Goal: Task Accomplishment & Management: Manage account settings

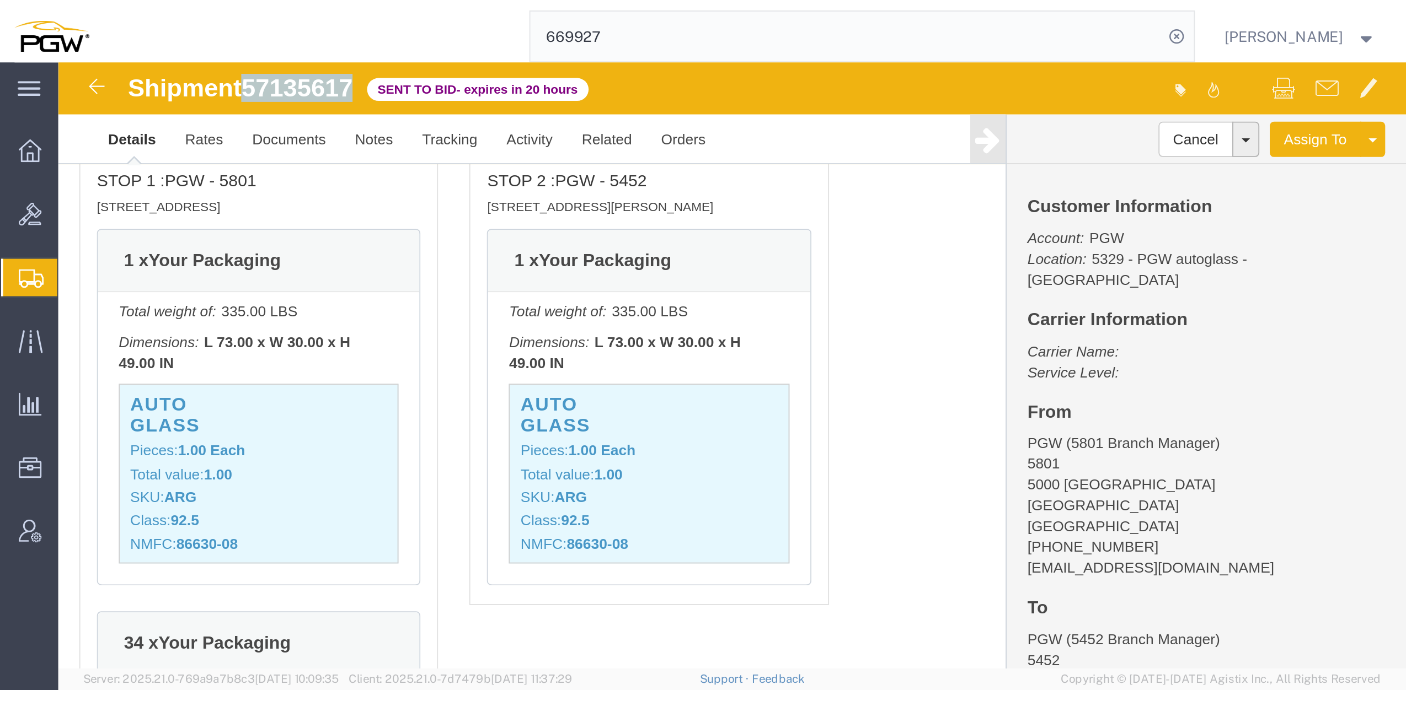
scroll to position [838, 0]
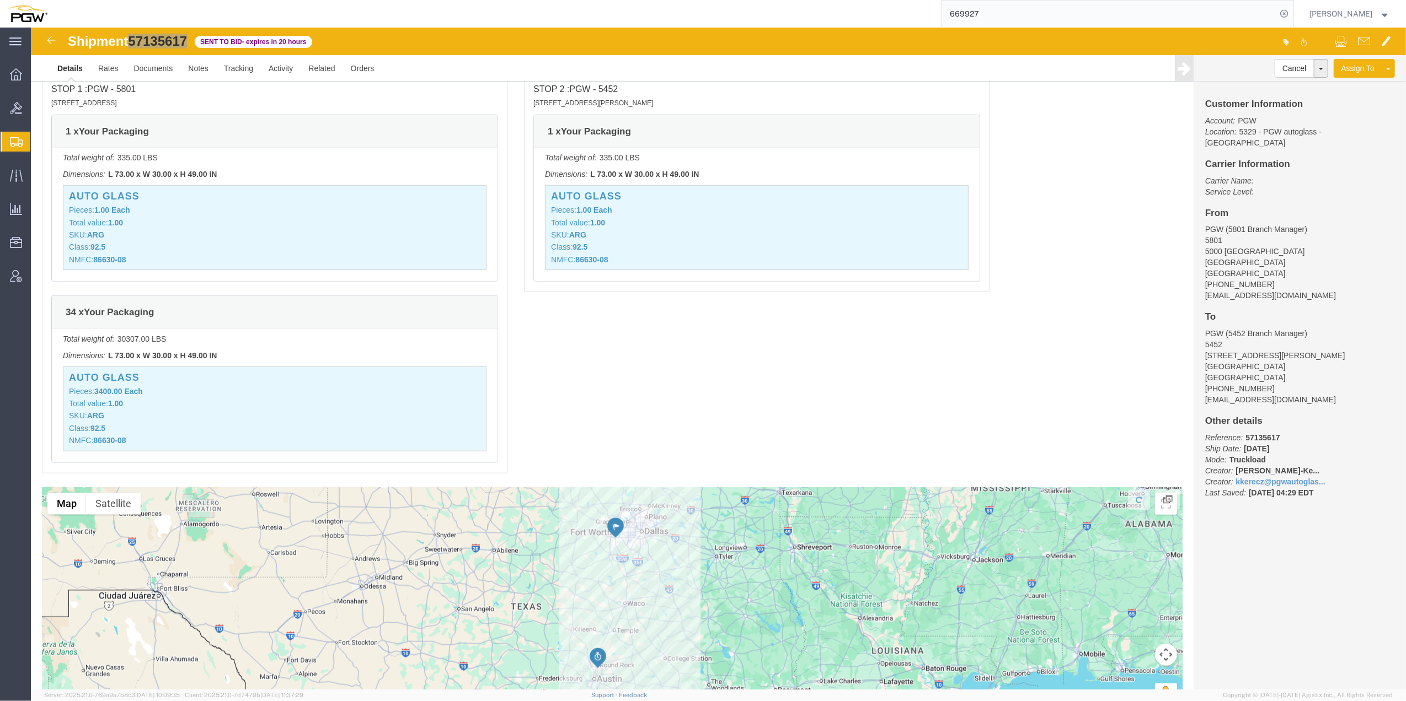
click at [0, 0] on span "Create from Template" at bounding box center [0, 0] width 0 height 0
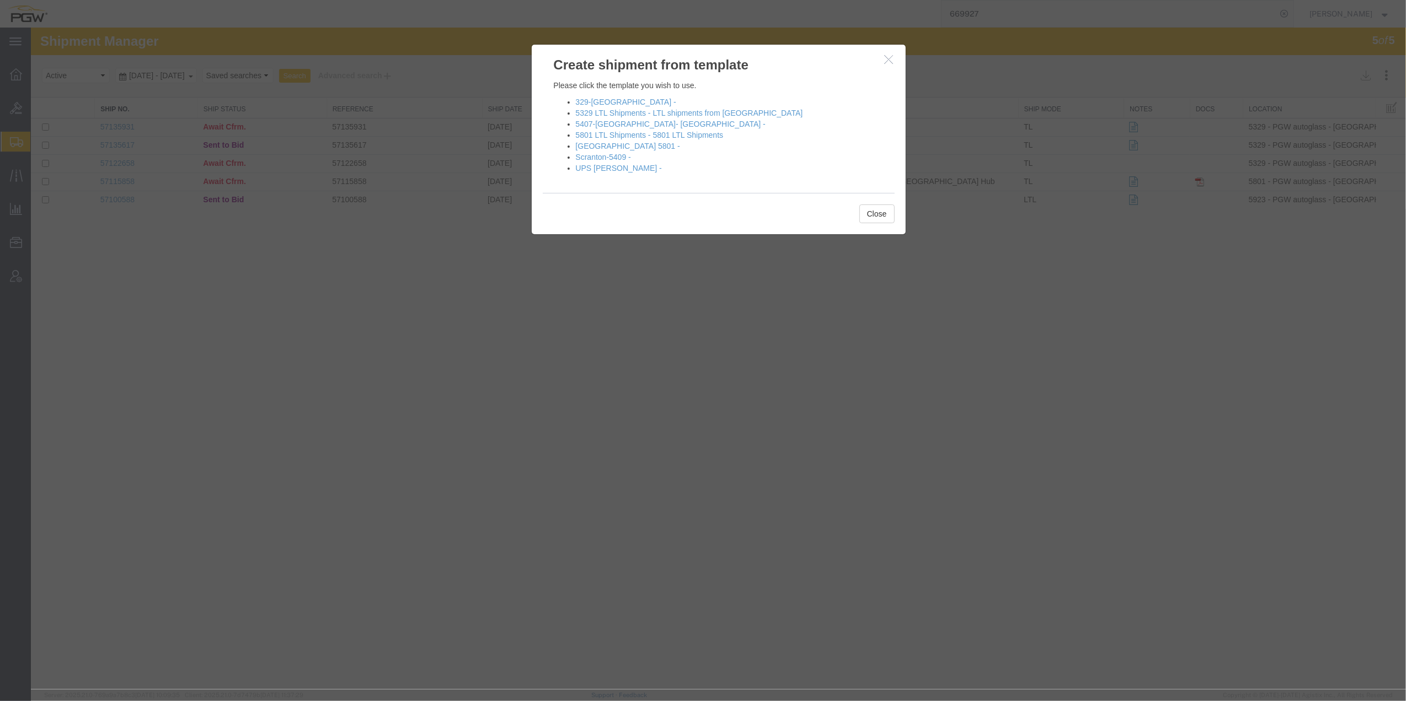
click at [745, 67] on h3 "Create shipment from template" at bounding box center [719, 60] width 374 height 30
click at [745, 62] on button "button" at bounding box center [890, 60] width 14 height 14
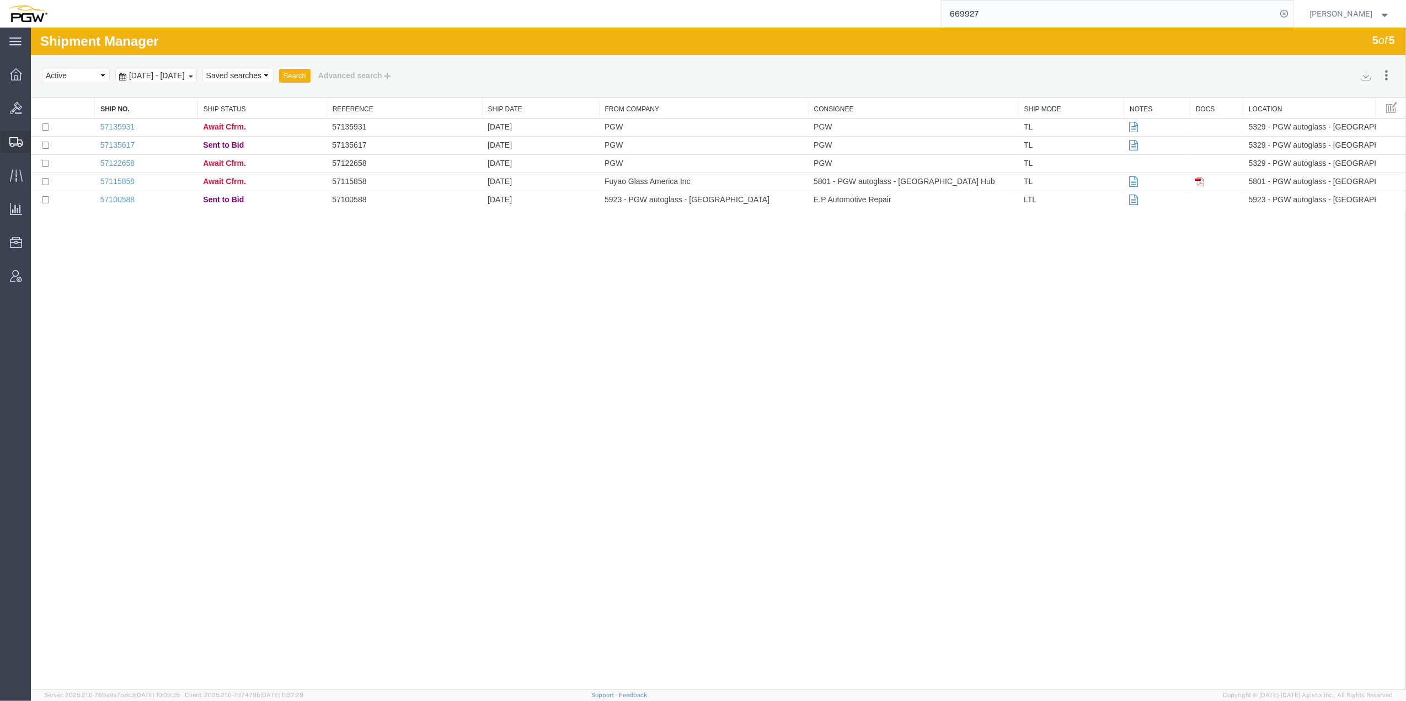
click at [0, 0] on span "Create from Template" at bounding box center [0, 0] width 0 height 0
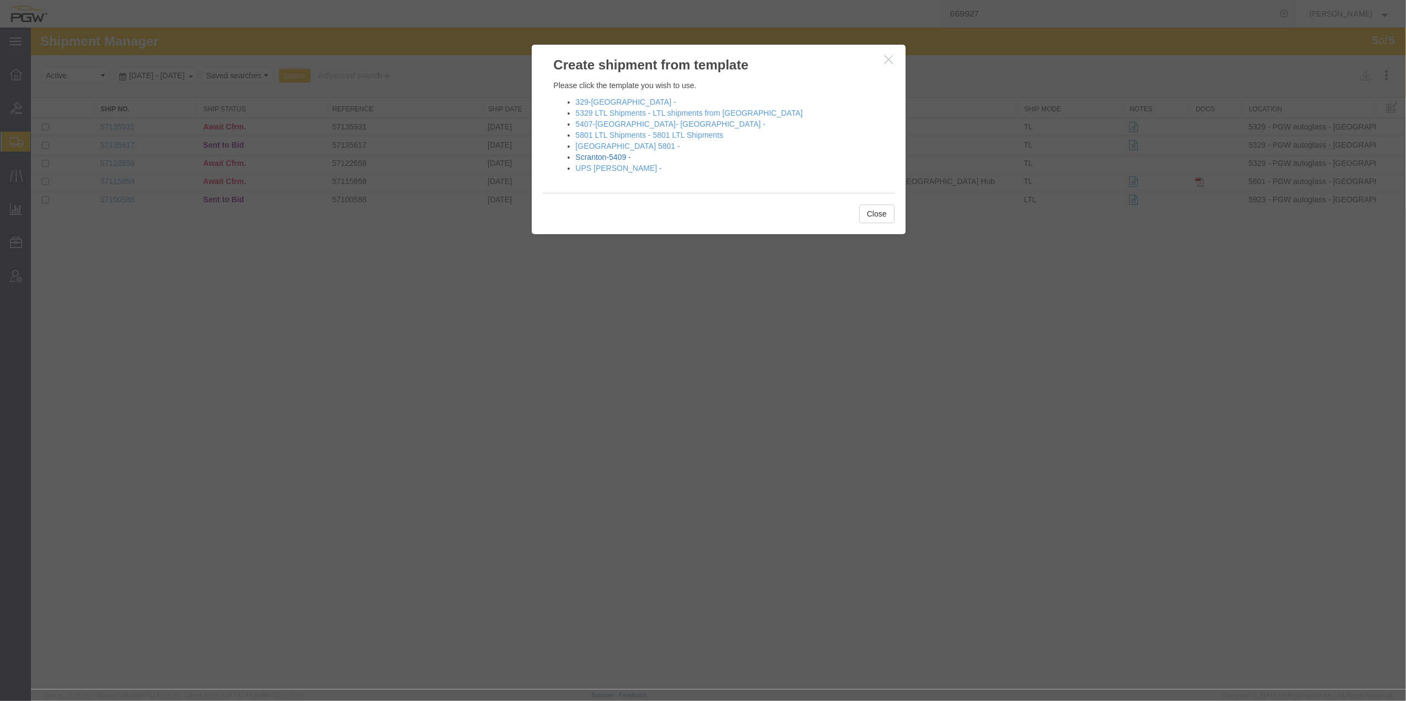
click at [598, 157] on link "Scranton-5409 -" at bounding box center [603, 157] width 55 height 9
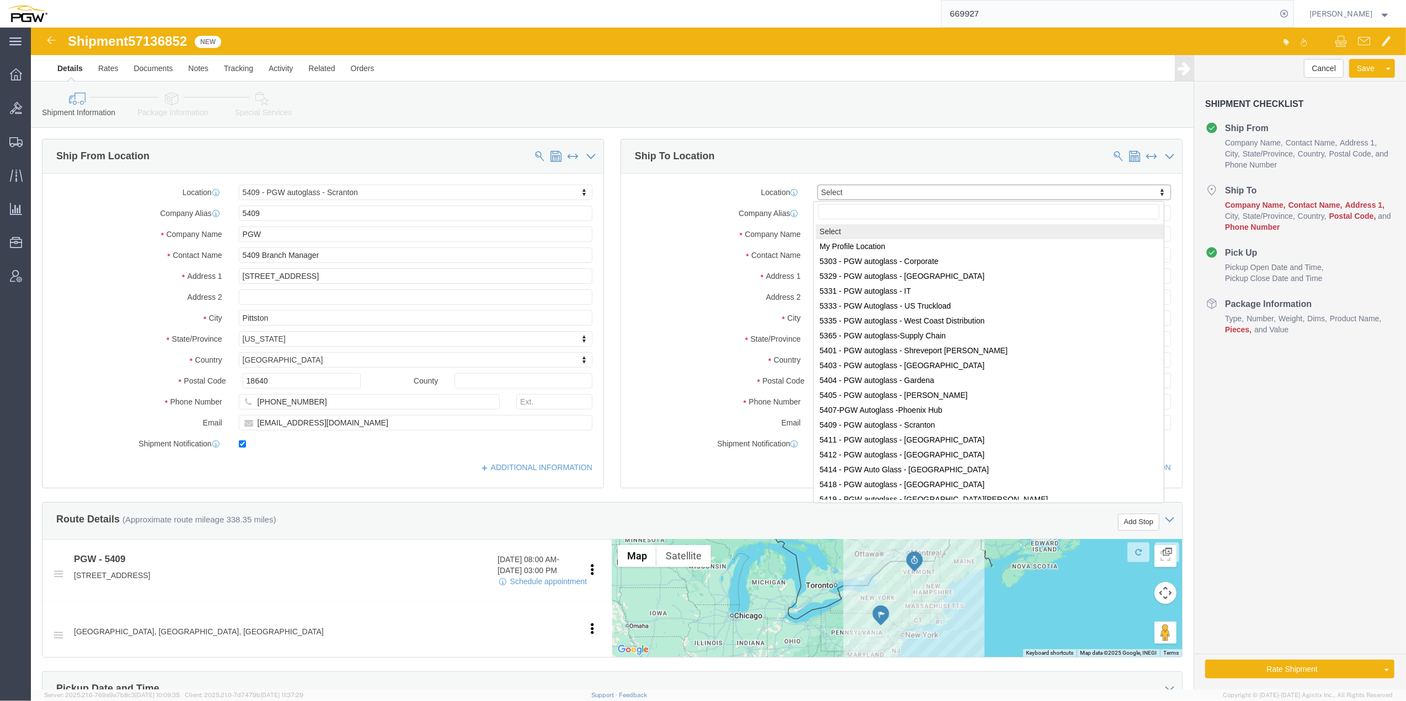
select select "61931"
select select
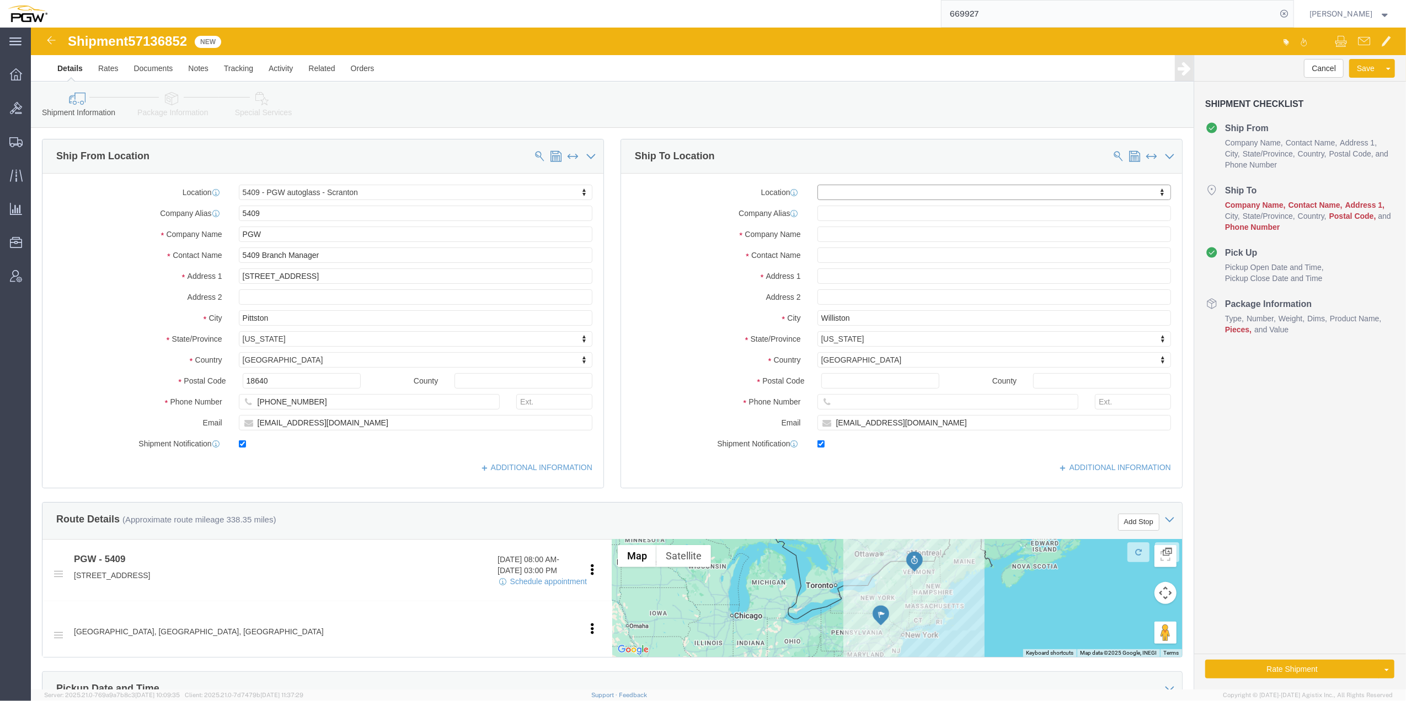
type input "8"
type input "810"
select select "62933"
type input "5810"
type input "PGW Autoglass-AMG Ft. Worth 5810"
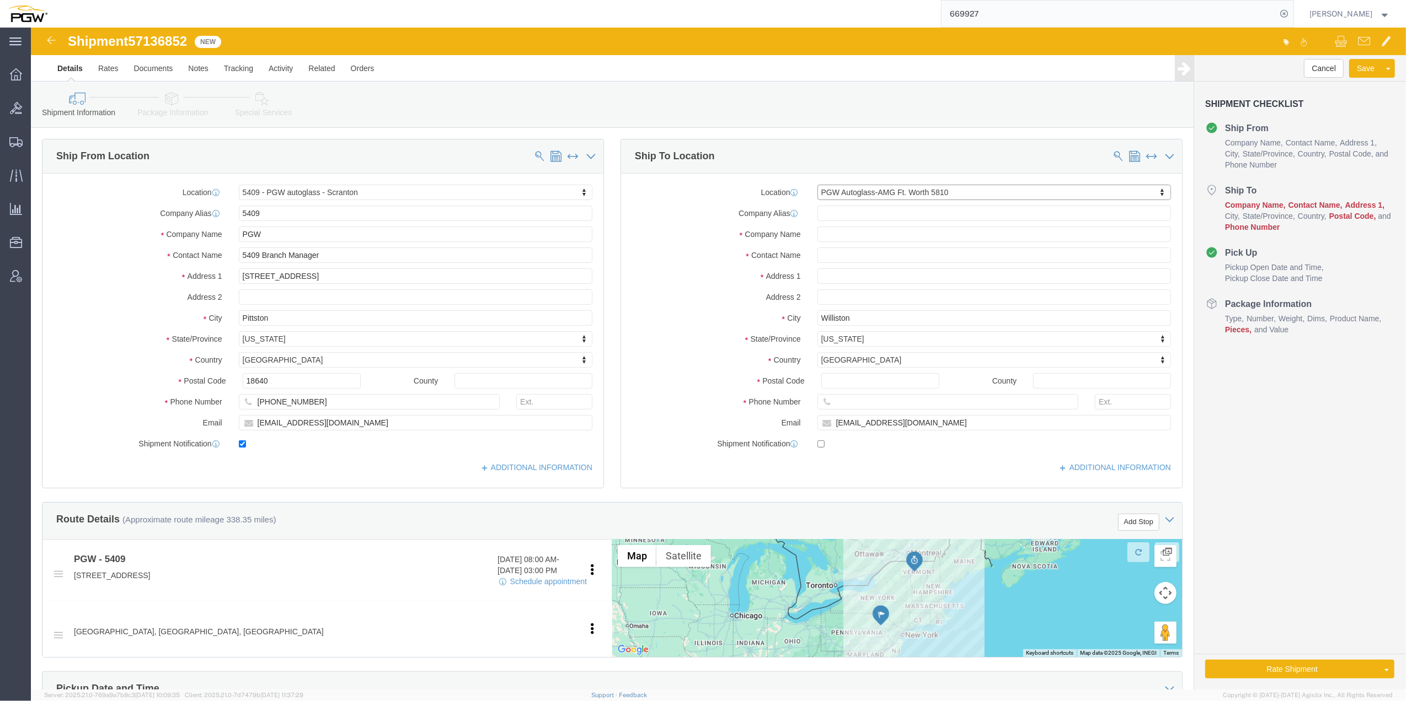
type input "[STREET_ADDRESS]"
type input "Ft Worth"
type input "76111"
checkbox input "false"
select select "[GEOGRAPHIC_DATA]"
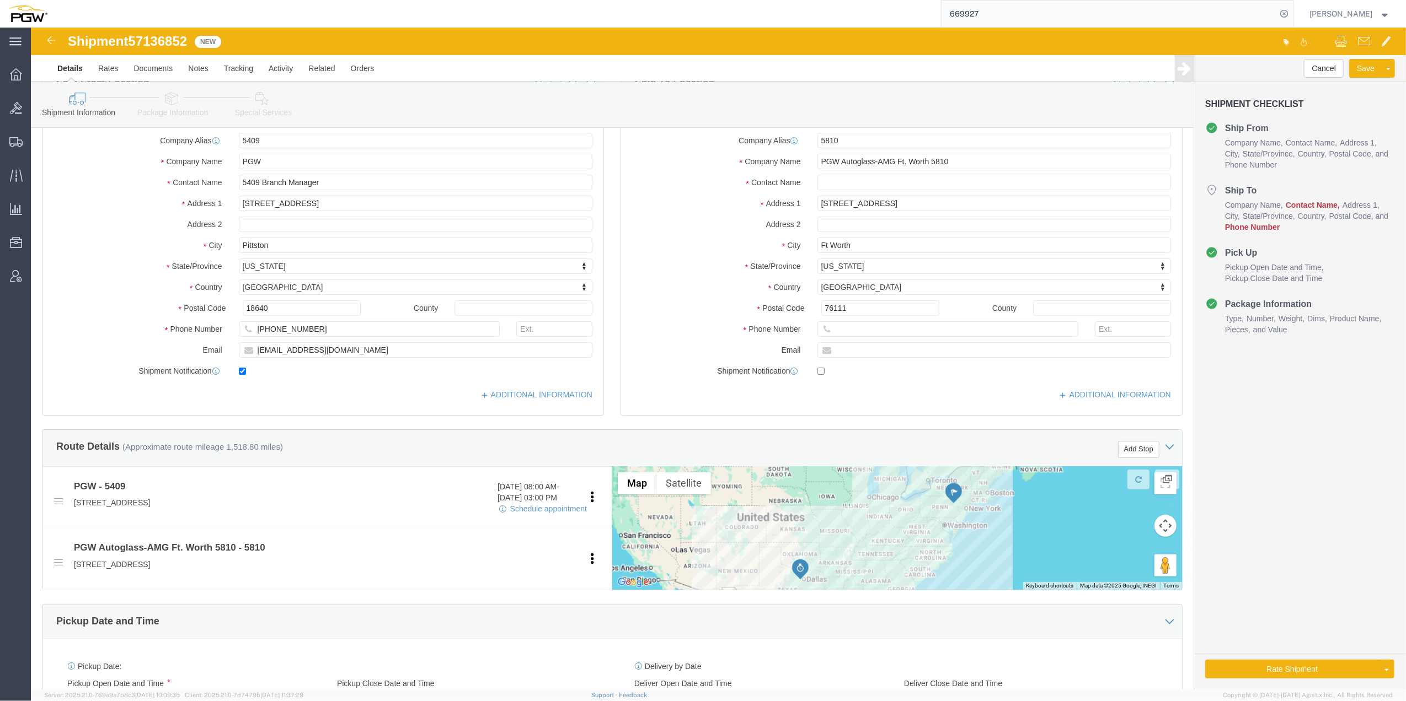
scroll to position [73, 0]
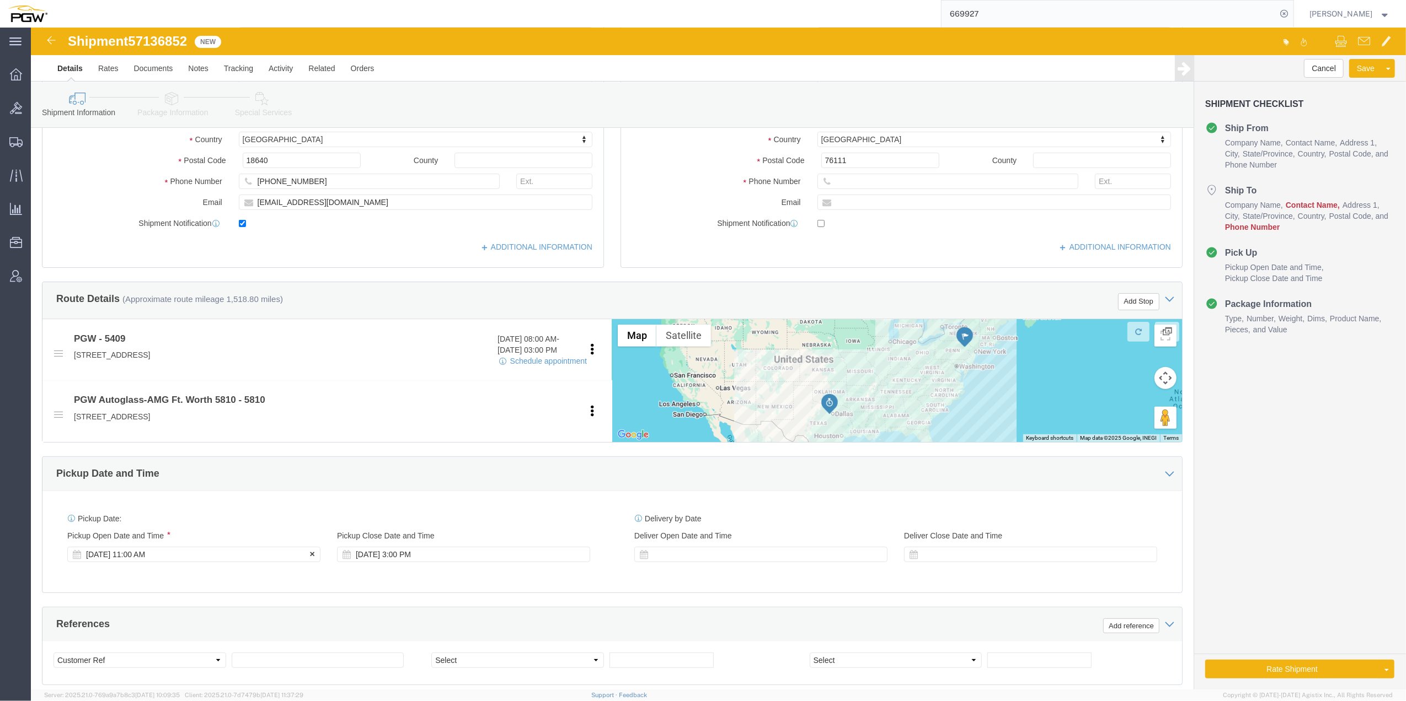
click div "[DATE] 11:00 AM"
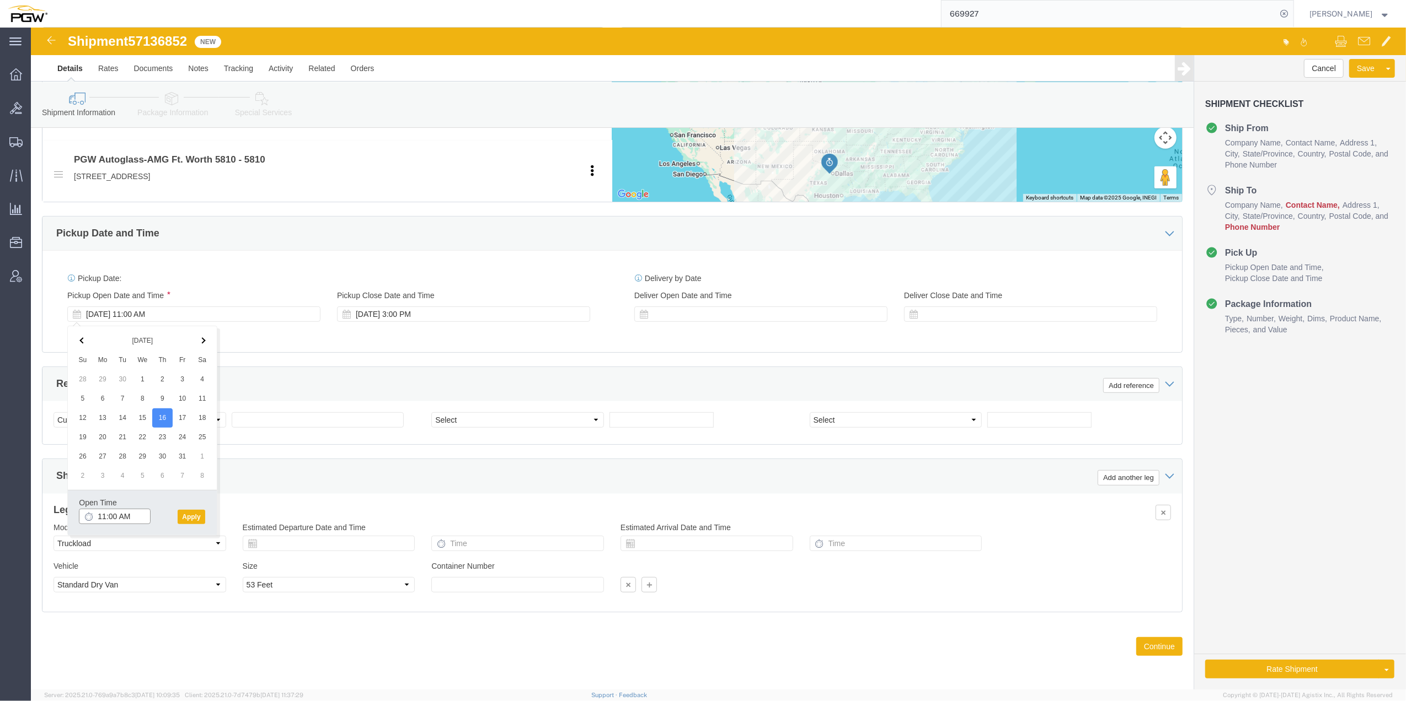
click input "11:00 AM"
type input "10:00 AM"
click button "Apply"
click span "57136852"
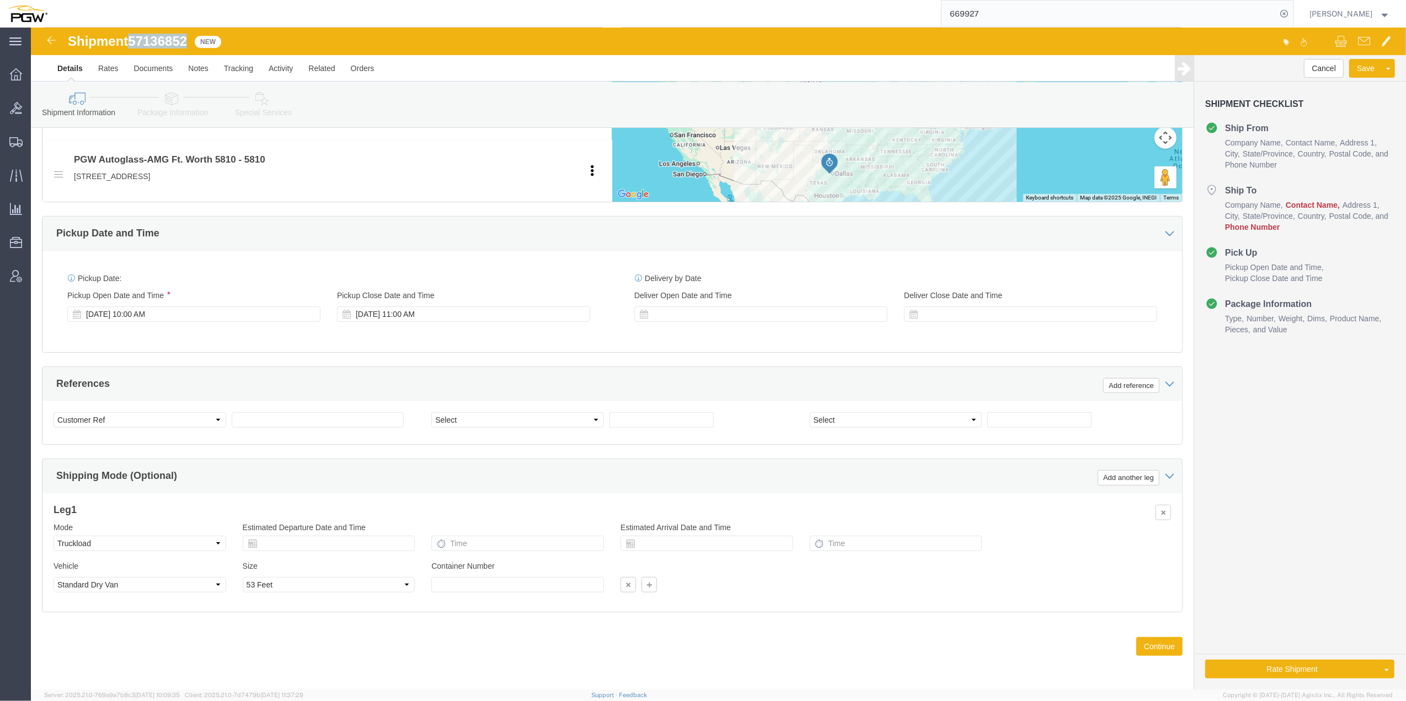
copy span "57136852"
click input "text"
paste input "57136852"
type input "57136852"
click select "Select Account Type Activity ID Airline Appointment Number ASN Batch Request # …"
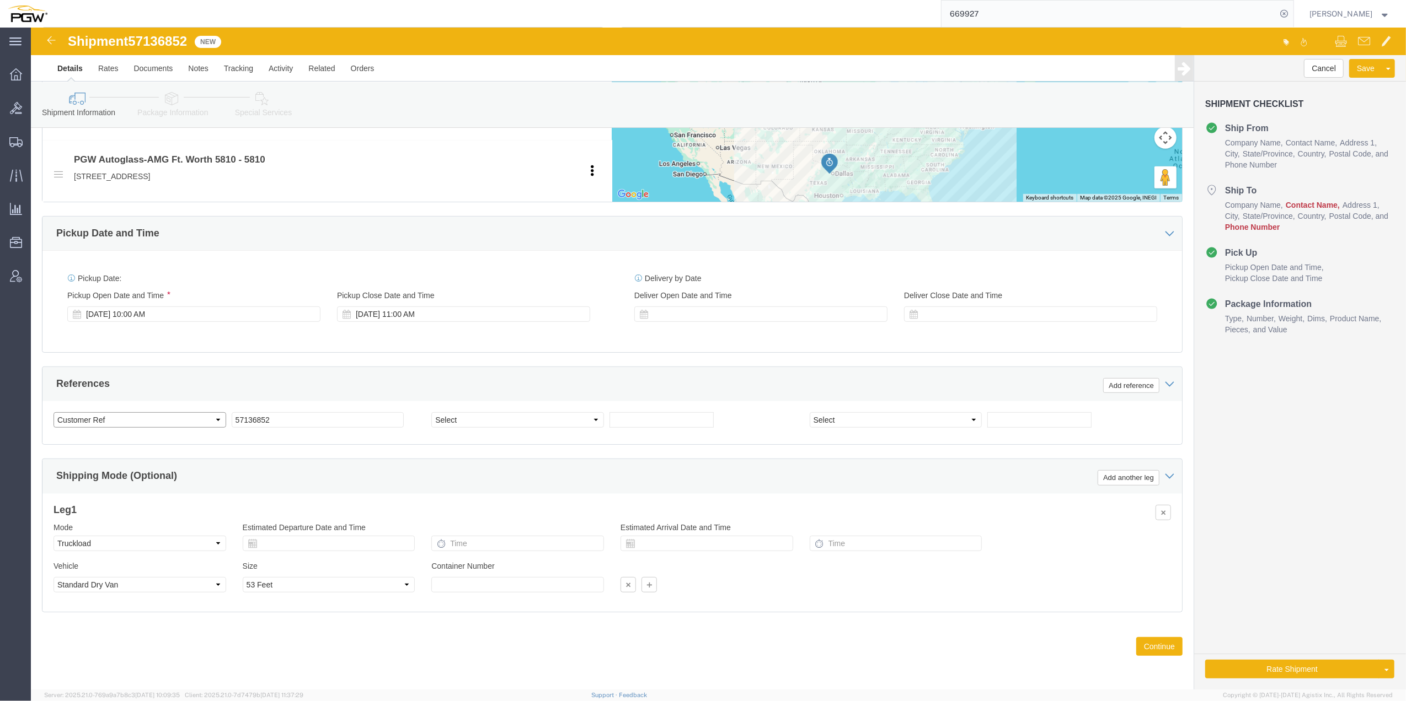
select select "BOL"
click select "Select Account Type Activity ID Airline Appointment Number ASN Batch Request # …"
select select "ORDERNUM"
click select "Select Account Type Activity ID Airline Appointment Number ASN Batch Request # …"
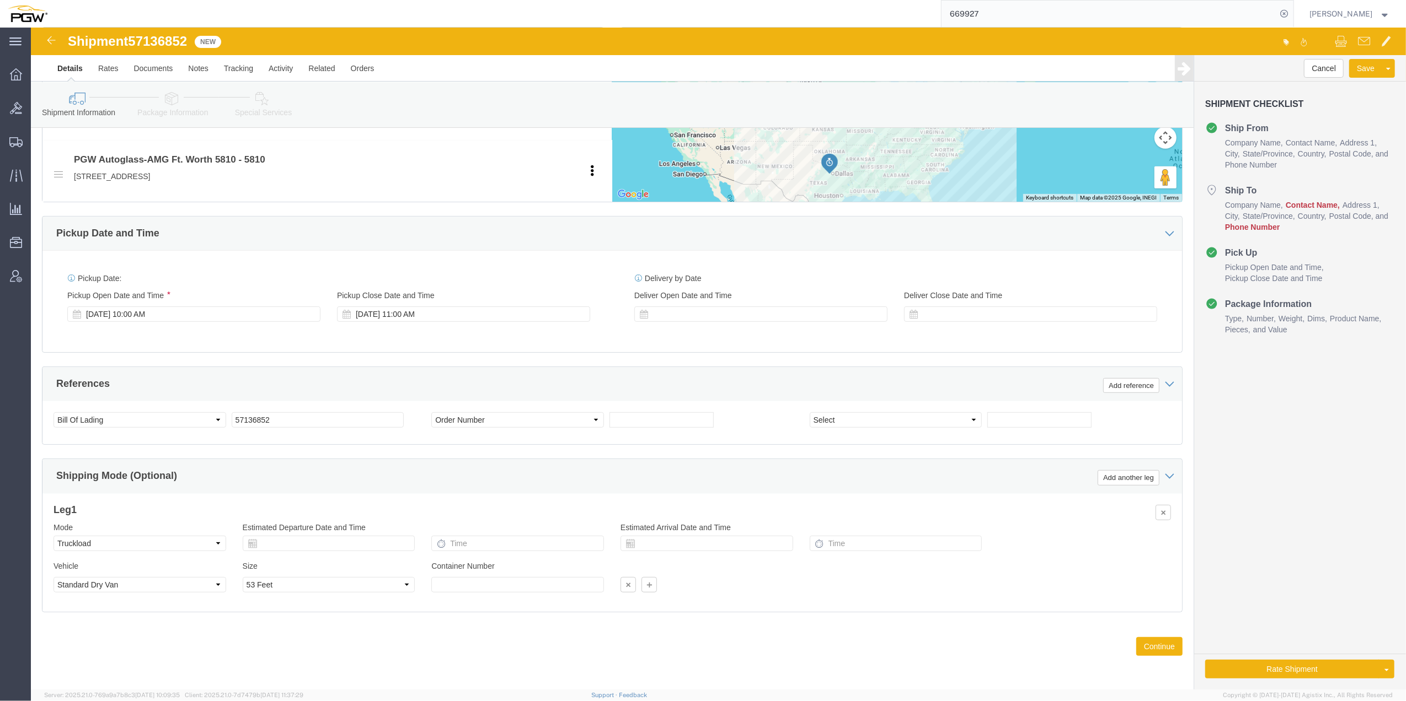
drag, startPoint x: 481, startPoint y: 421, endPoint x: 544, endPoint y: 313, distance: 125.2
click div "Ship From Location Location 5409 - PGW autoglass - Scranton My Profile Location…"
click input "text"
paste input "669972"
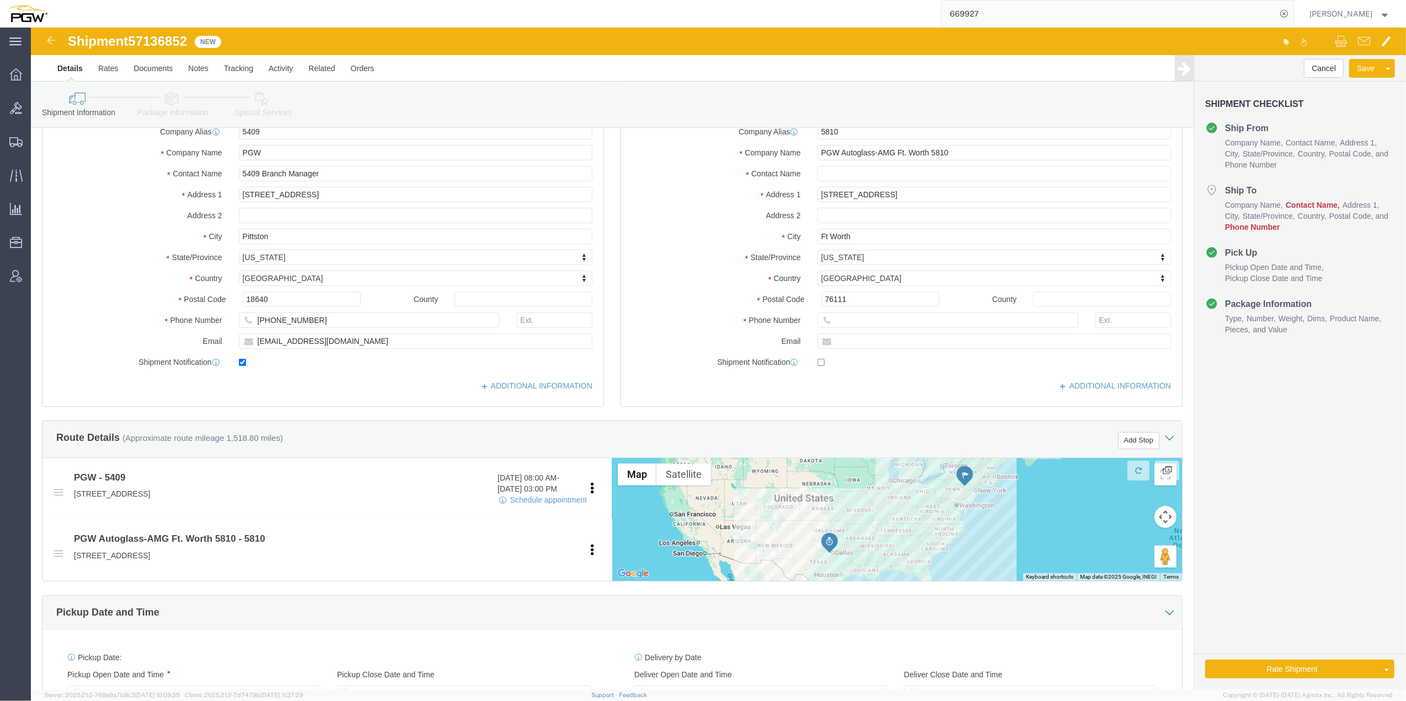
scroll to position [221, 0]
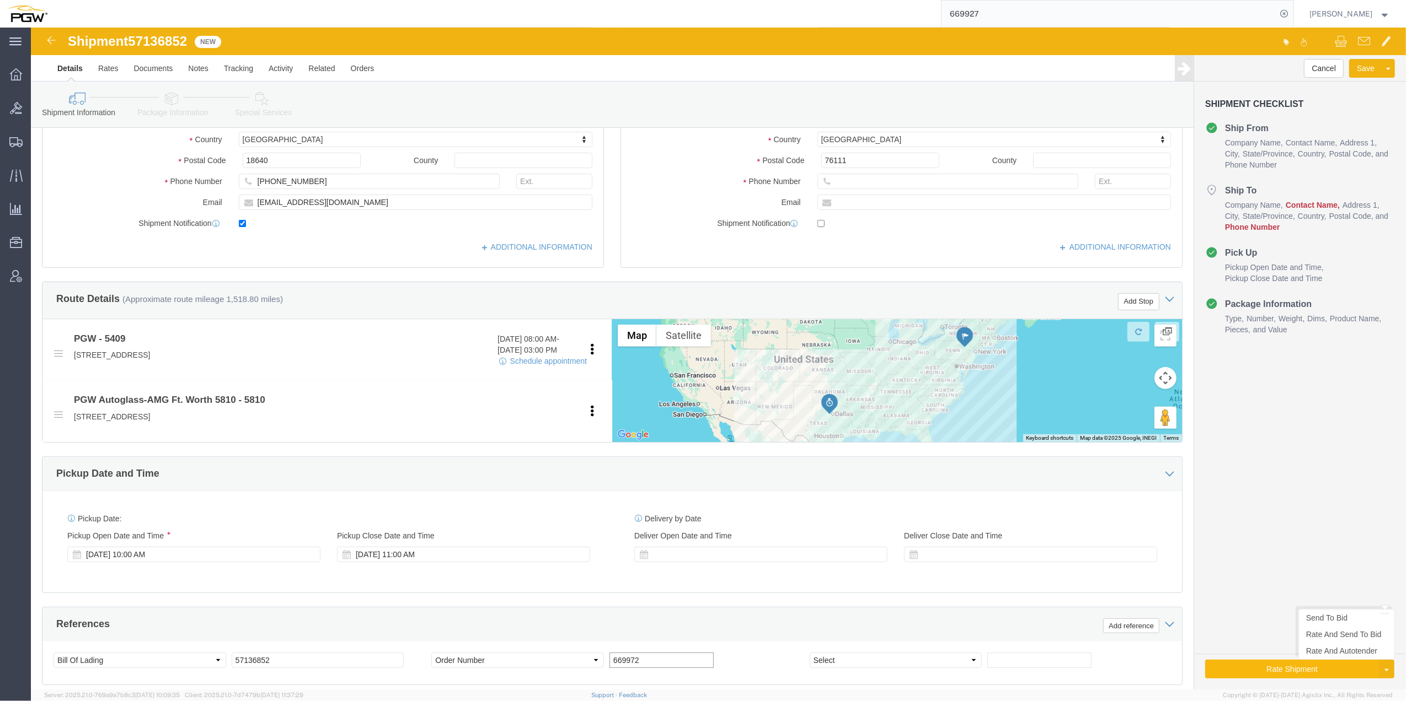
type input "669972"
click button "Rate Shipment"
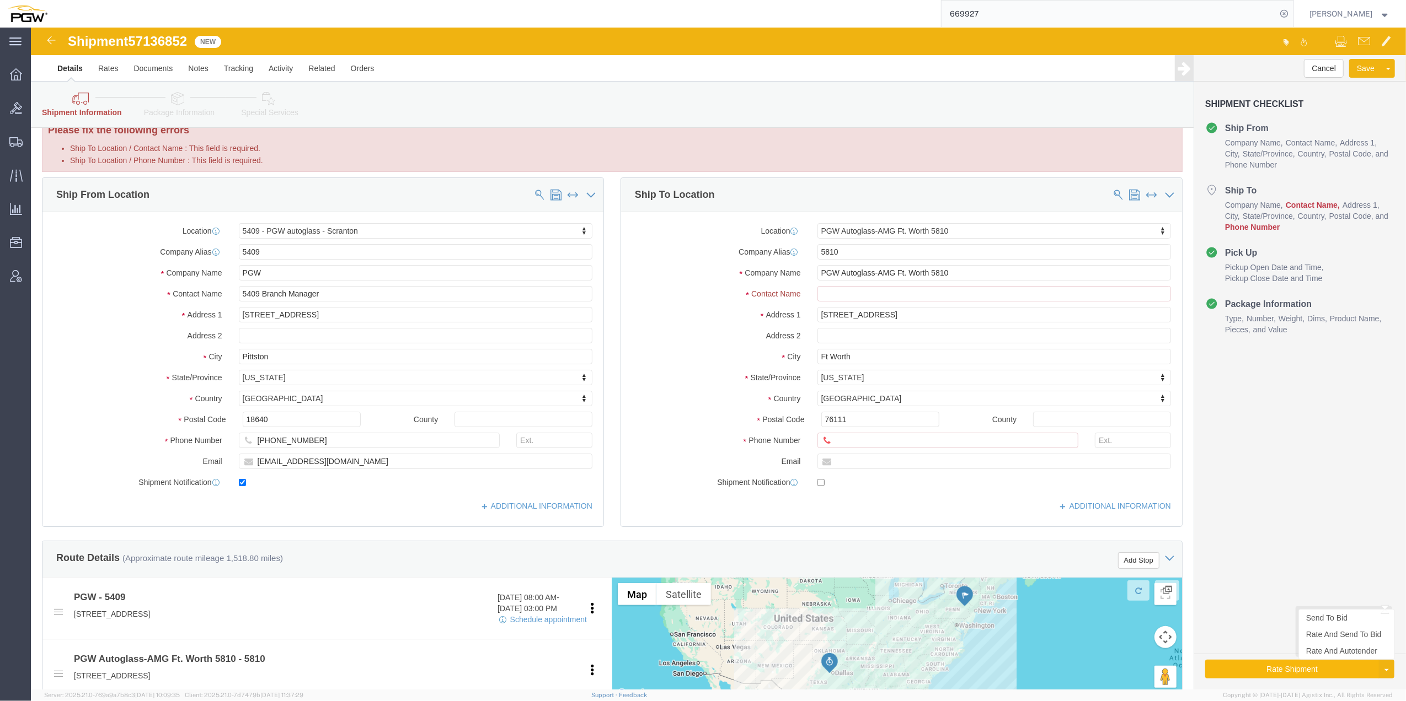
scroll to position [0, 0]
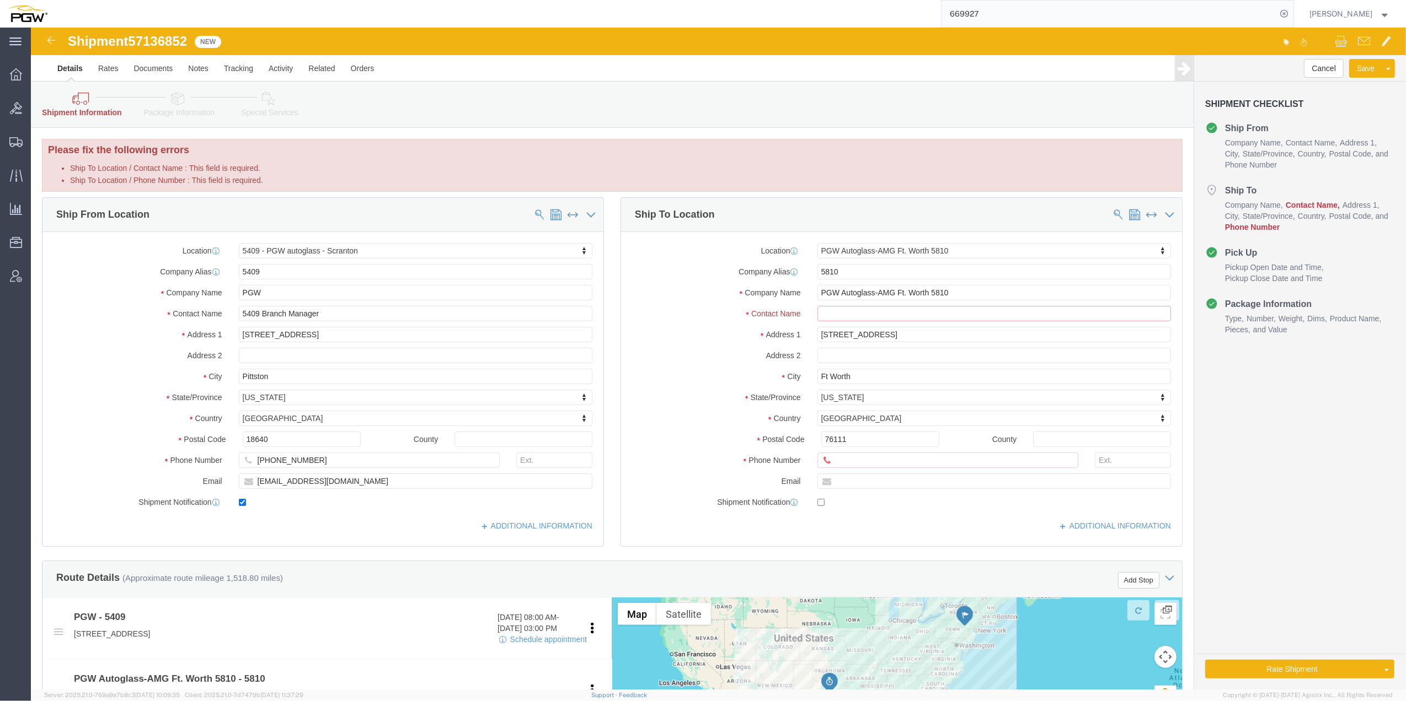
click input "Ship To Location / Contact Name : This field is required."
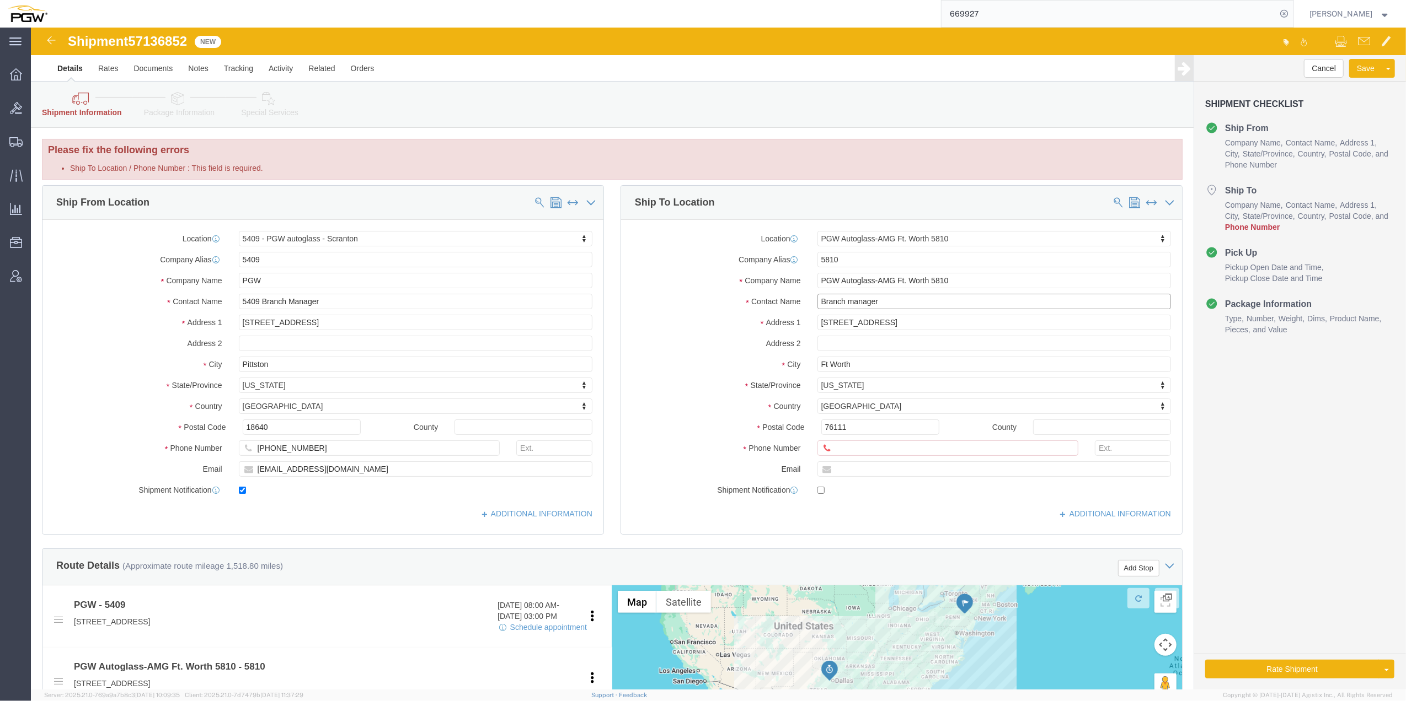
type input "Branch manager"
click div "Cancel Save Assign To Clone Shipment Save As Template Shipment Checklist Ship F…"
click button "Rate Shipment"
click button "Save"
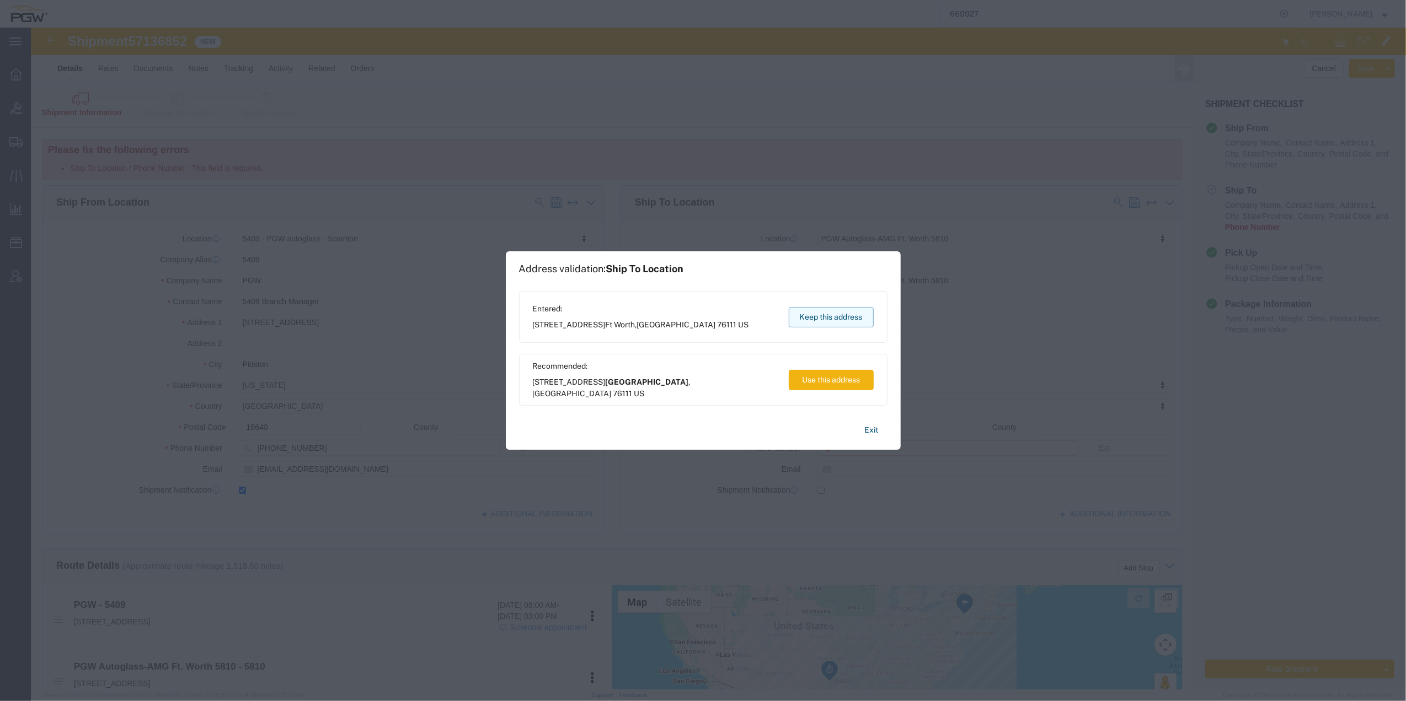
click at [745, 322] on button "Keep this address" at bounding box center [831, 317] width 85 height 20
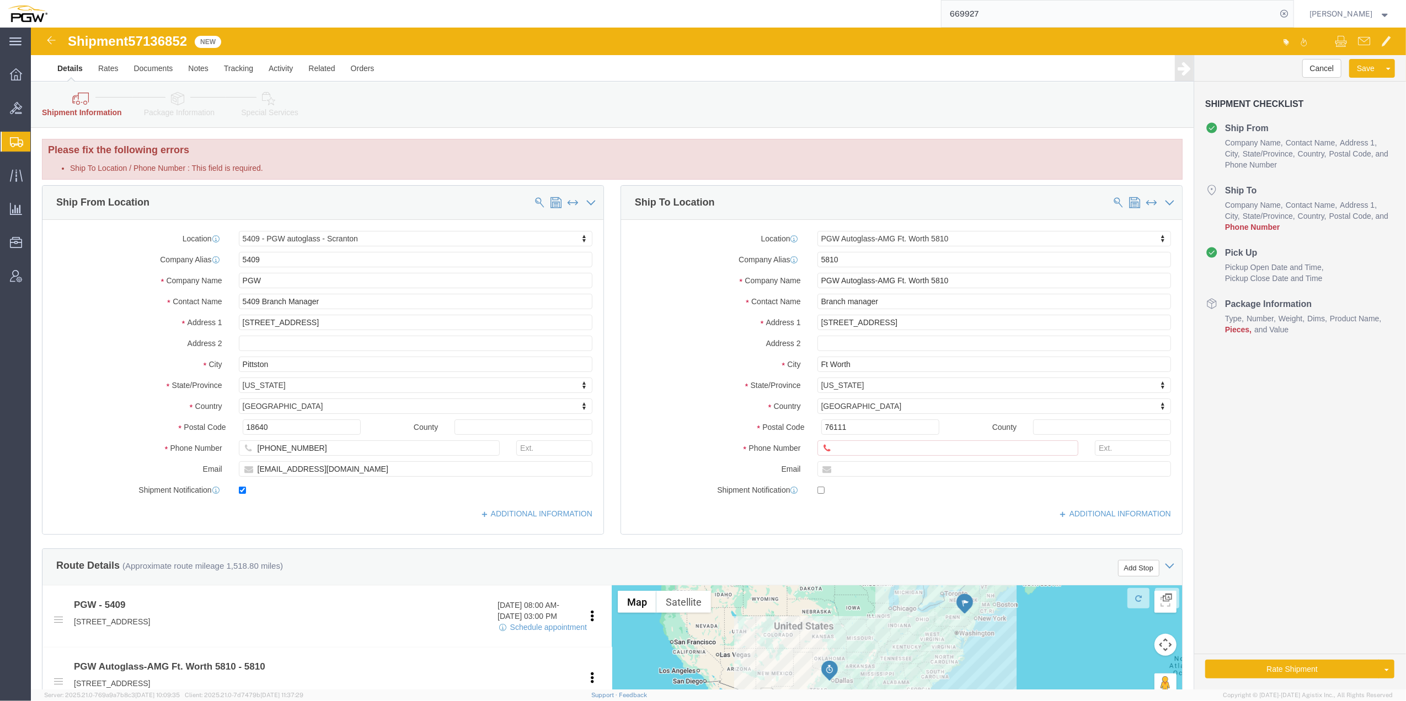
click span "57136852"
copy span "57136852"
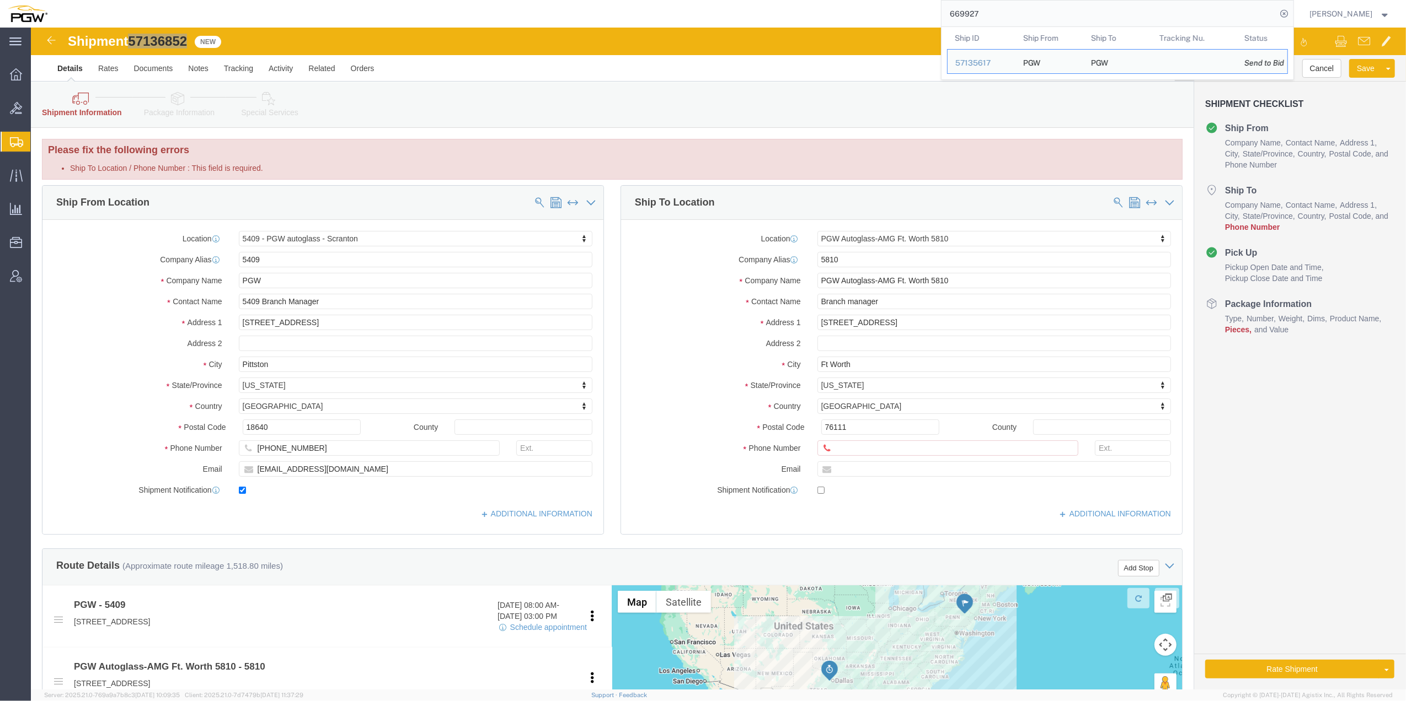
drag, startPoint x: 975, startPoint y: 12, endPoint x: 902, endPoint y: 17, distance: 73.5
click at [745, 17] on div "669927 Ship ID Ship From Ship To Tracking Nu. Status Ship ID 57135617 Ship From…" at bounding box center [674, 14] width 1239 height 28
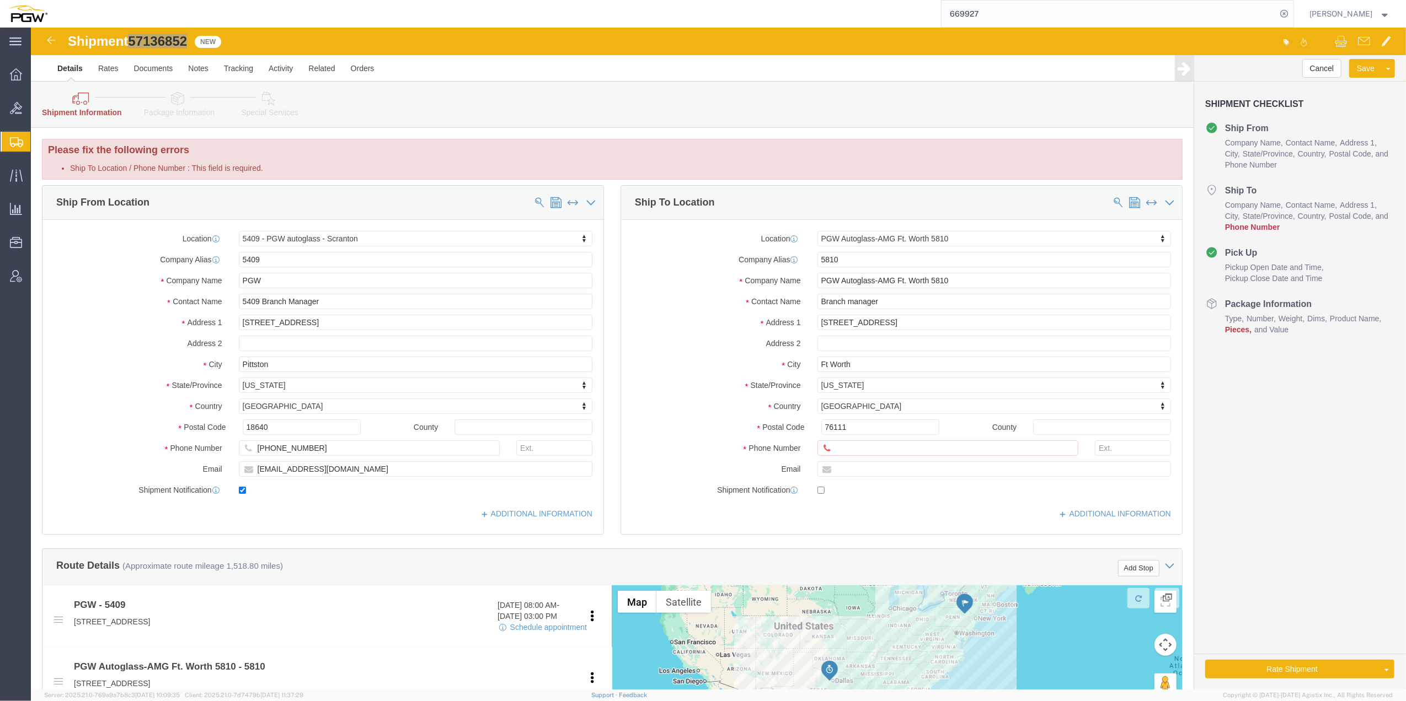
paste input "57127291"
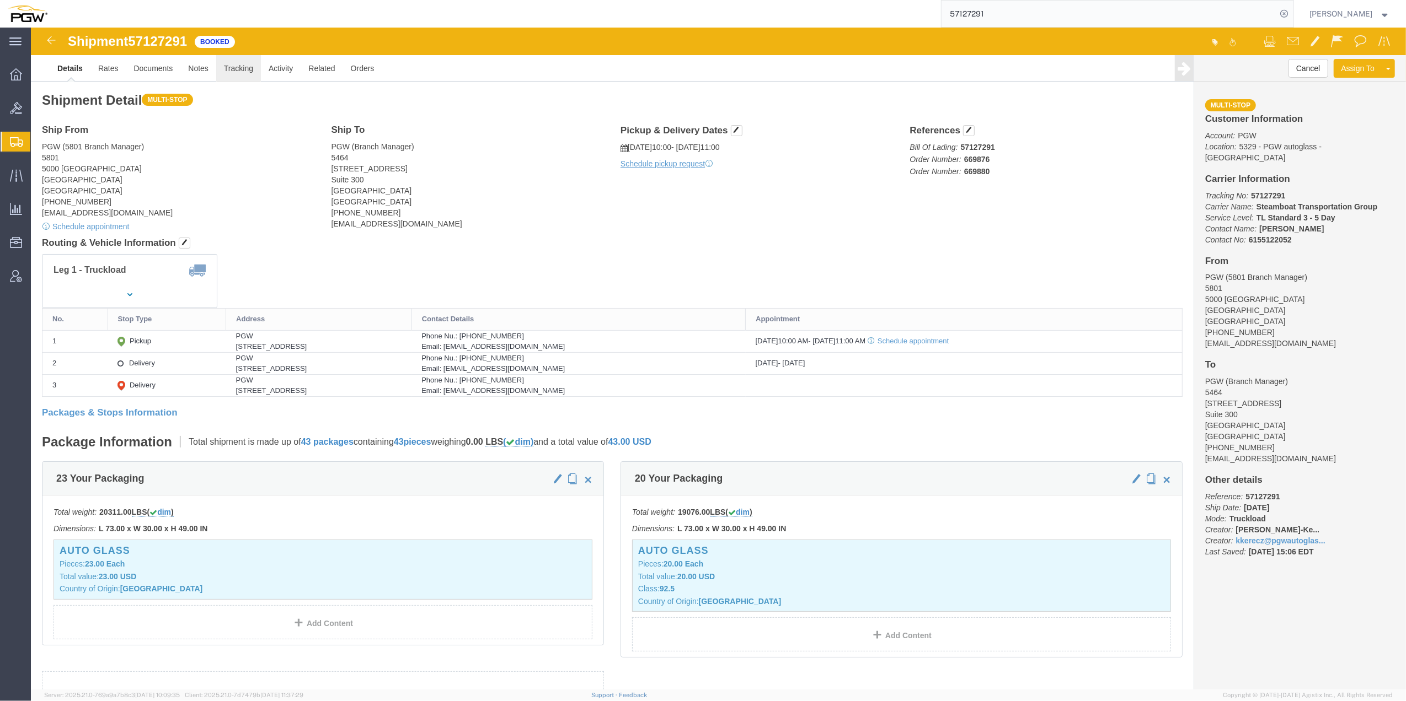
click link "Tracking"
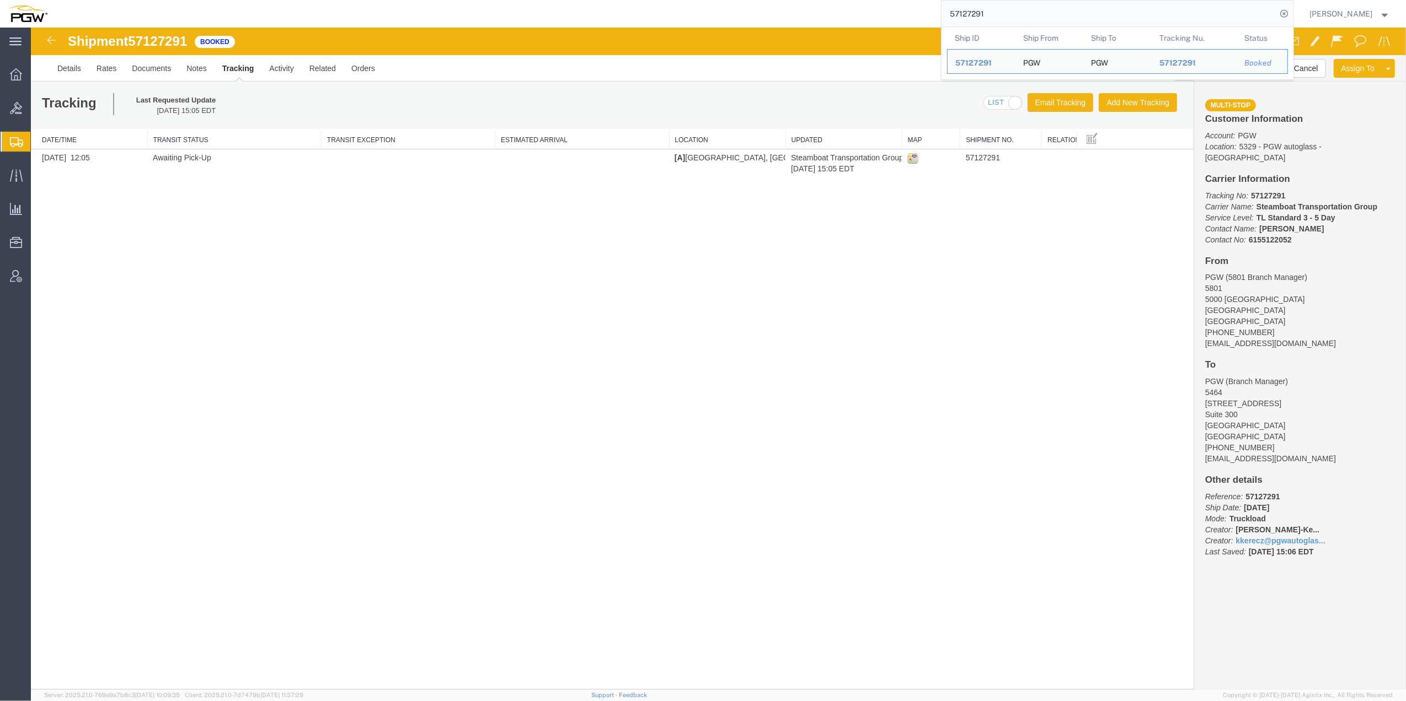
drag, startPoint x: 972, startPoint y: 11, endPoint x: 915, endPoint y: 15, distance: 56.4
click at [745, 15] on input "57127291" at bounding box center [1108, 14] width 335 height 26
paste input "6430"
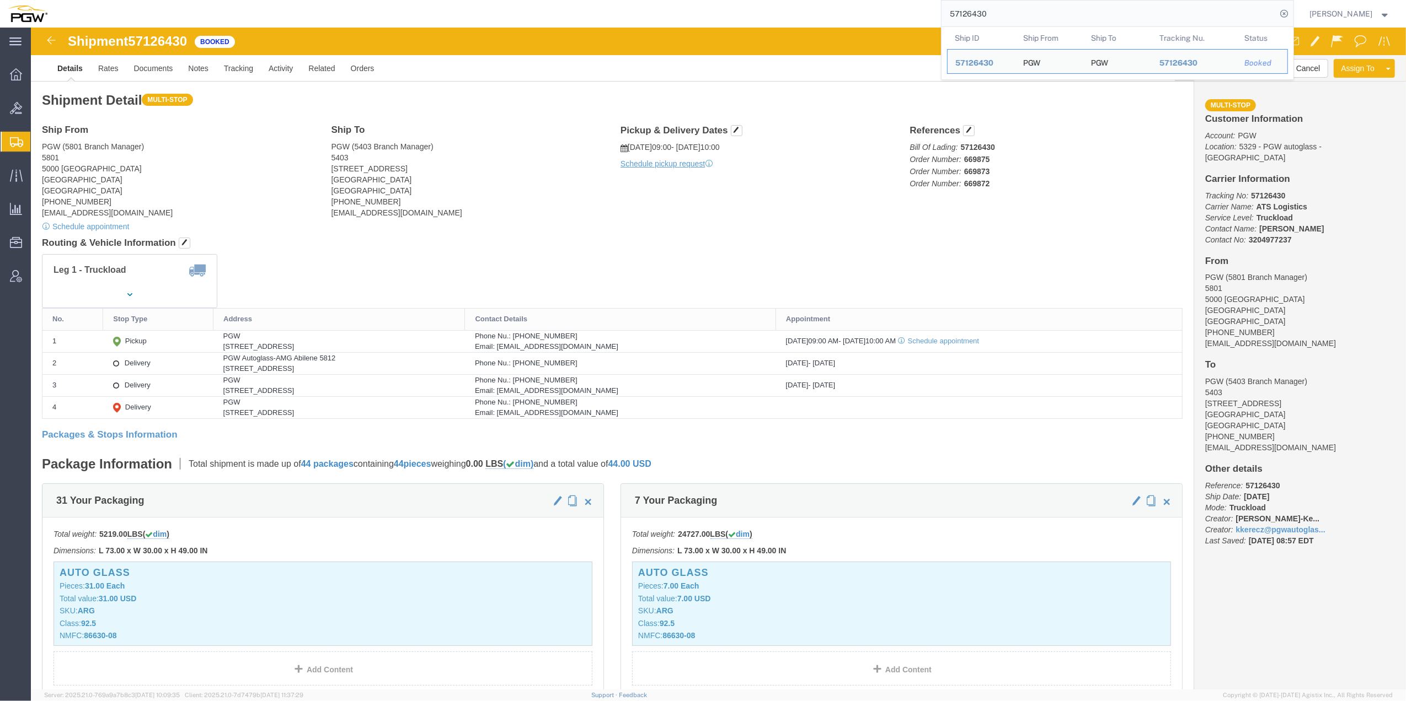
drag, startPoint x: 942, startPoint y: 12, endPoint x: 907, endPoint y: 12, distance: 35.8
click at [745, 12] on div "57126430 Ship ID Ship From Ship To Tracking Nu. Status Ship ID 57126430 Ship Fr…" at bounding box center [674, 14] width 1239 height 28
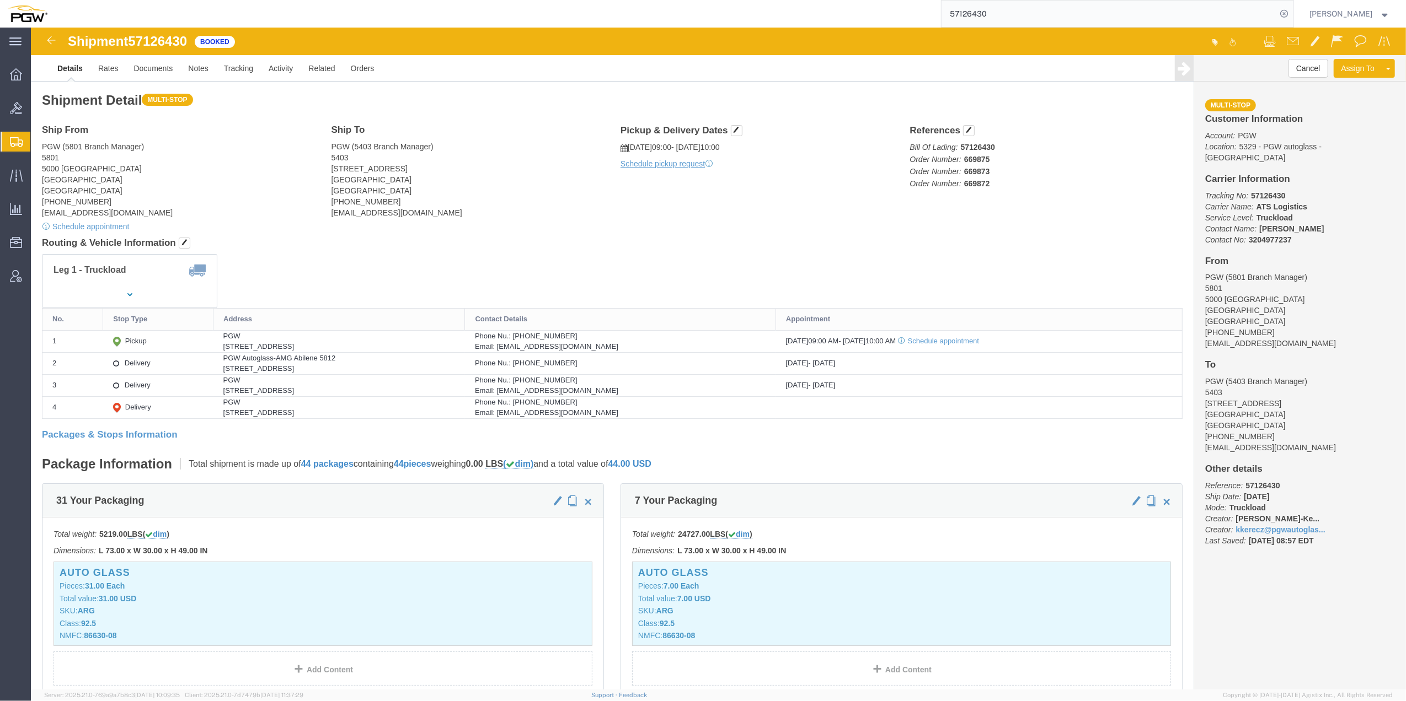
paste input "7291"
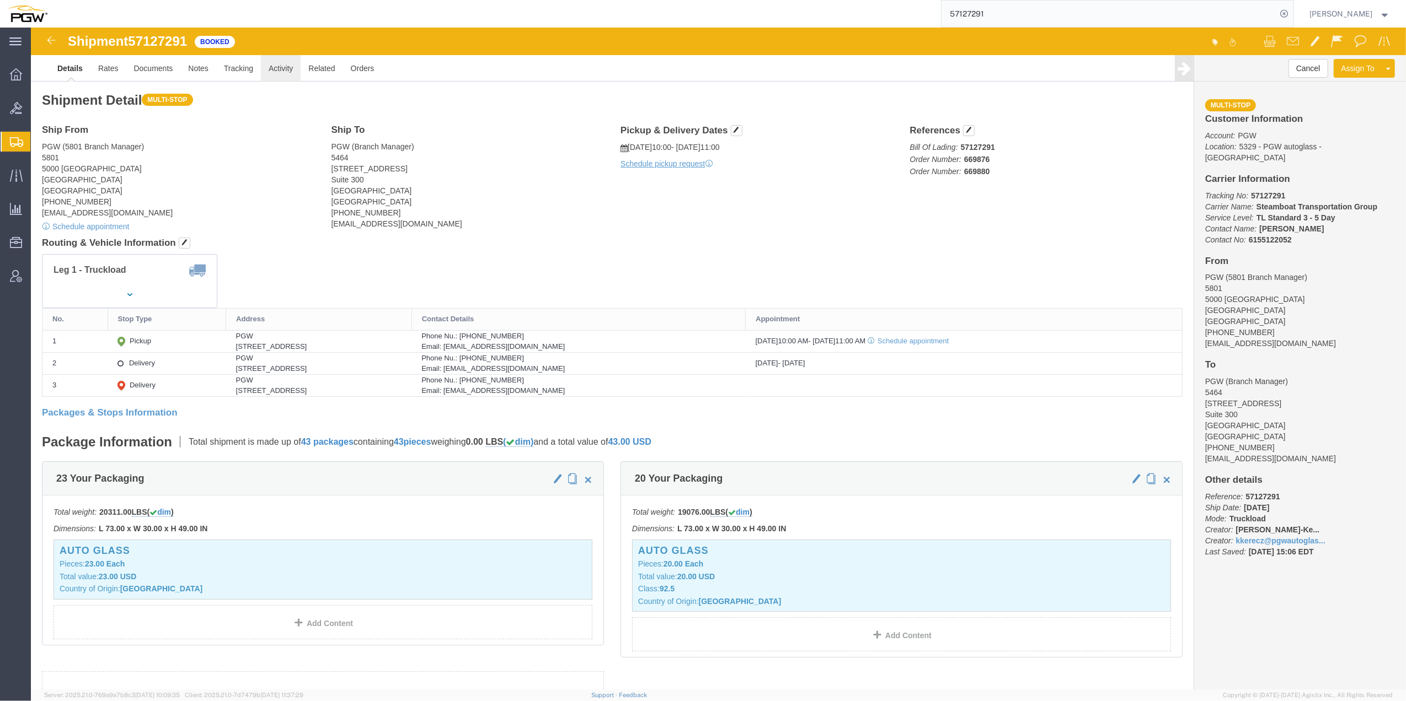
click link "Activity"
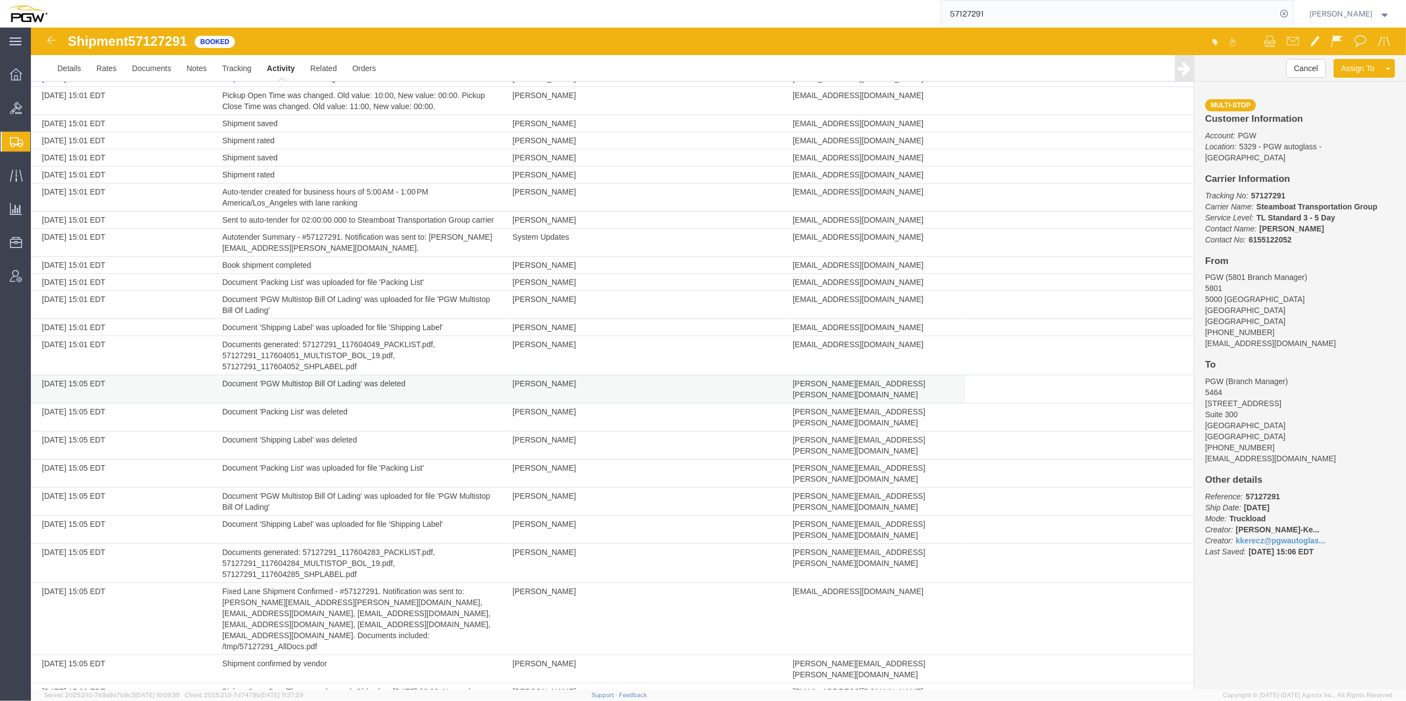
scroll to position [369, 0]
click at [161, 37] on span "57127291" at bounding box center [157, 41] width 59 height 15
copy span "57127291"
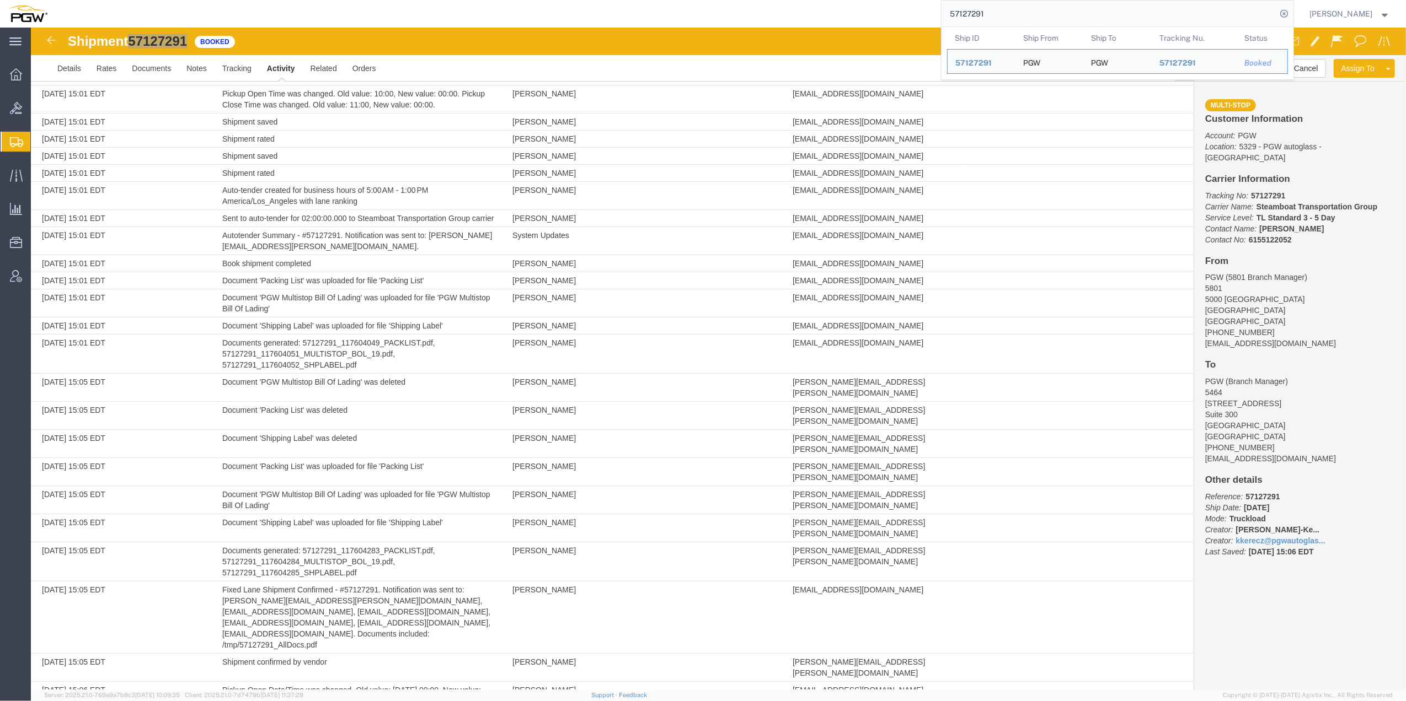
drag, startPoint x: 976, startPoint y: 8, endPoint x: 910, endPoint y: 12, distance: 66.3
click at [745, 12] on div "57127291 Ship ID Ship From Ship To Tracking Nu. Status Ship ID 57127291 Ship Fr…" at bounding box center [674, 14] width 1239 height 28
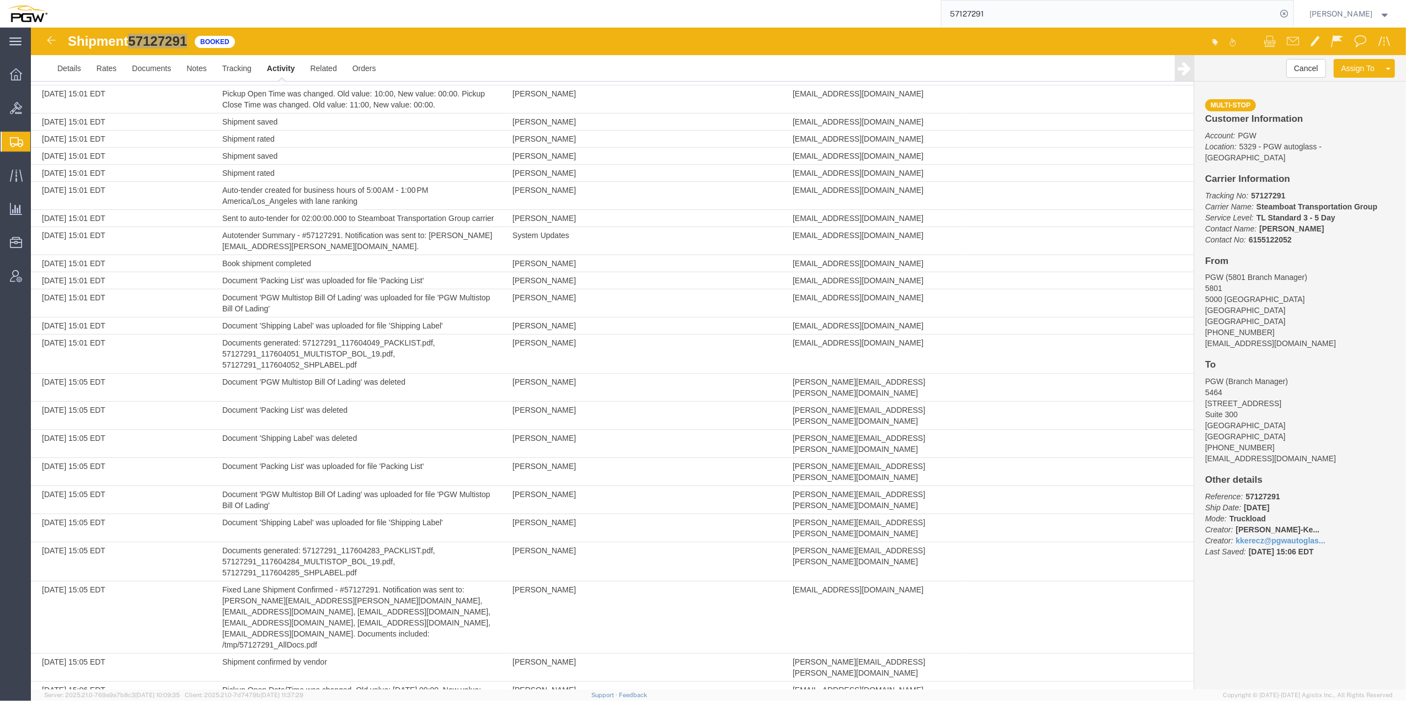
paste input "36852"
type input "57136852"
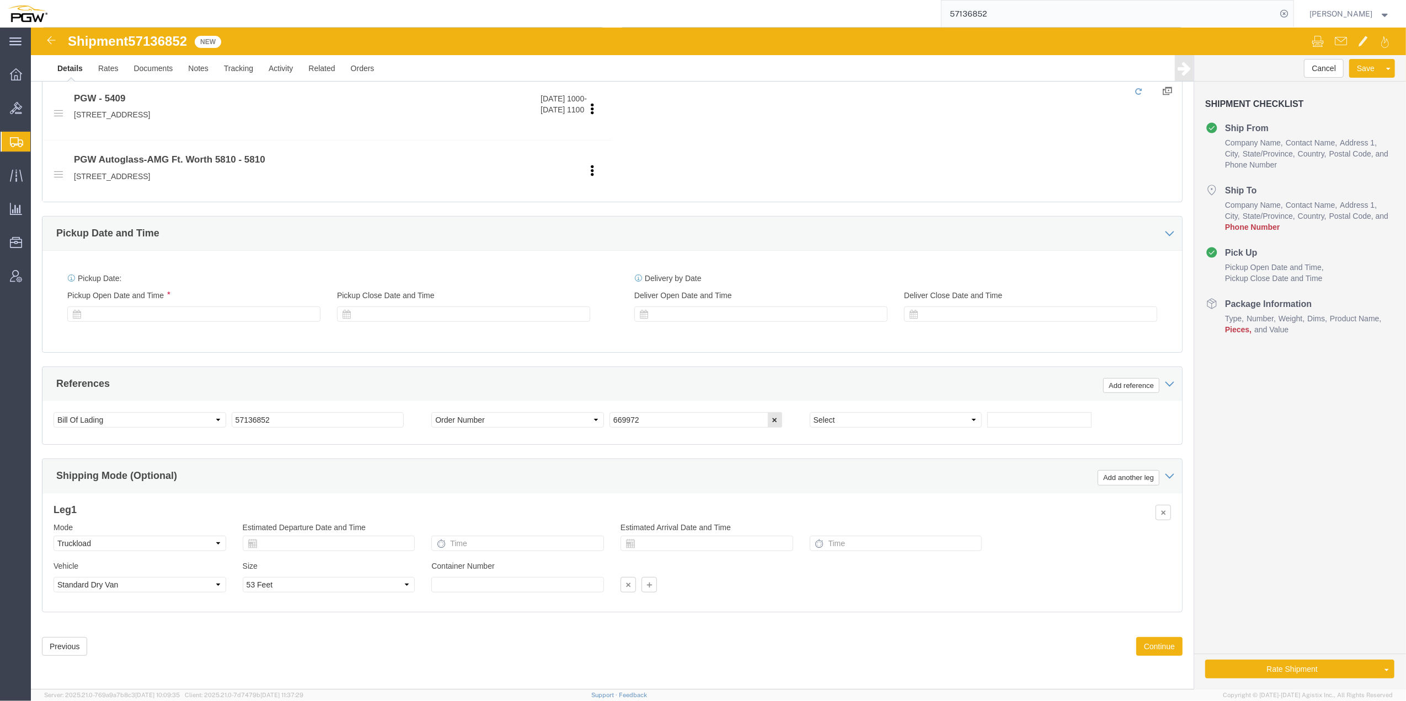
select select "61931"
select select "62933"
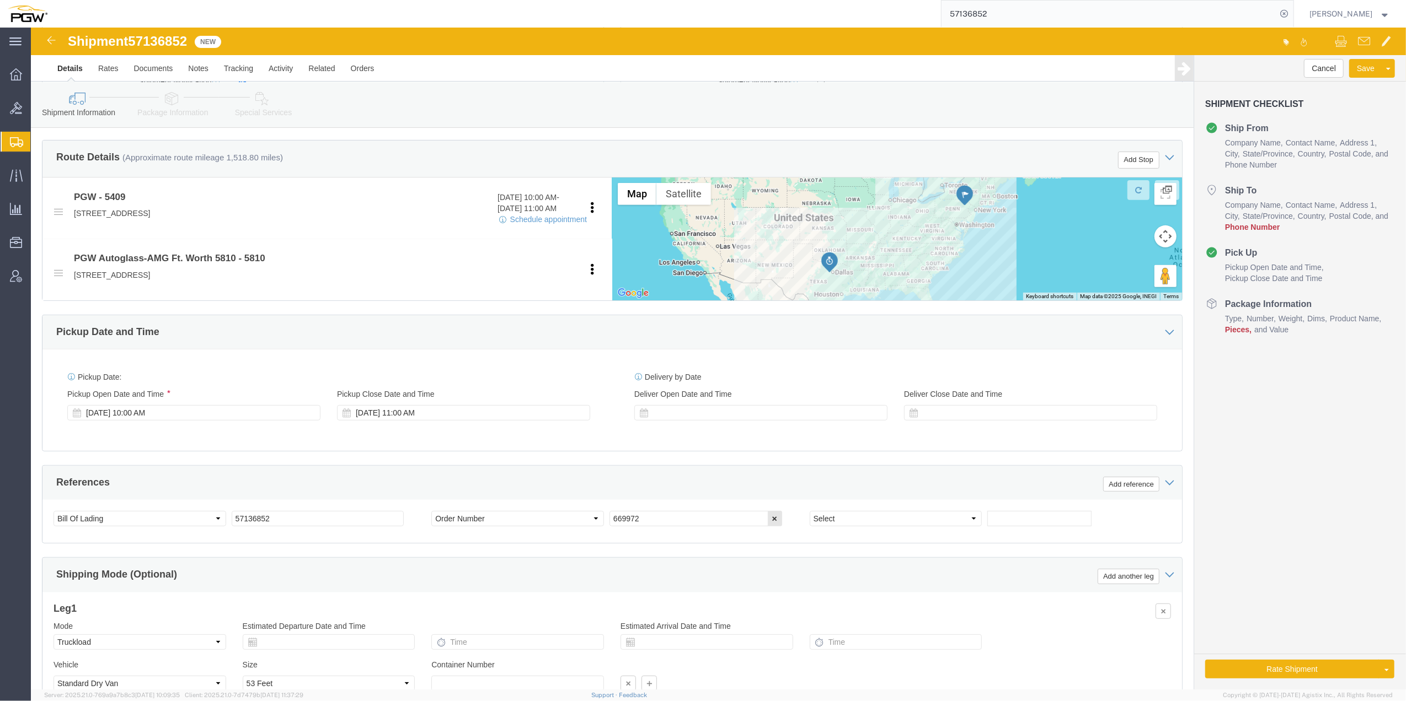
scroll to position [367, 0]
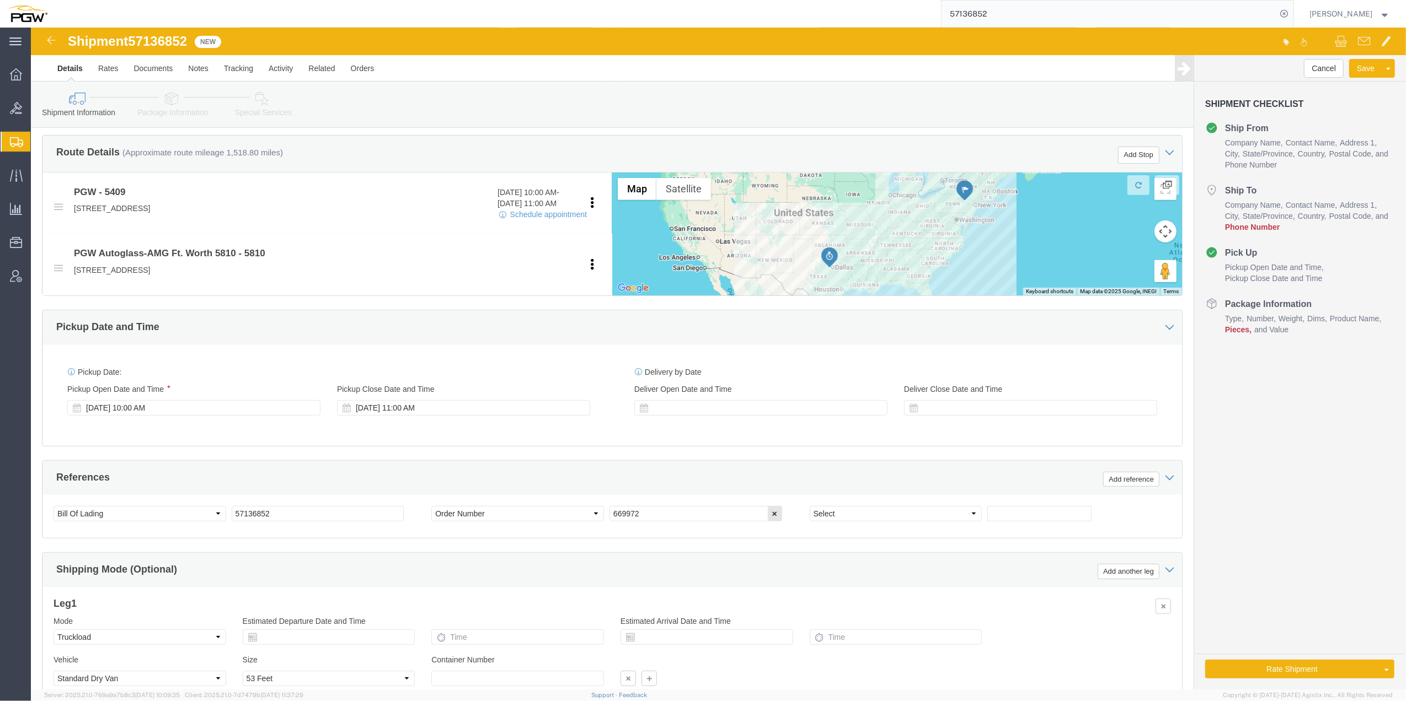
click div "Cancel Save Assign To Clone Shipment Save As Template Shipment Checklist Ship F…"
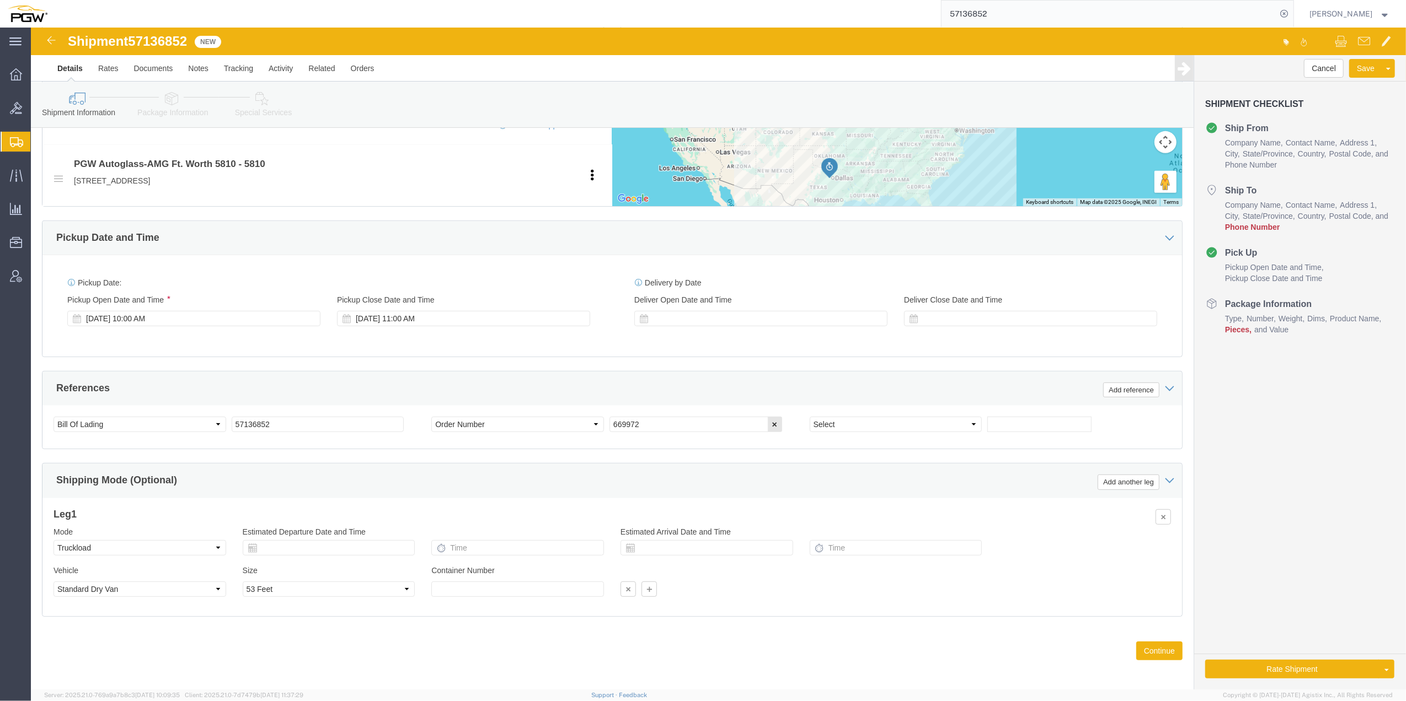
scroll to position [464, 0]
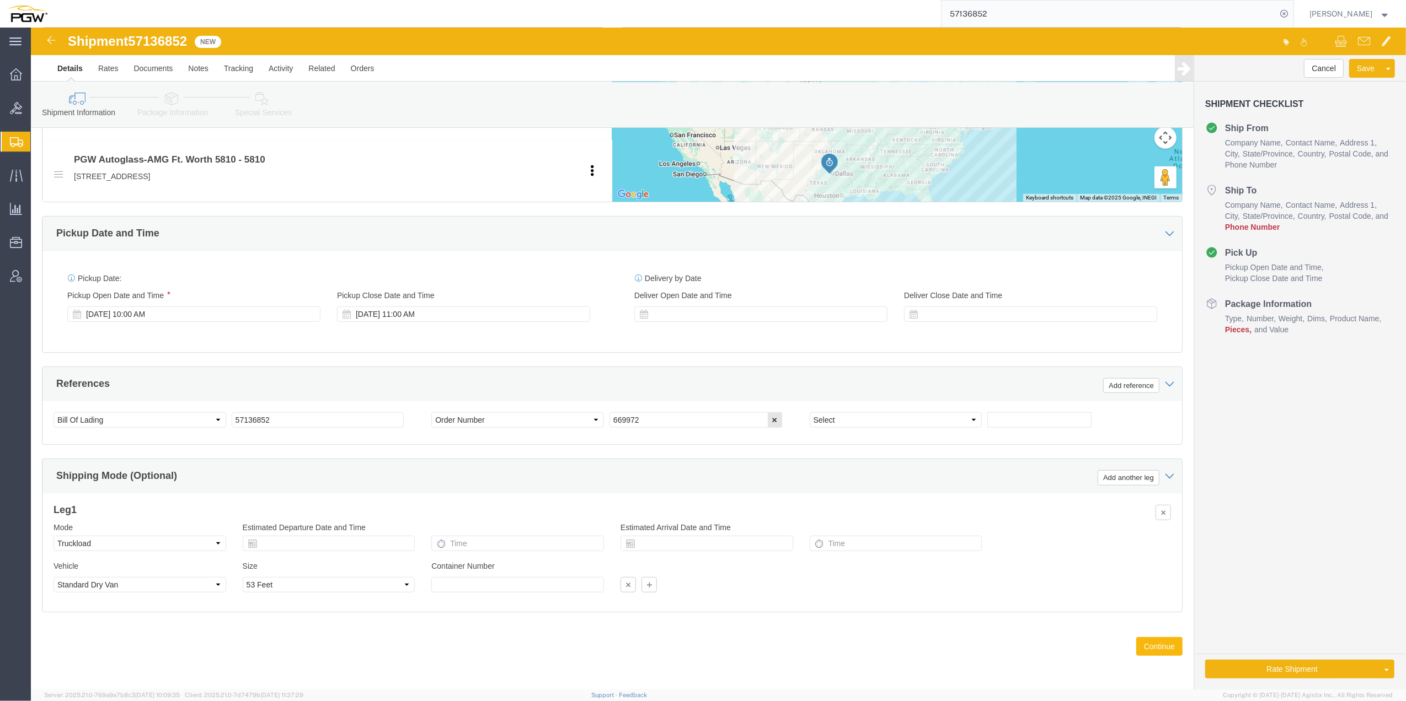
click button "Continue"
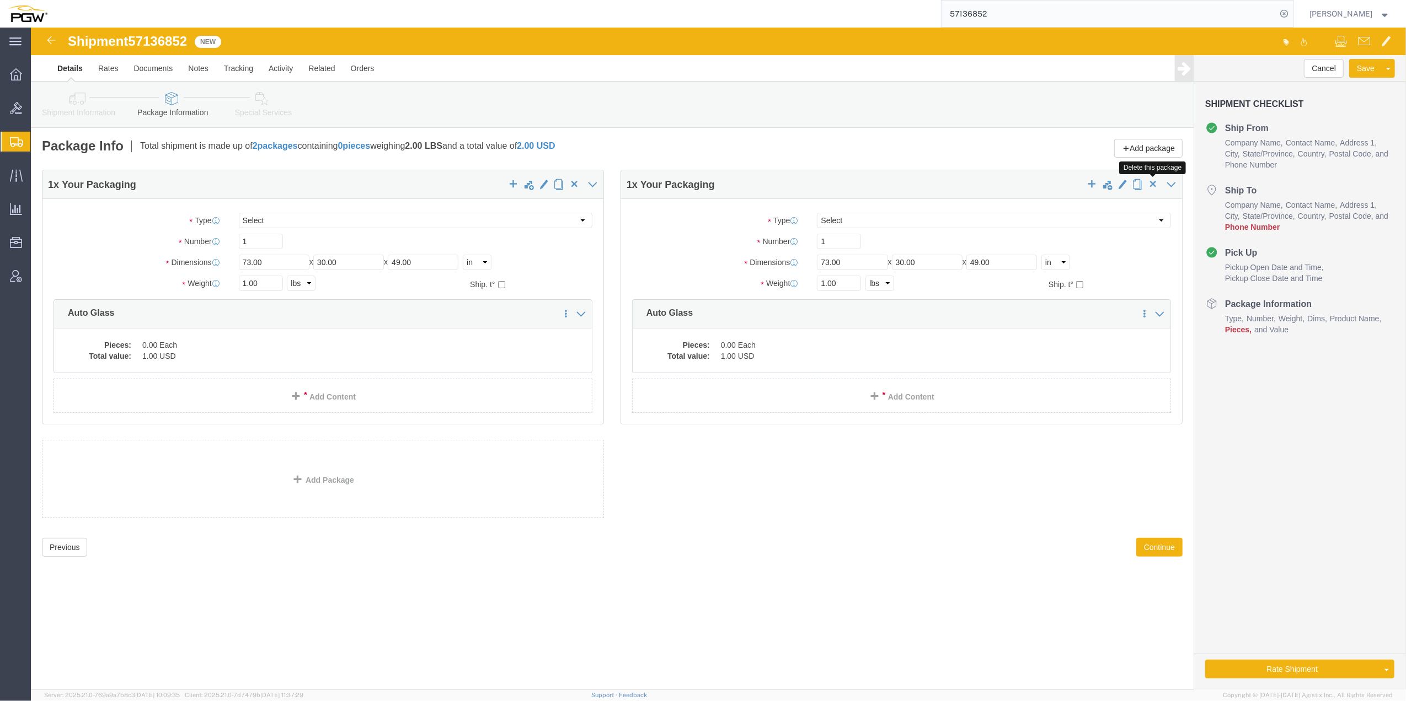
click span "button"
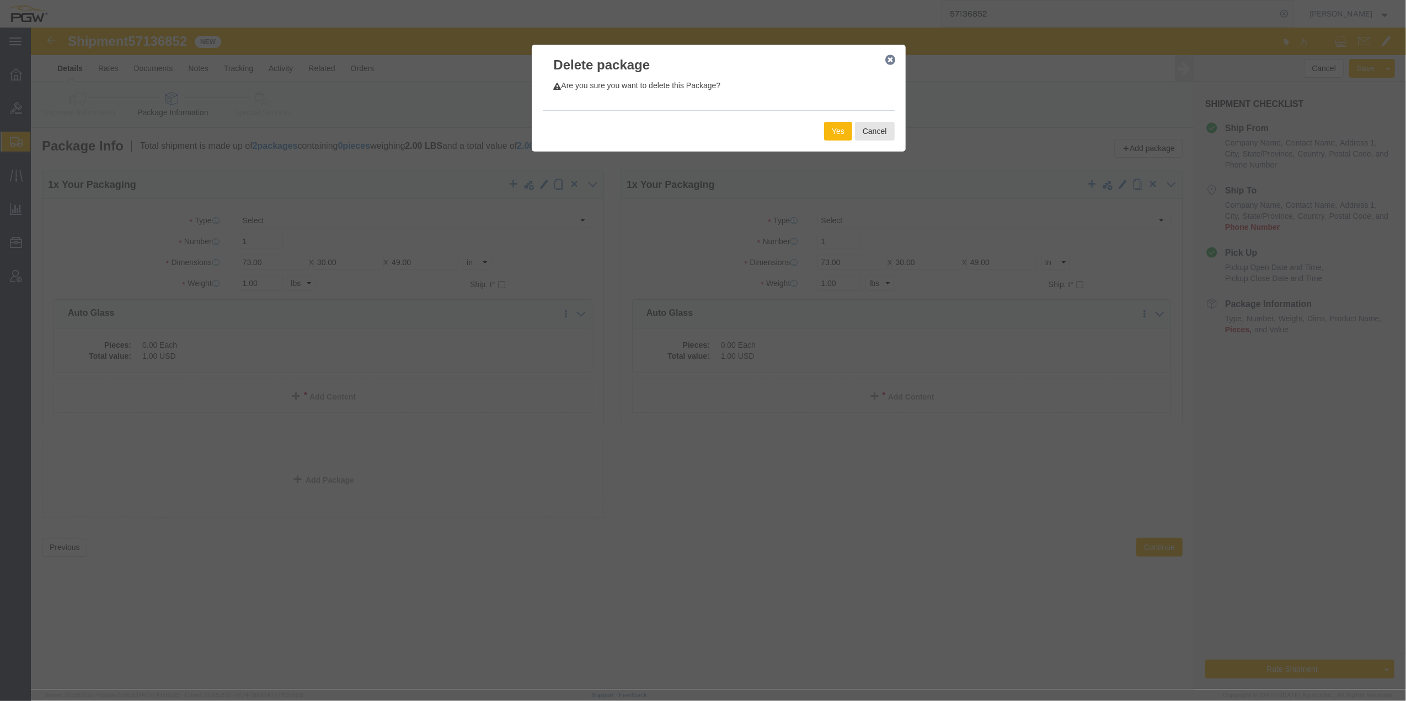
click button "Yes"
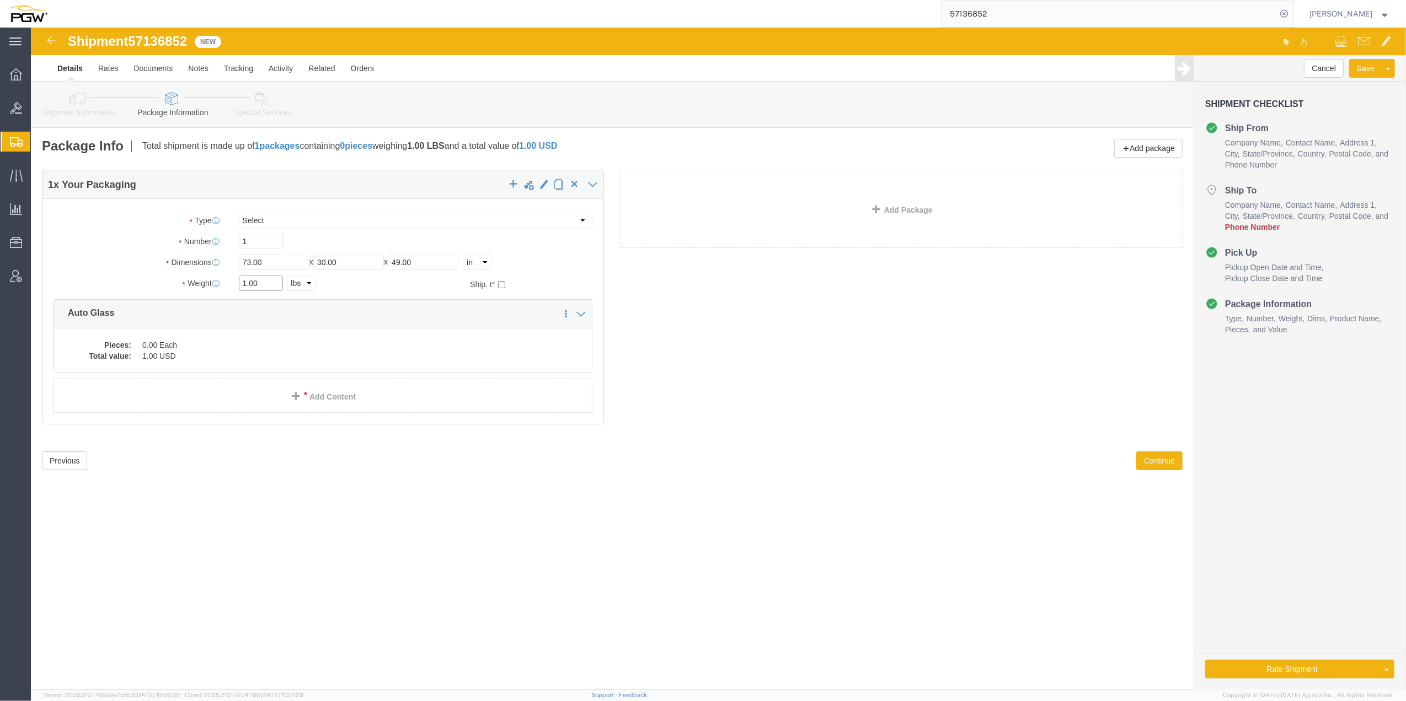
click input "1.00"
paste input "756"
type input "756.00"
click dd "0.00 Each"
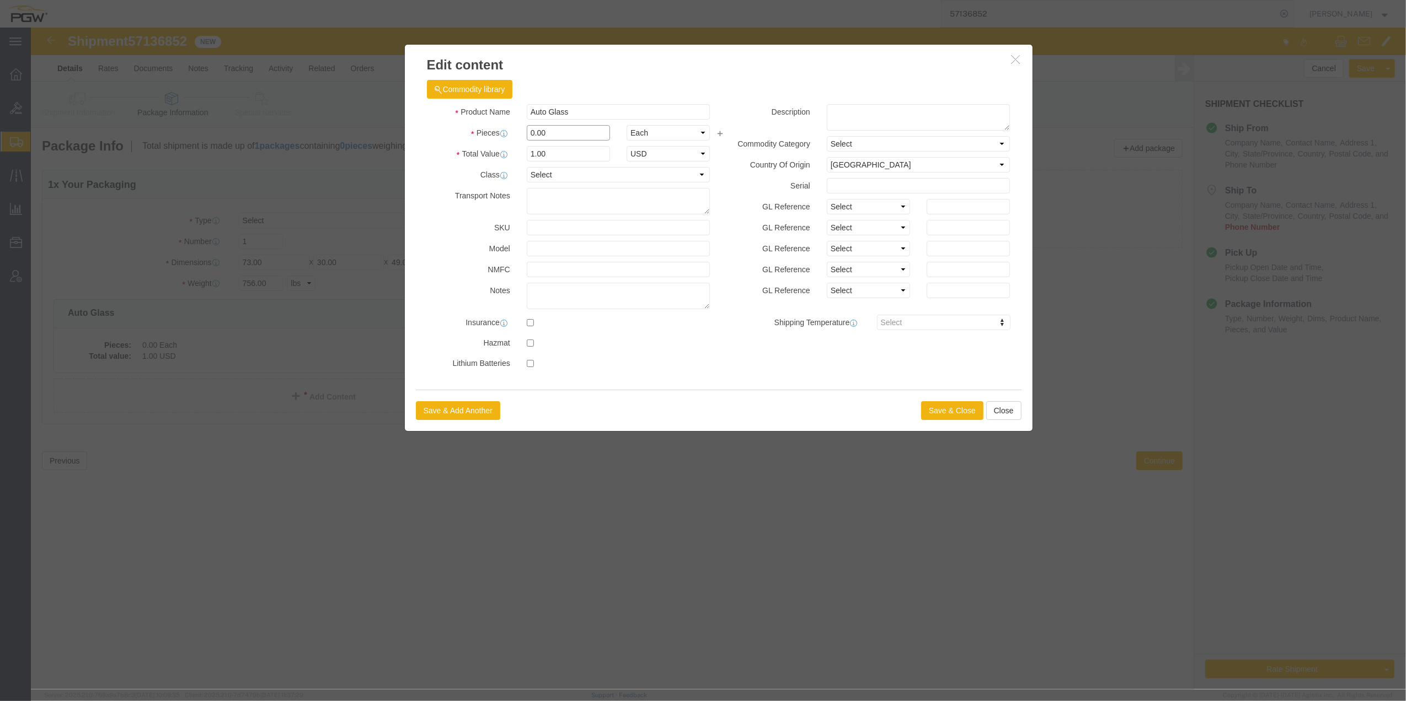
drag, startPoint x: 503, startPoint y: 107, endPoint x: 497, endPoint y: 103, distance: 7.5
click input "0.00"
type input "1.00"
type input "1"
click button "Save & Close"
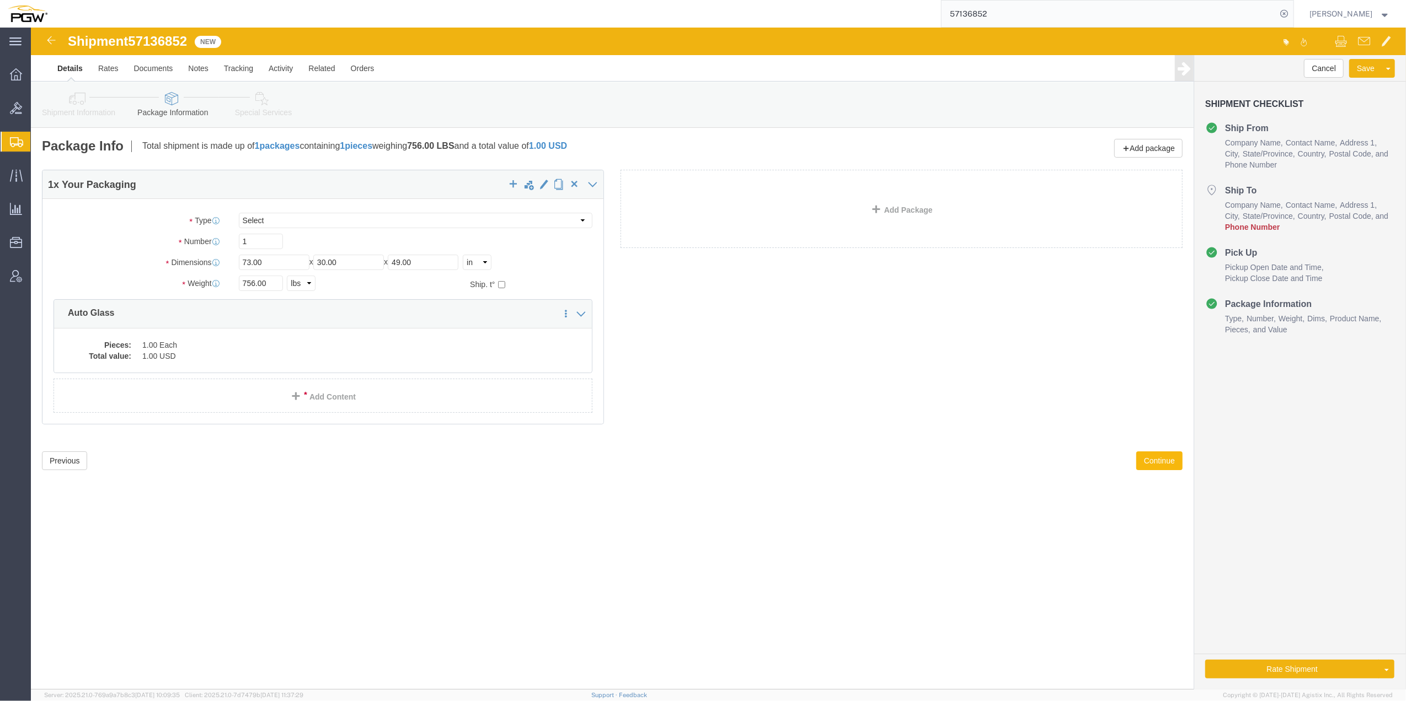
click button "Continue"
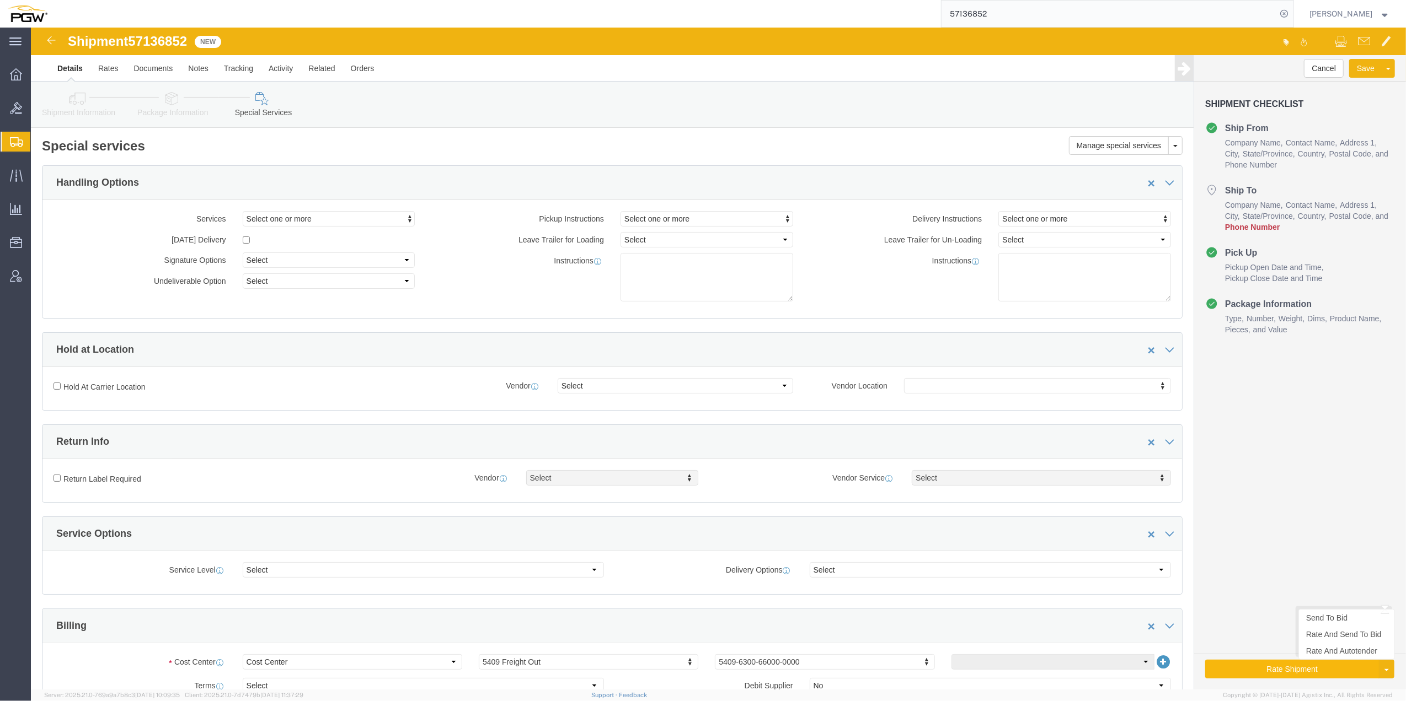
click button "Rate Shipment"
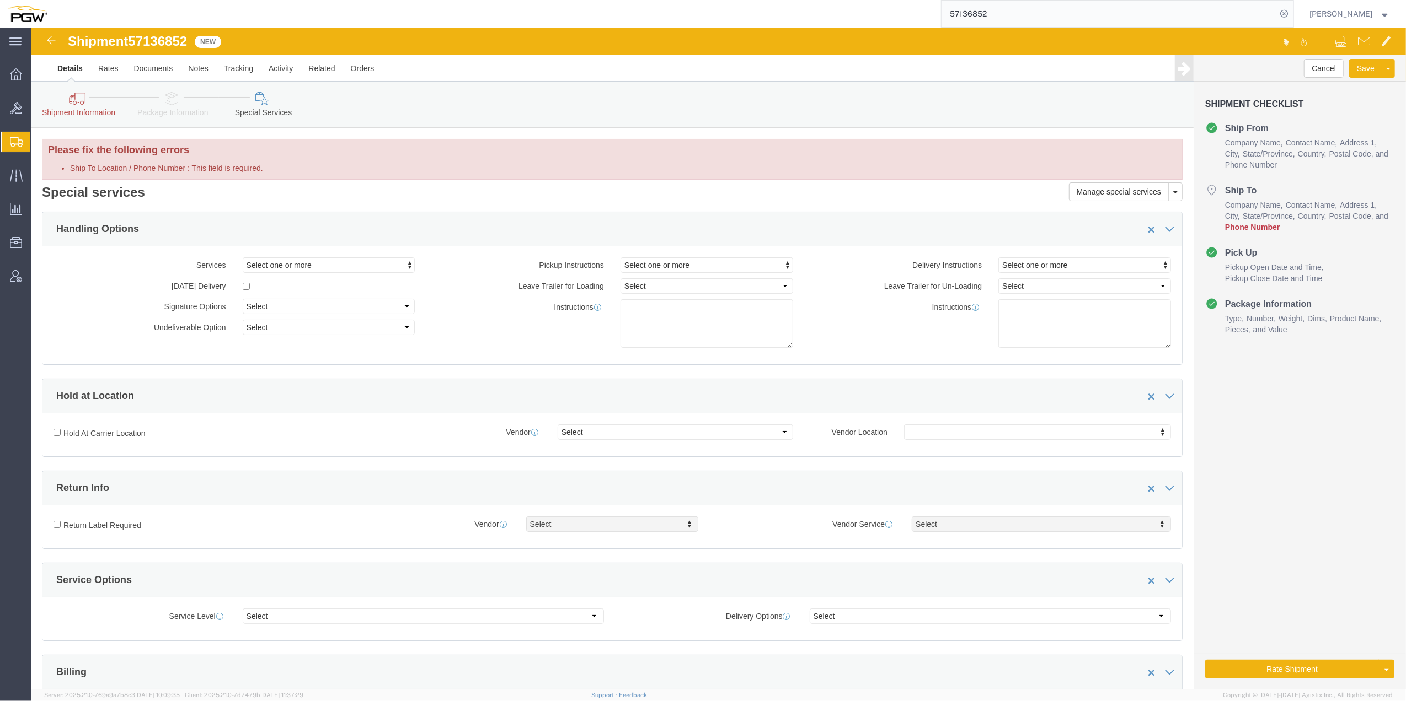
click icon
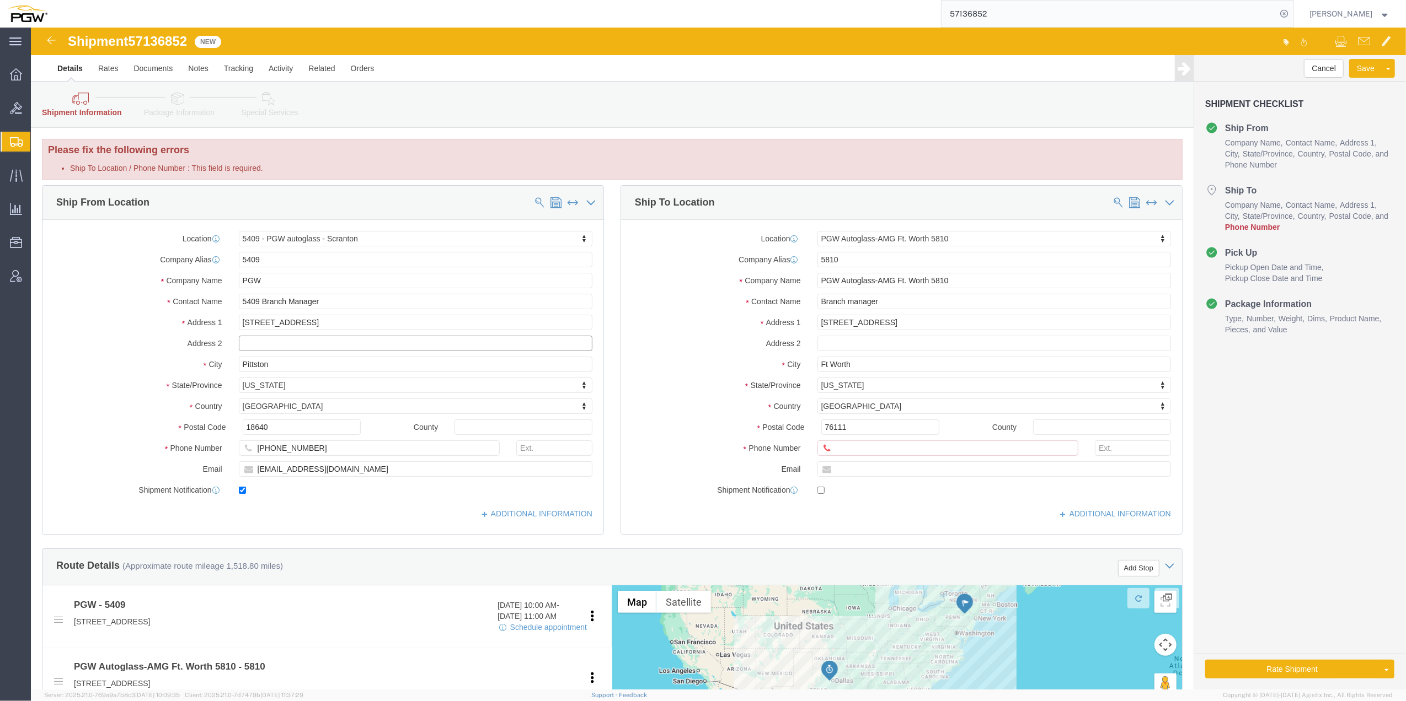
click input "text"
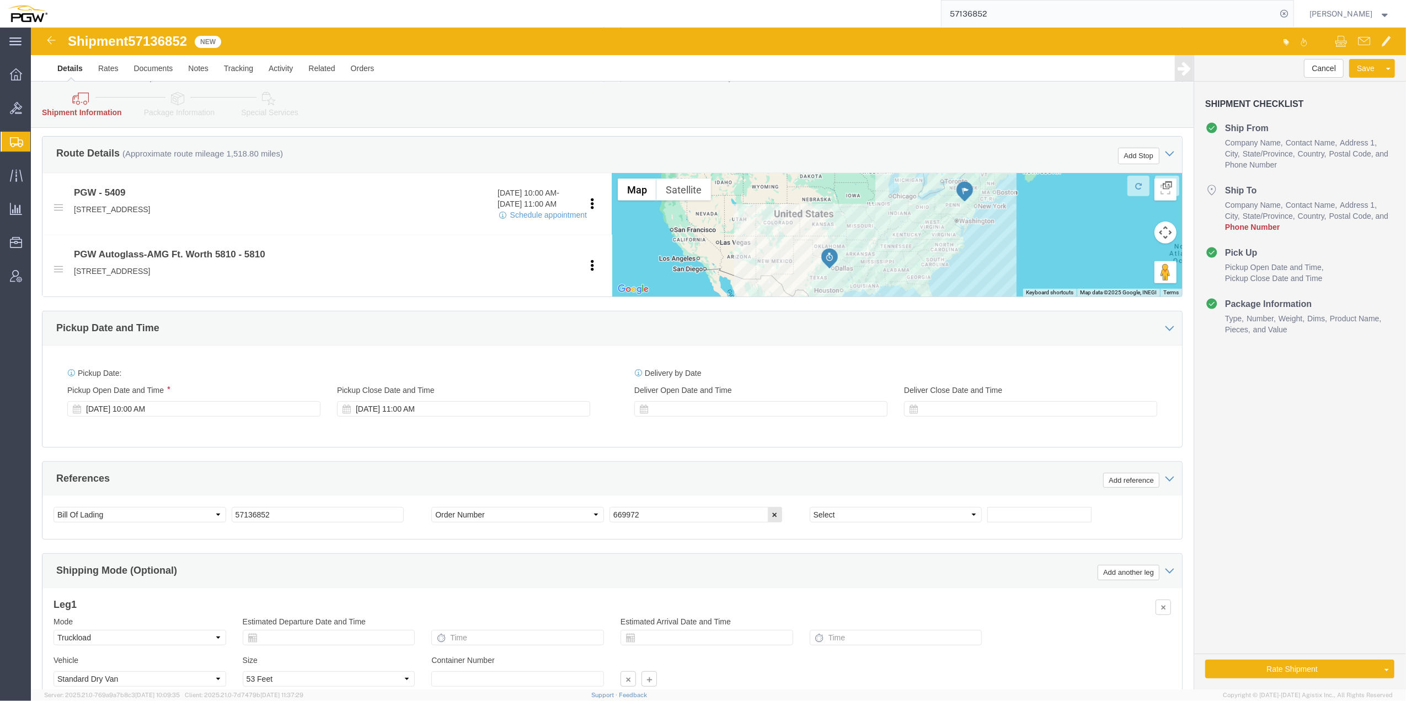
scroll to position [511, 0]
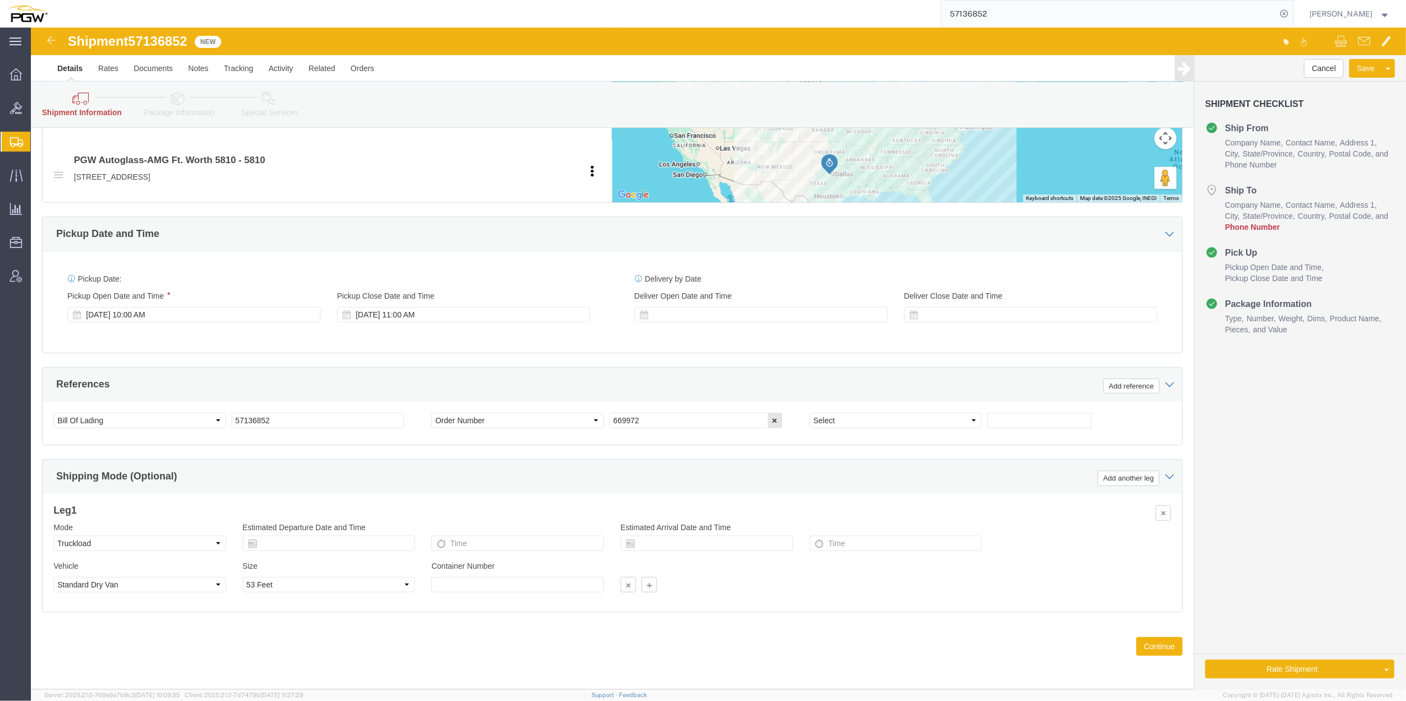
type input "Branch manager"
click select "Select Air Less than Truckload Multi-Leg Ocean Freight Rail Small Parcel Truckl…"
select select "LTL"
click select "Select Air Less than Truckload Multi-Leg Ocean Freight Rail Small Parcel Truckl…"
click select "Select Straight Truck"
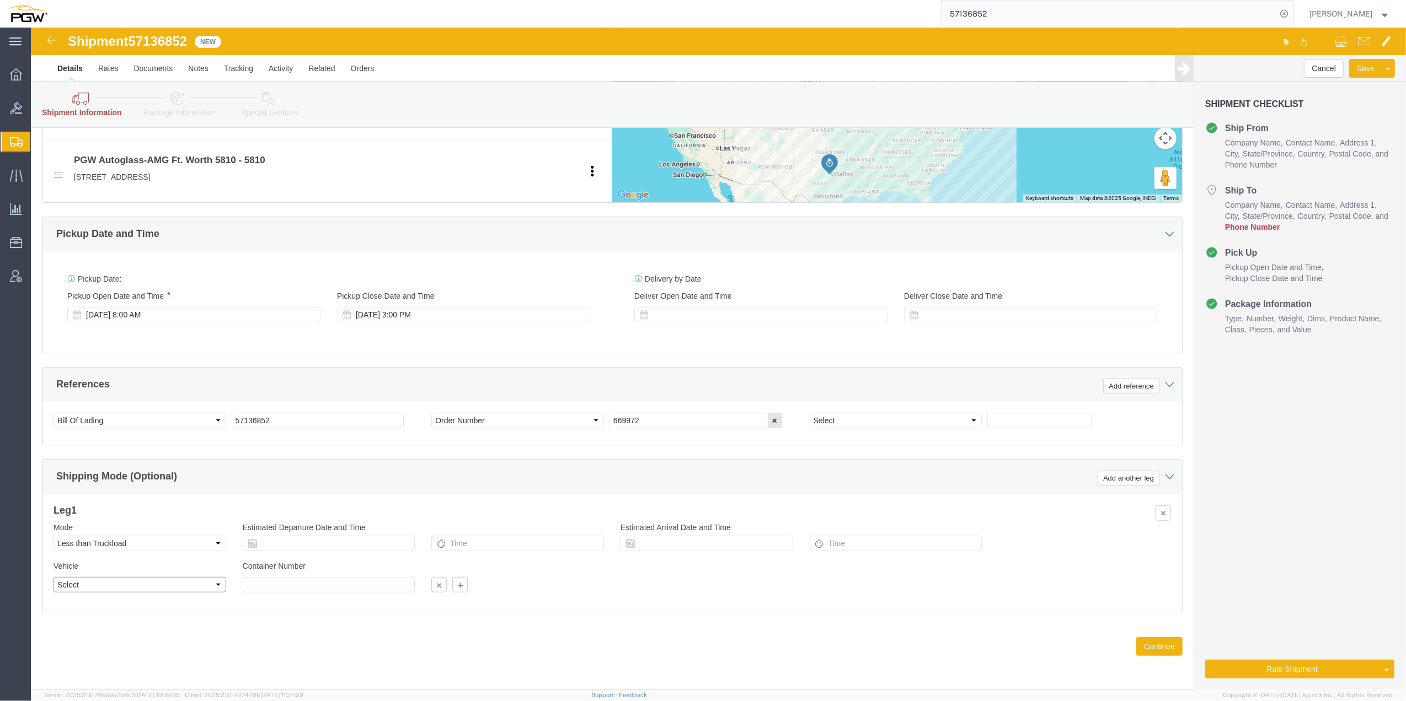
select select "STTR"
click select "Select Straight Truck"
click div "Previous Continue"
click input "57136852"
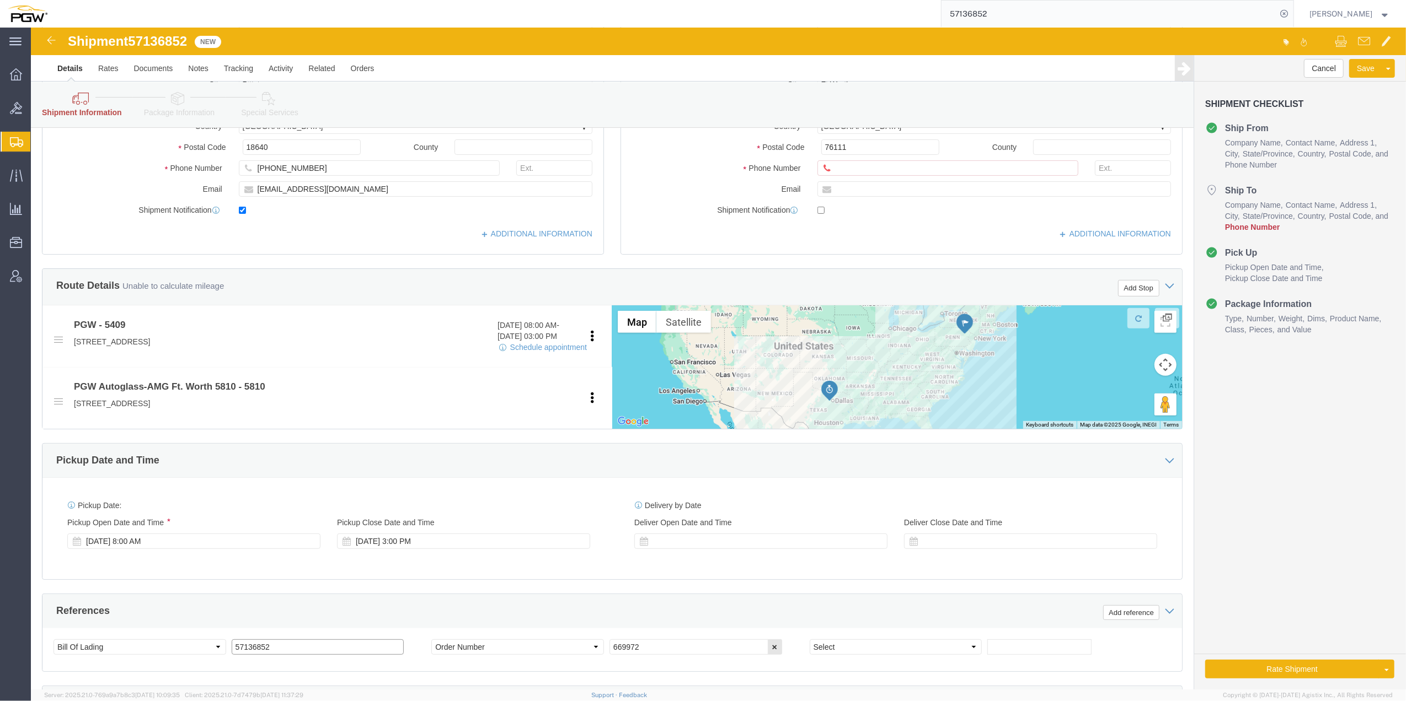
scroll to position [294, 0]
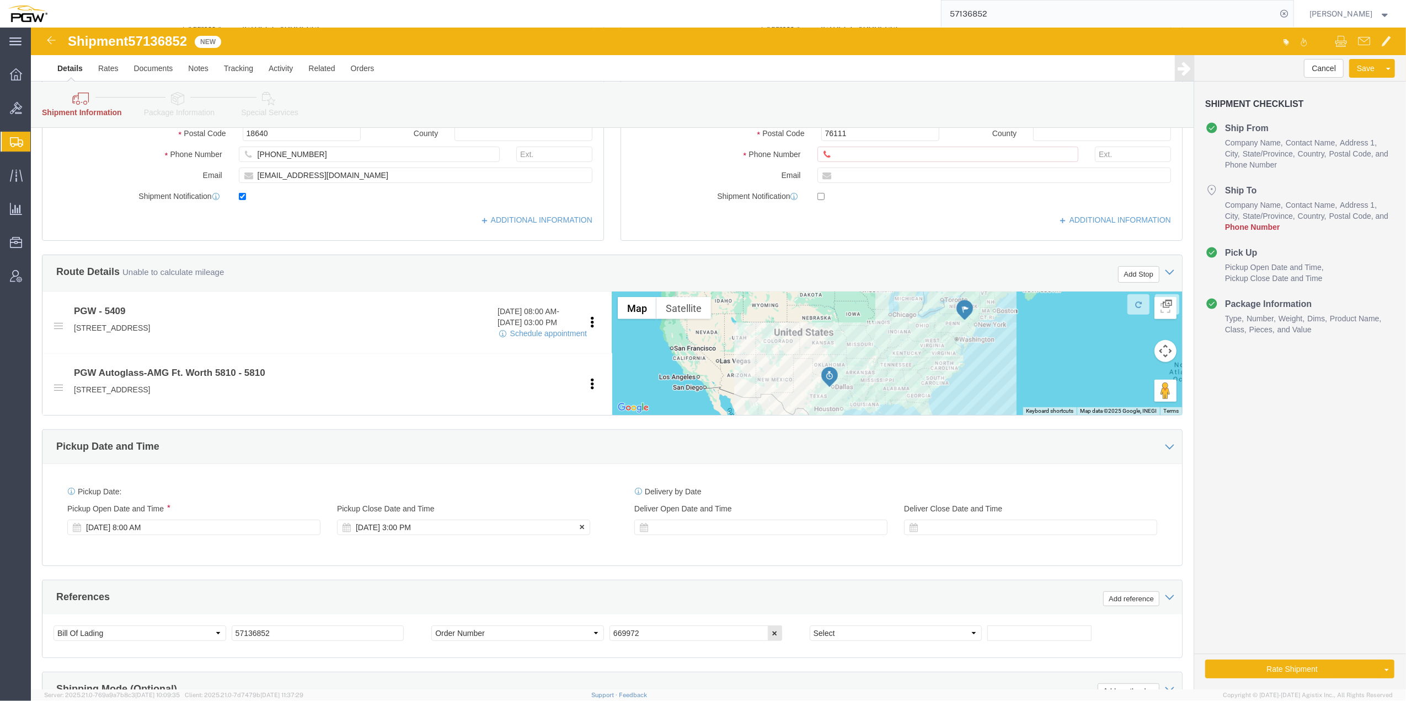
click div "[DATE] 3:00 PM"
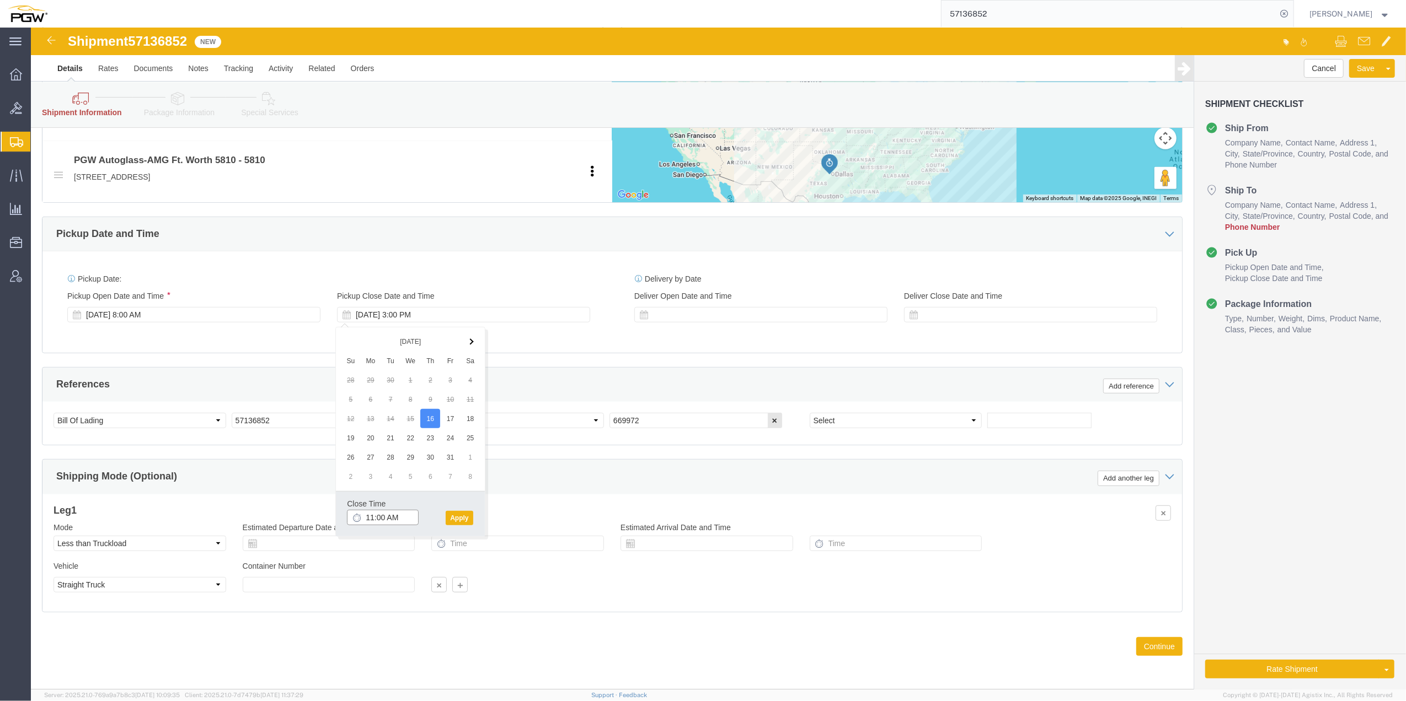
click input "11:00 AM"
click button "Apply"
click div "[DATE] 11:00 AM"
click input "10:00 AM"
type input "9:00 AM"
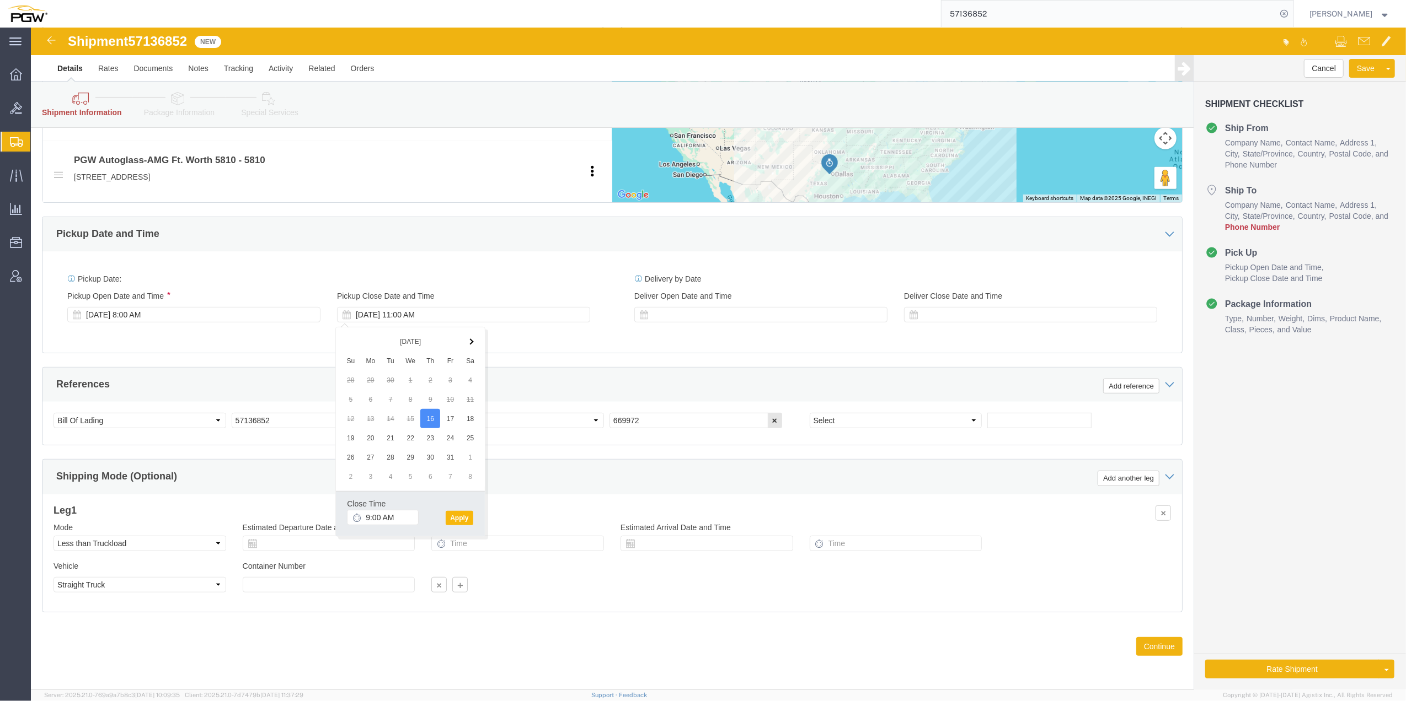
click button "Apply"
click div "[DATE] 11:00 AM"
click button "Apply"
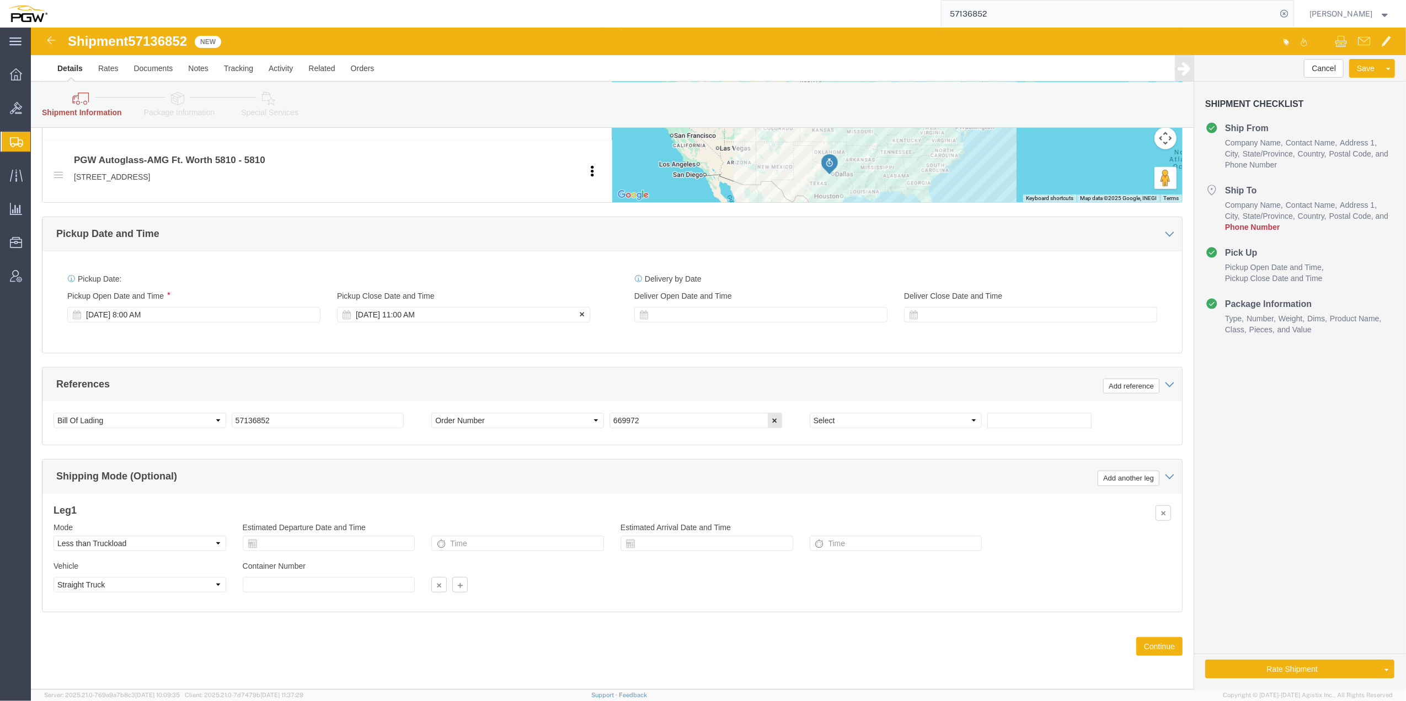
click div "[DATE] 11:00 AM"
click button "Apply"
click div "[DATE] 11:00 AM"
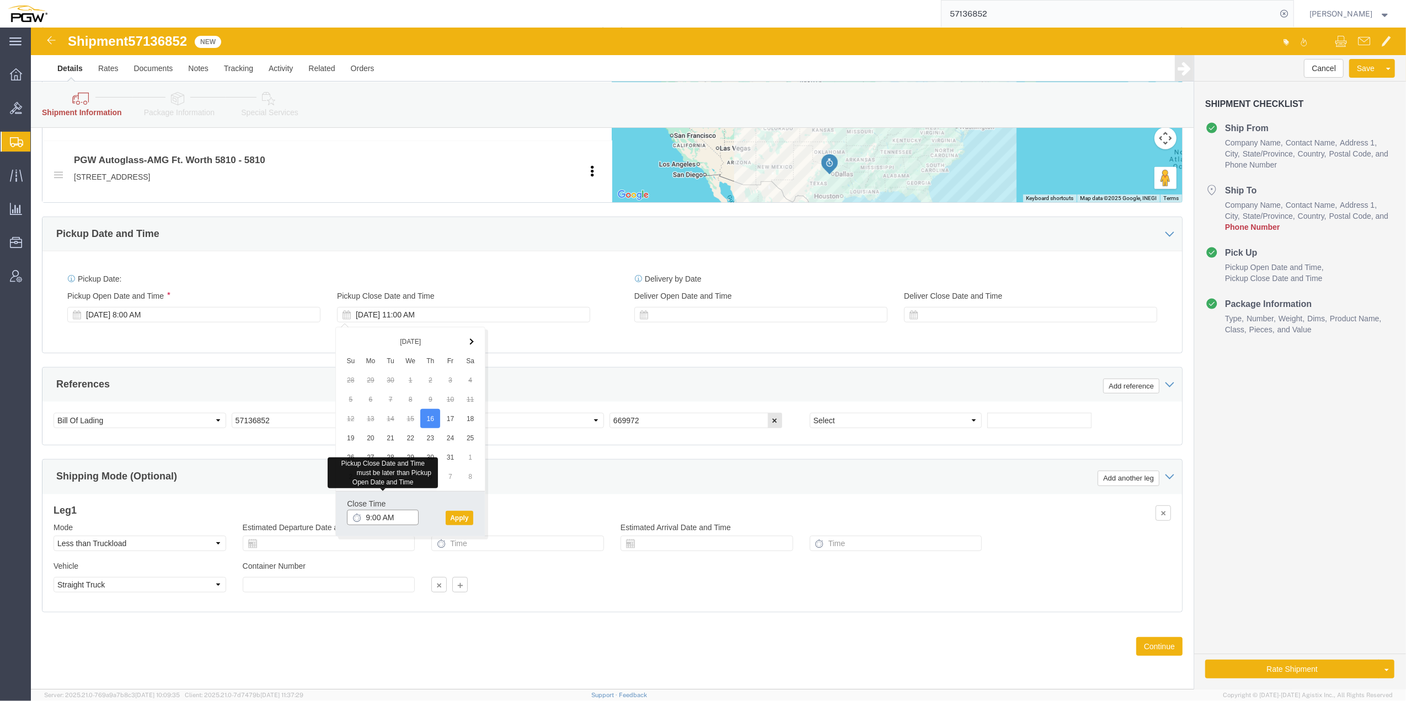
click input "9:00 AM"
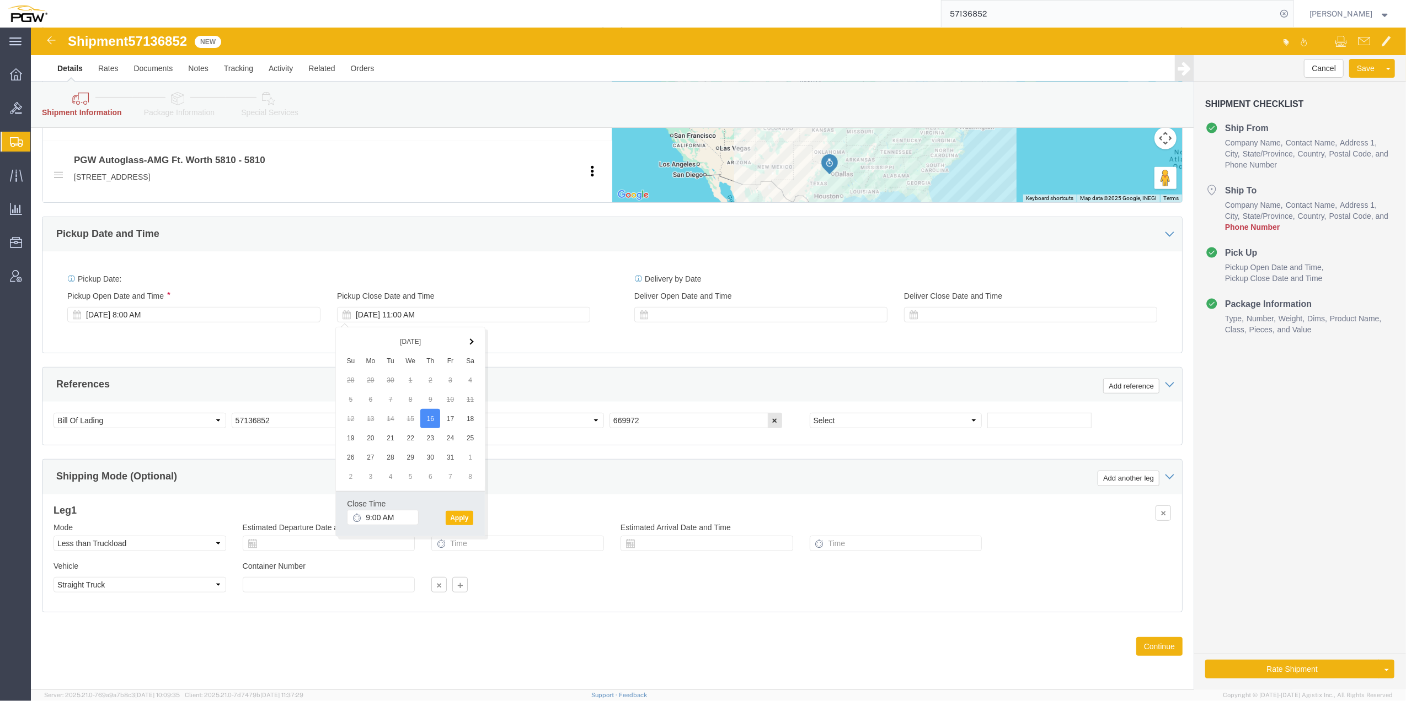
click button "Apply"
click button "Continue"
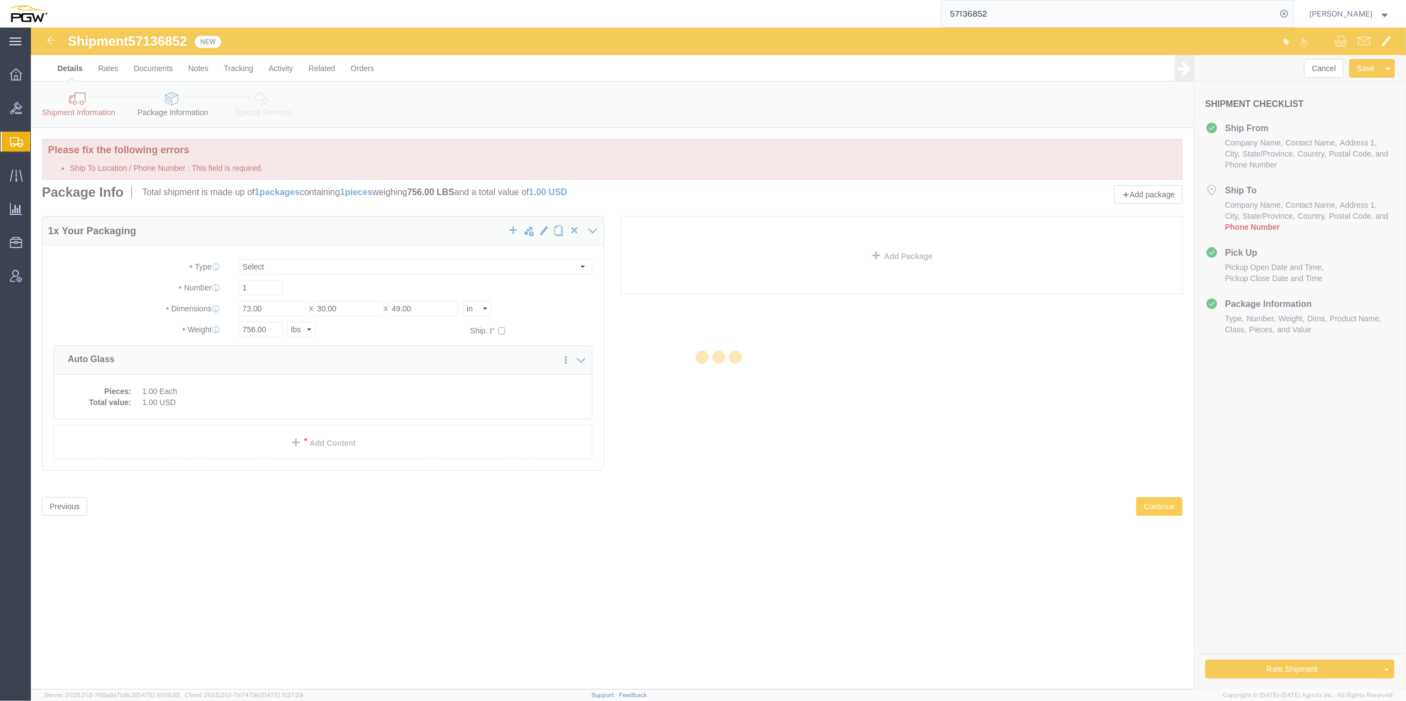
scroll to position [0, 0]
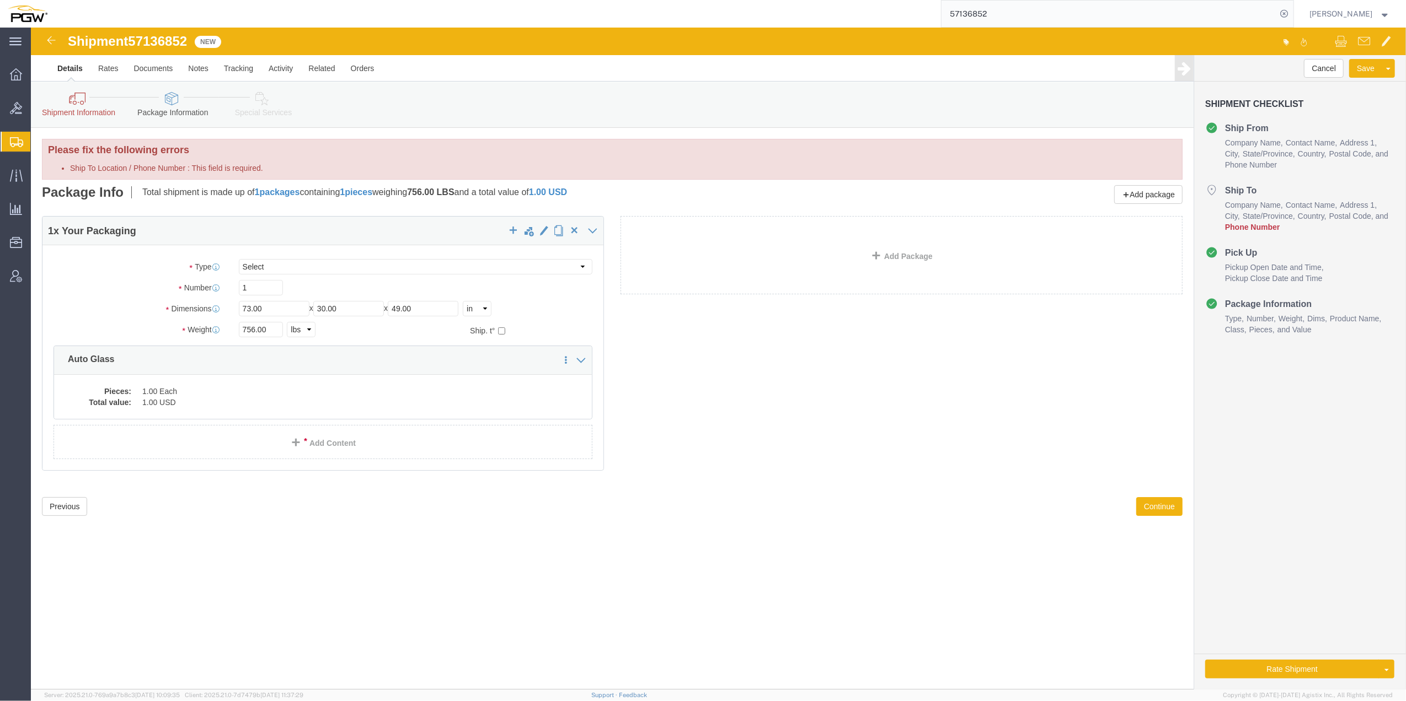
click icon
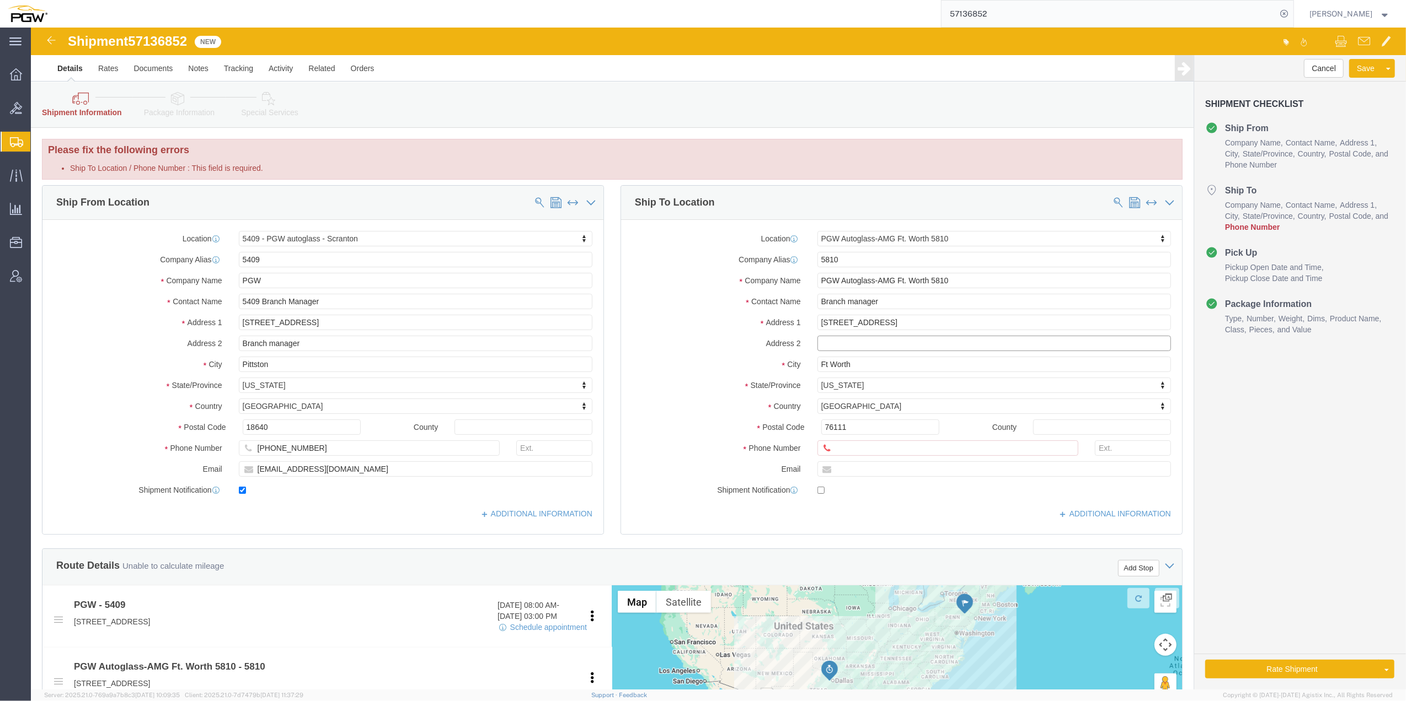
click input "text"
click input "Branch manager"
click div "Ship To Location"
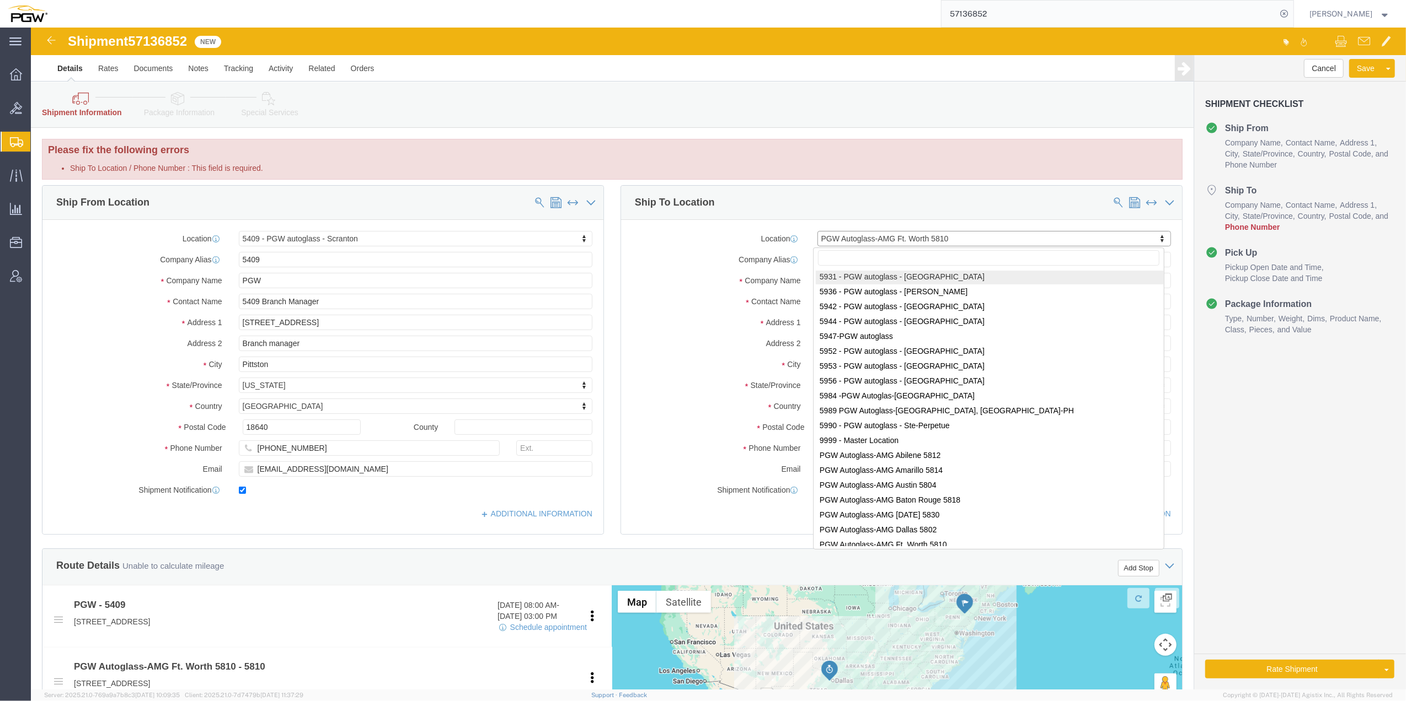
scroll to position [2382, 0]
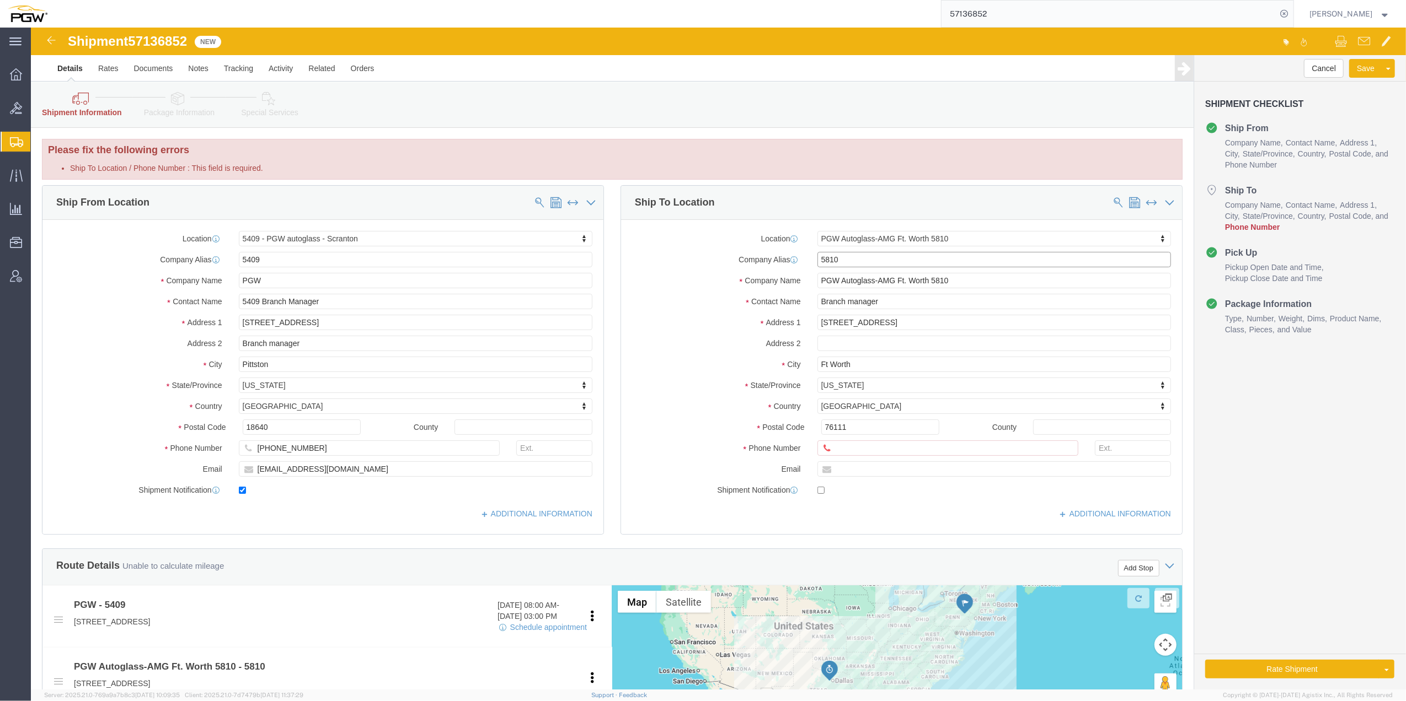
click input "5810"
click input "Ship To Location / Phone Number : This field is required."
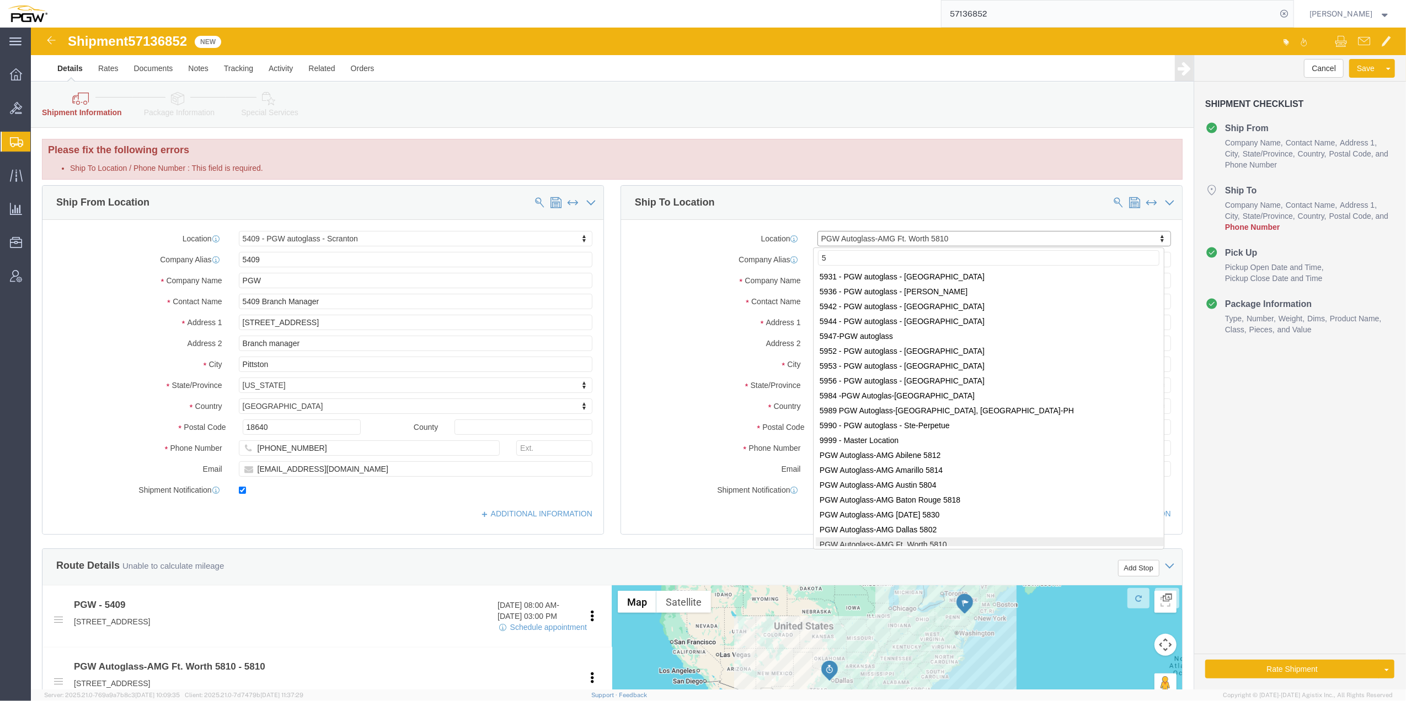
scroll to position [0, 0]
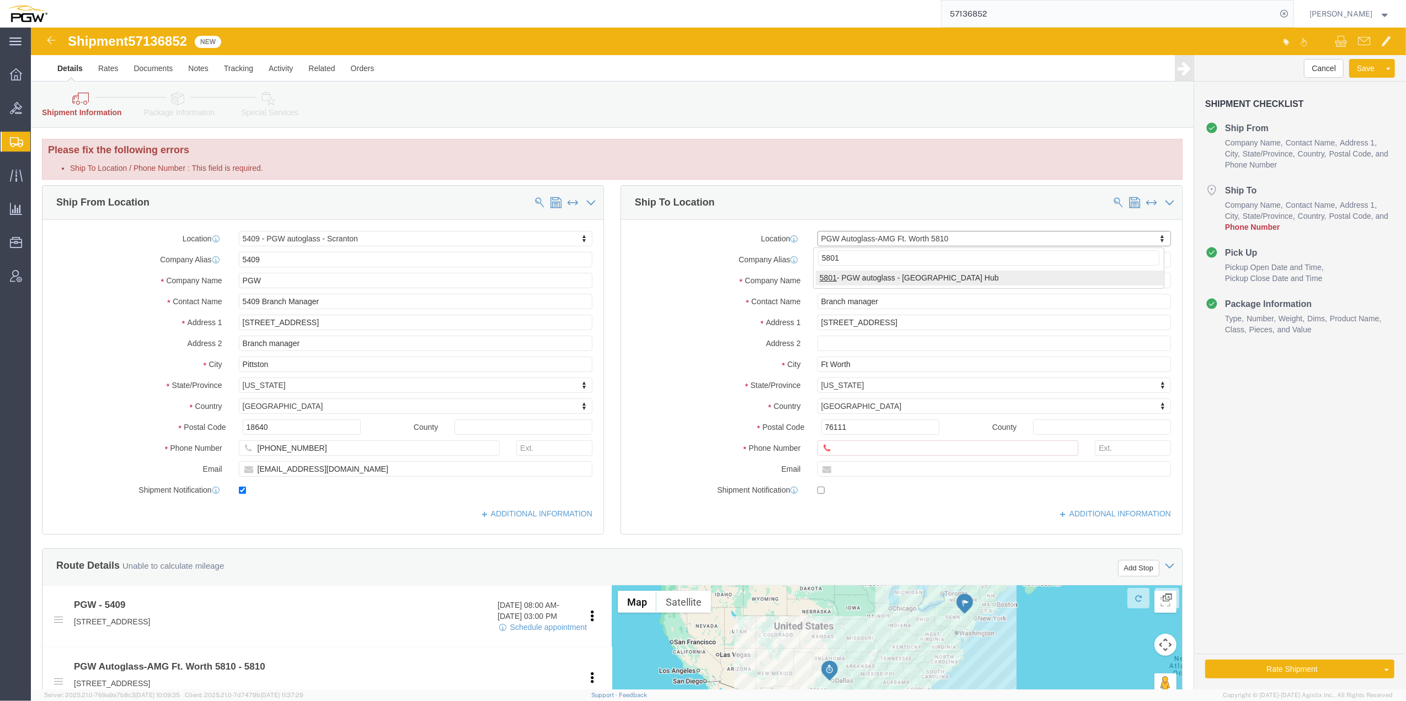
type input "5801"
select select "62891"
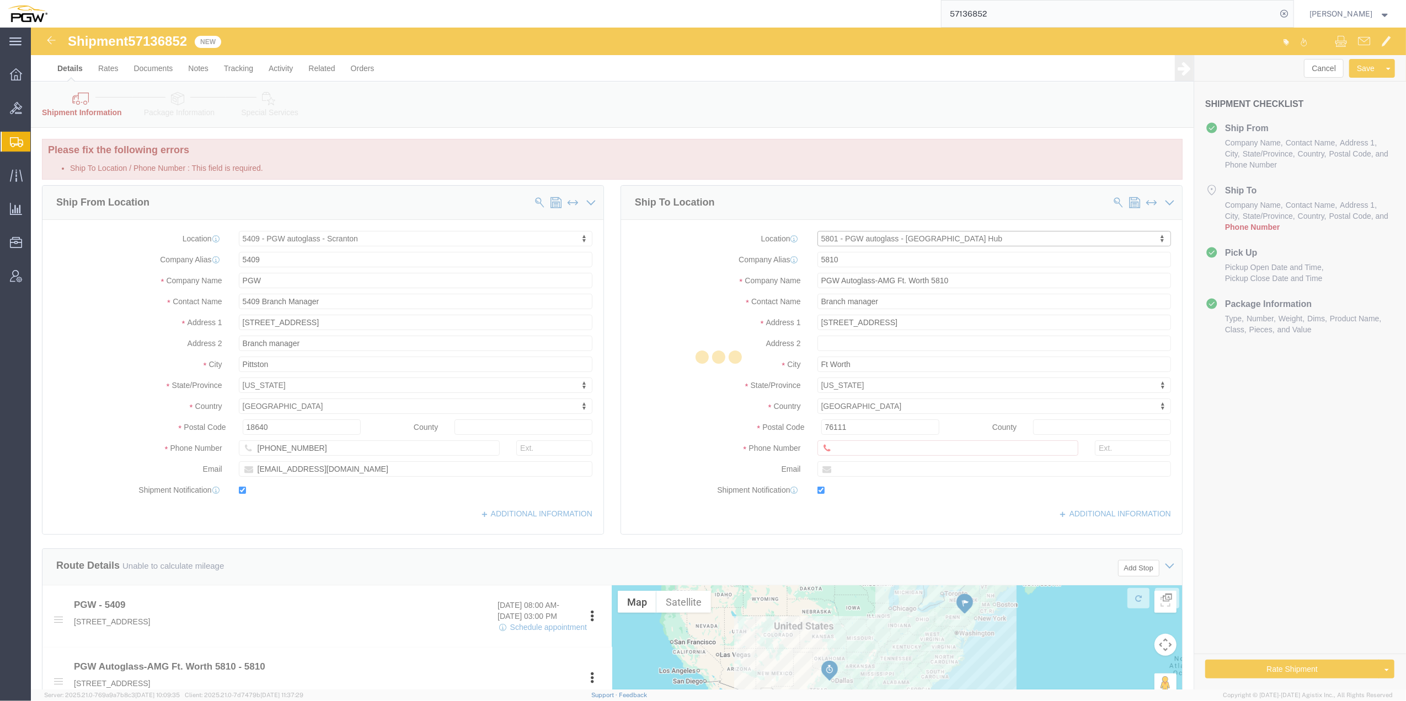
type input "5000 [GEOGRAPHIC_DATA]"
type input "76115"
type input "[PHONE_NUMBER]"
type input "[EMAIL_ADDRESS][DOMAIN_NAME]"
checkbox input "true"
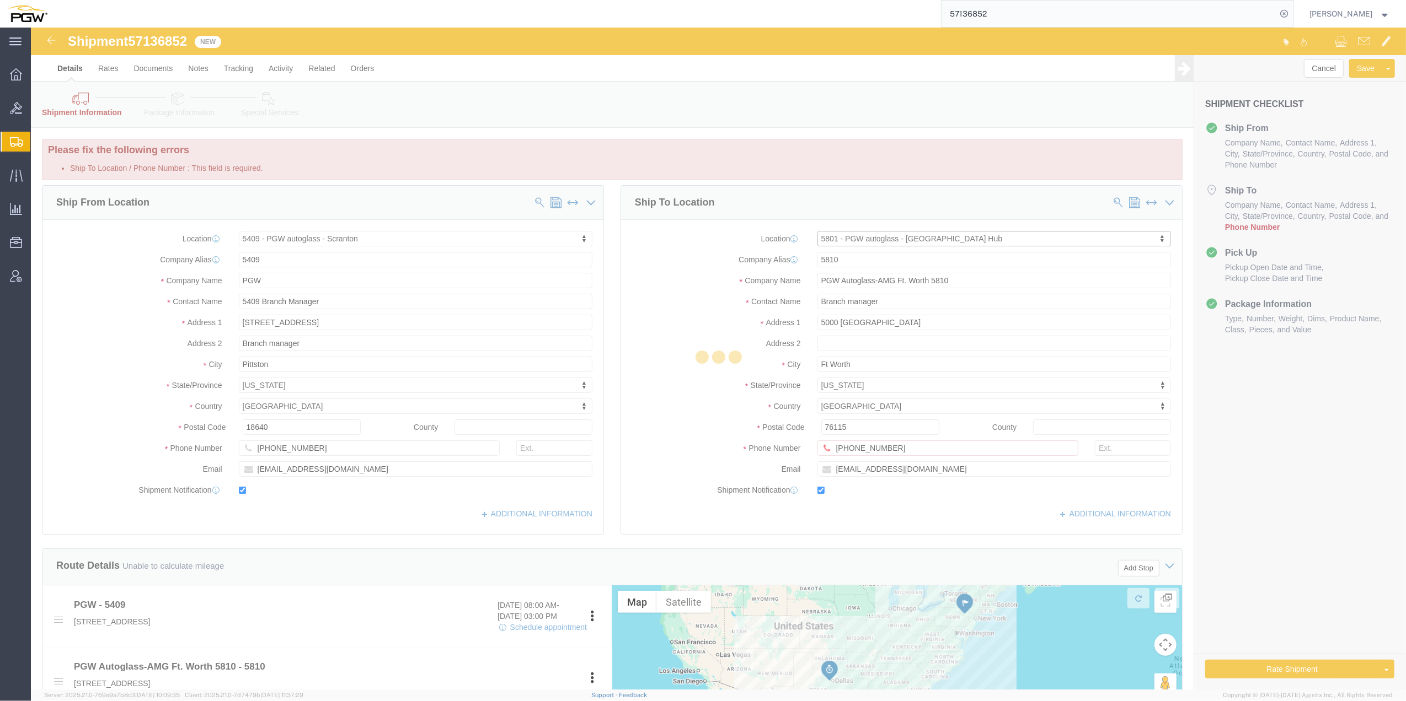
type input "5801"
type input "PGW"
type input "5801 Branch Manager"
type input "[GEOGRAPHIC_DATA]"
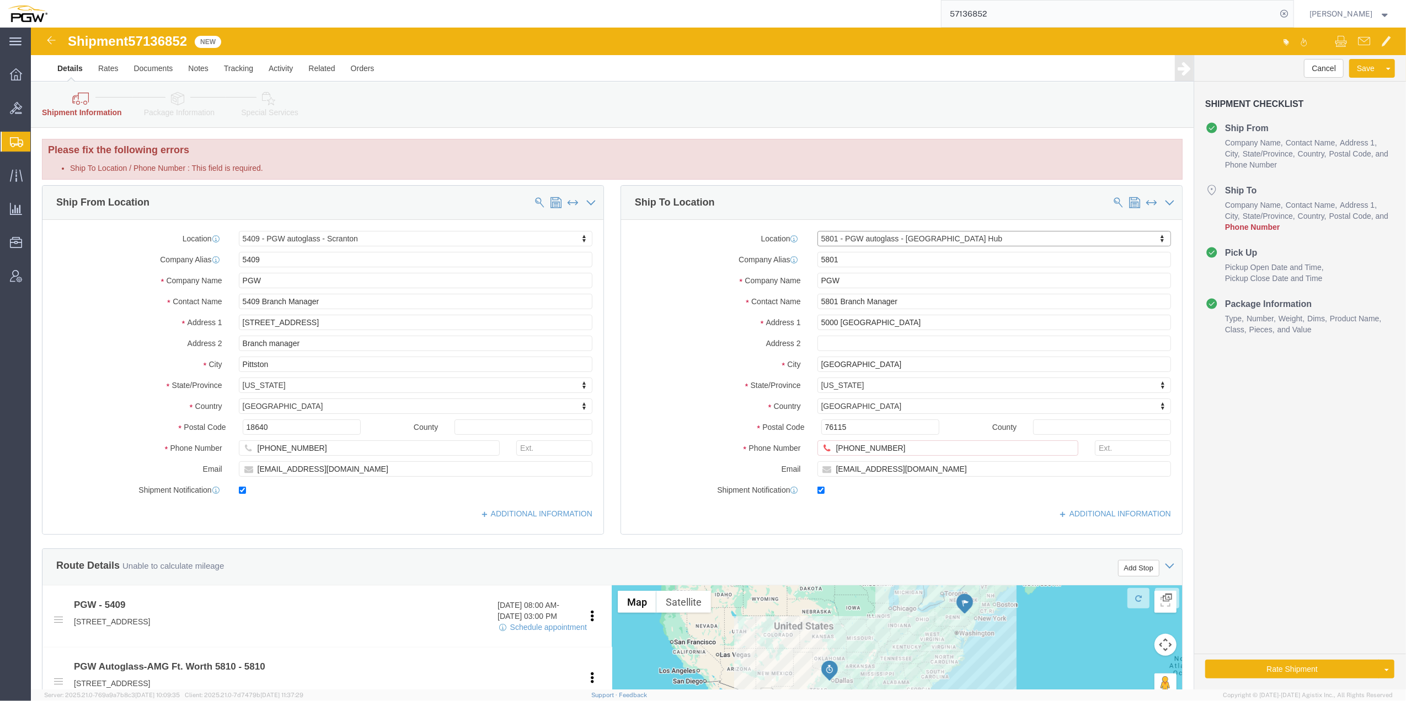
select select "[GEOGRAPHIC_DATA]"
drag, startPoint x: 285, startPoint y: 315, endPoint x: 148, endPoint y: 301, distance: 137.0
click div "Location 5409 - PGW autoglass - Scranton My Profile Location 5303 - PGW autogla…"
click div "Cancel Save Assign To Clone Shipment Save As Template Shipment Checklist Ship F…"
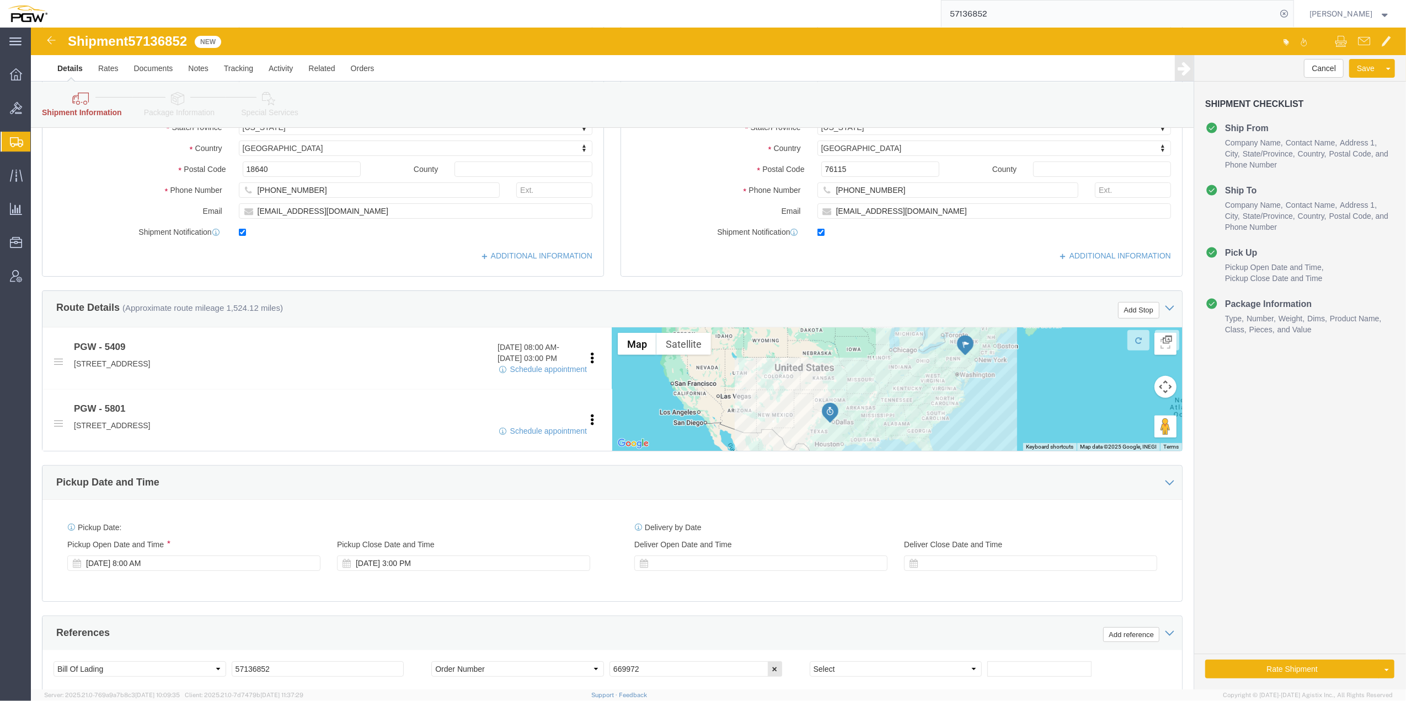
scroll to position [294, 0]
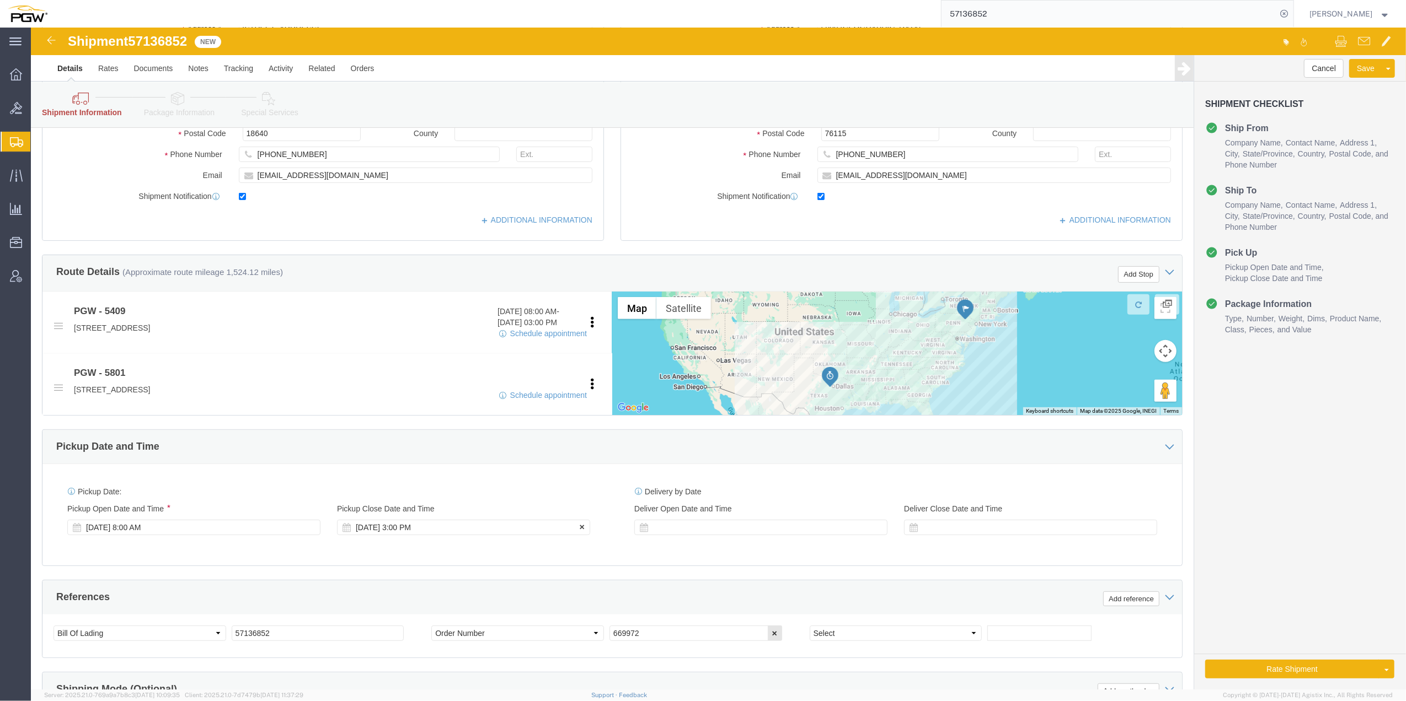
click div "[DATE] 3:00 PM"
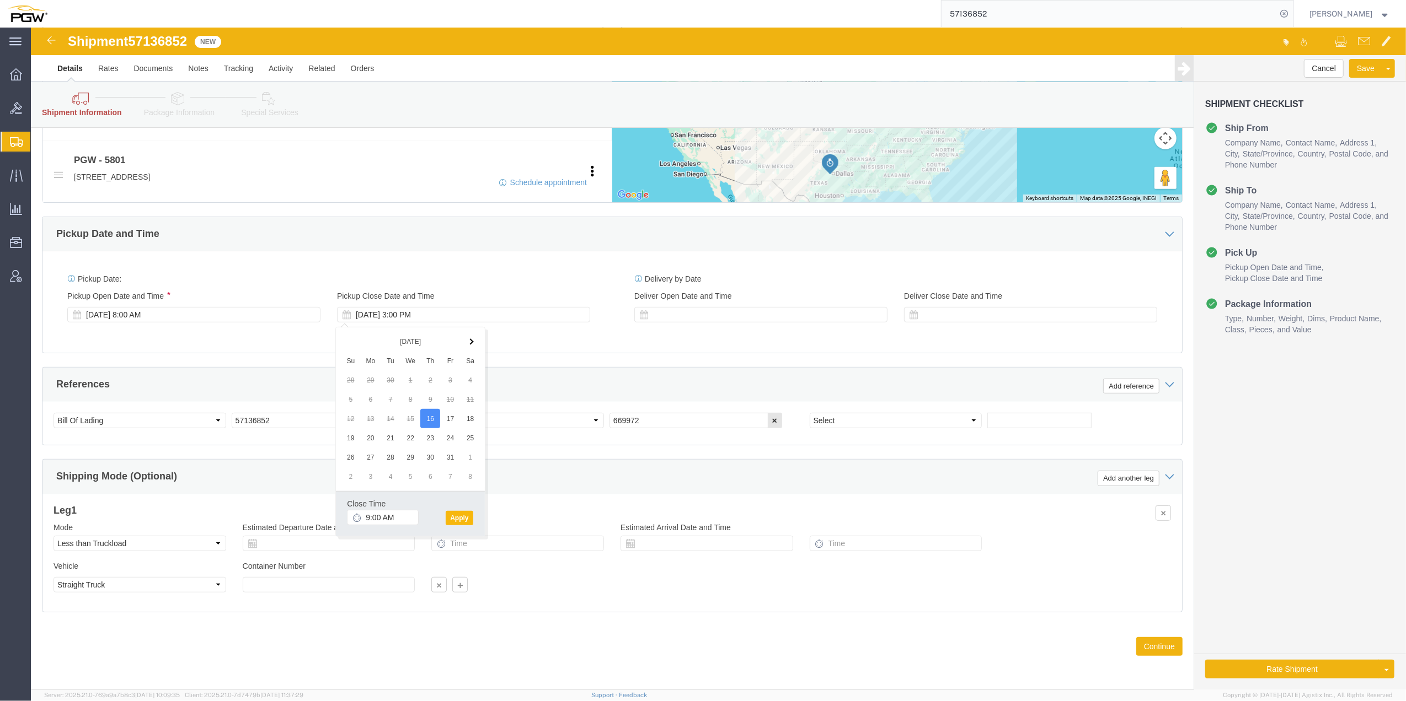
click button "Apply"
click div "[DATE] 11:00 AM"
click button "Apply"
click div "Pickup Date: Pickup Start Date Pickup Start Time Pickup Open Date and Time [DAT…"
click button "Continue"
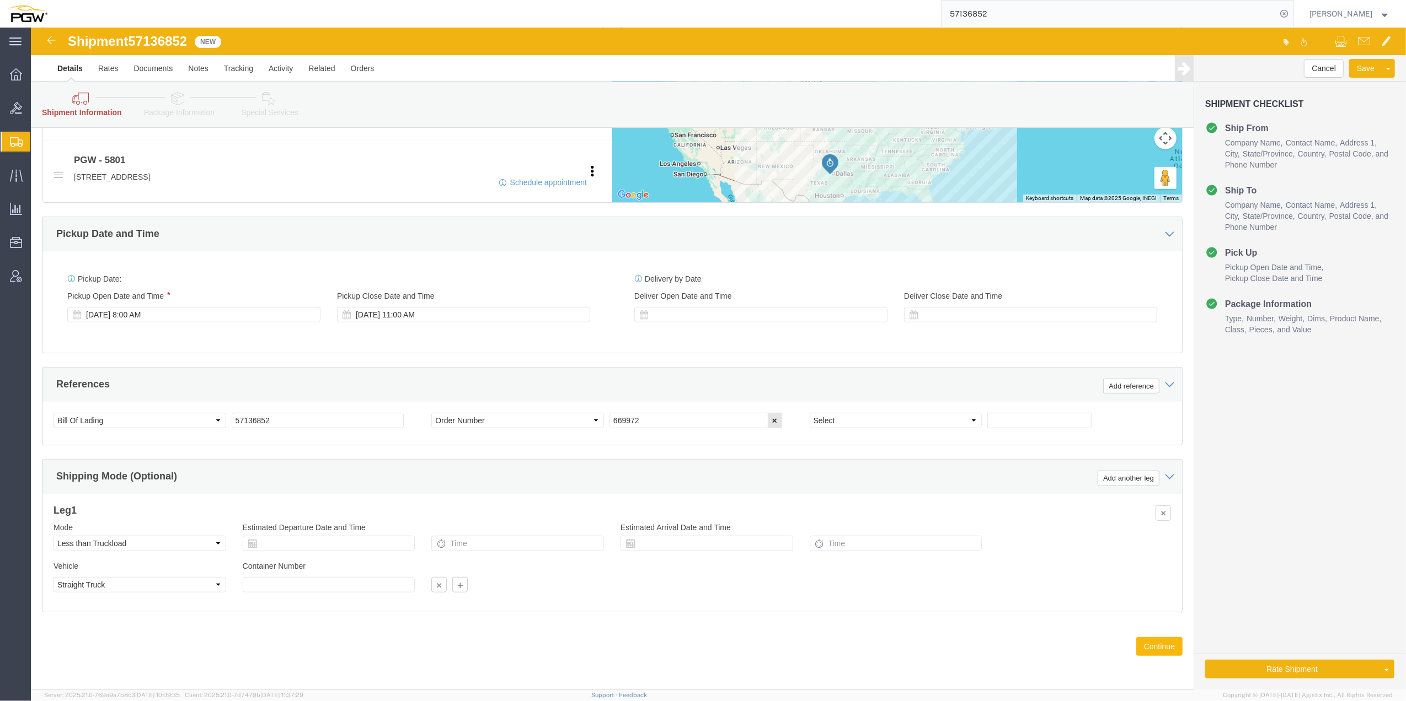
scroll to position [0, 0]
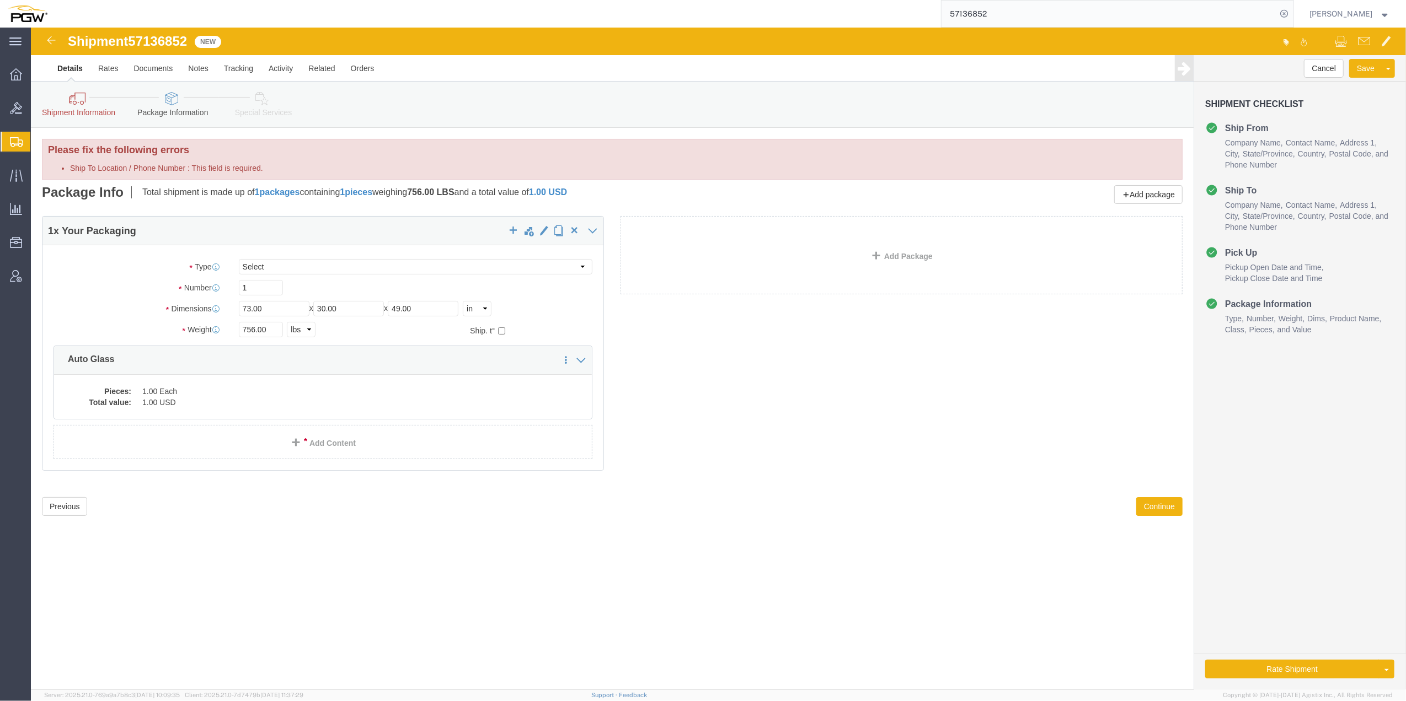
click icon
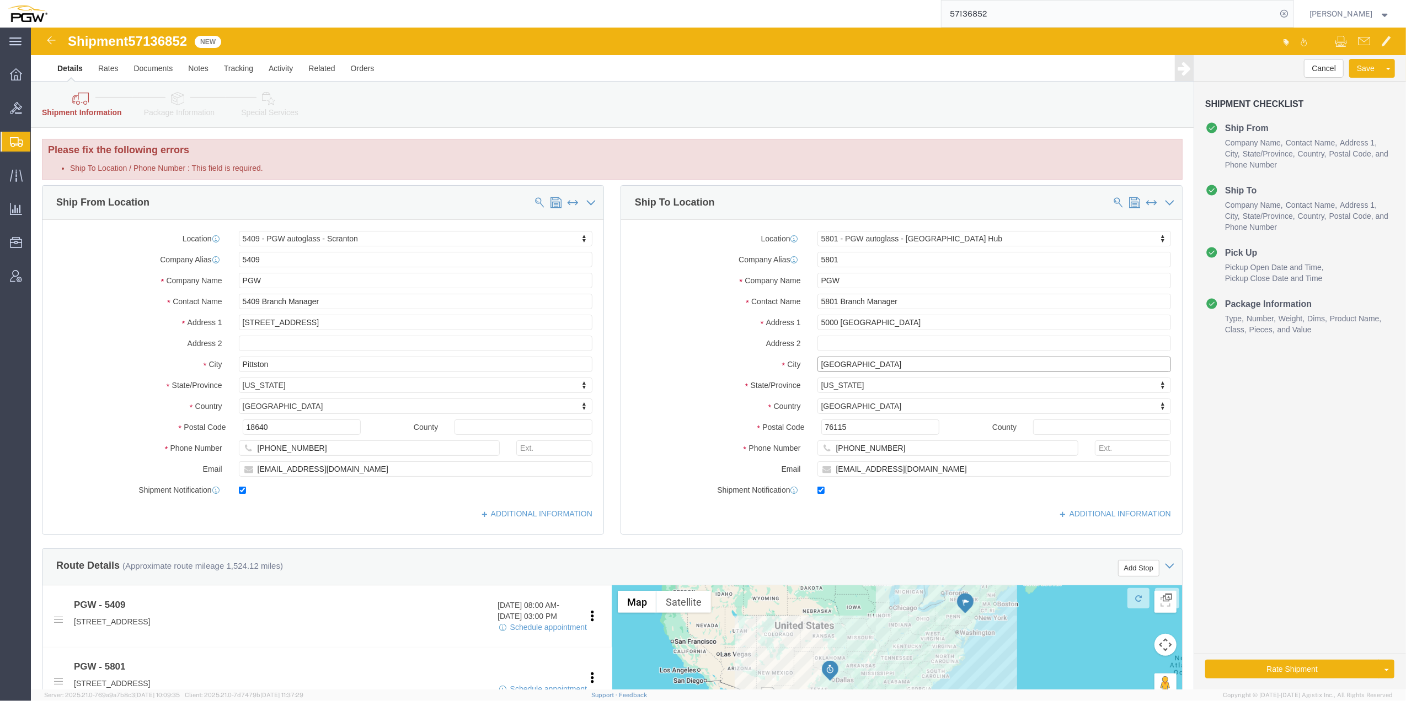
click input "[GEOGRAPHIC_DATA]"
click div "Cancel Save Assign To Clone Shipment Save As Template Shipment Checklist Ship F…"
drag, startPoint x: 803, startPoint y: 270, endPoint x: 786, endPoint y: 261, distance: 19.2
click input "5801 Branch Manager"
type input "Branch Manager"
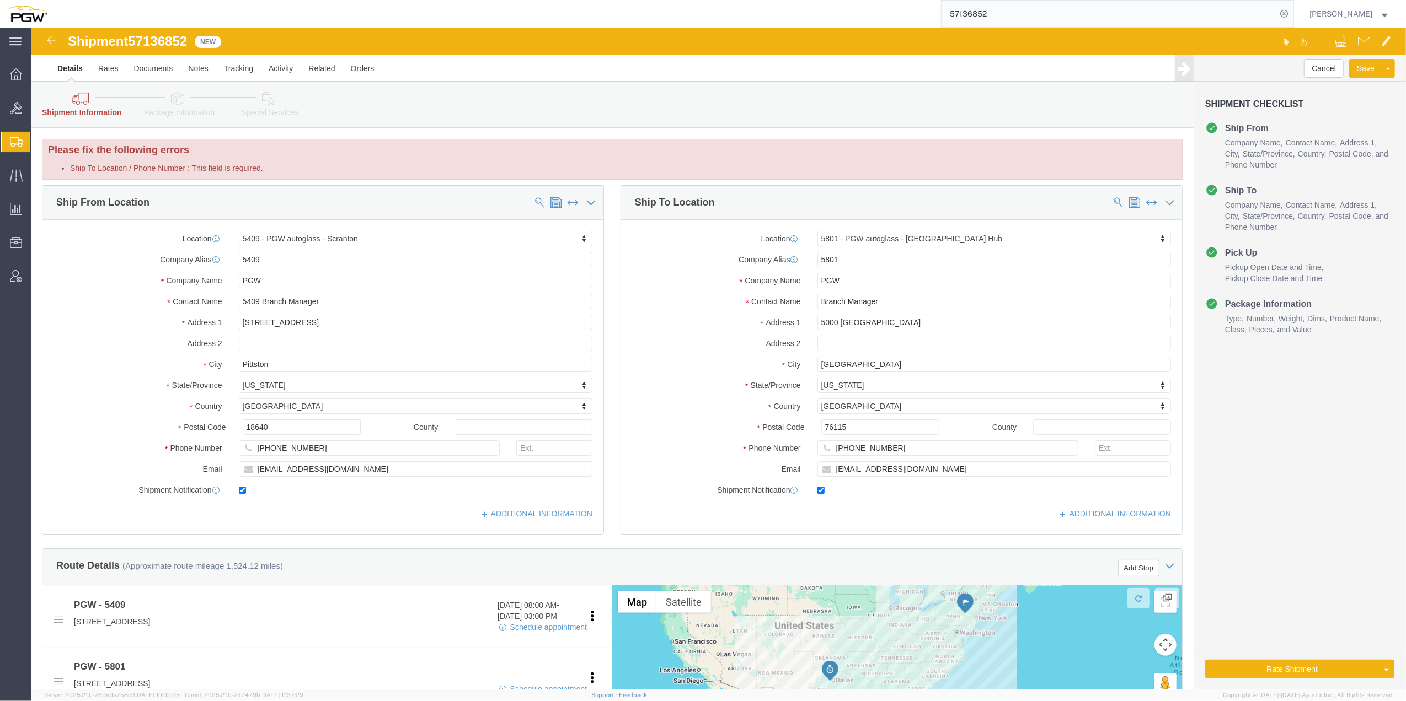
click div "Cancel Save Assign To Clone Shipment Save As Template Shipment Checklist Ship F…"
click button "Rate Shipment"
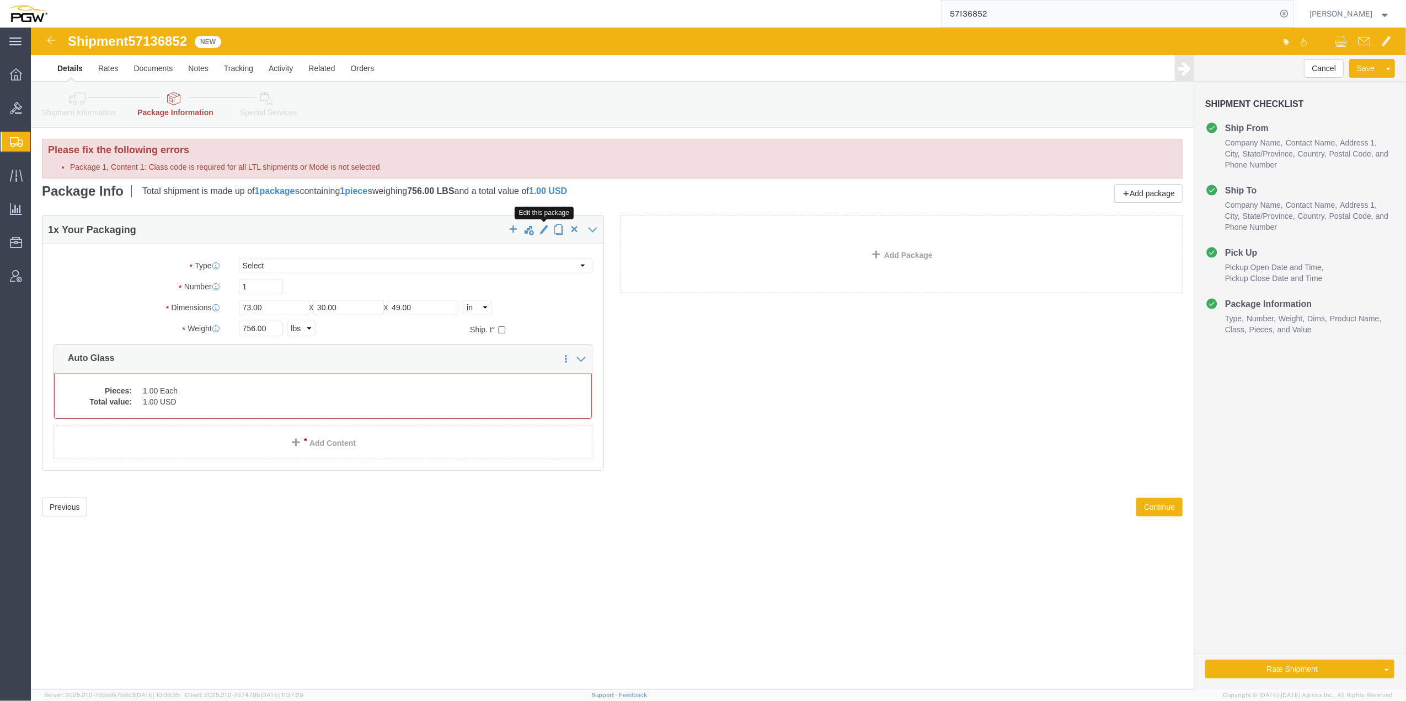
click span "button"
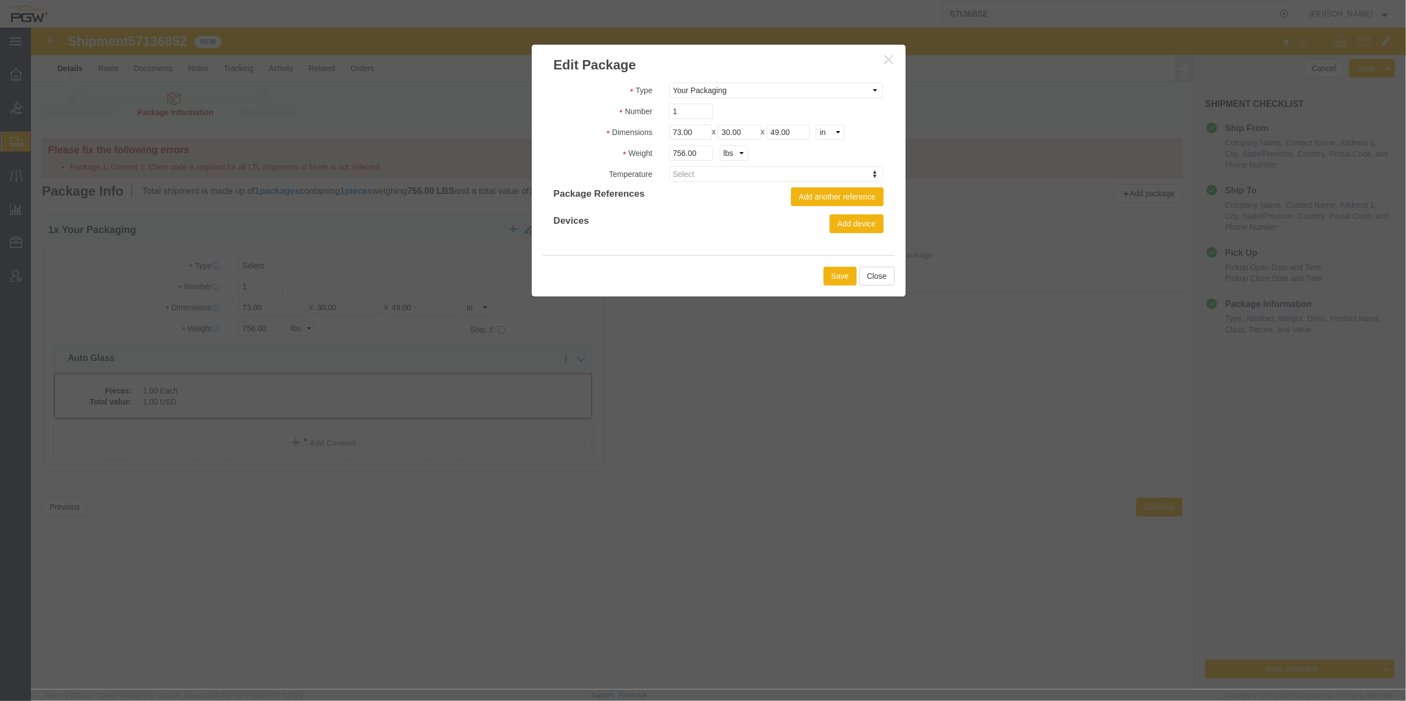
click button "button"
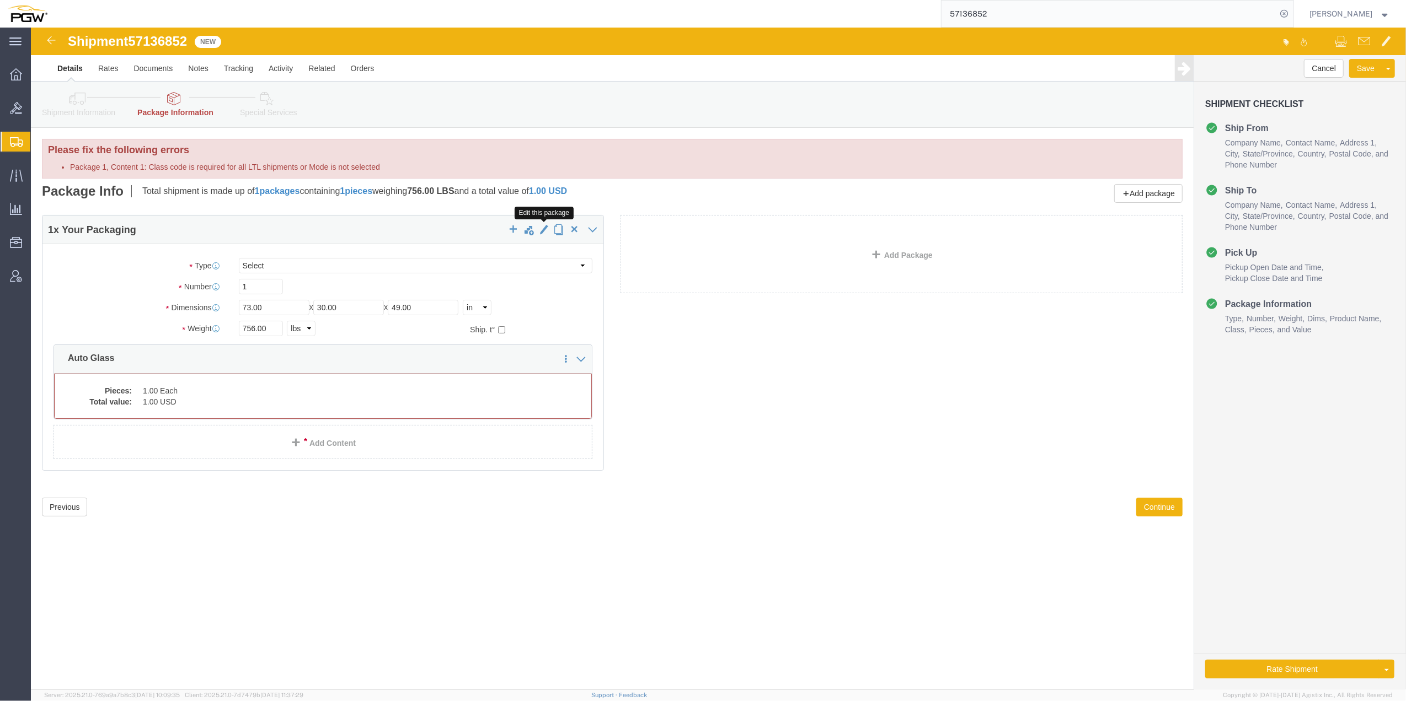
click span "button"
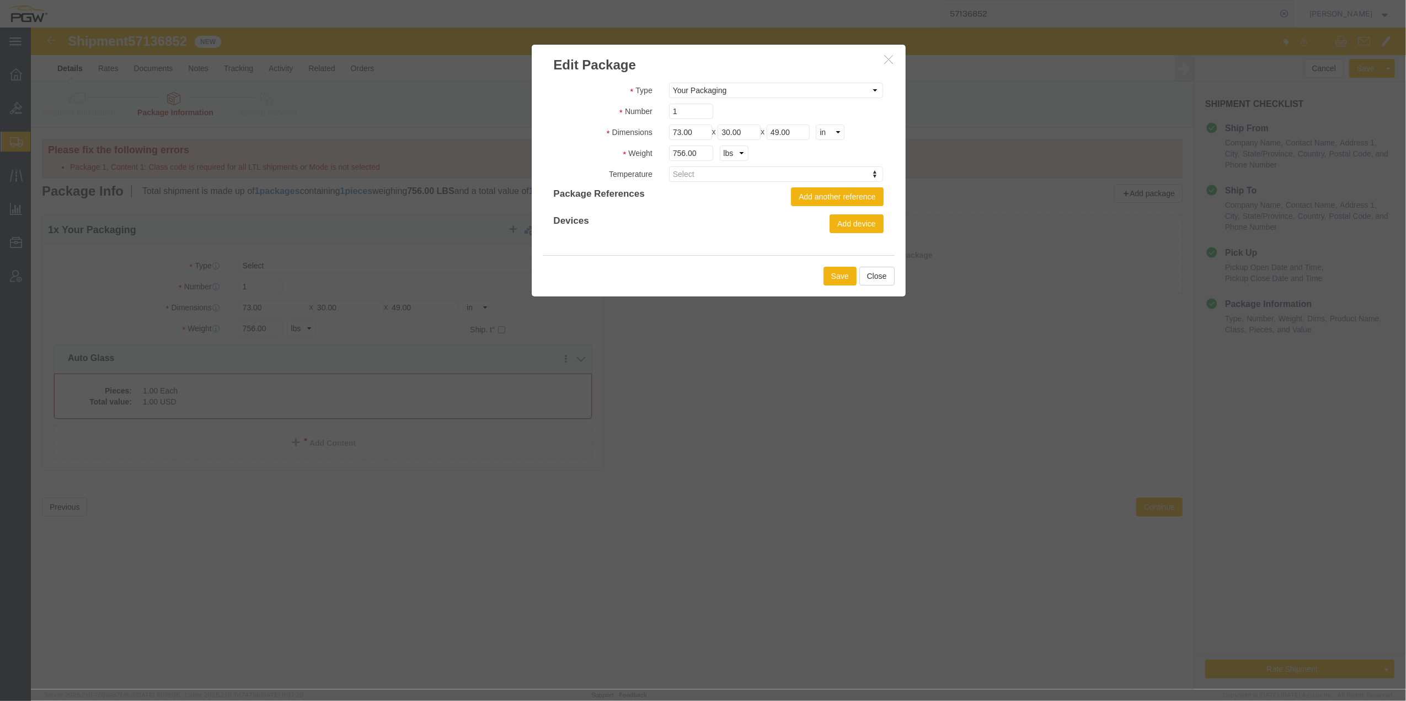
click icon "button"
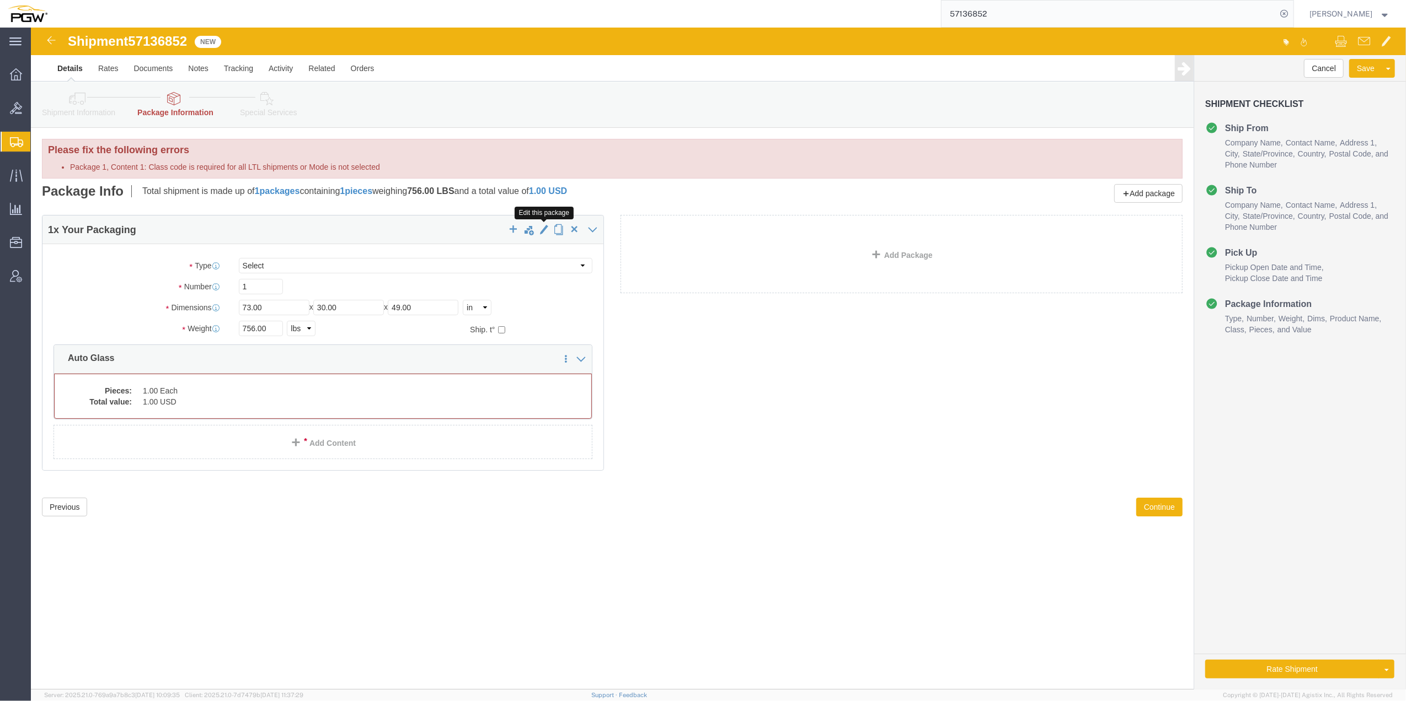
click span "button"
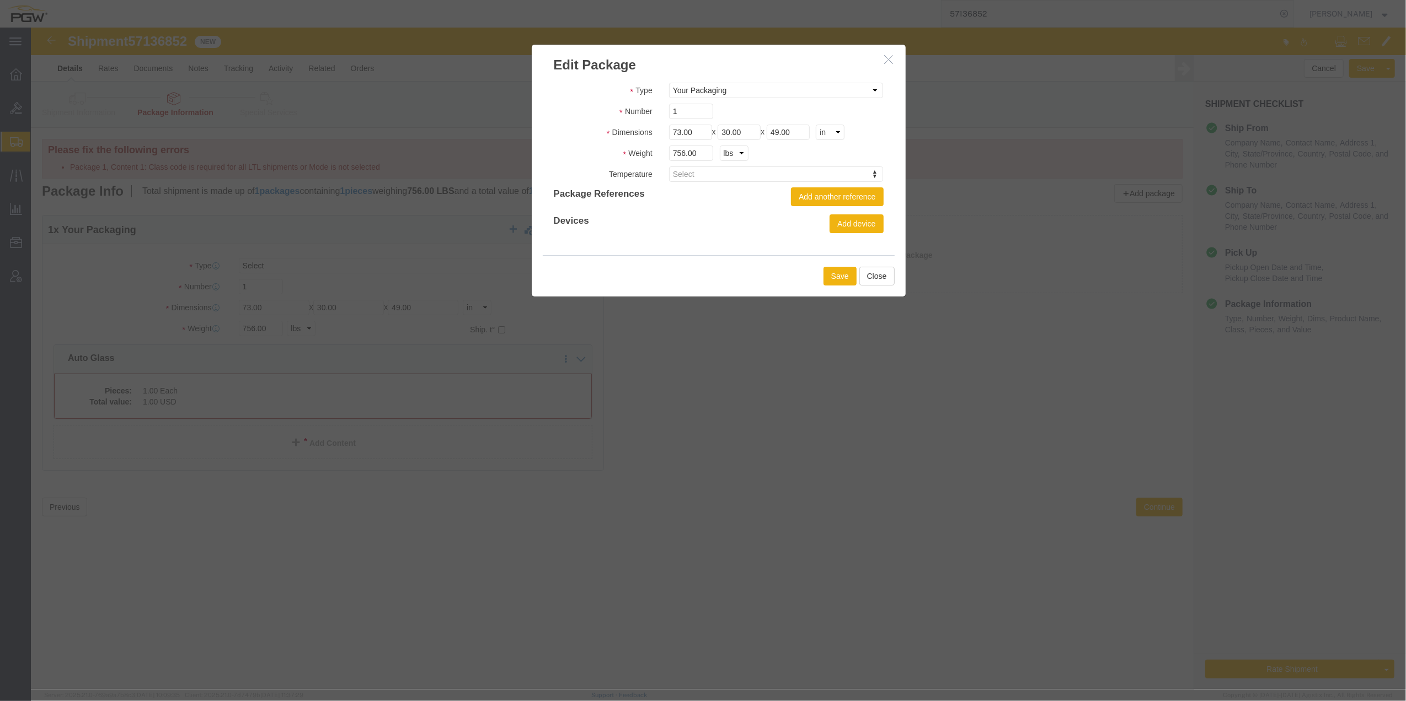
click button "button"
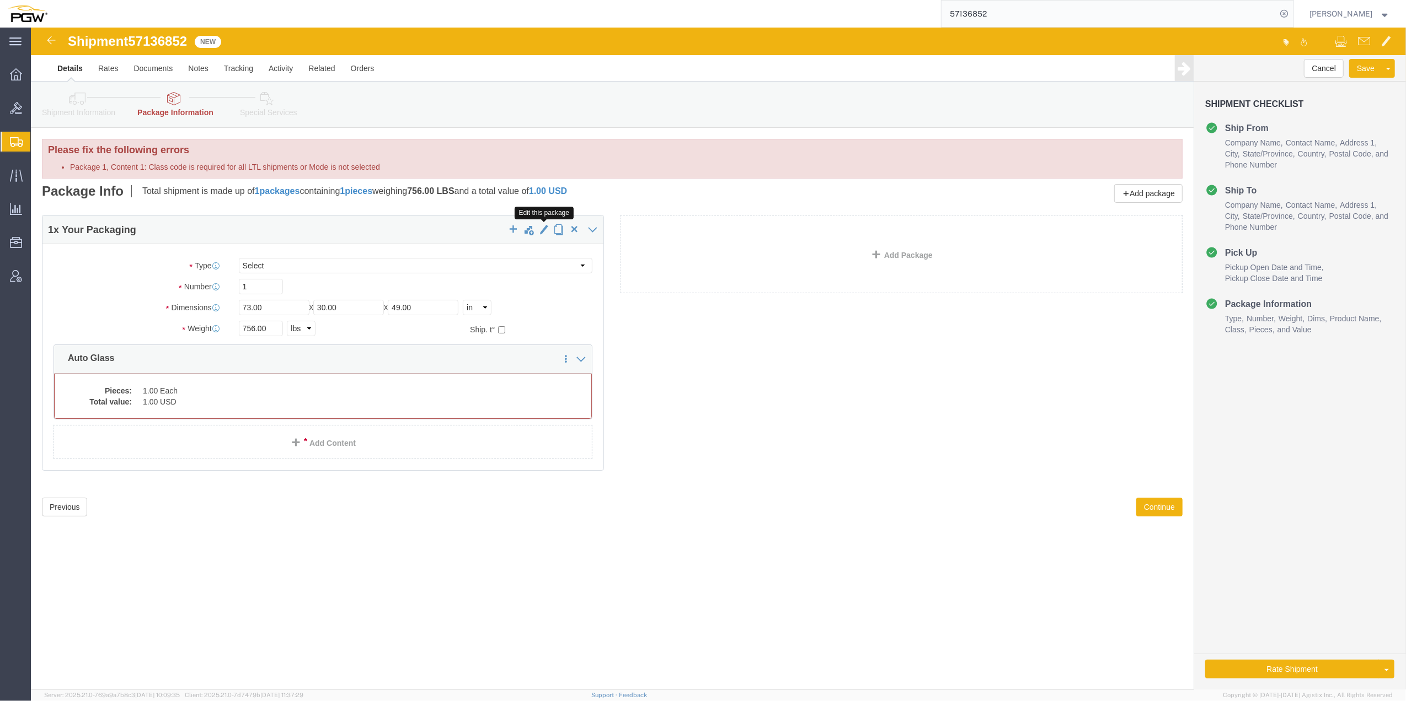
click span "button"
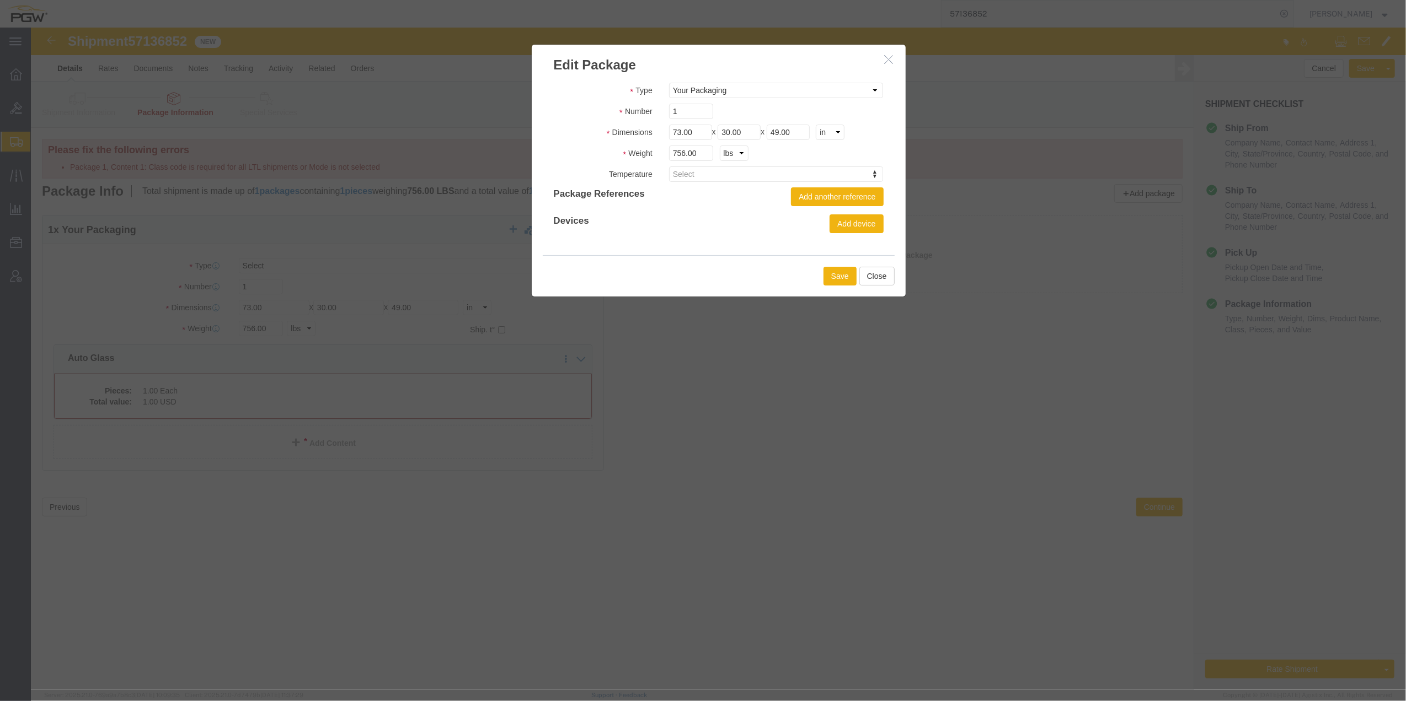
click icon "button"
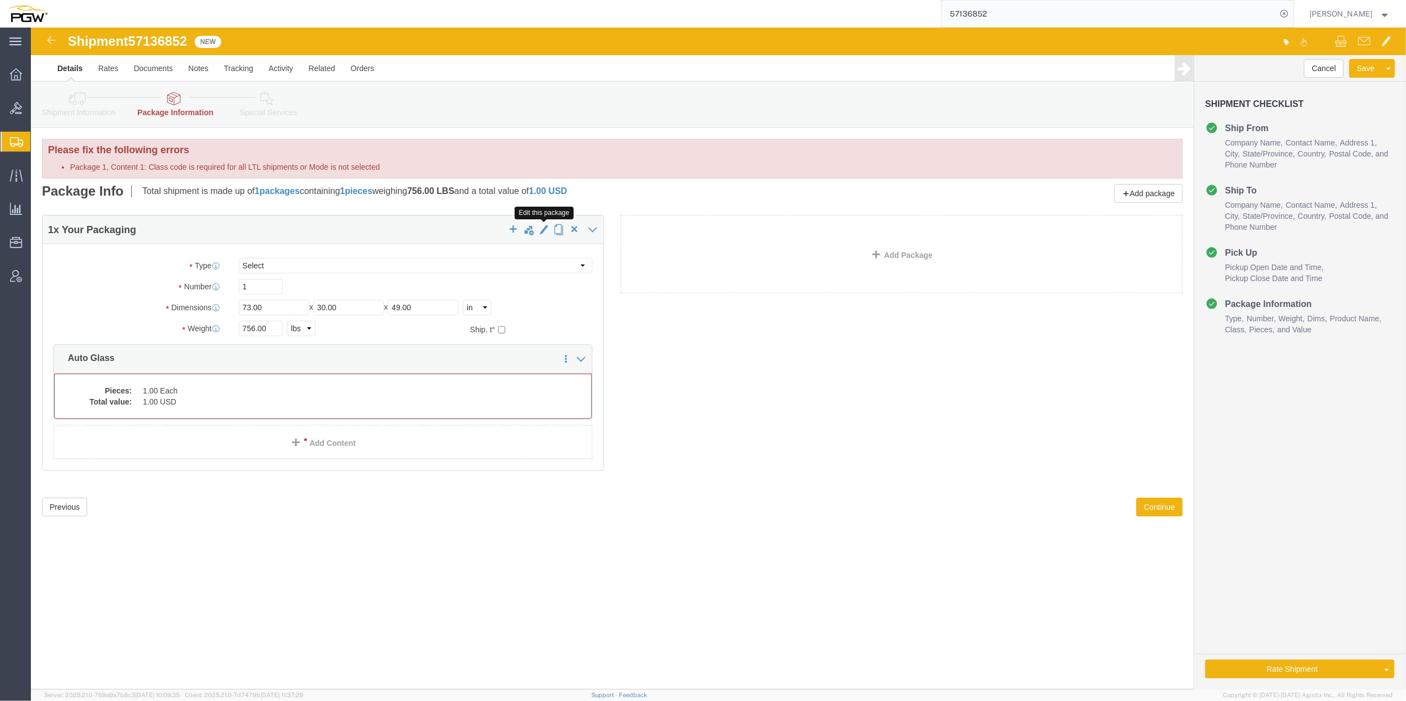
click span "button"
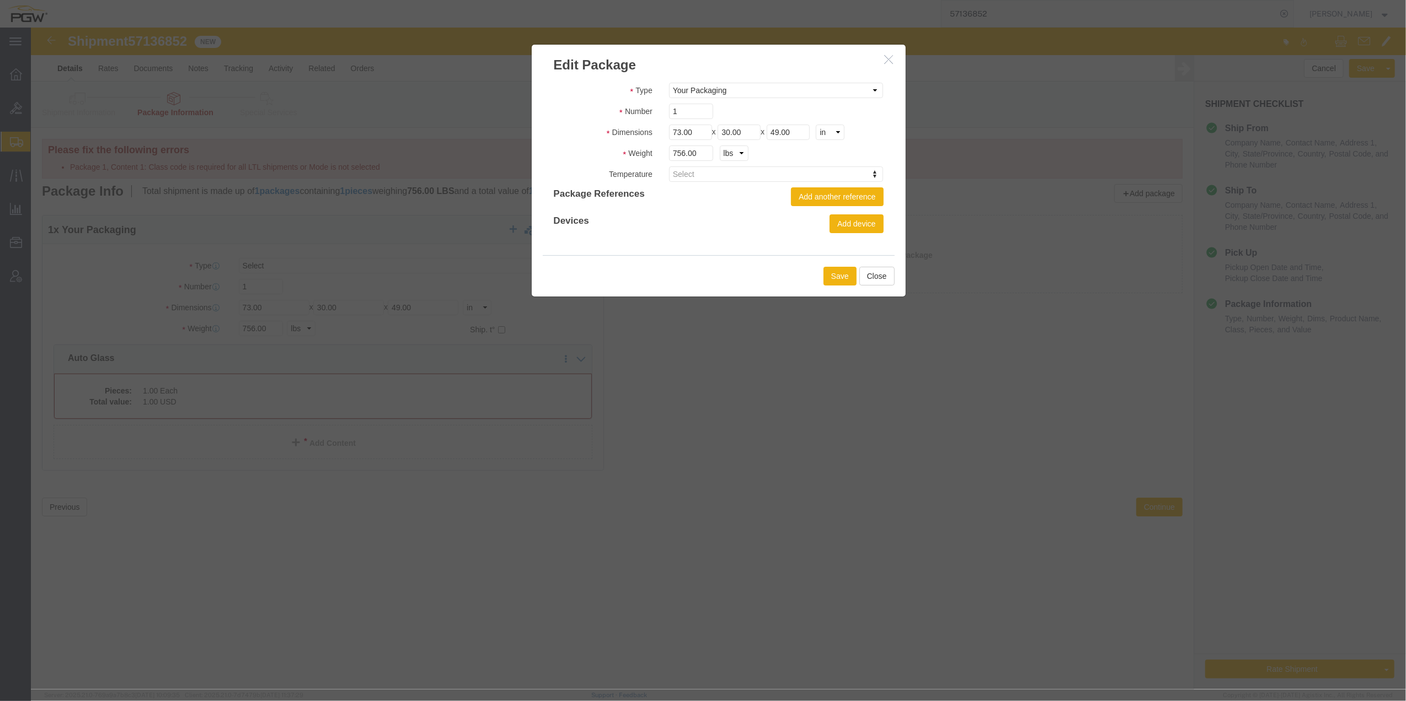
click icon "button"
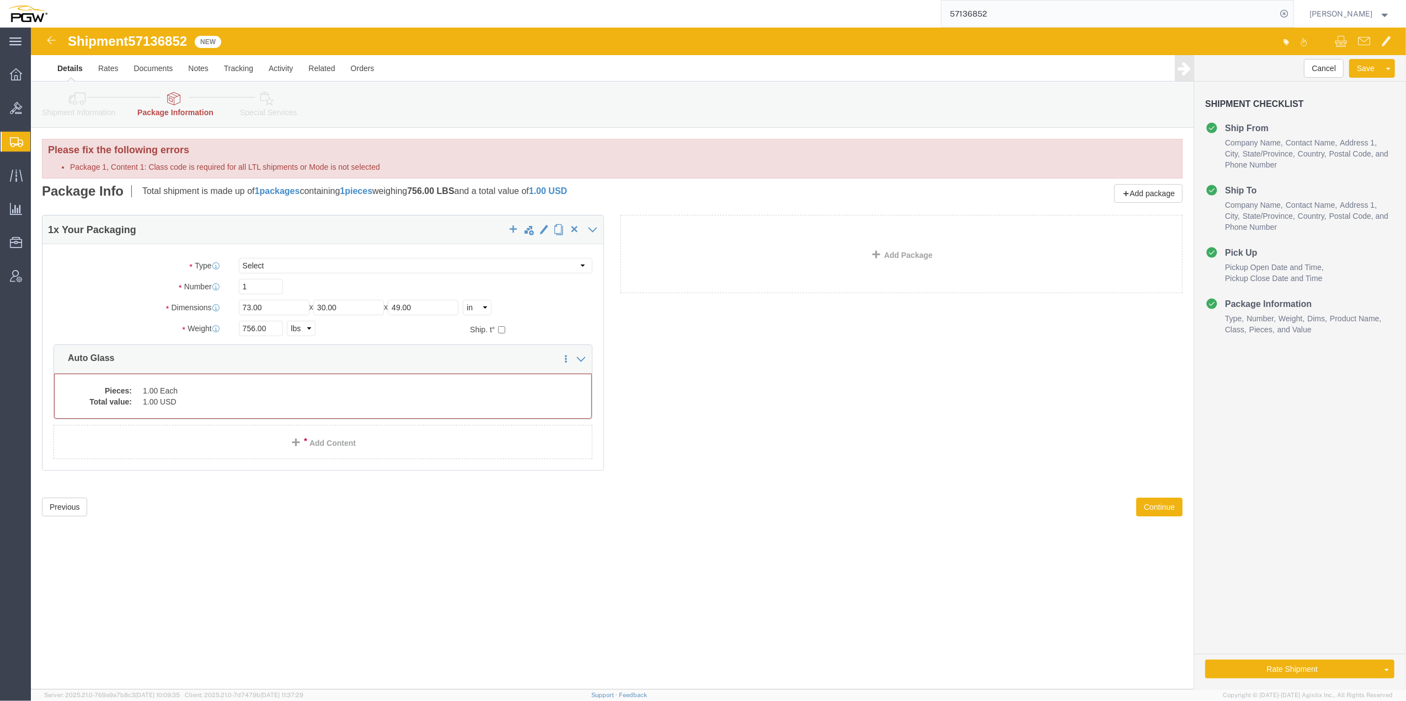
click icon
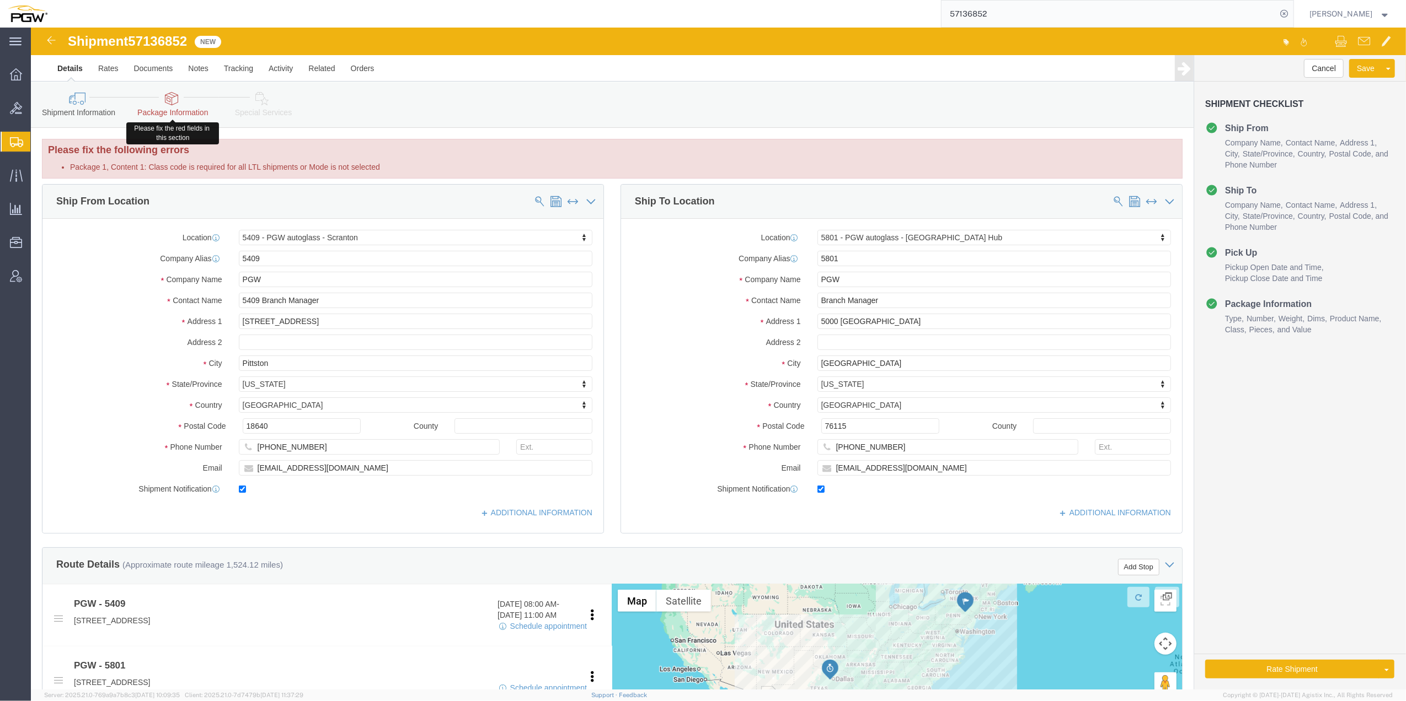
click icon
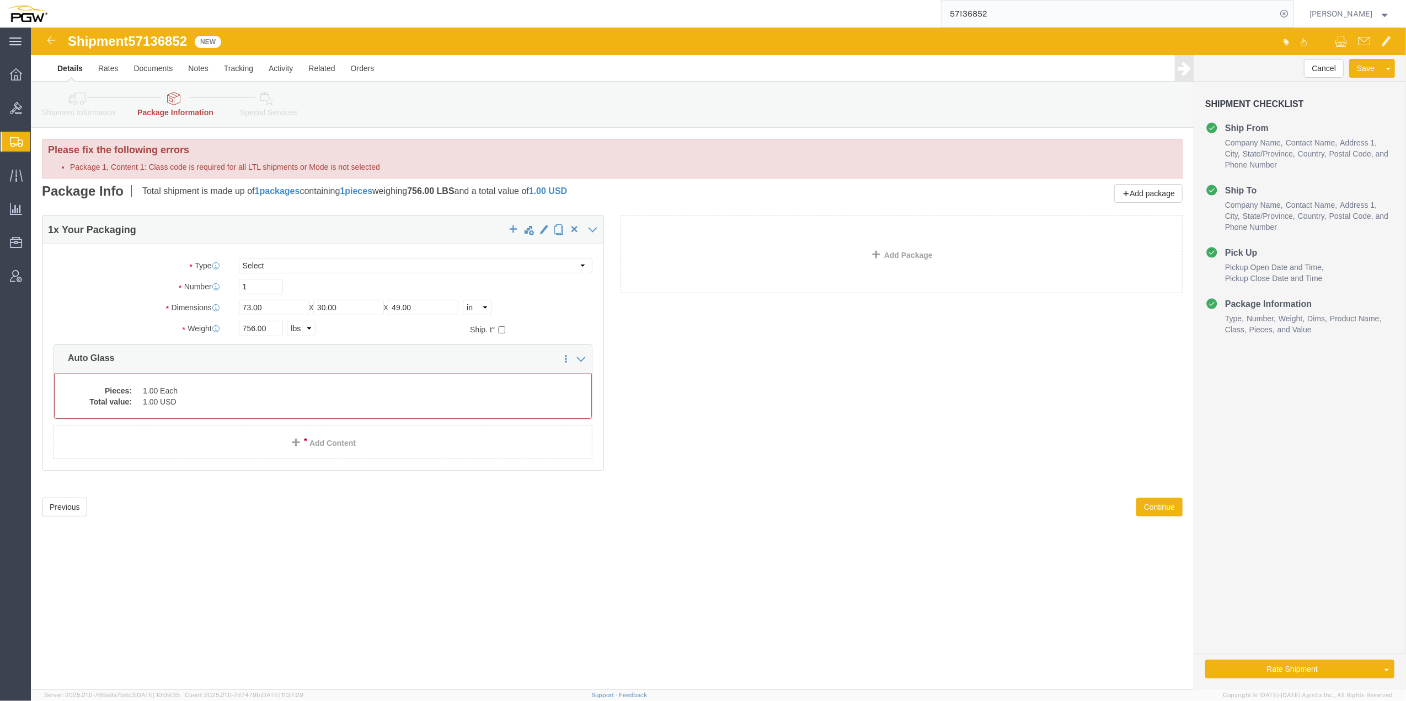
click b "1 packages"
click link
click icon
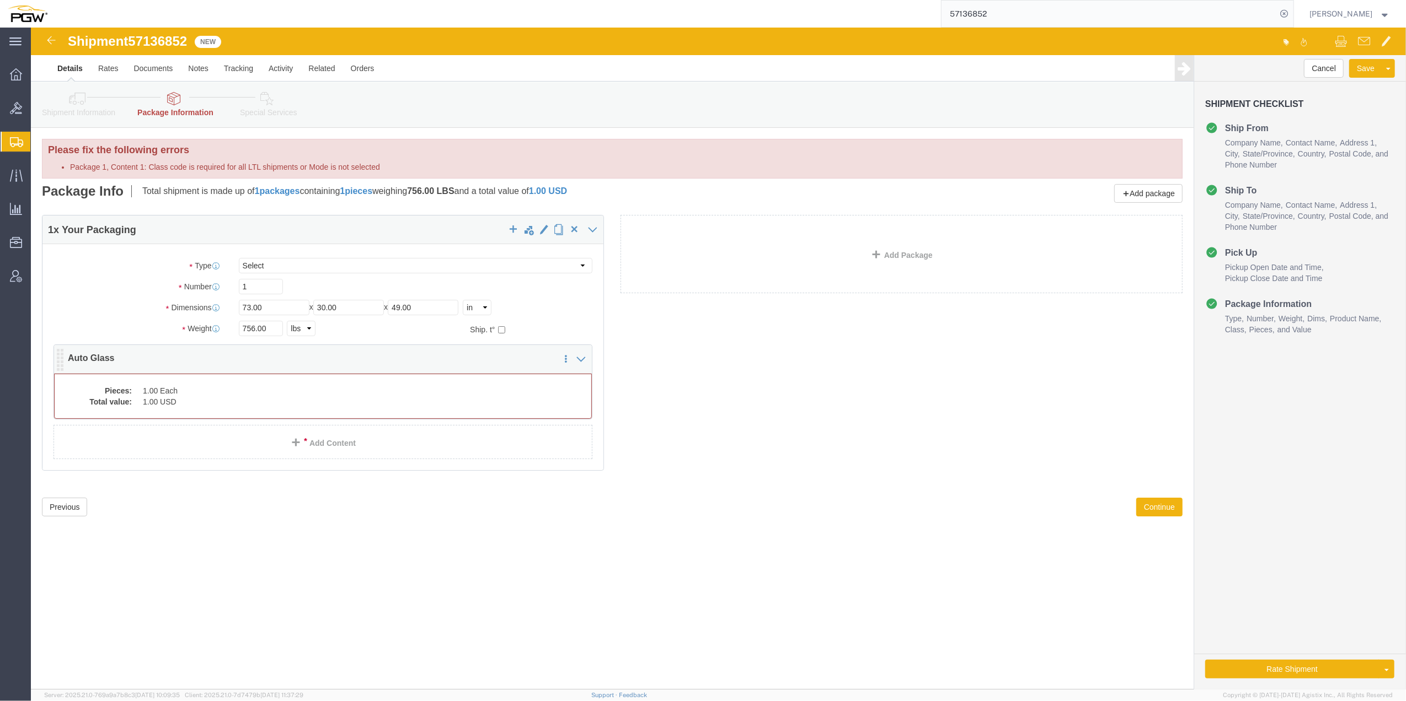
click dd "1.00 USD"
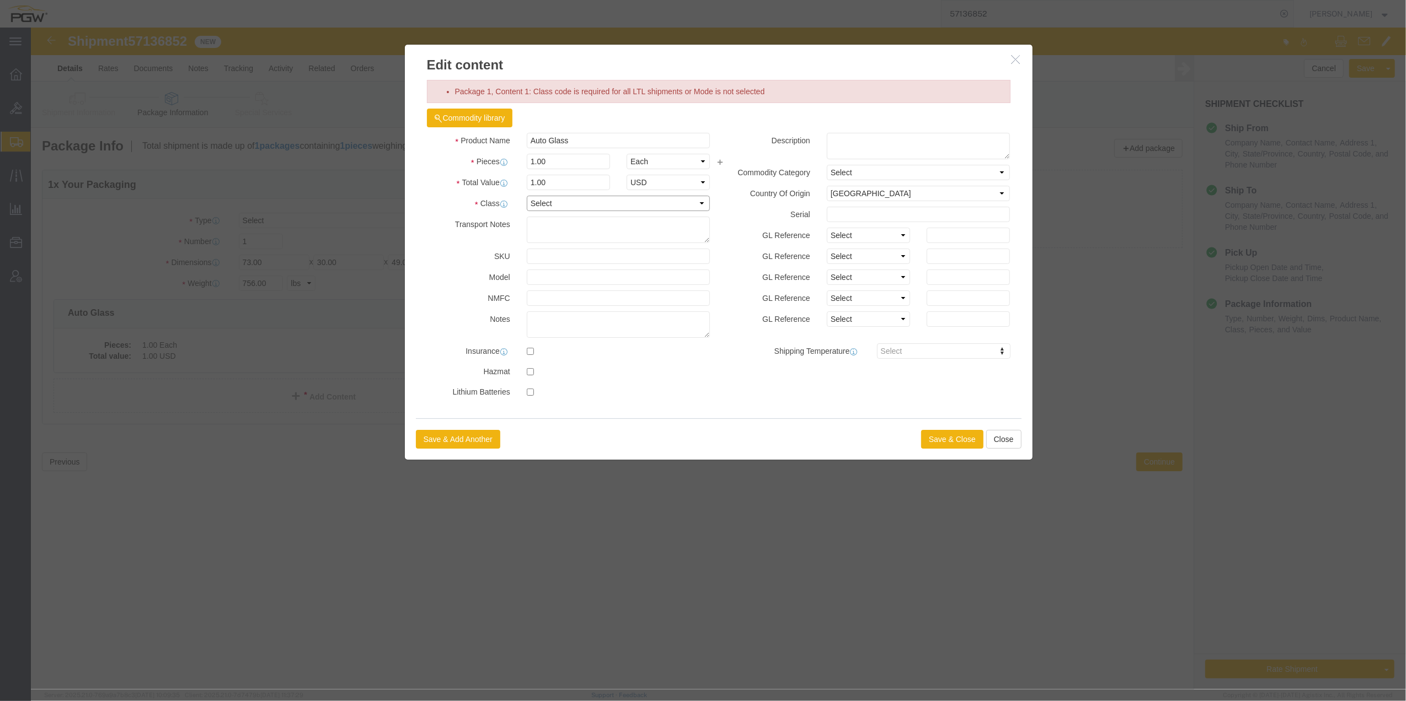
click select "Select 50 55 60 65 70 85 92.5 100 125 175 250 300 400"
select select "92.5"
click select "Select 50 55 60 65 70 85 92.5 100 125 175 250 300 400"
click button "Save & Close"
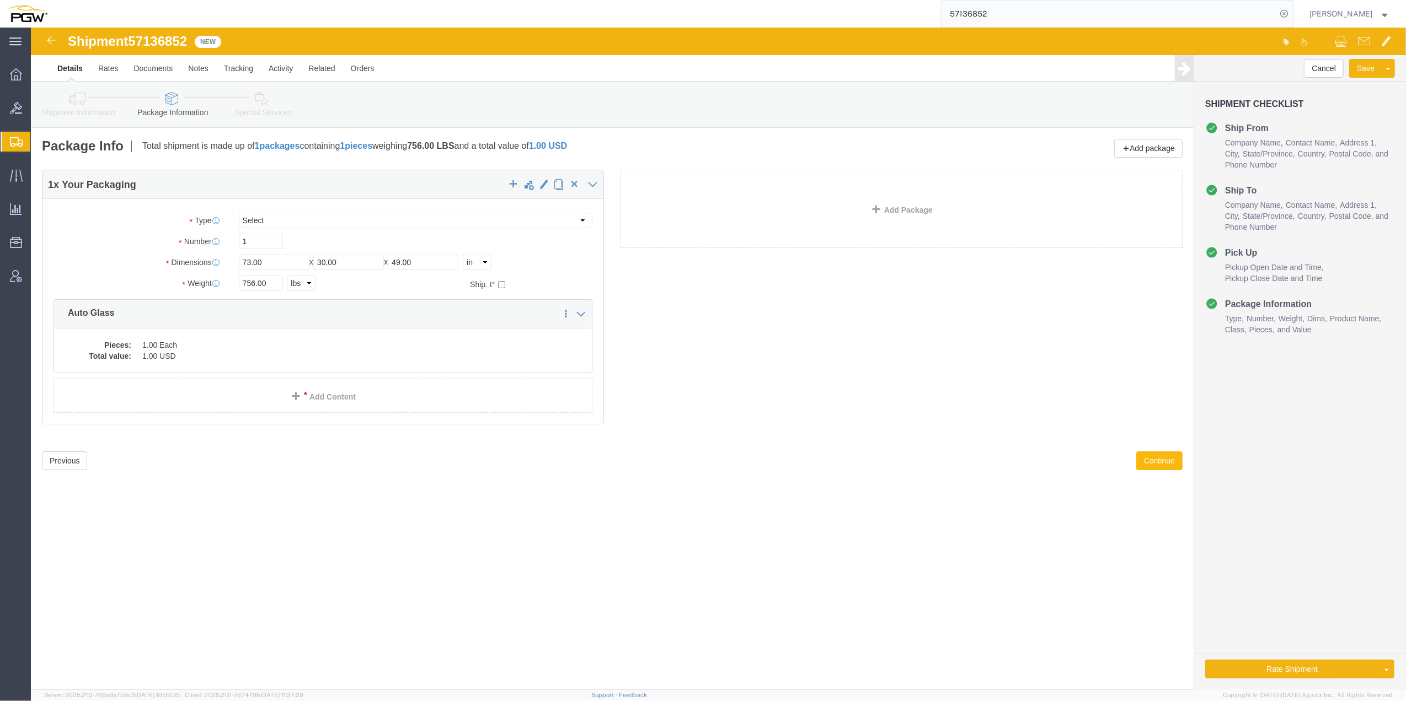
click button "Continue"
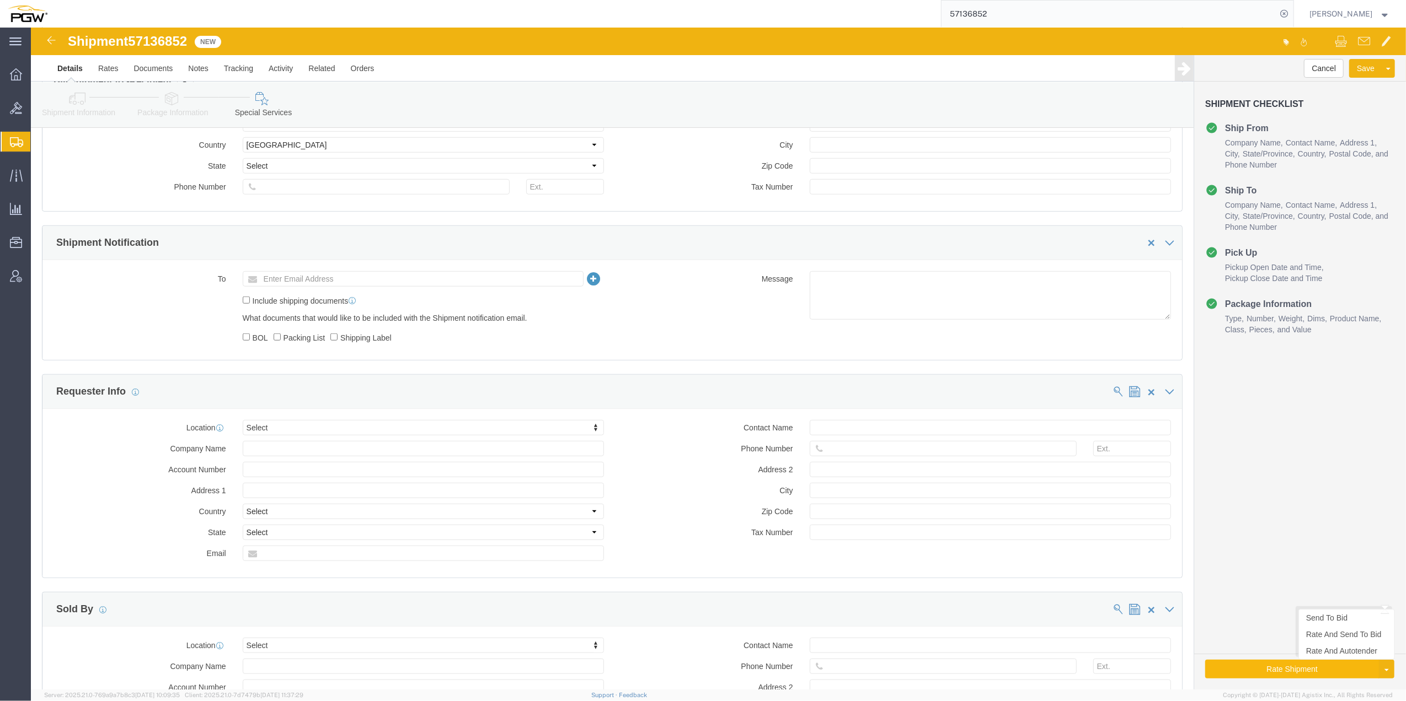
scroll to position [882, 0]
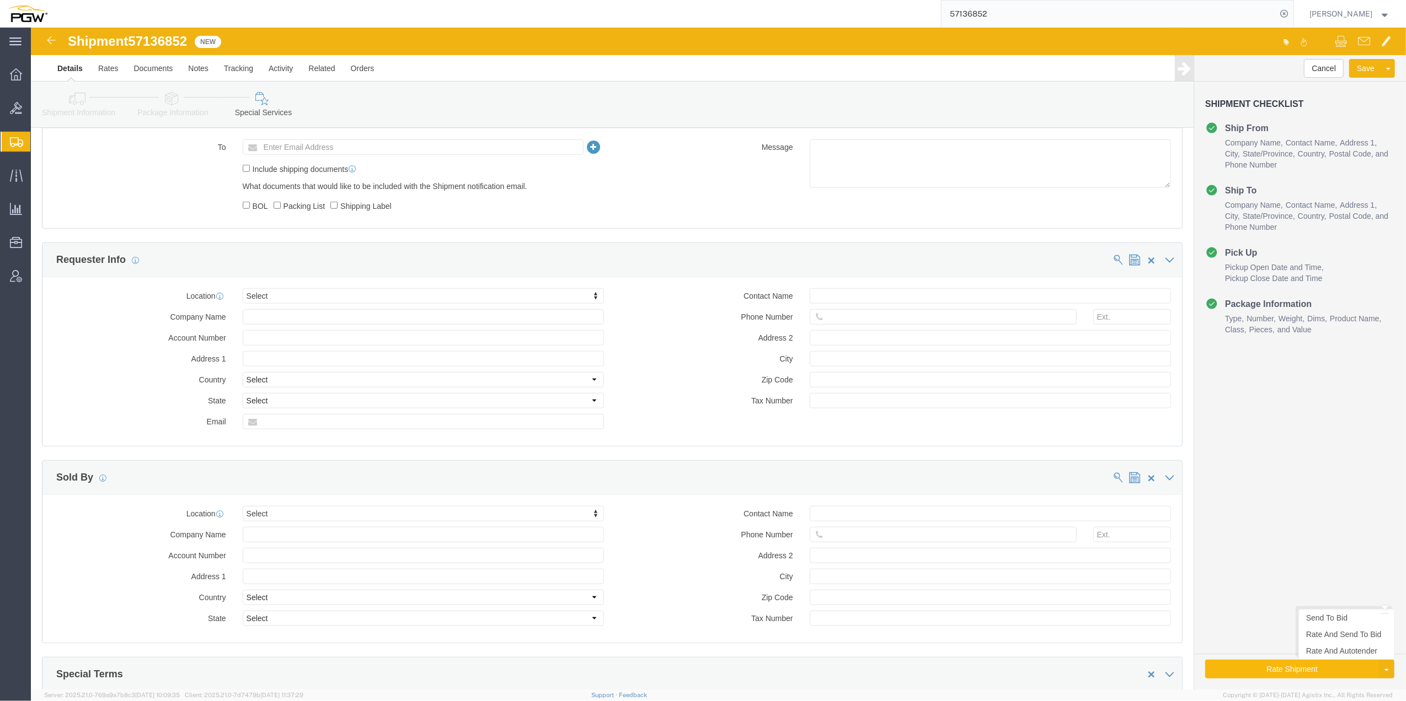
click button "Rate Shipment"
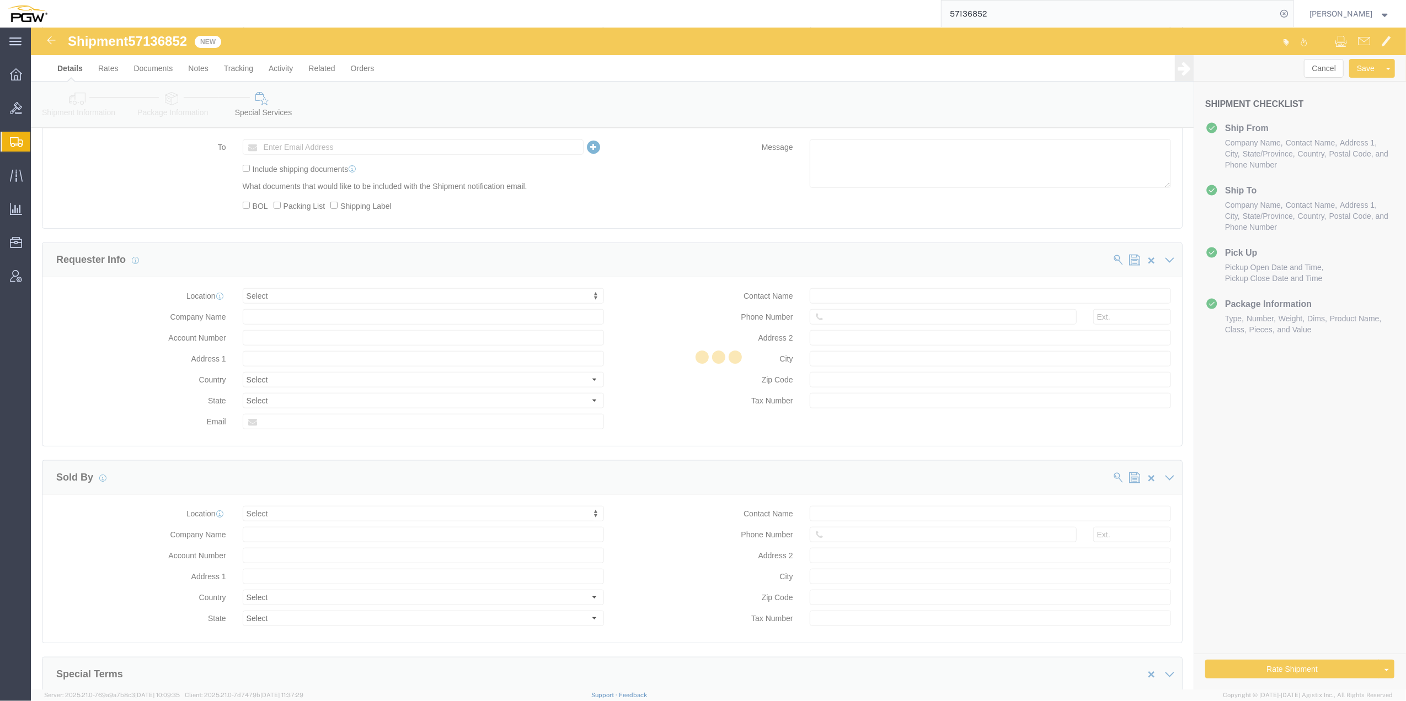
scroll to position [0, 0]
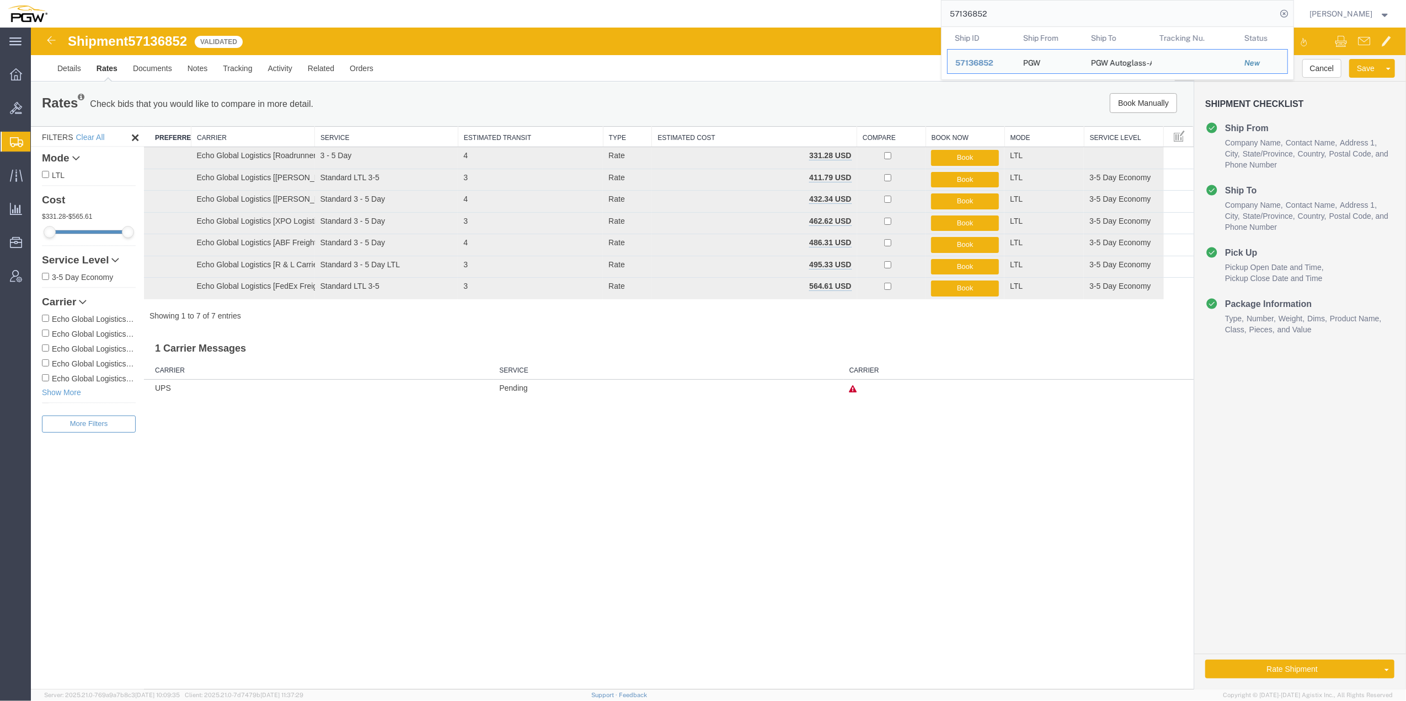
drag, startPoint x: 995, startPoint y: 17, endPoint x: 874, endPoint y: 12, distance: 120.9
click at [745, 12] on div "57136852 Ship ID Ship From Ship To Tracking Nu. Status Ship ID 57136852 Ship Fr…" at bounding box center [674, 14] width 1239 height 28
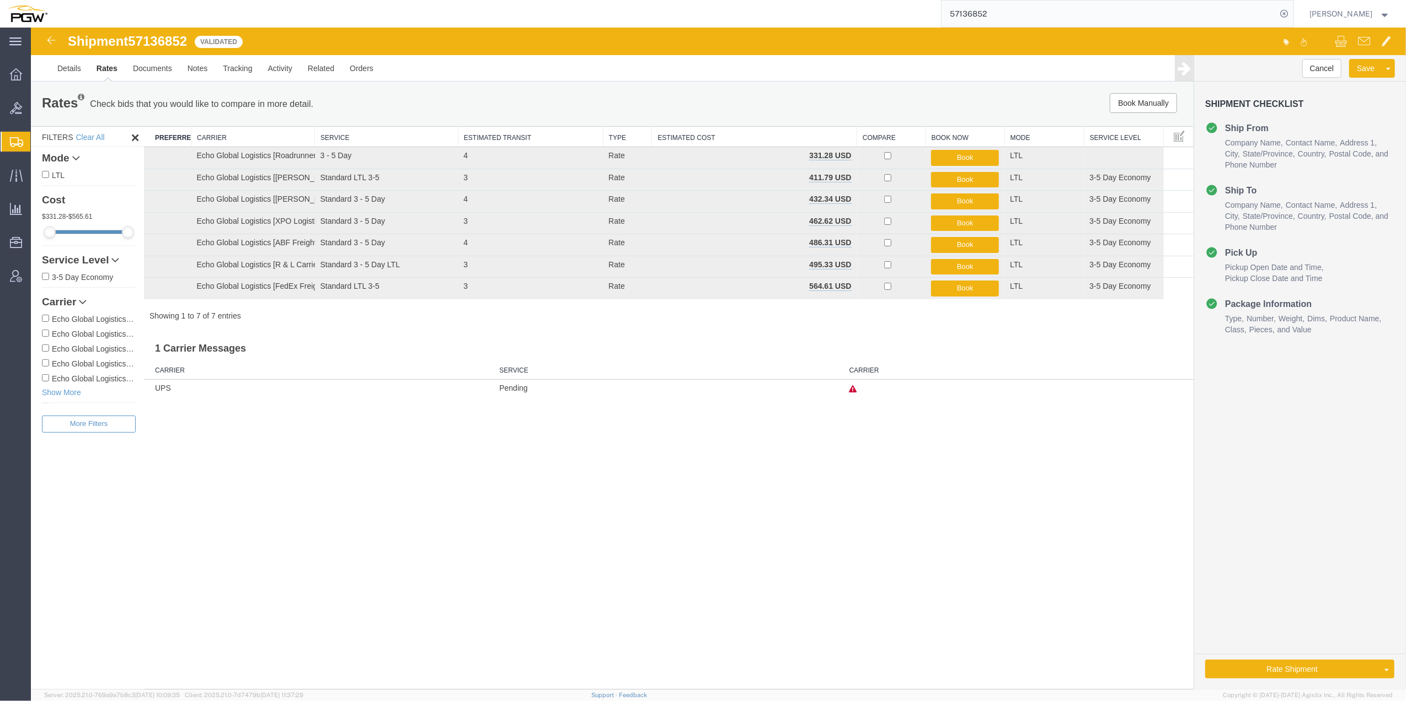
paste input "15844"
type input "57115844"
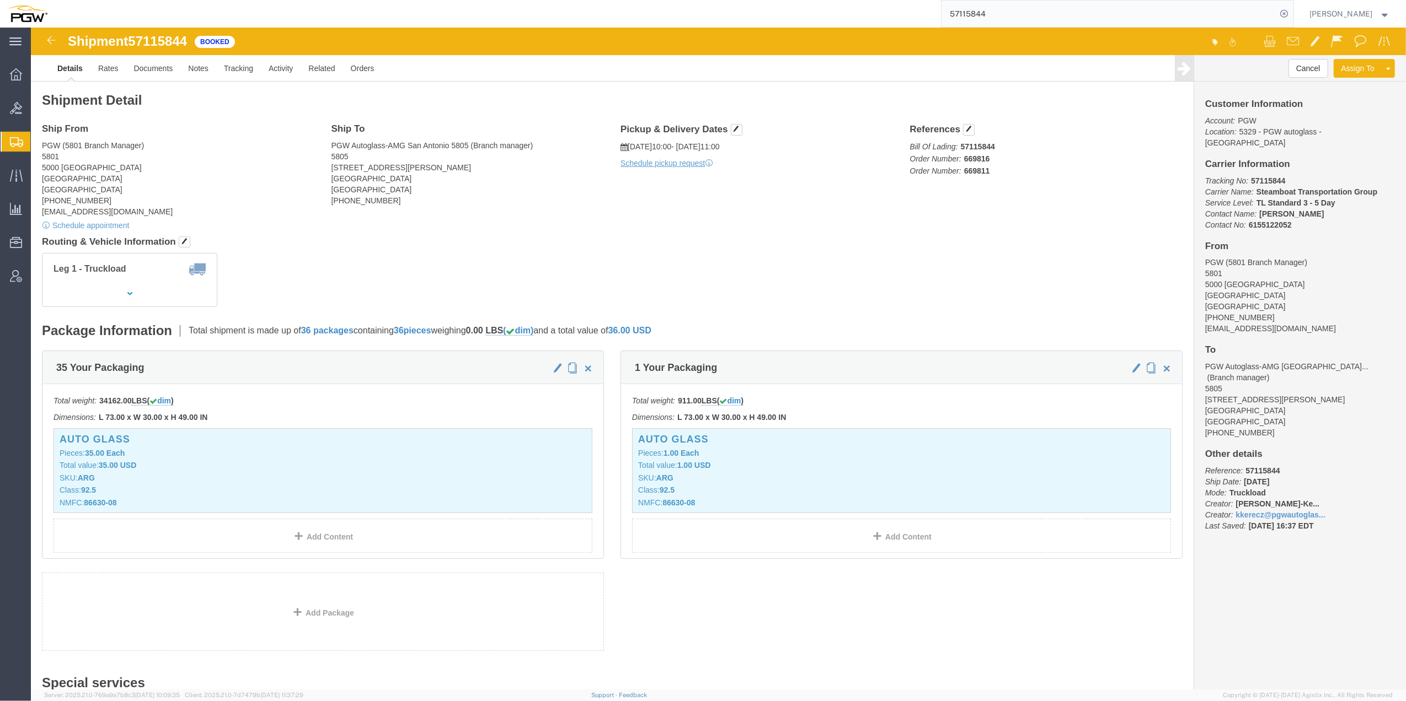
click span "57115844"
click b "669816"
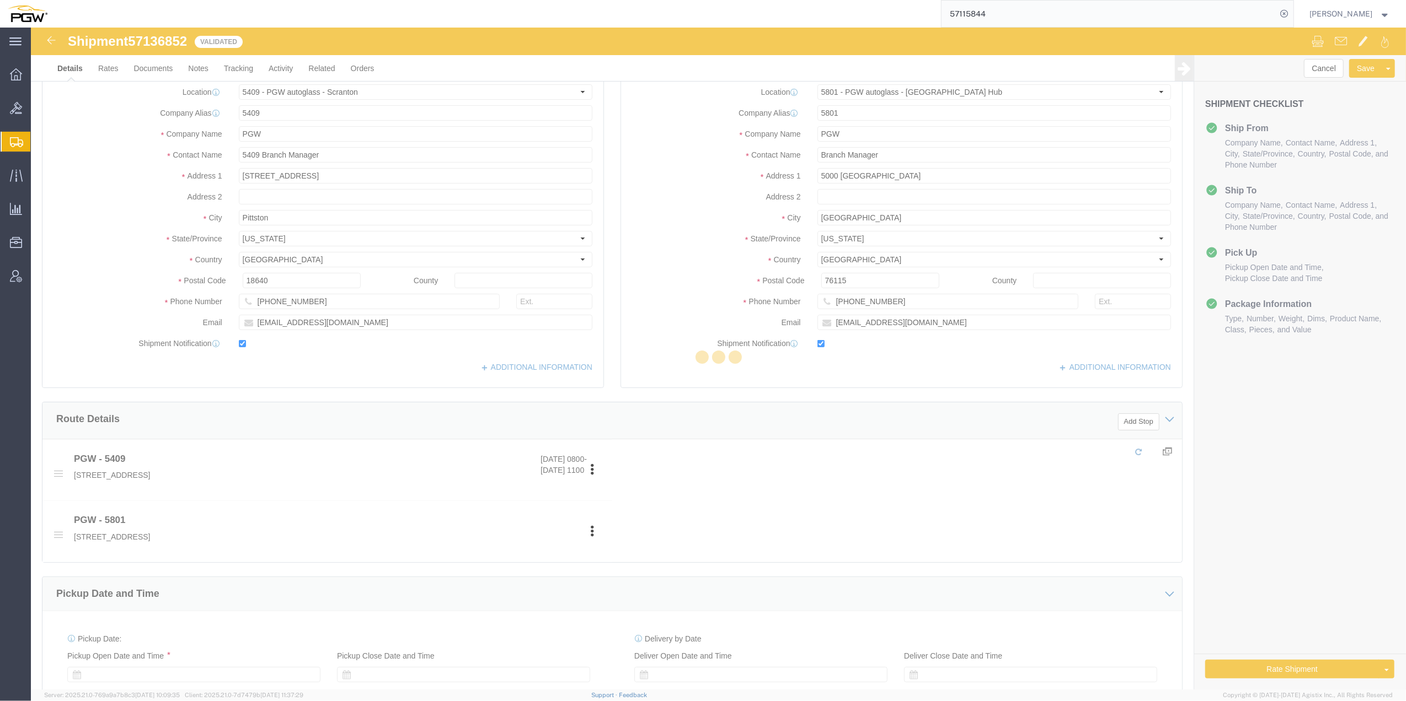
select select "61931"
select select "62891"
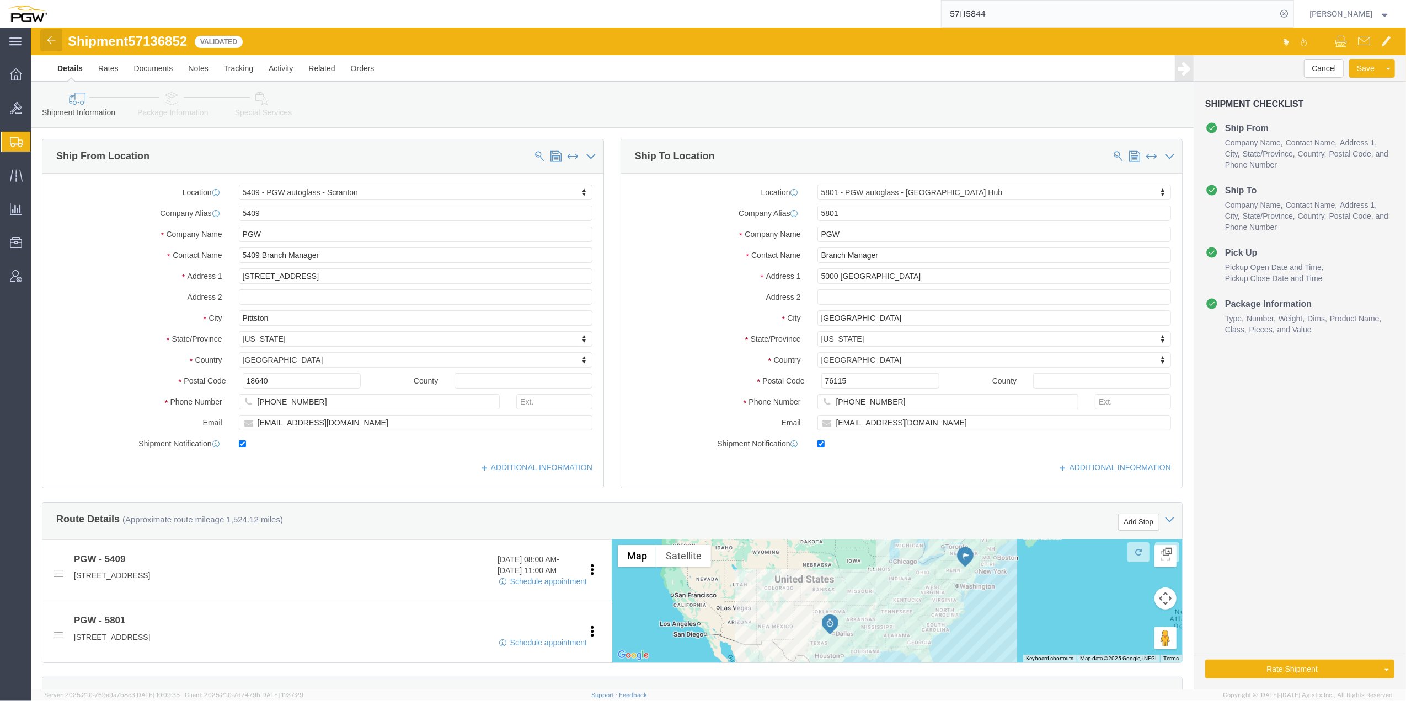
click img
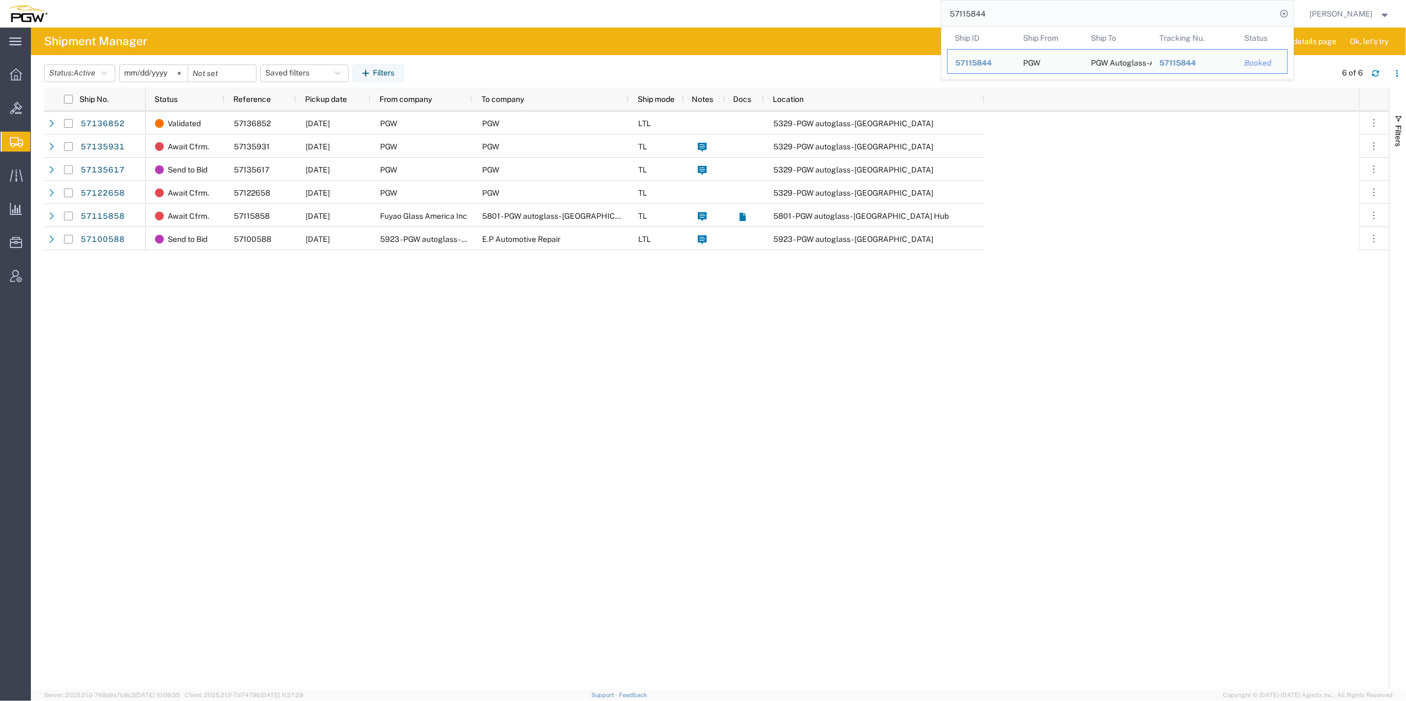
click at [745, 13] on input "57115844" at bounding box center [1108, 14] width 335 height 26
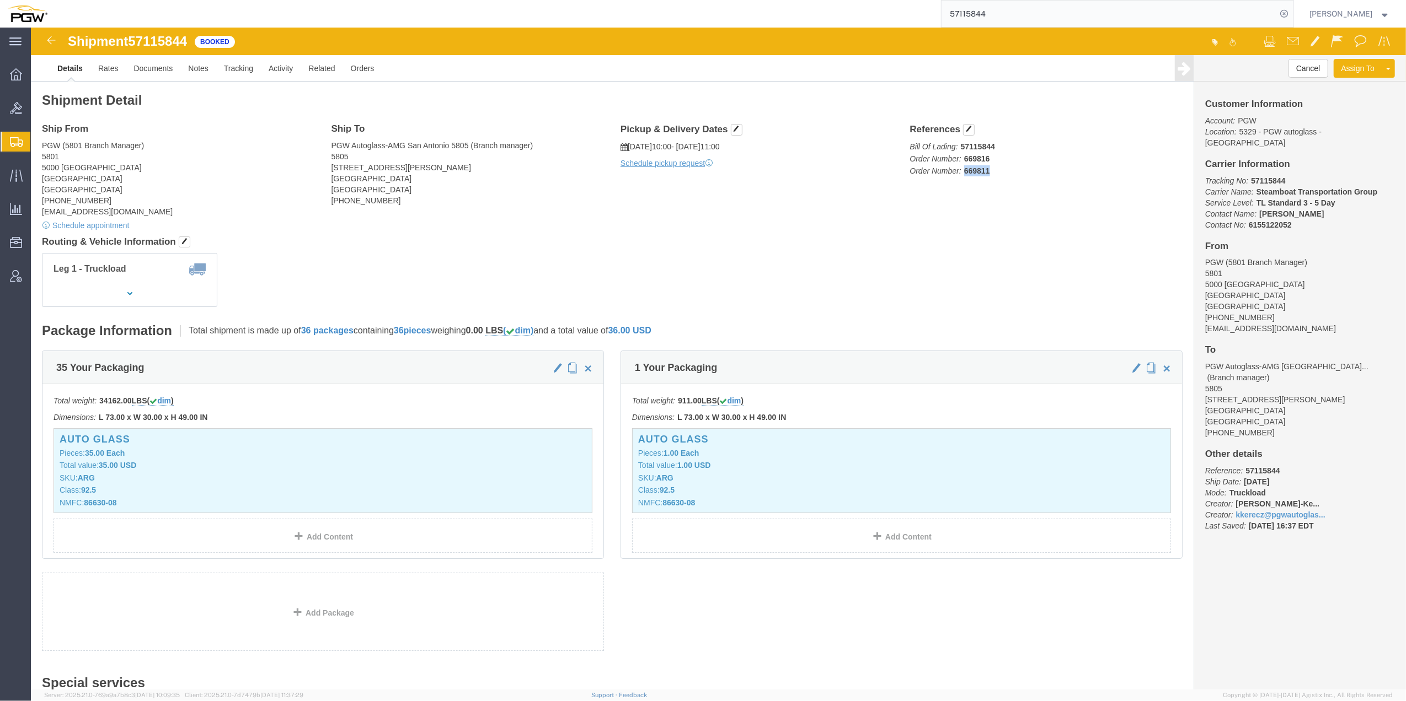
drag, startPoint x: 953, startPoint y: 144, endPoint x: 929, endPoint y: 143, distance: 24.3
click b "669811"
drag, startPoint x: 929, startPoint y: 144, endPoint x: 933, endPoint y: 134, distance: 11.4
click b "669816"
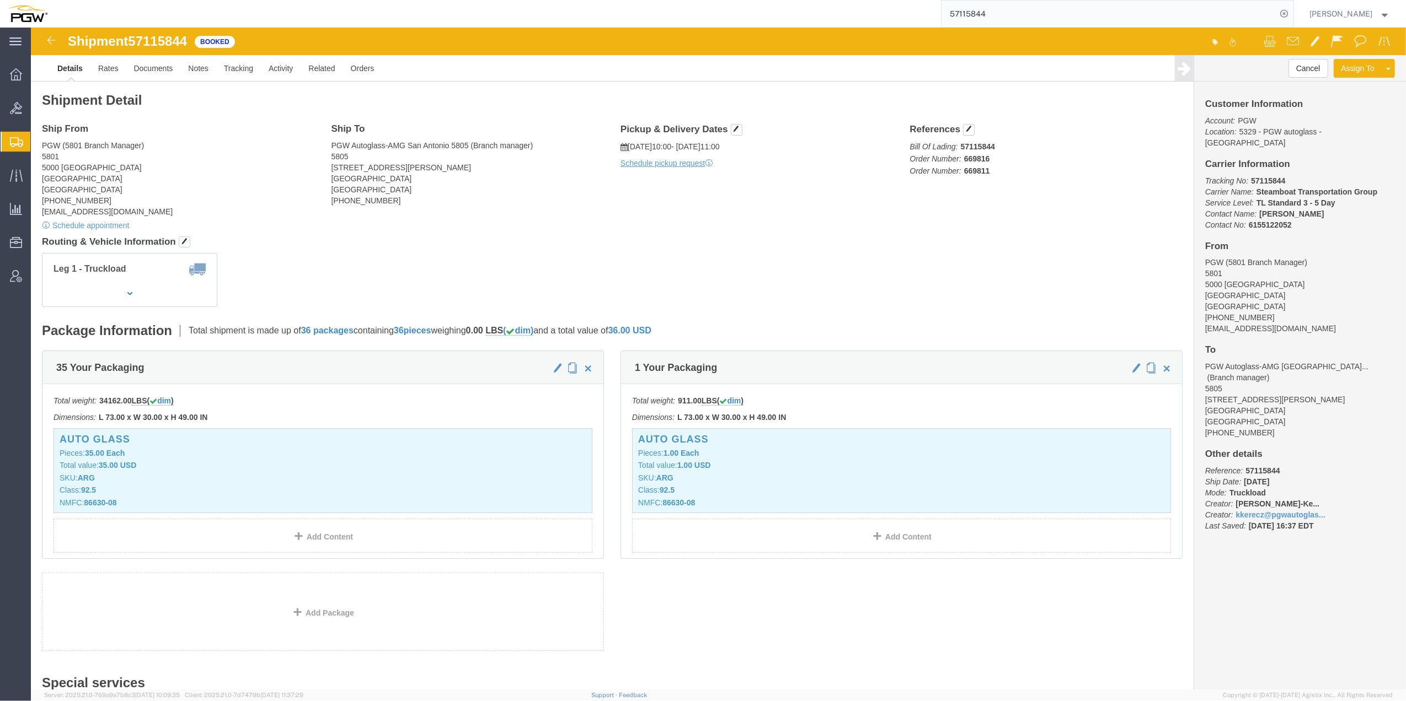
drag, startPoint x: 933, startPoint y: 133, endPoint x: 938, endPoint y: 130, distance: 6.3
click b "669816"
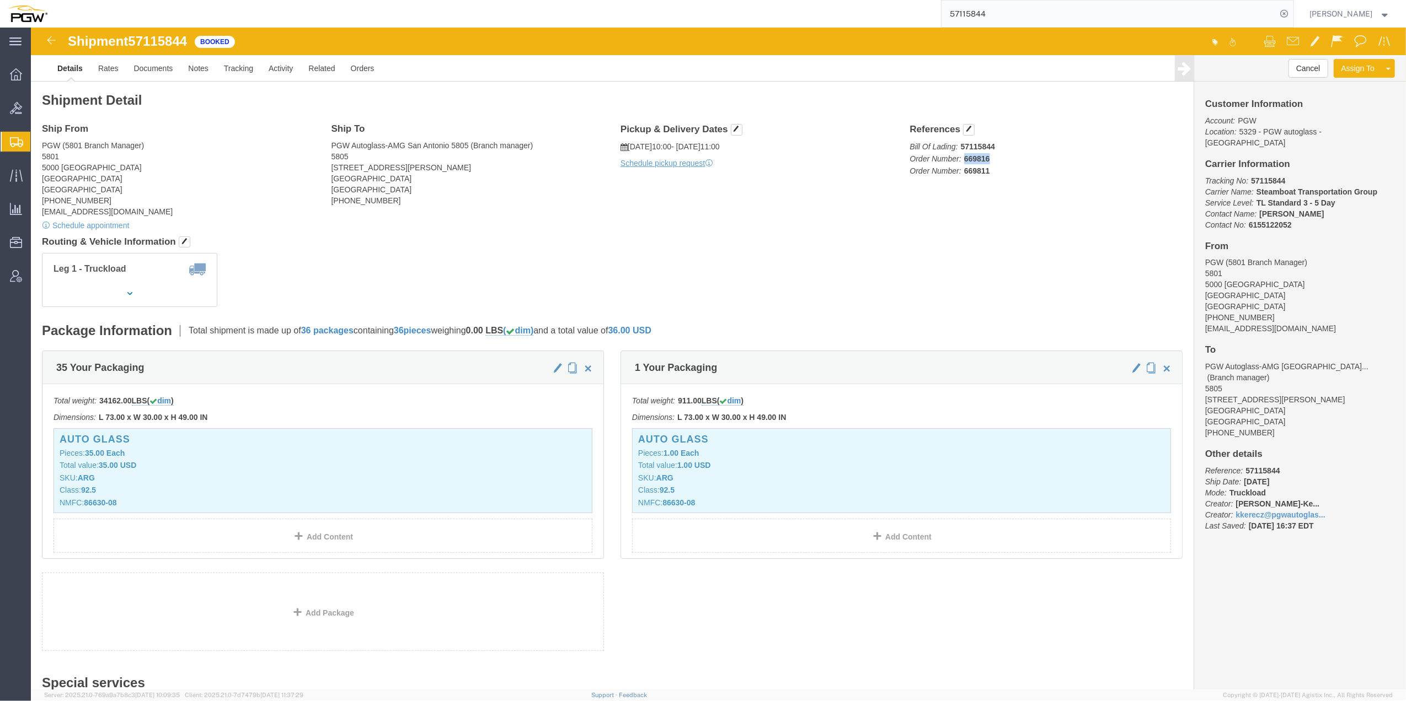
click b "669816"
drag, startPoint x: 952, startPoint y: 135, endPoint x: 929, endPoint y: 131, distance: 23.4
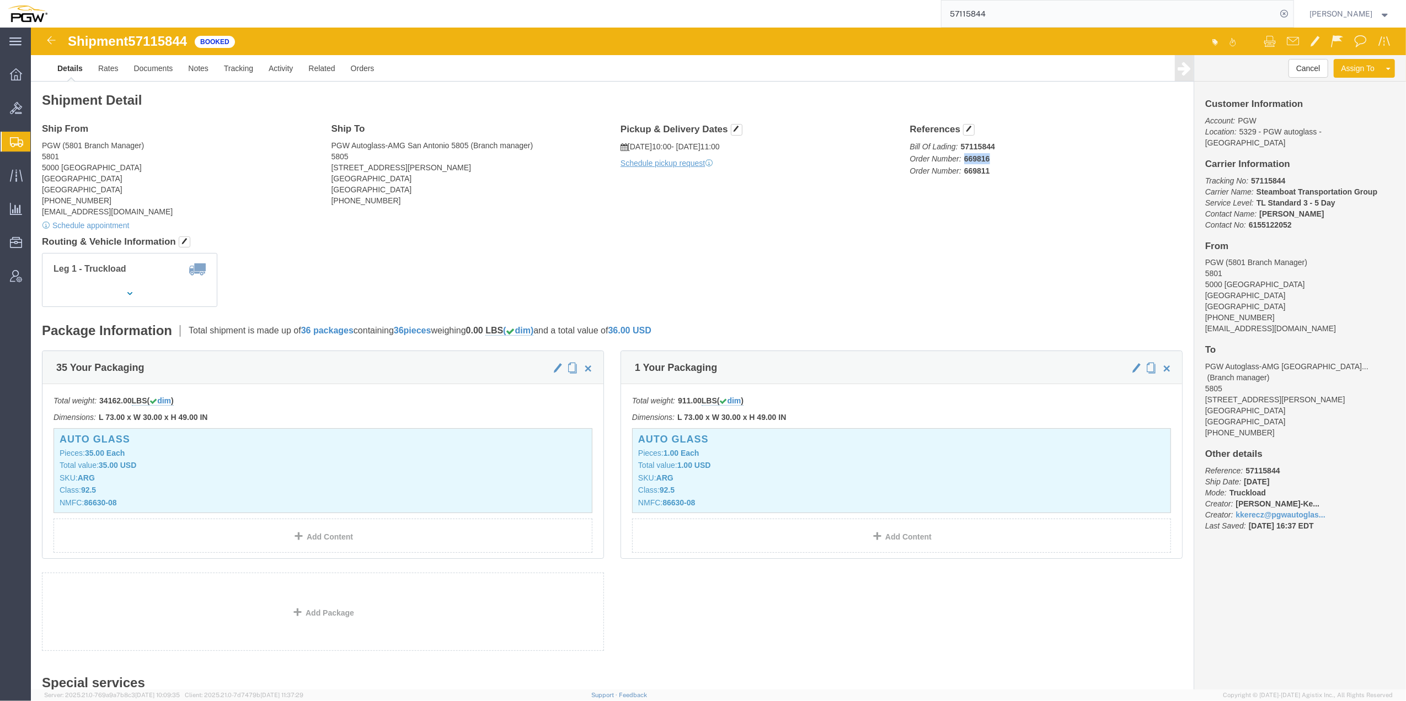
click b "669816"
drag, startPoint x: 931, startPoint y: 130, endPoint x: 940, endPoint y: 129, distance: 8.3
click b "669816"
drag, startPoint x: 928, startPoint y: 130, endPoint x: 956, endPoint y: 130, distance: 28.7
click p "Bill Of Lading: 57115844 Order Number: 669816 Order Number: 669811"
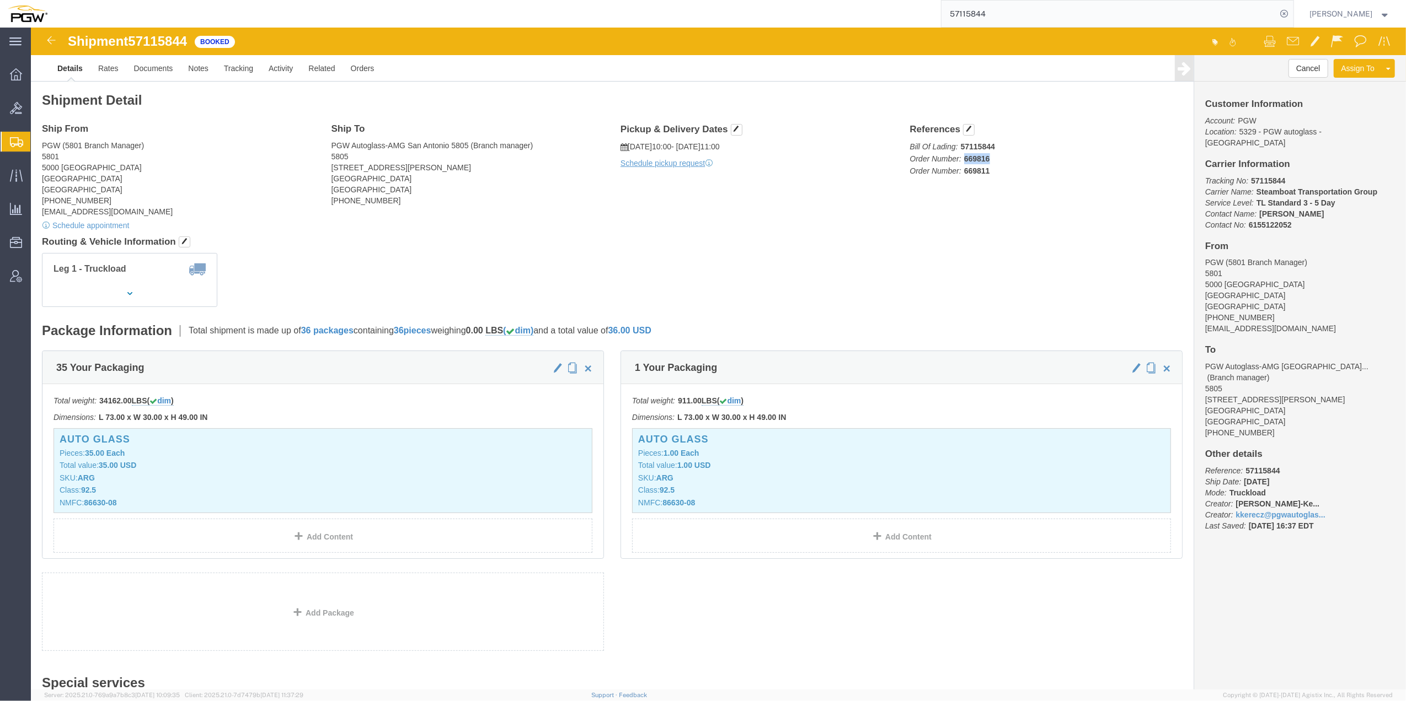
copy b "669816"
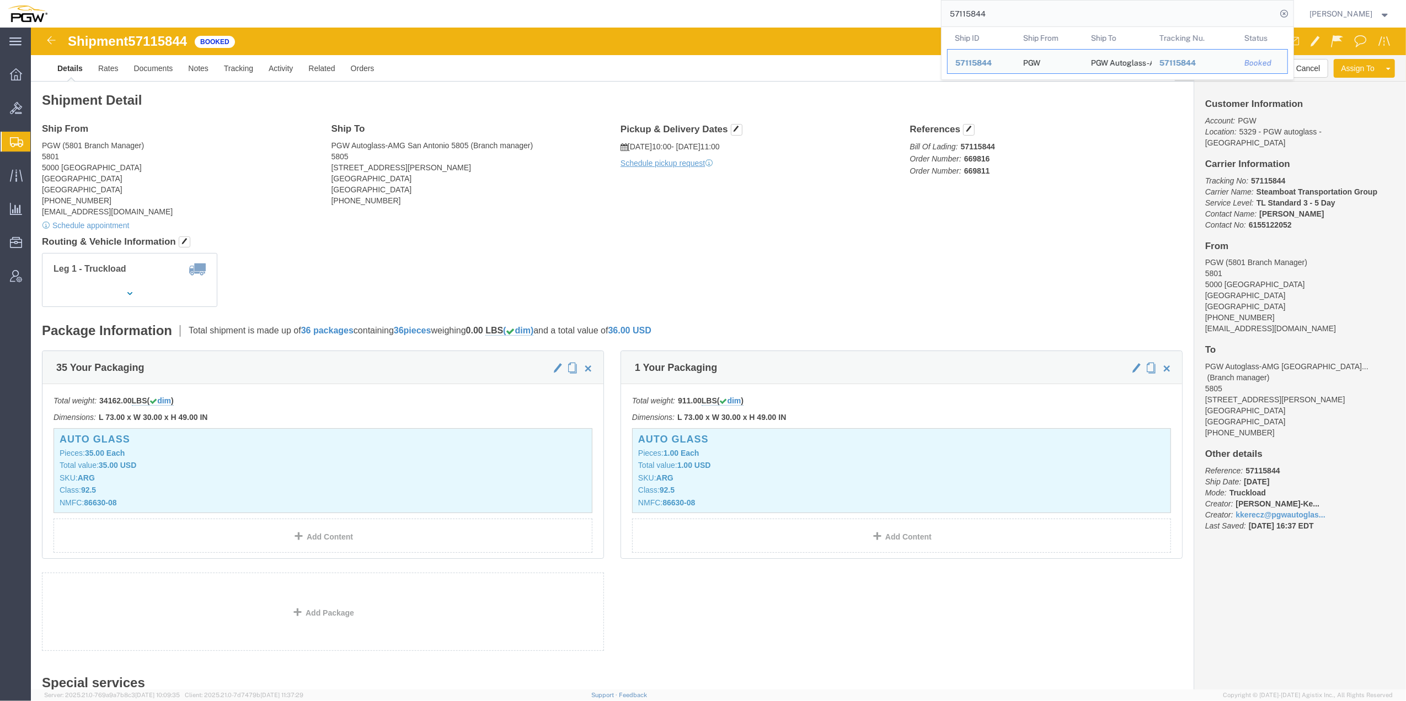
drag, startPoint x: 995, startPoint y: 4, endPoint x: 920, endPoint y: 13, distance: 76.1
click at [745, 10] on input "57115844" at bounding box center [1108, 14] width 335 height 26
paste input "36852"
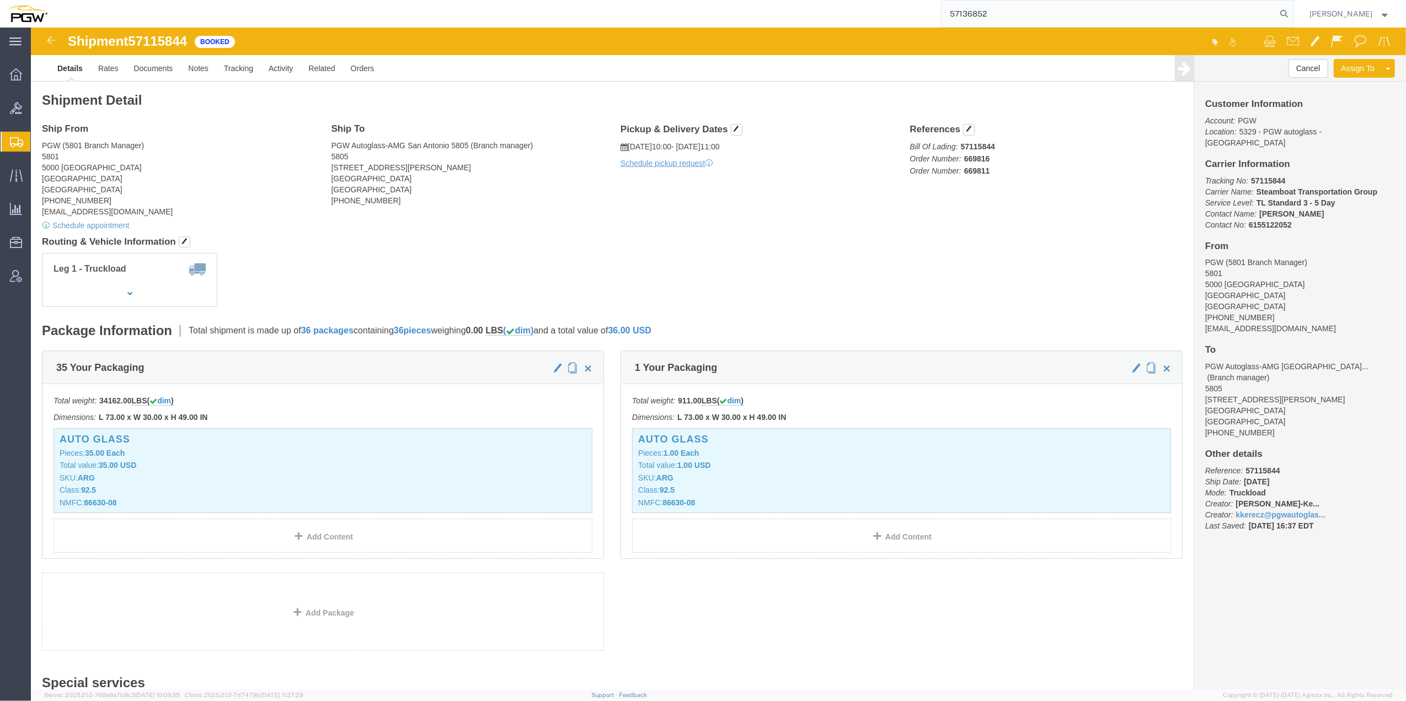
type input "57136852"
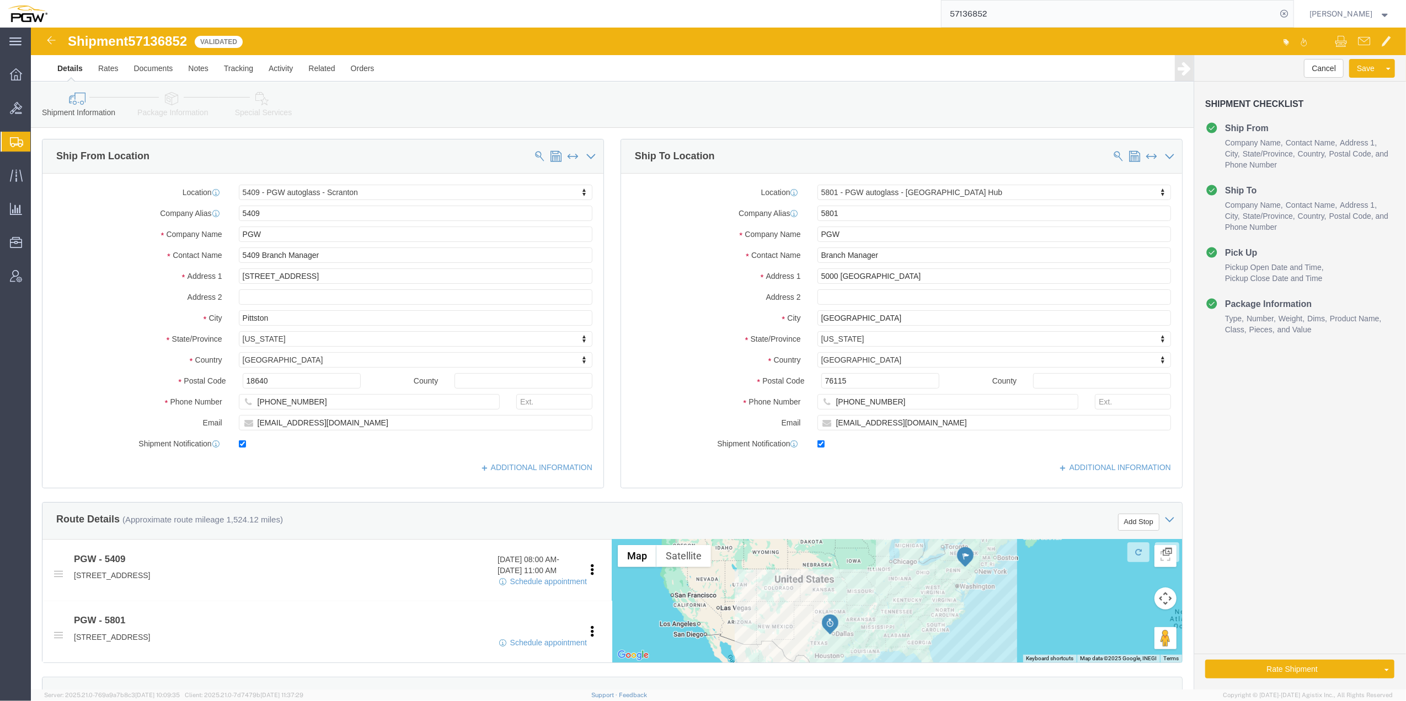
select select "61931"
select select "62891"
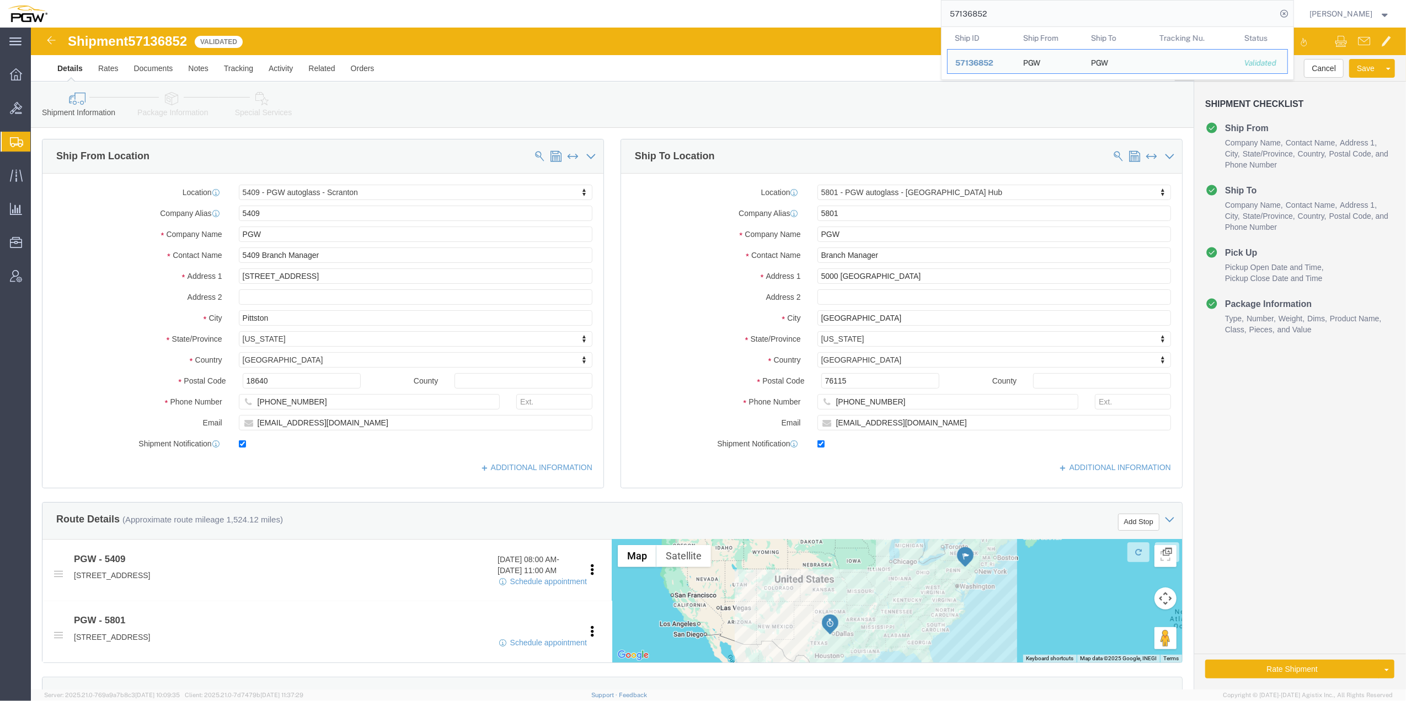
click link "Special Services"
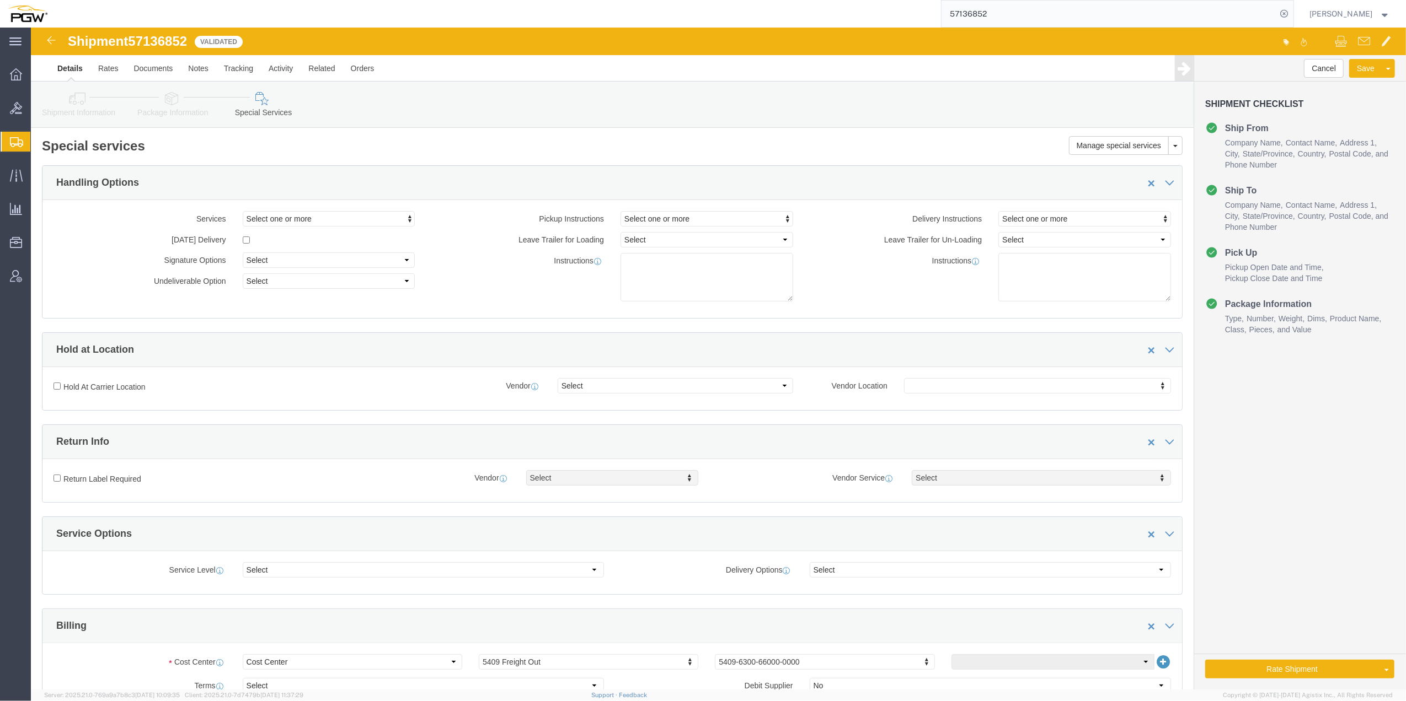
click icon
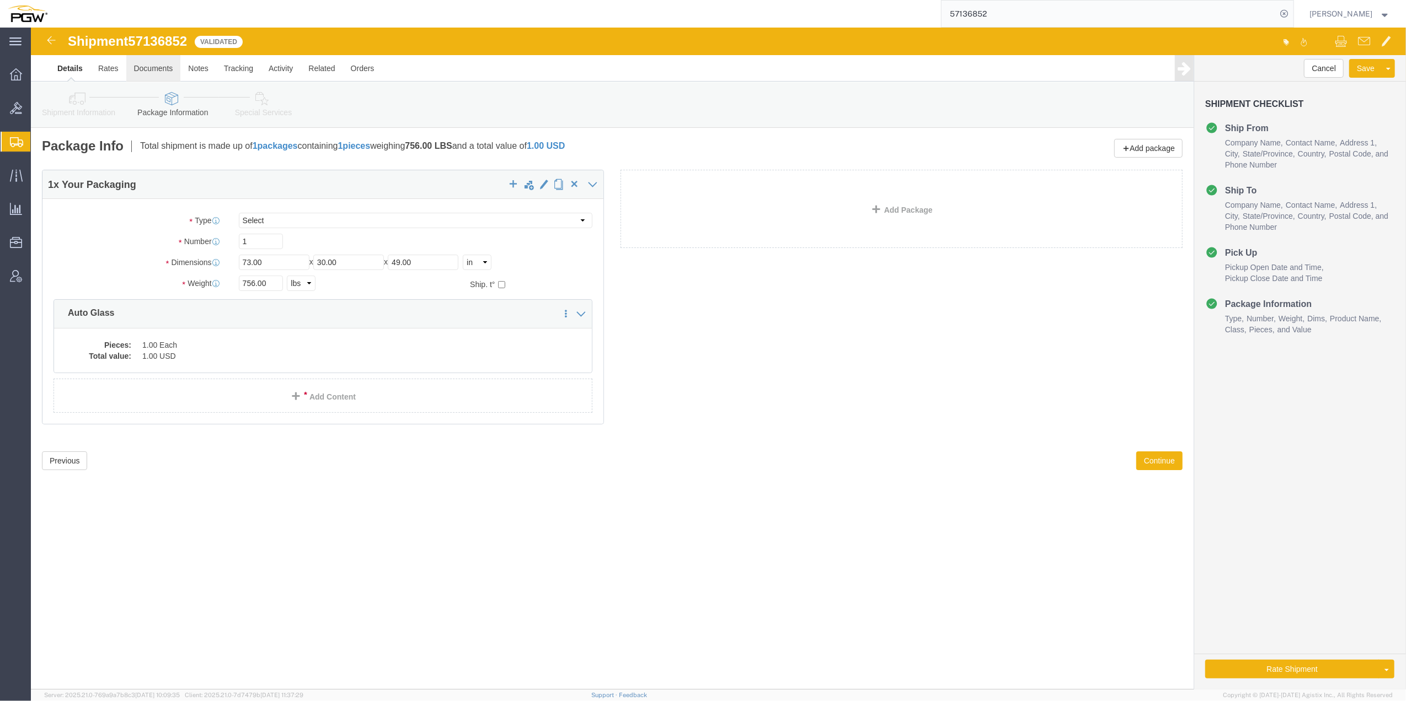
click link "Documents"
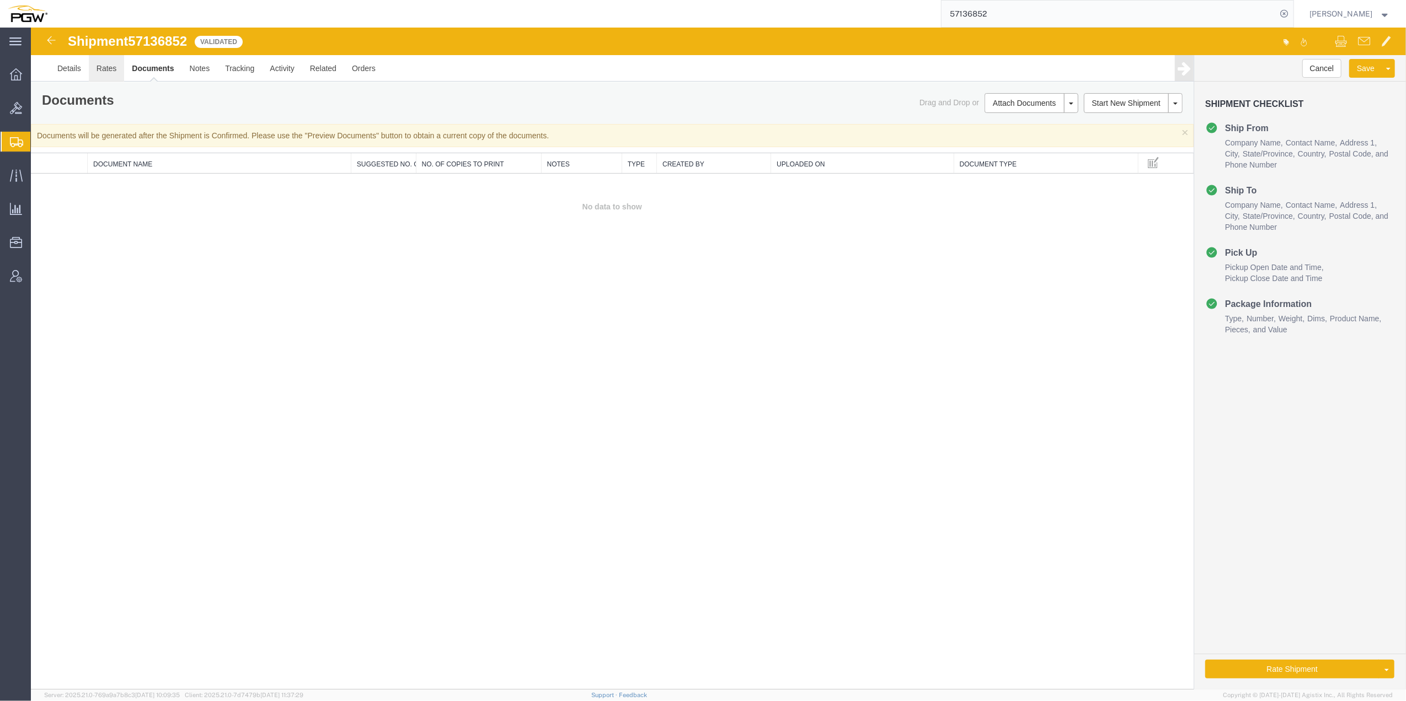
click at [116, 72] on link "Rates" at bounding box center [107, 68] width 36 height 26
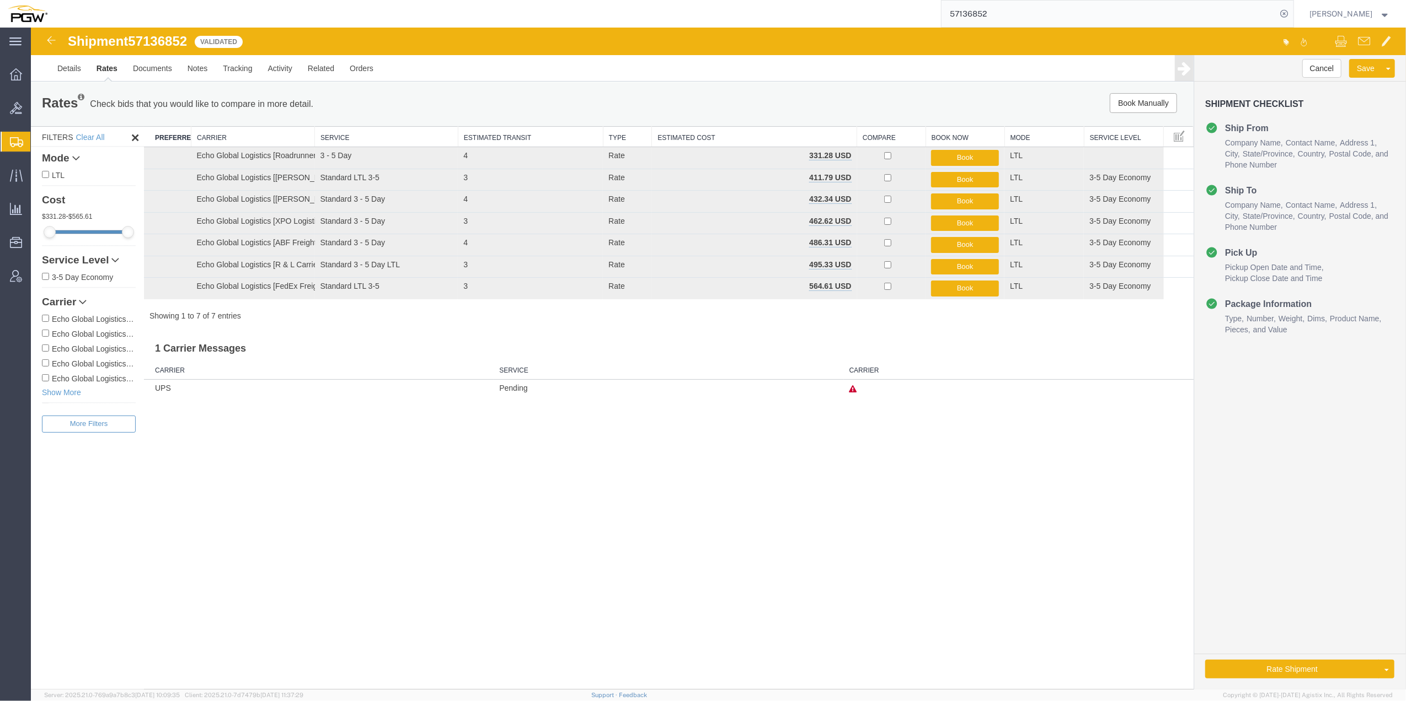
click at [162, 40] on span "57136852" at bounding box center [157, 41] width 59 height 15
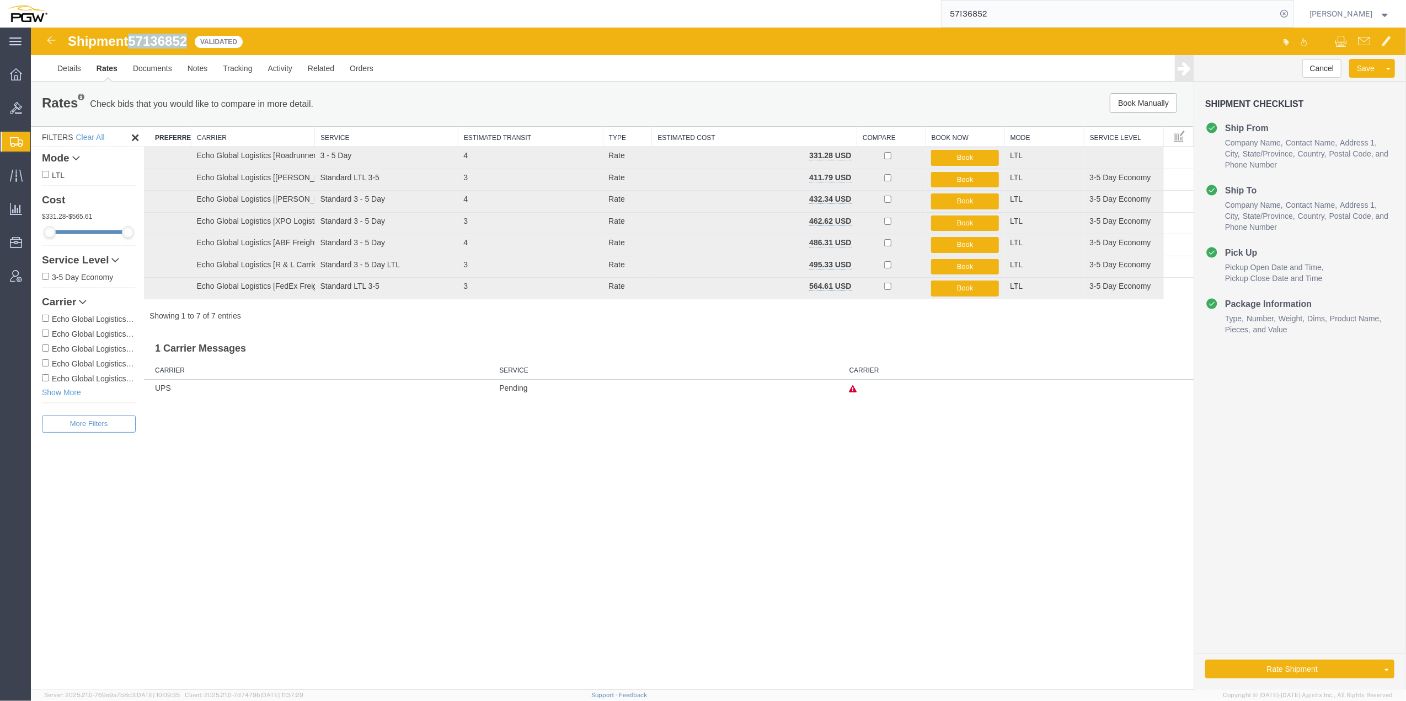
drag, startPoint x: 162, startPoint y: 40, endPoint x: 146, endPoint y: 35, distance: 17.3
copy span "57136852"
click at [745, 360] on link "Rate And Autotender" at bounding box center [1346, 651] width 95 height 17
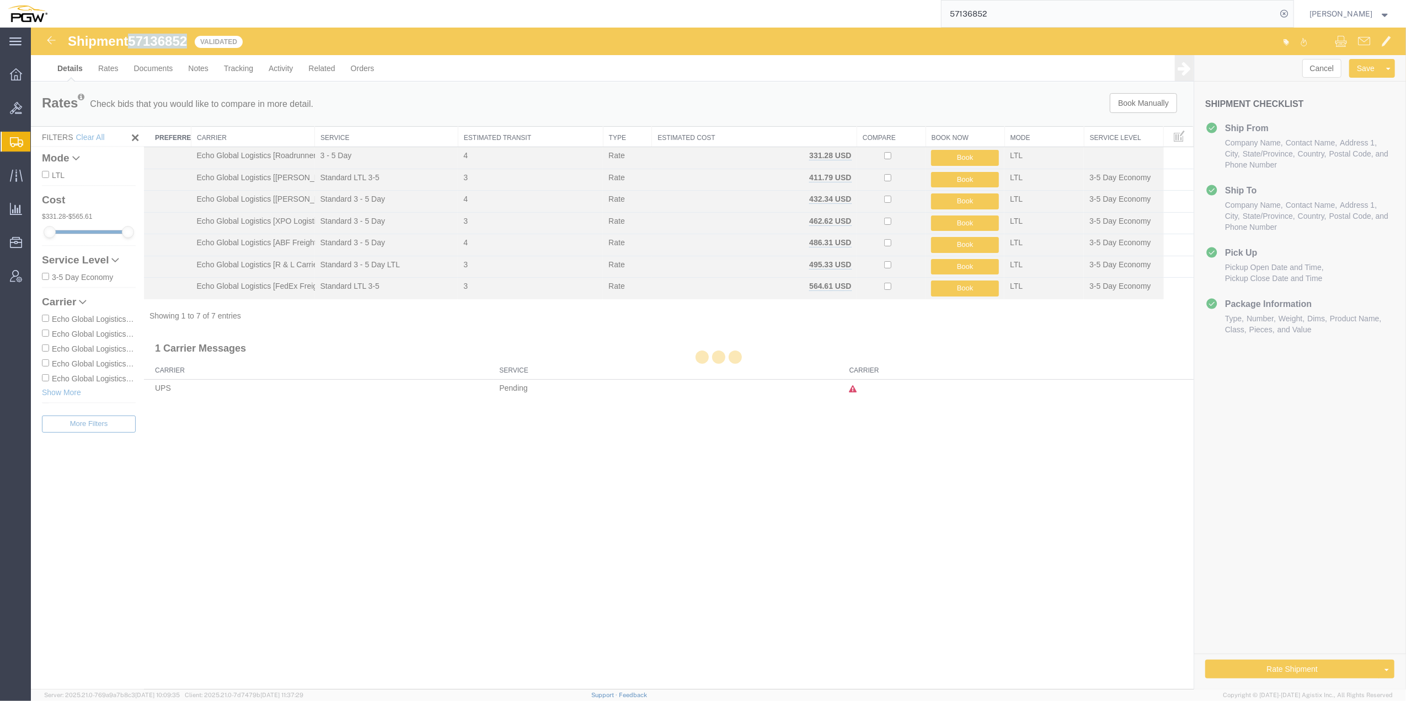
select select "61931"
select select "62891"
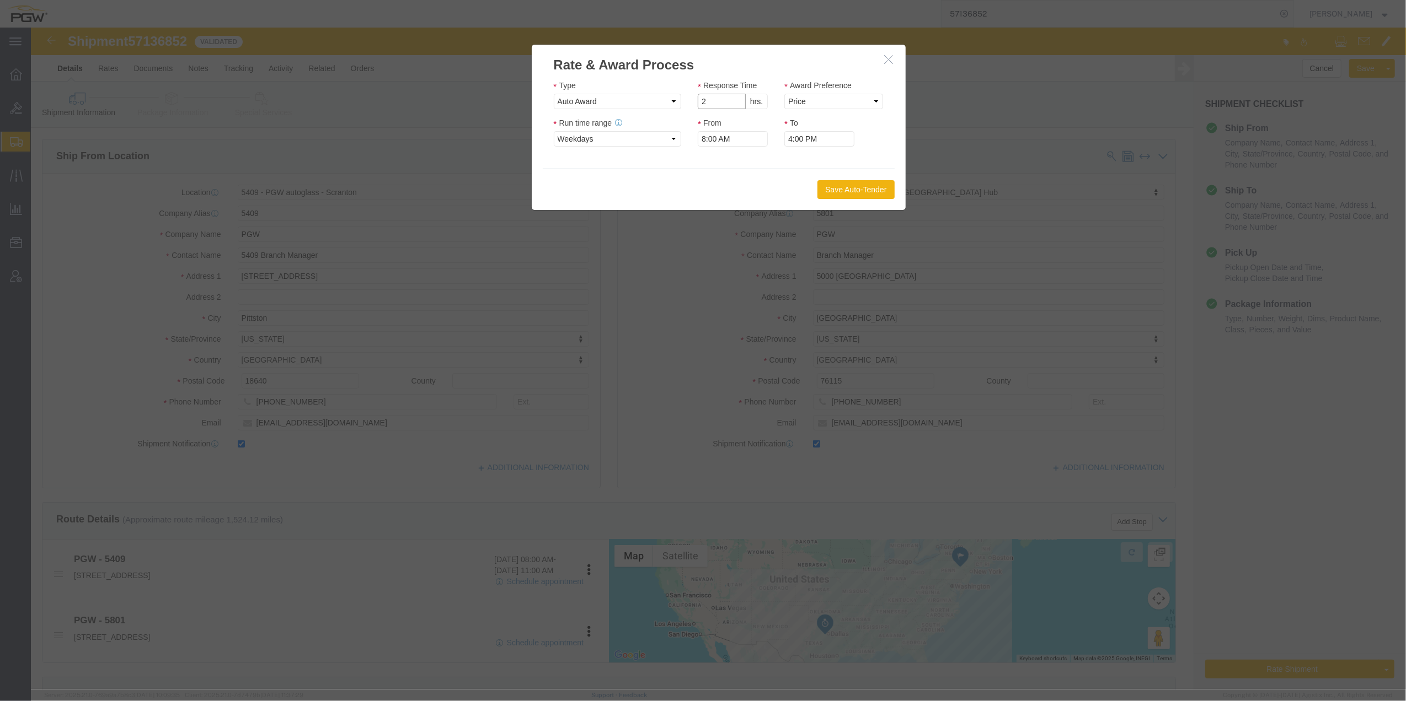
type input "2"
click input "2"
click select "Price Carrier Rank"
select select "LANE_RANK"
click select "Price Carrier Rank"
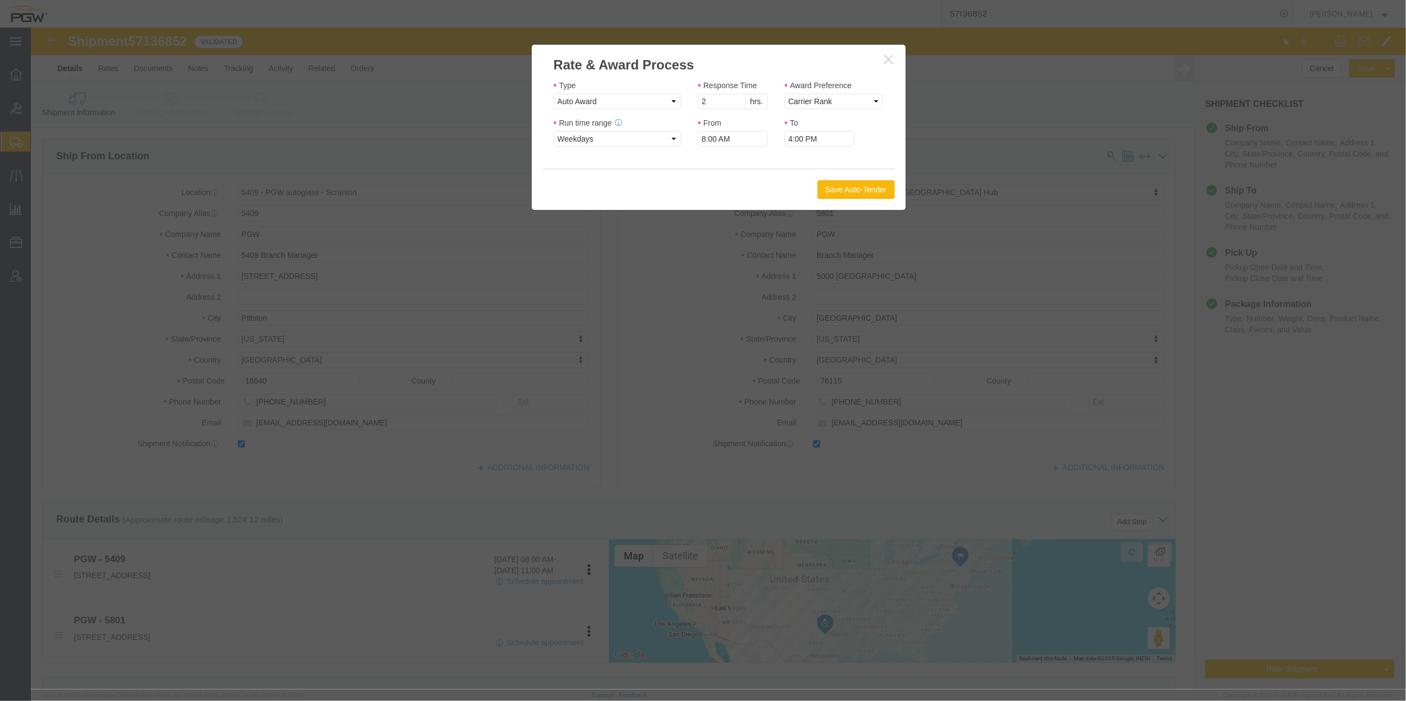
click button "Save Auto-Tender"
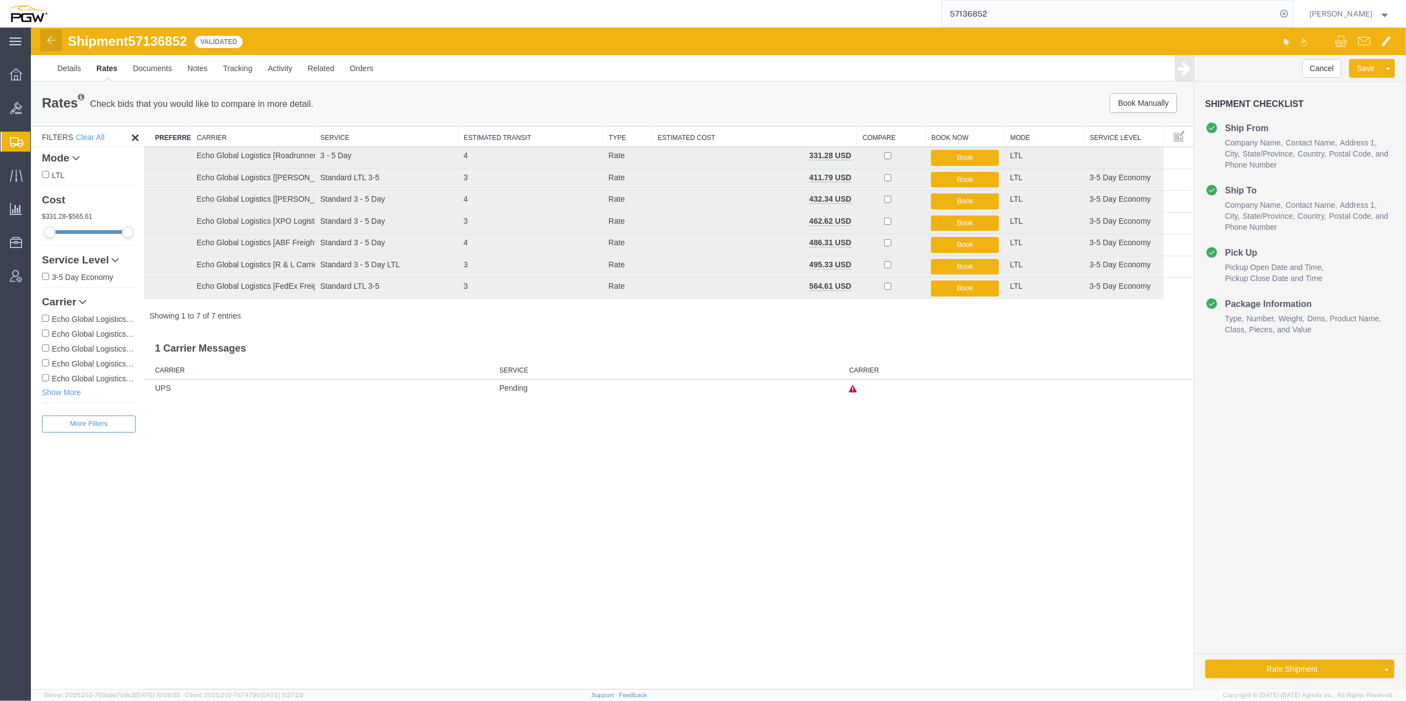
click at [51, 39] on img at bounding box center [51, 40] width 13 height 13
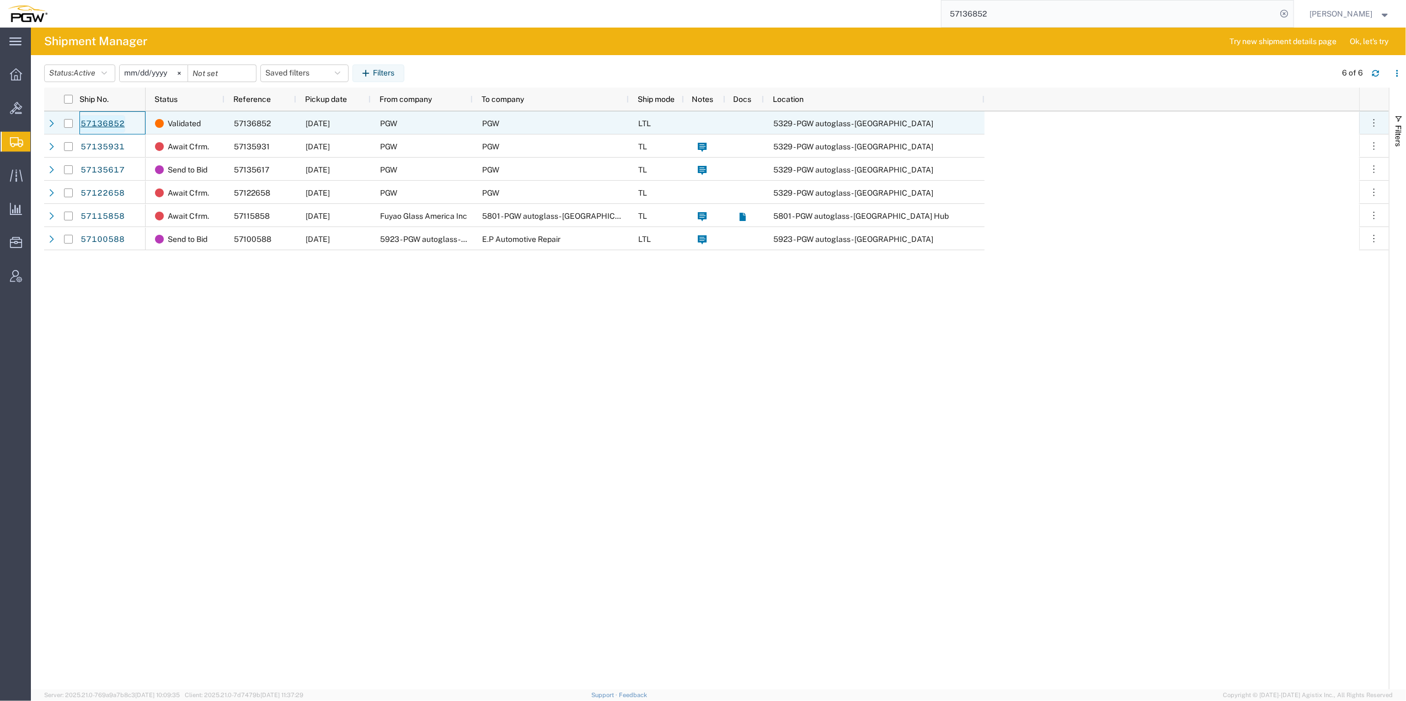
click at [112, 126] on link "57136852" at bounding box center [102, 124] width 45 height 18
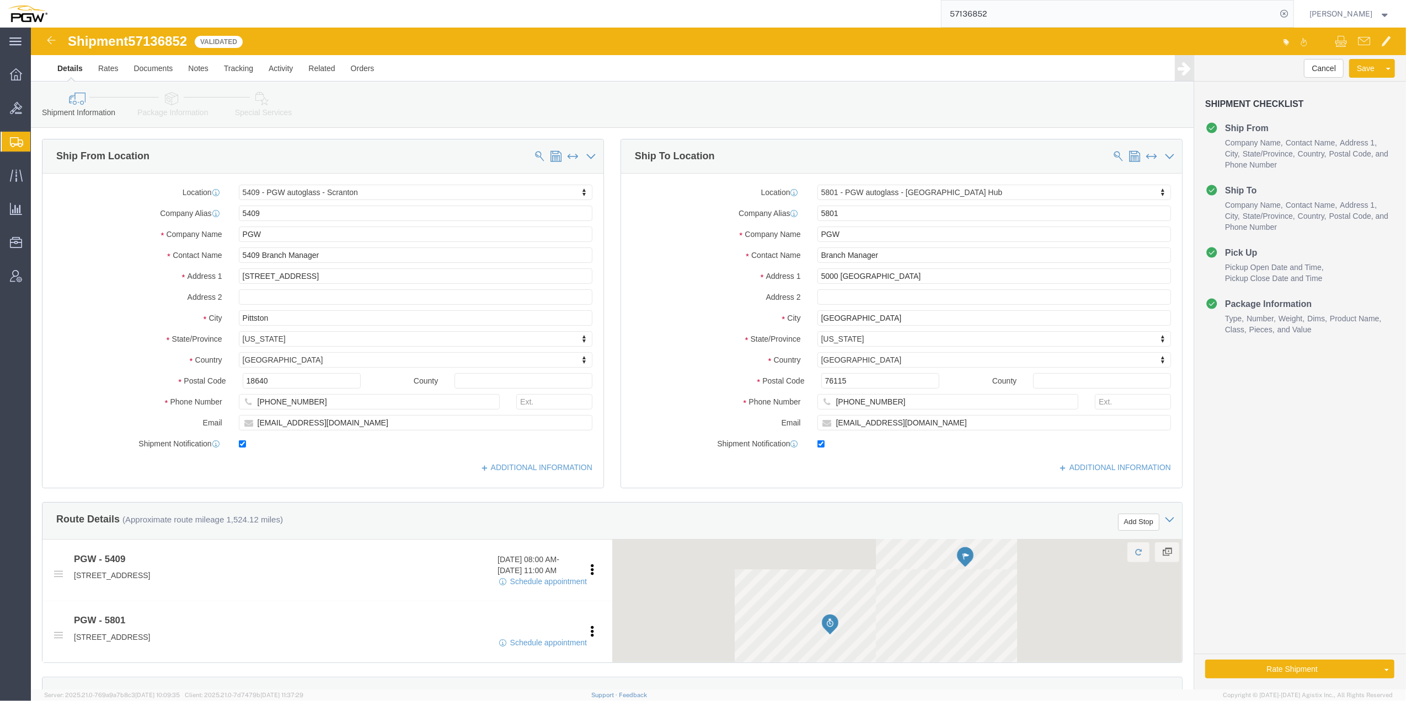
select select "61931"
select select "62891"
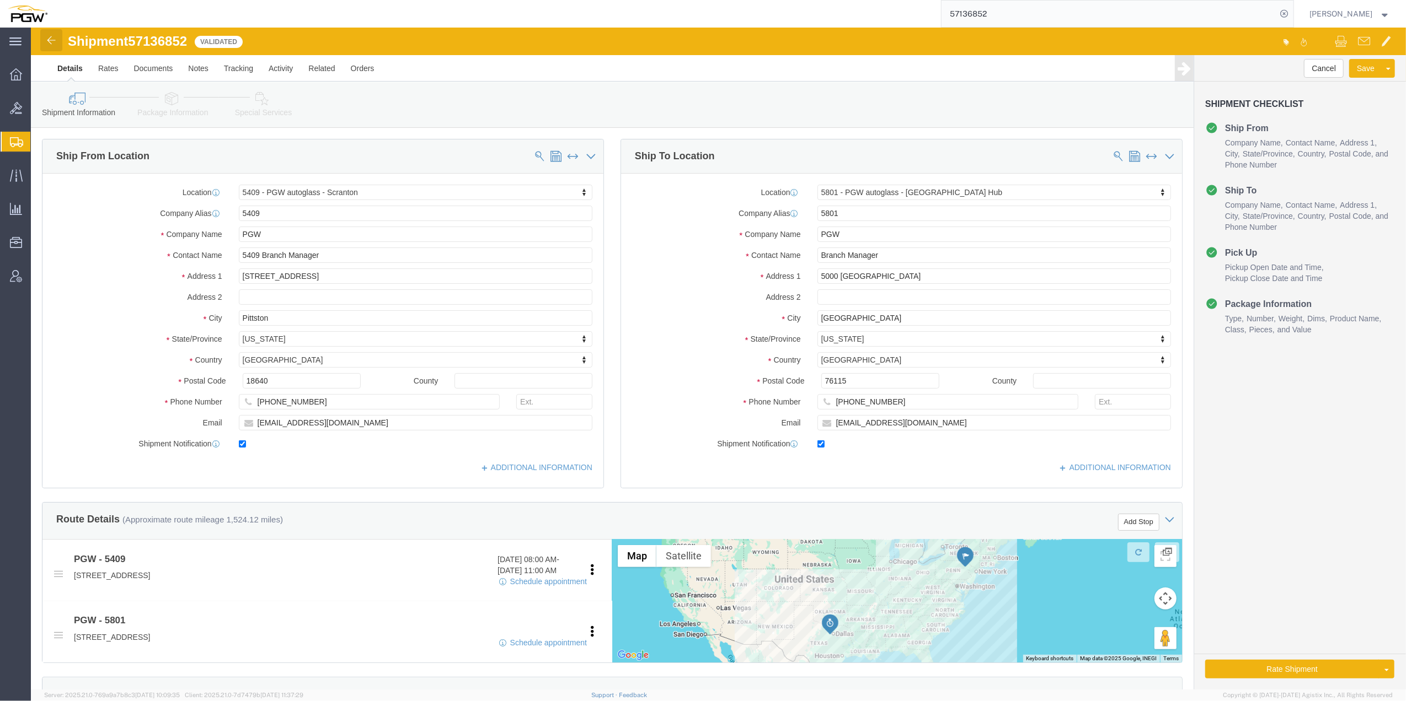
click link
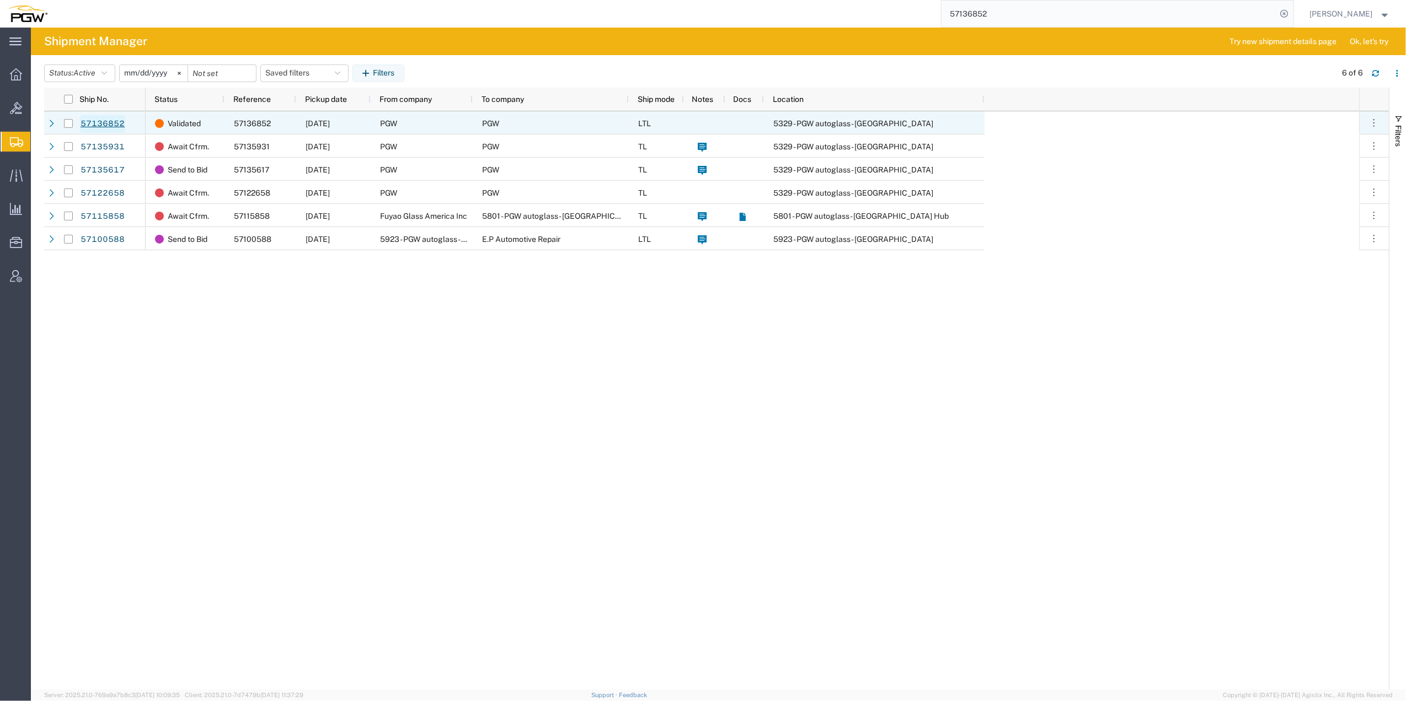
click at [100, 122] on link "57136852" at bounding box center [102, 124] width 45 height 18
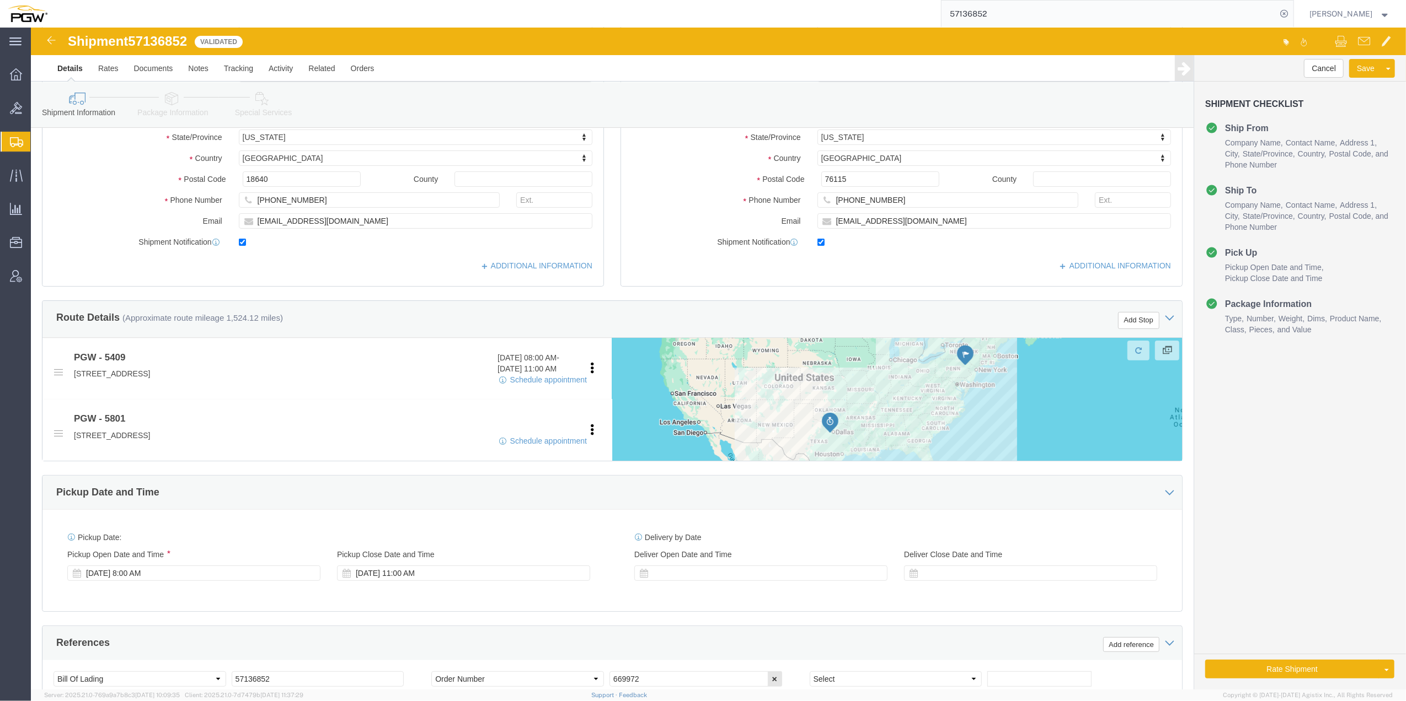
select select "61931"
select select "62891"
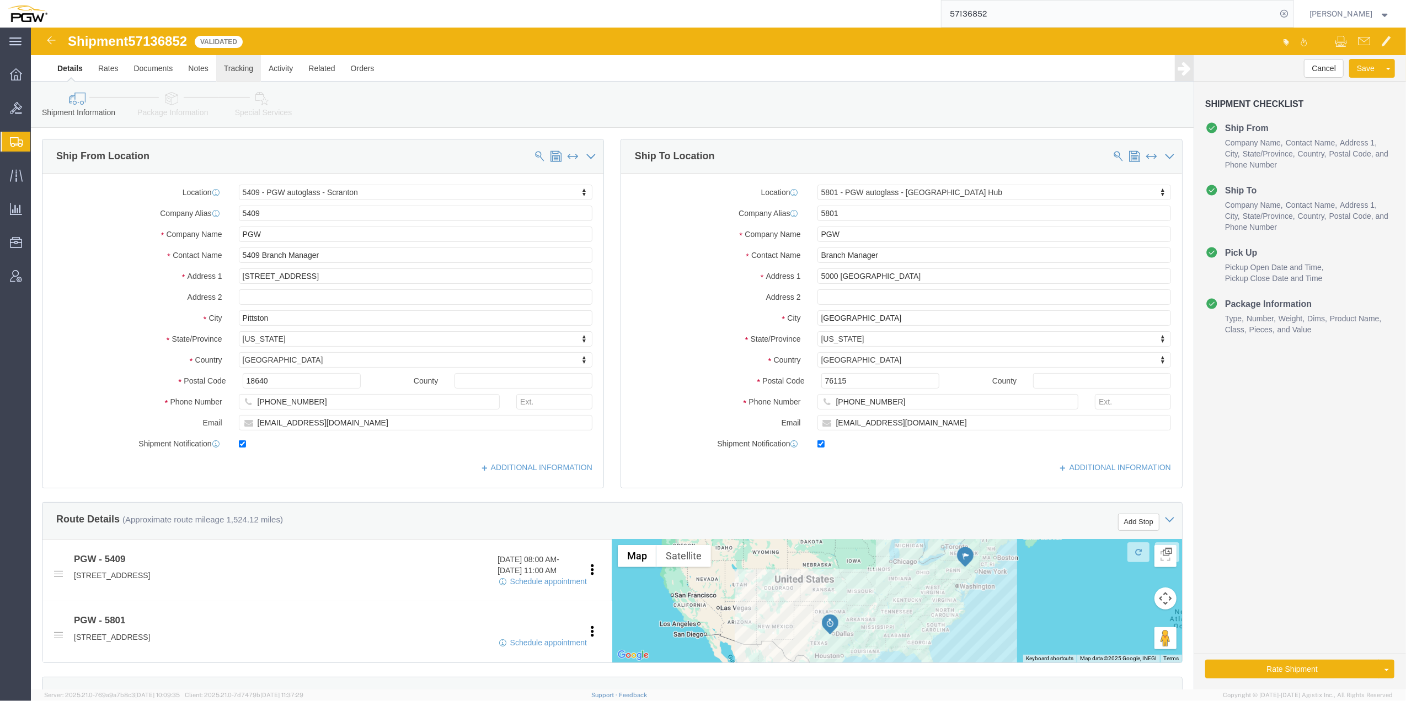
click link "Tracking"
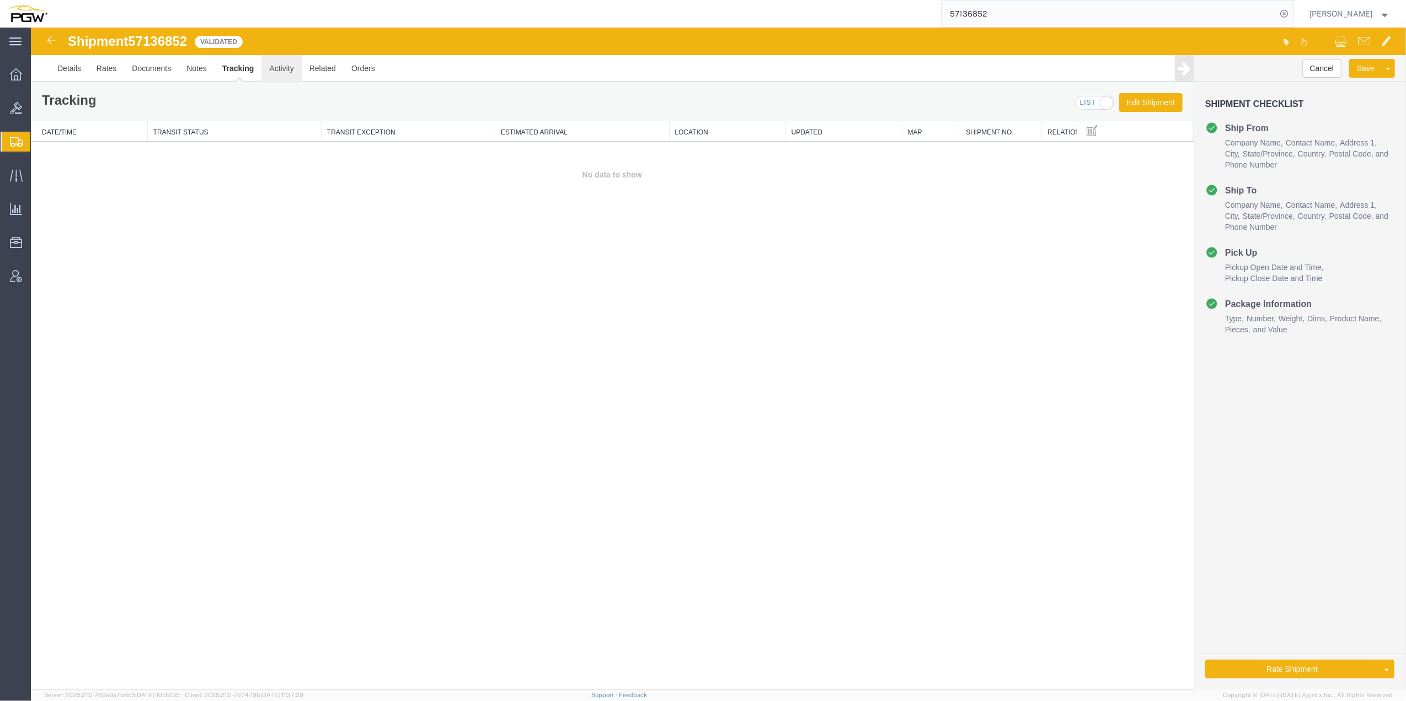
click at [286, 69] on link "Activity" at bounding box center [281, 68] width 40 height 26
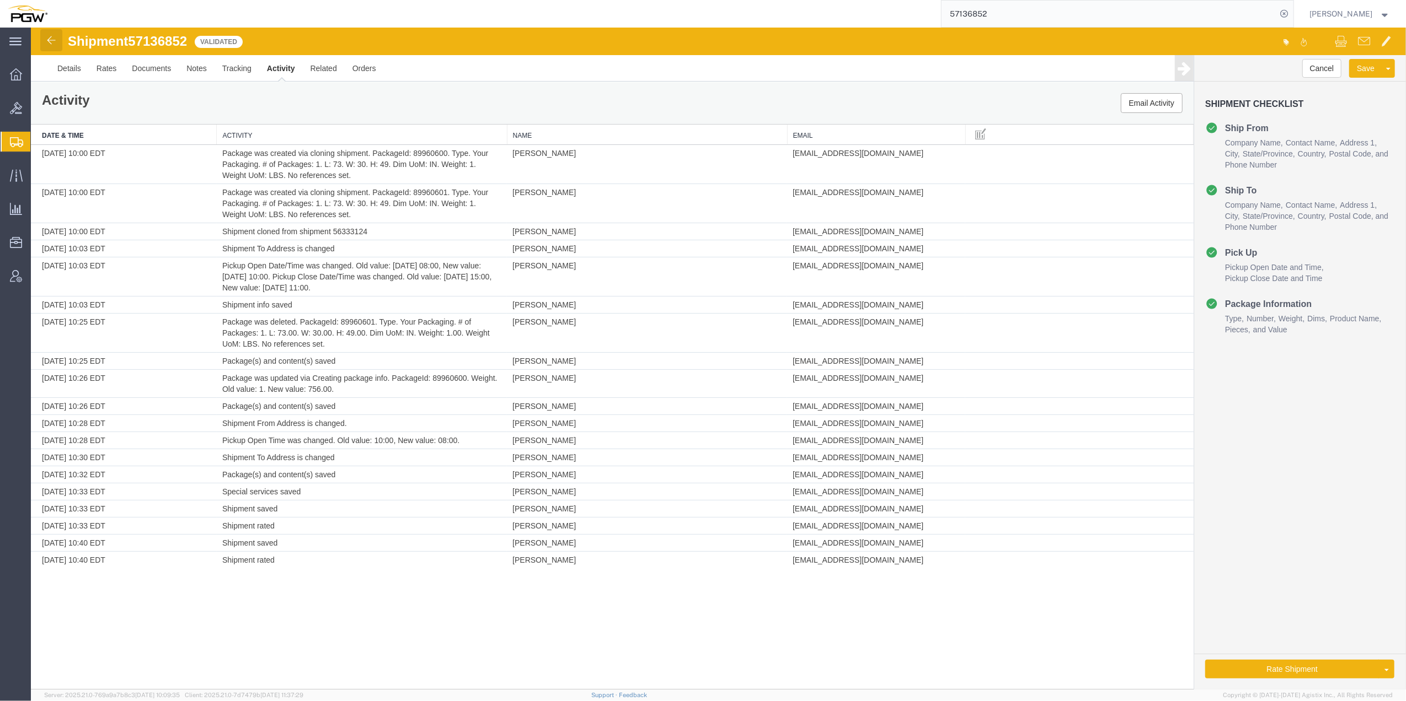
click at [53, 37] on img at bounding box center [51, 40] width 13 height 13
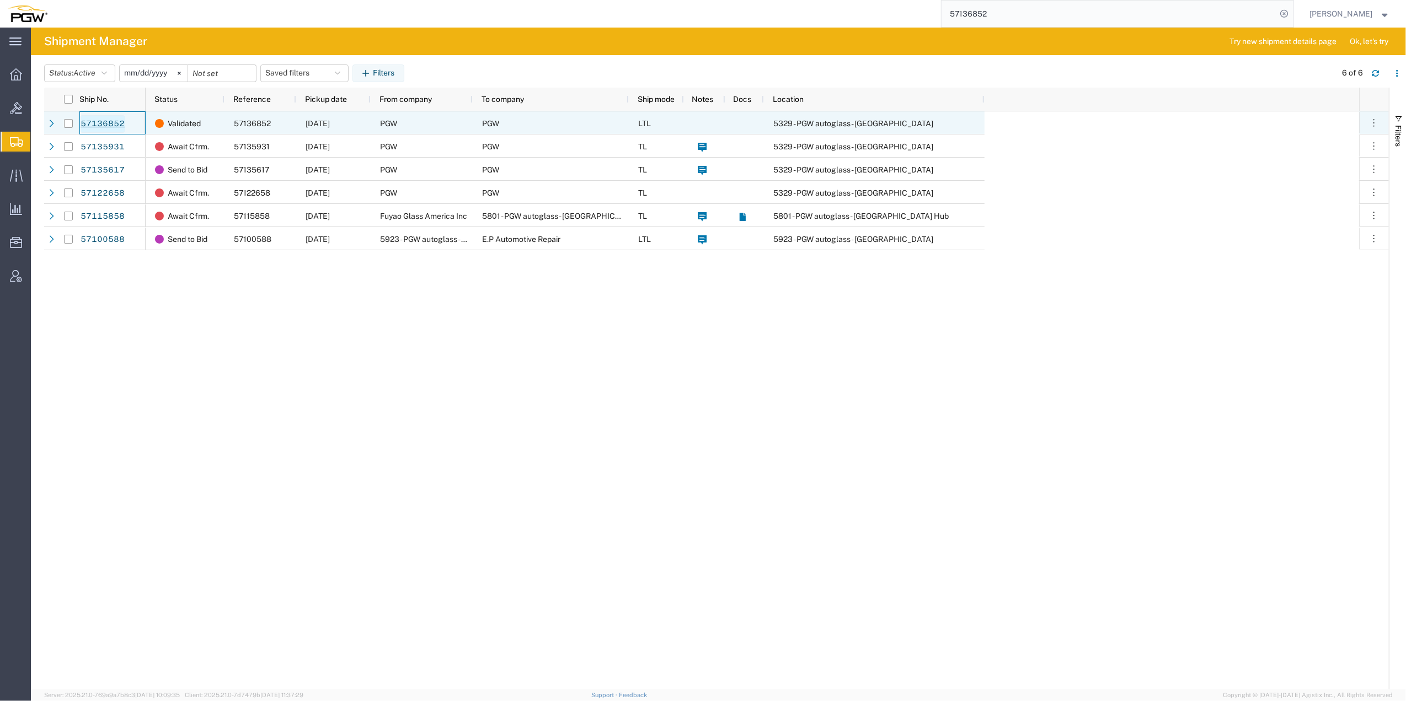
click at [99, 121] on link "57136852" at bounding box center [102, 124] width 45 height 18
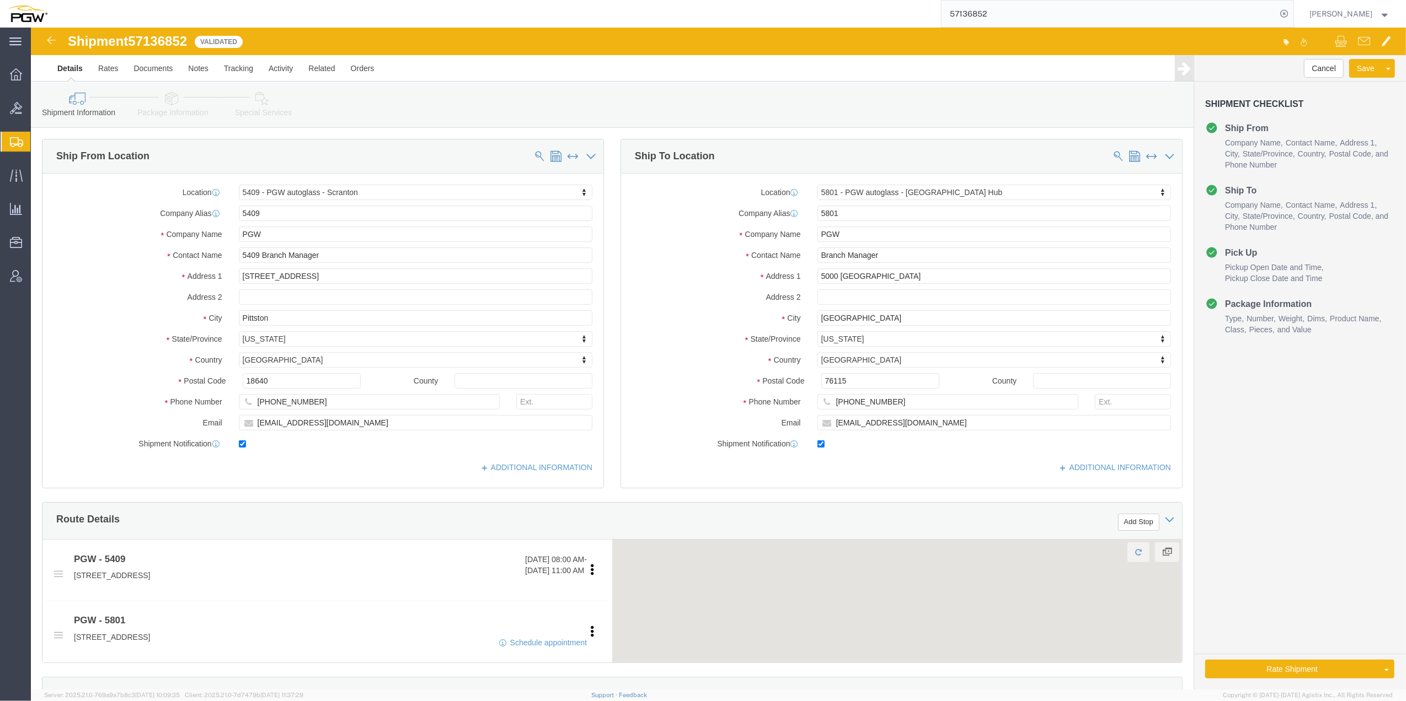
click span "57136852"
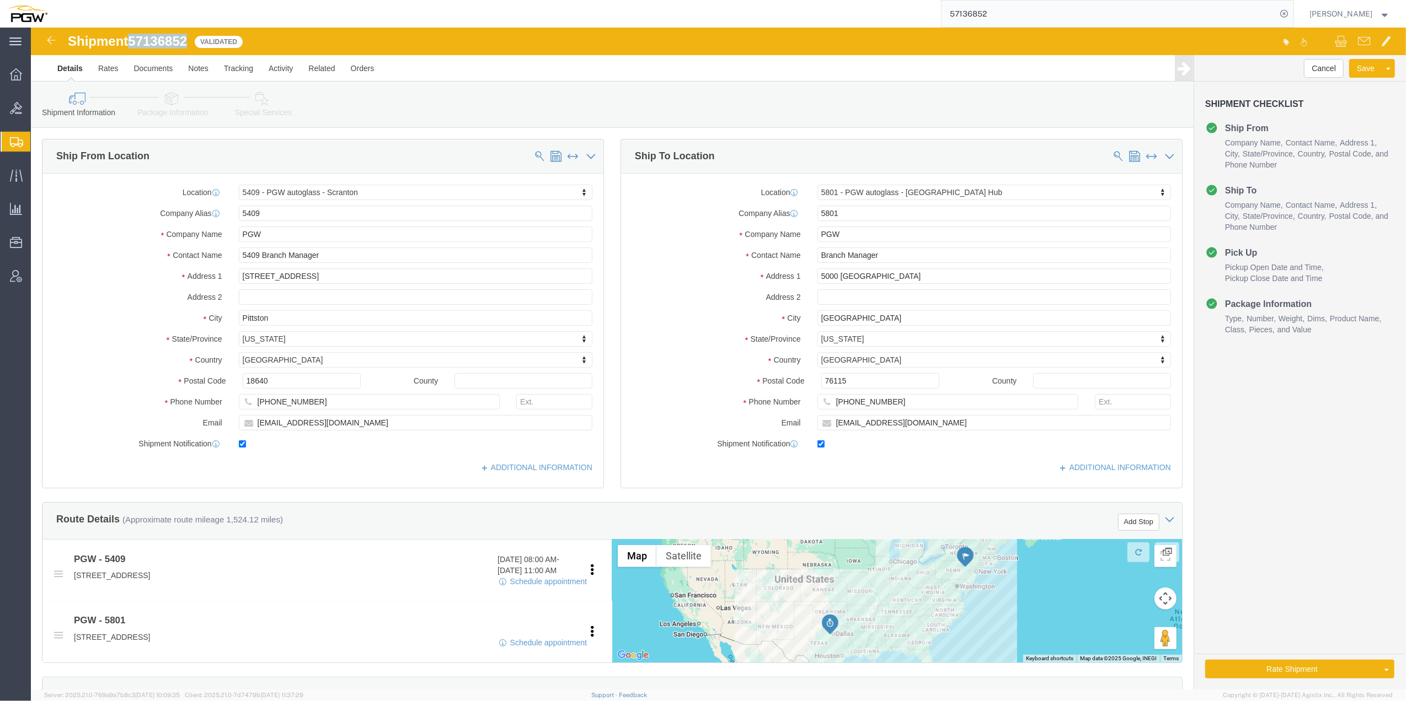
copy span "57136852"
select select "61931"
select select "62891"
copy span "57136852"
click link
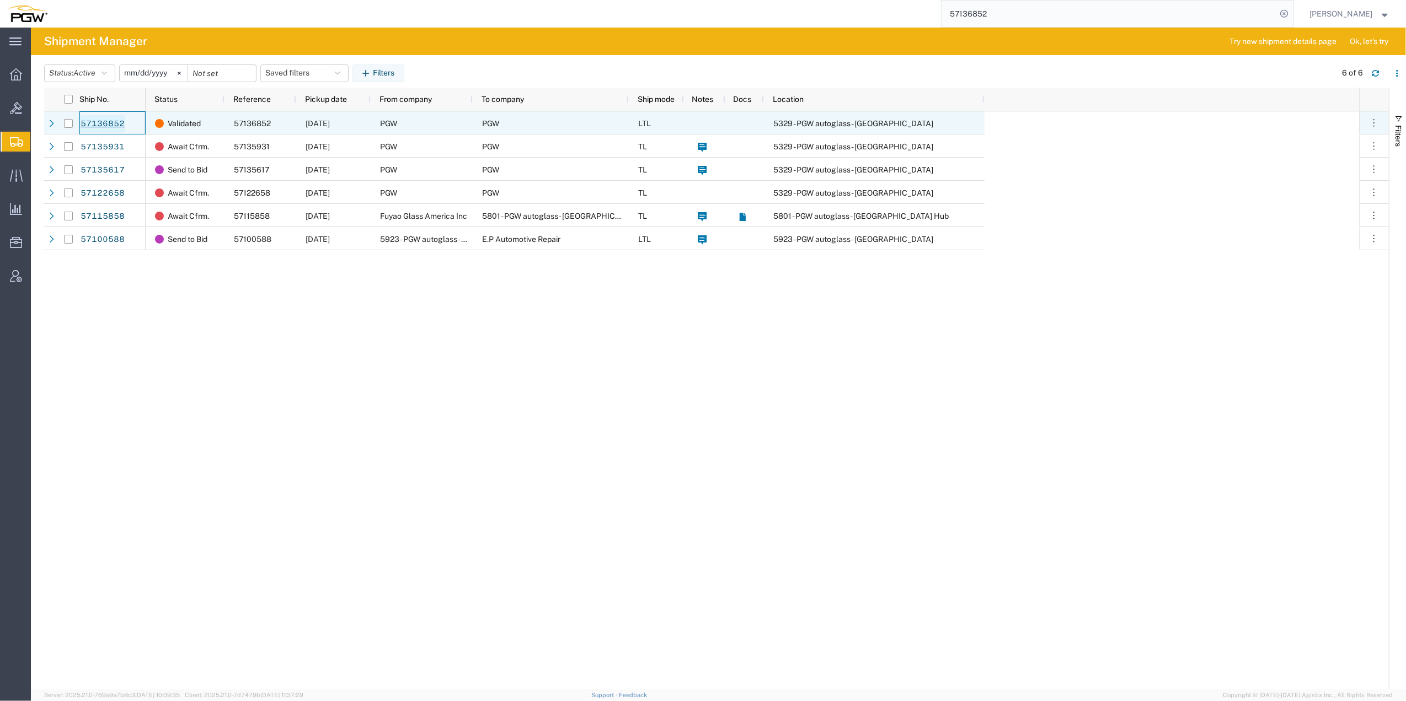
click at [101, 126] on link "57136852" at bounding box center [102, 124] width 45 height 18
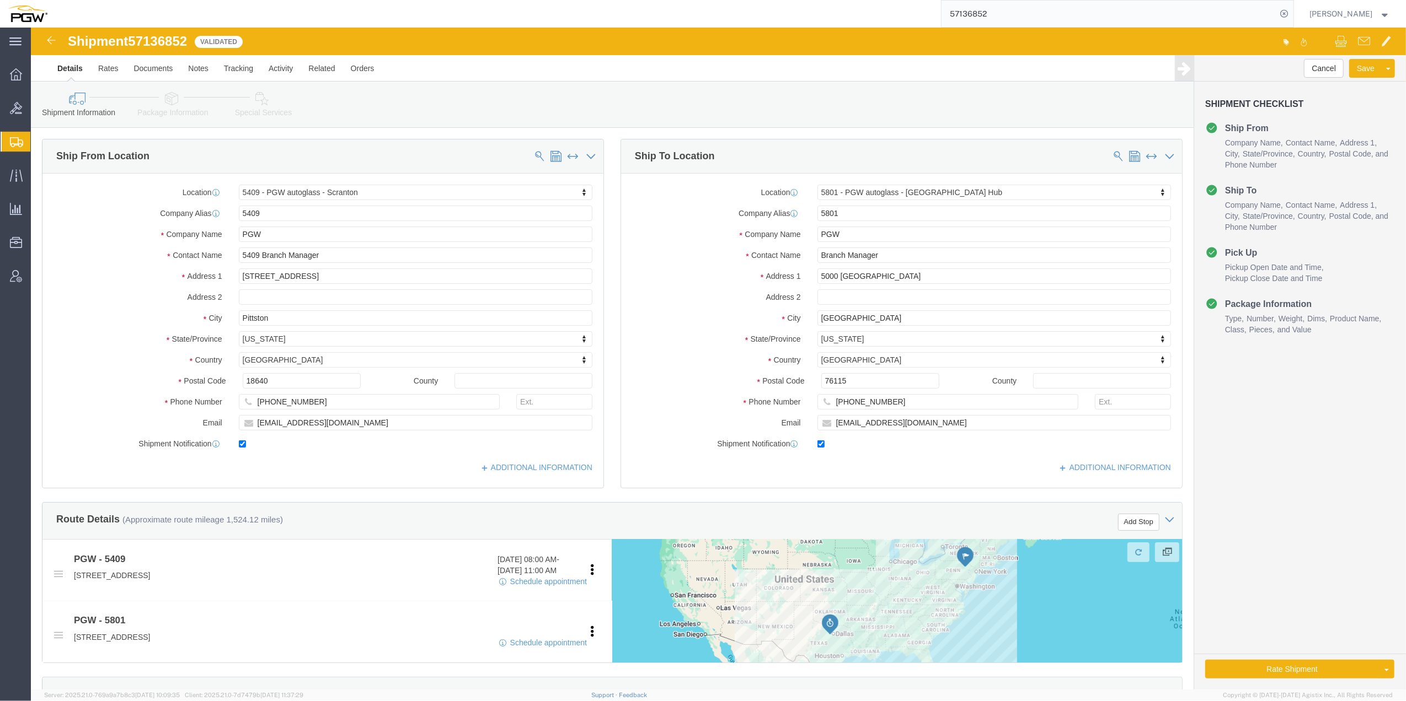
select select "61931"
select select "62891"
click link "Package Information"
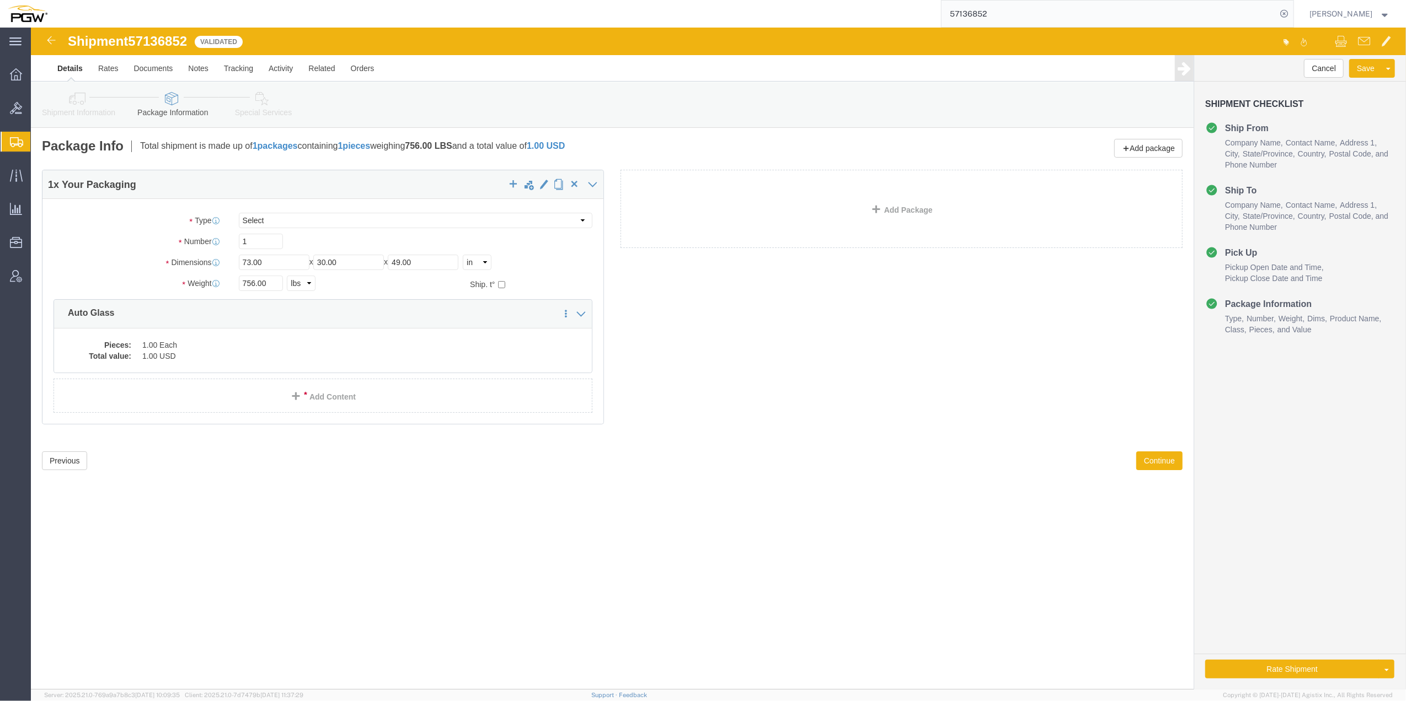
click link "Special Services"
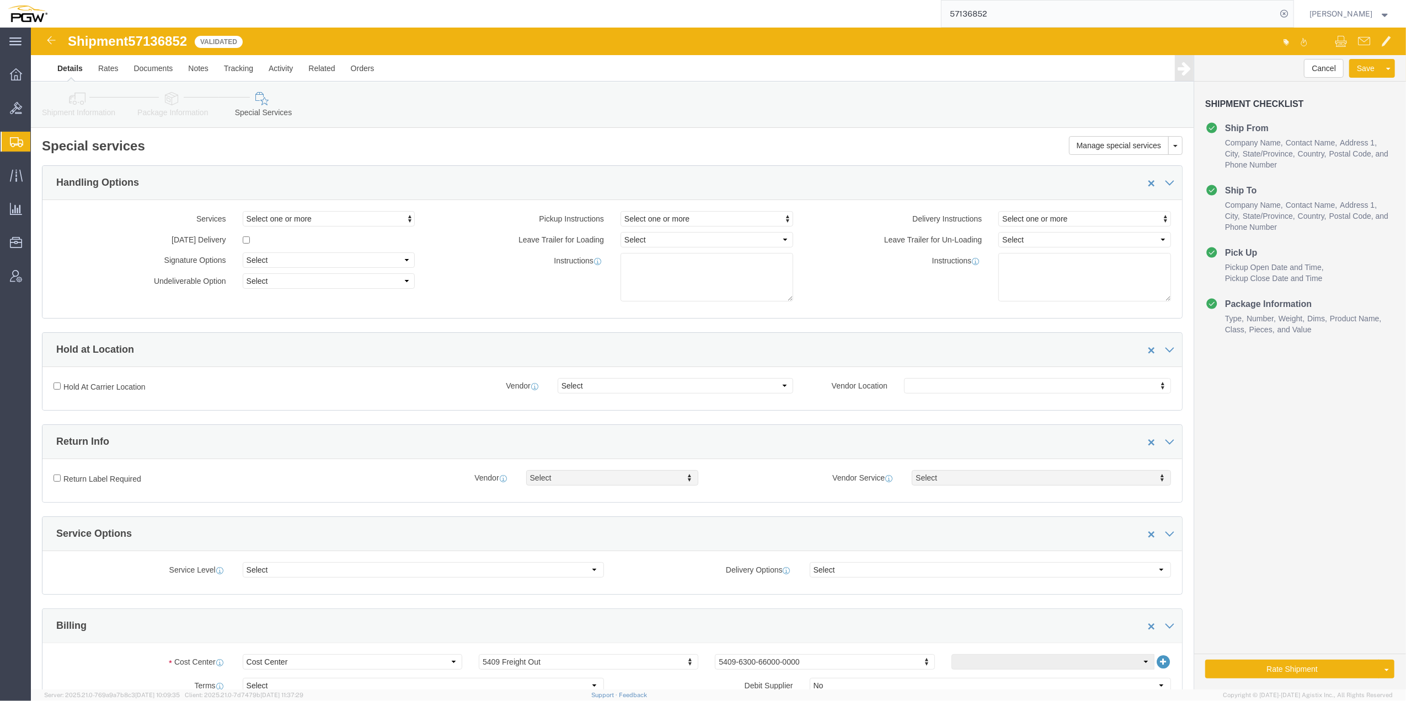
click icon
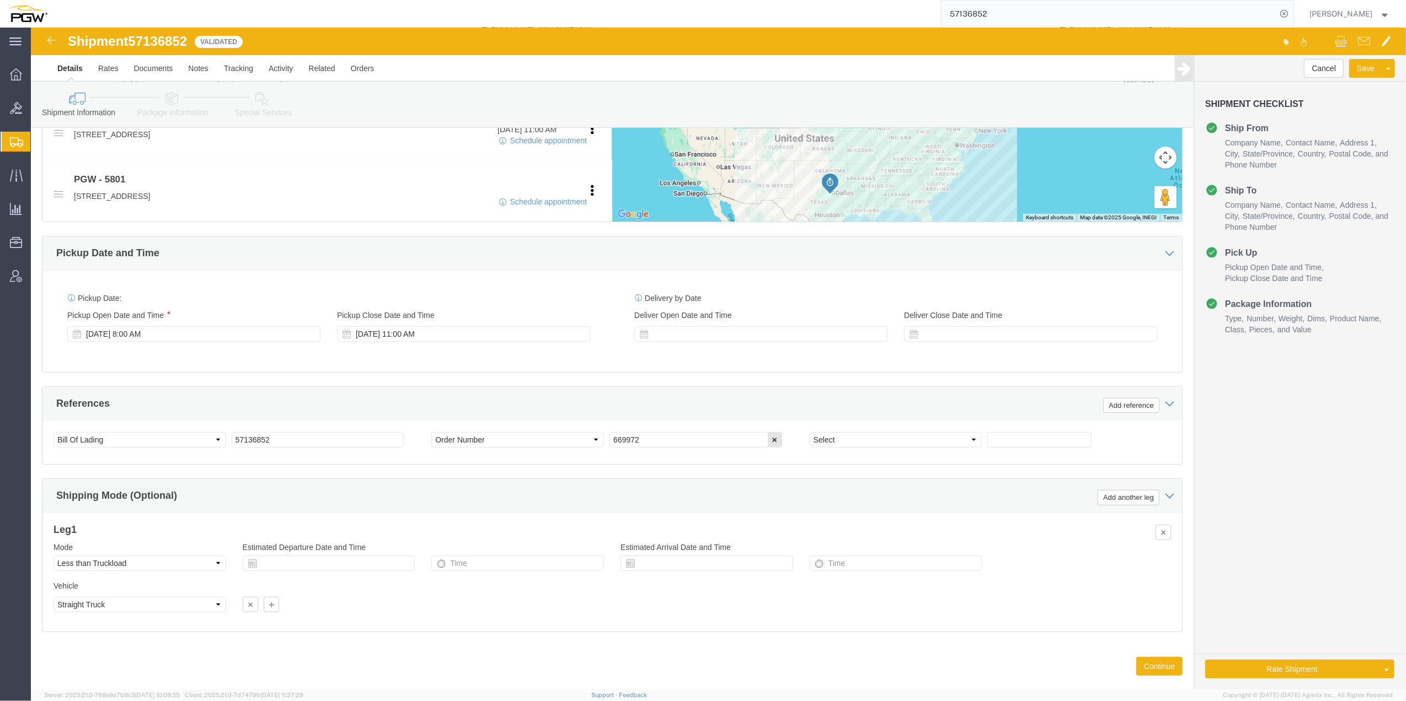
scroll to position [464, 0]
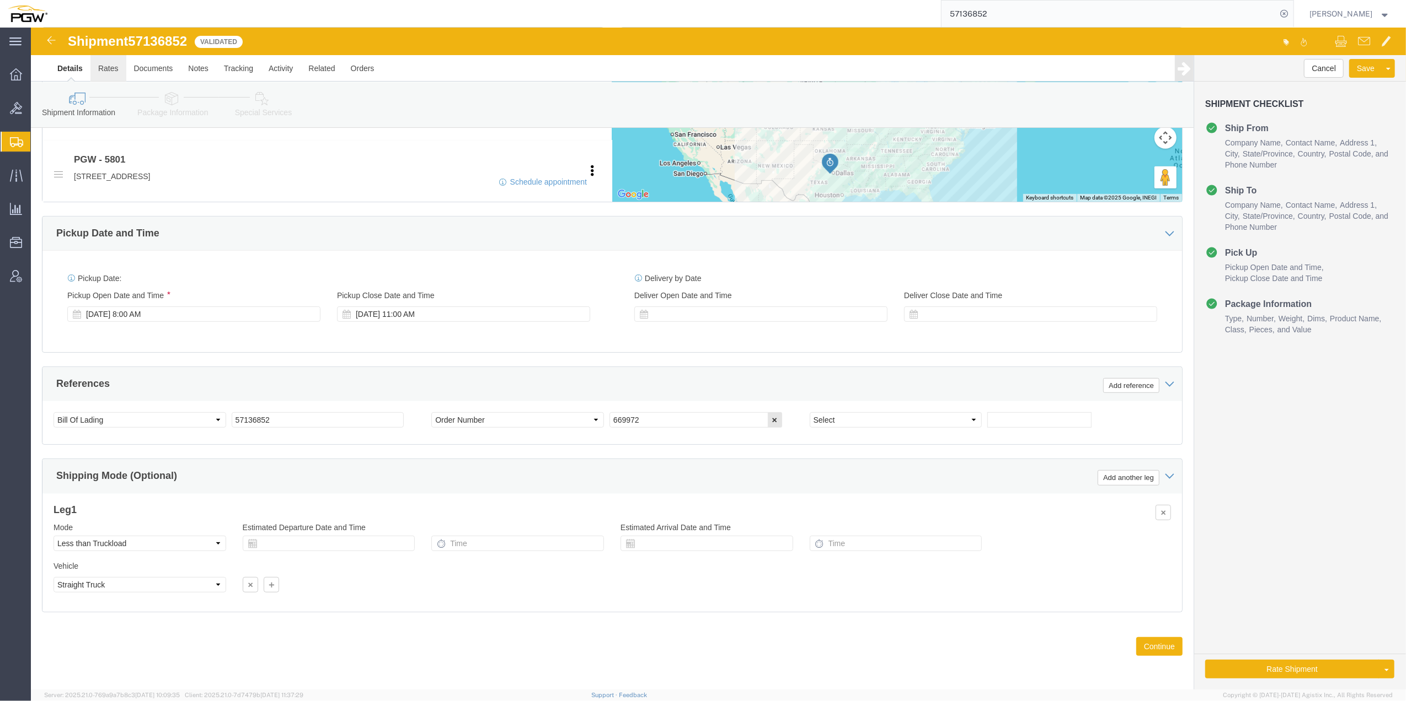
click link "Rates"
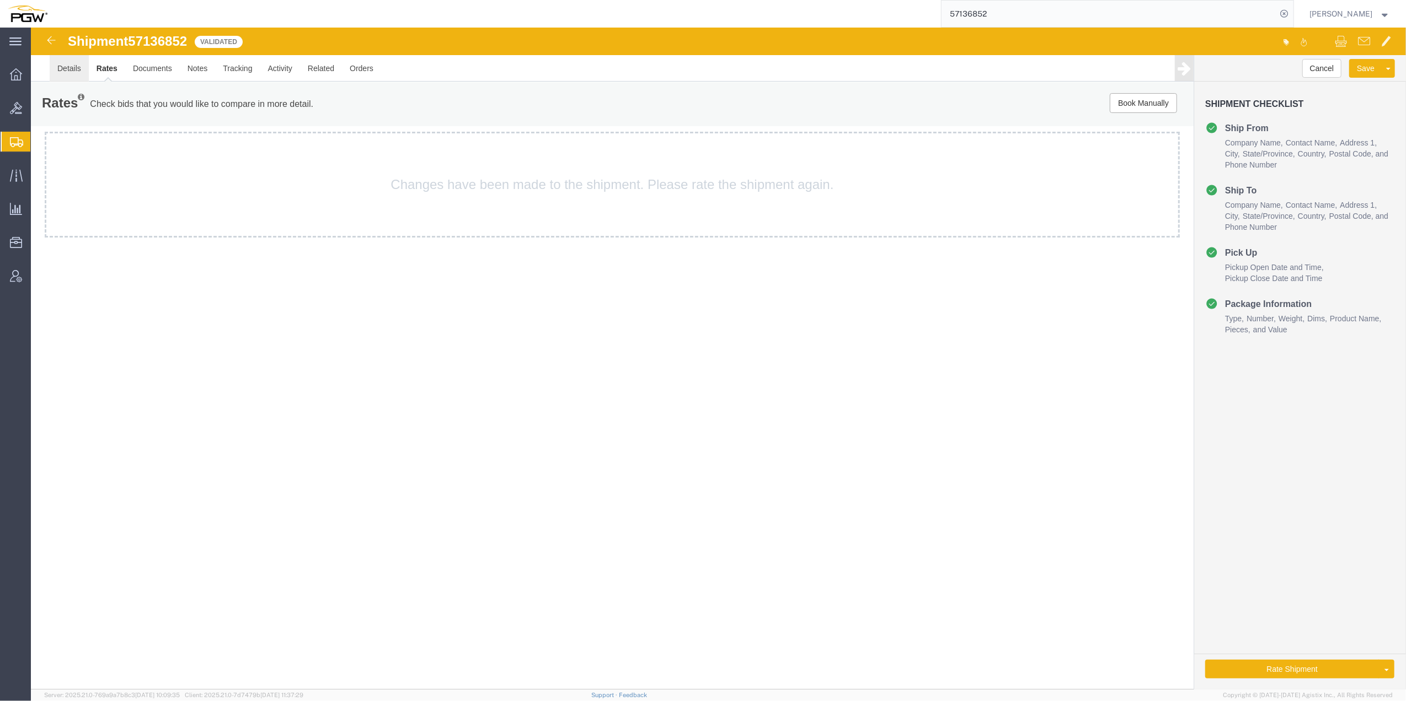
click at [71, 67] on link "Details" at bounding box center [69, 68] width 39 height 26
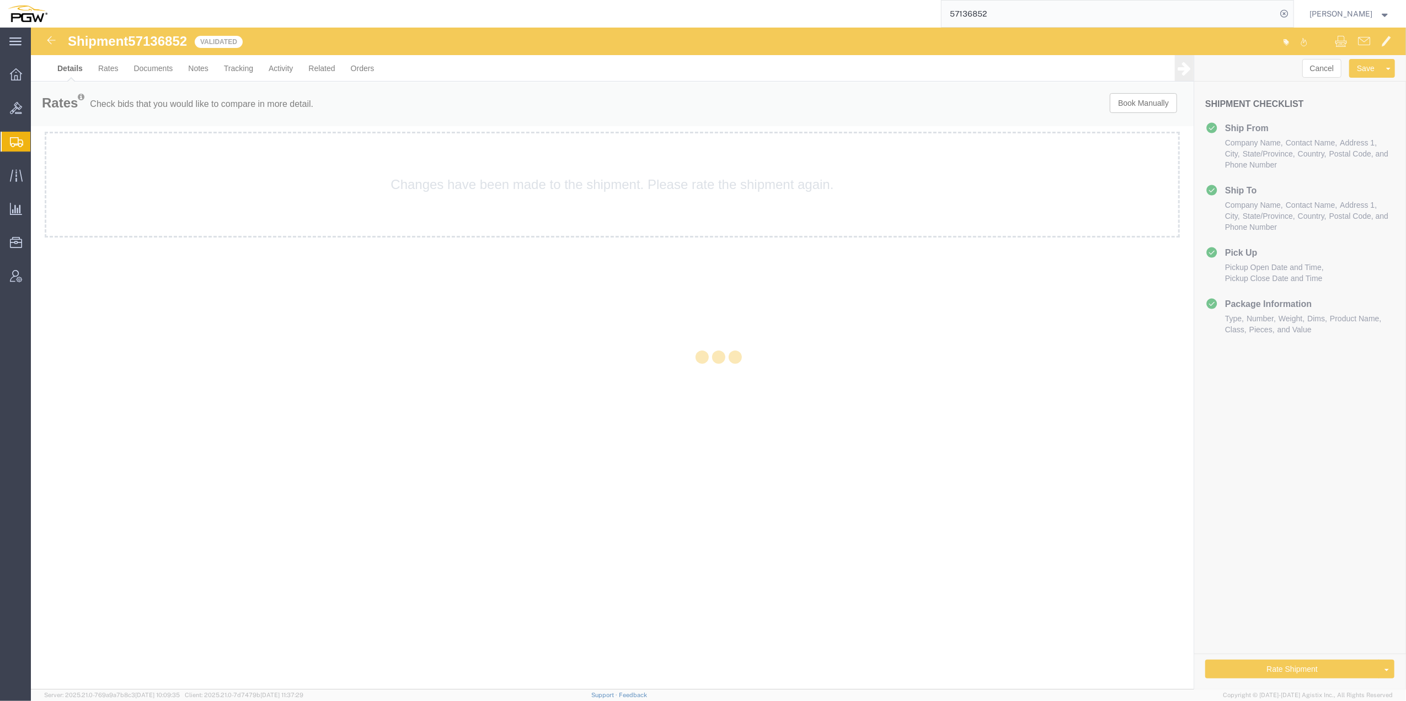
select select "61931"
select select "62891"
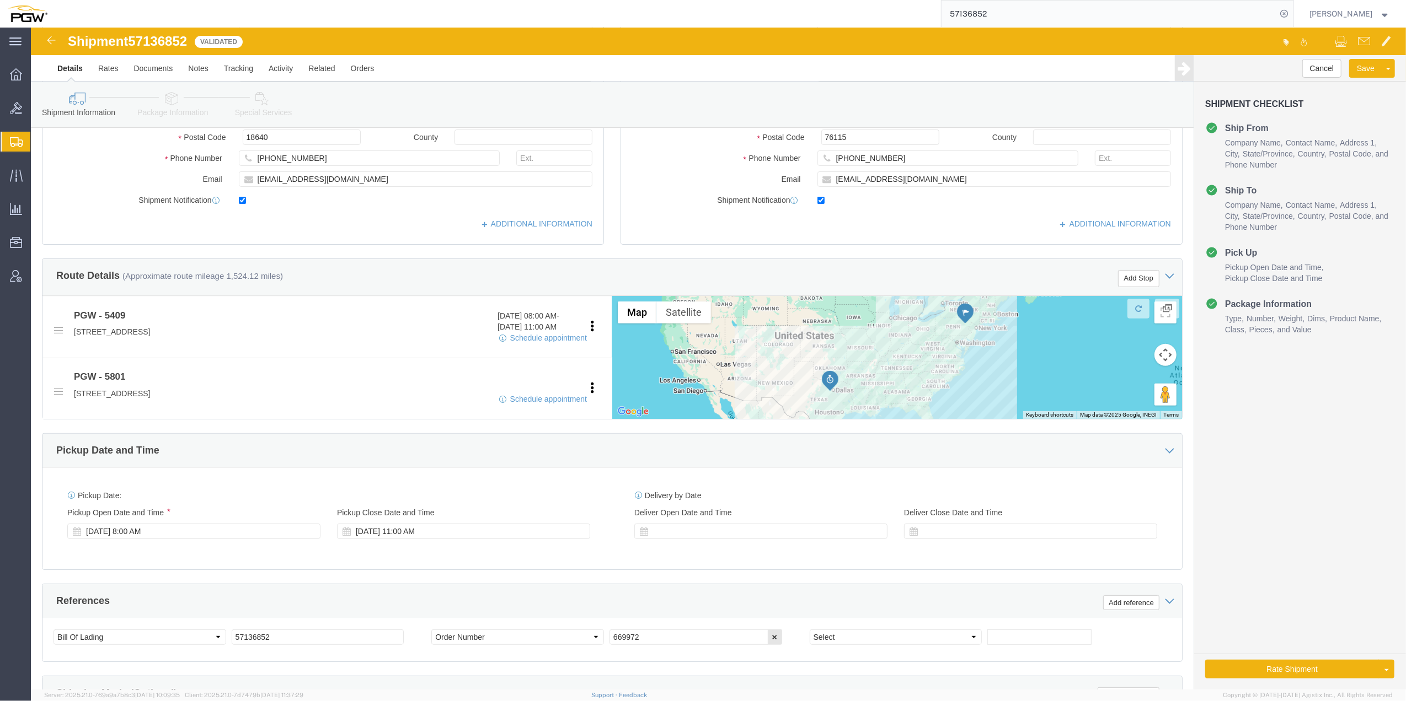
scroll to position [170, 0]
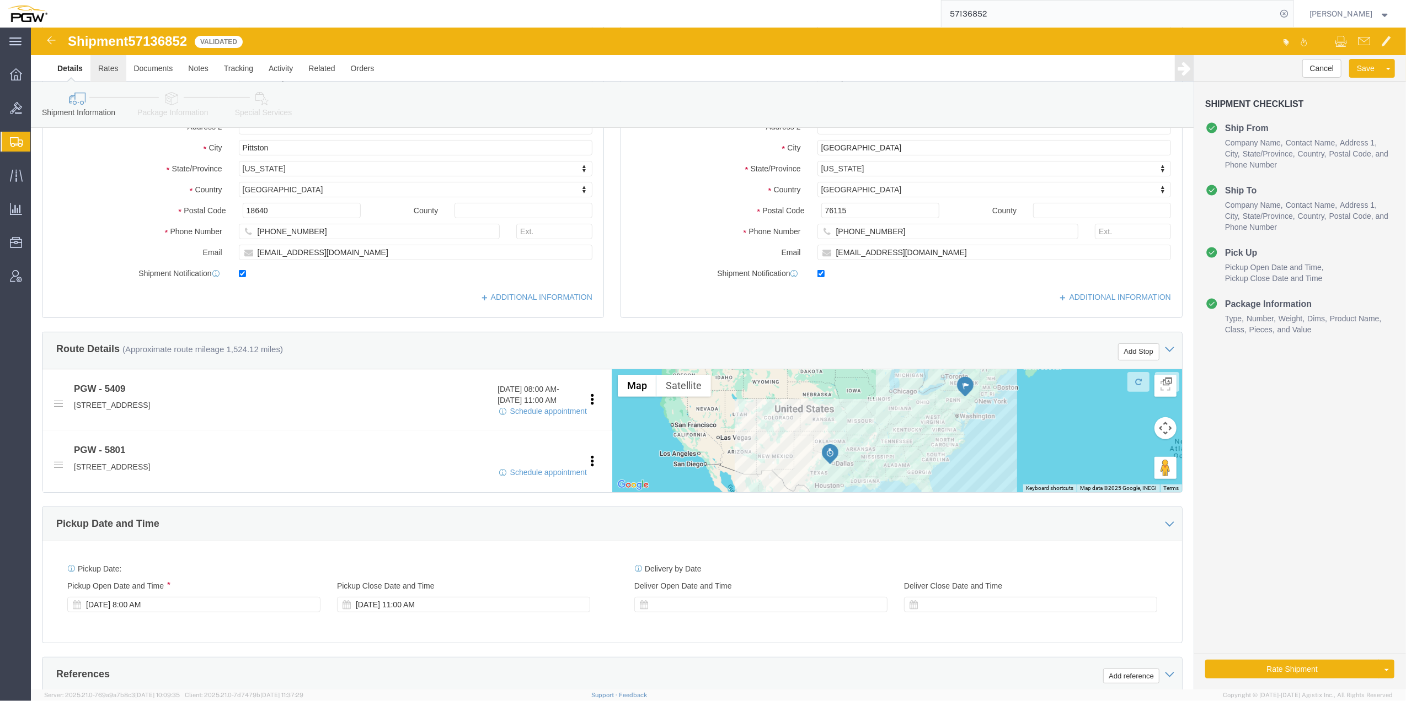
click link "Rates"
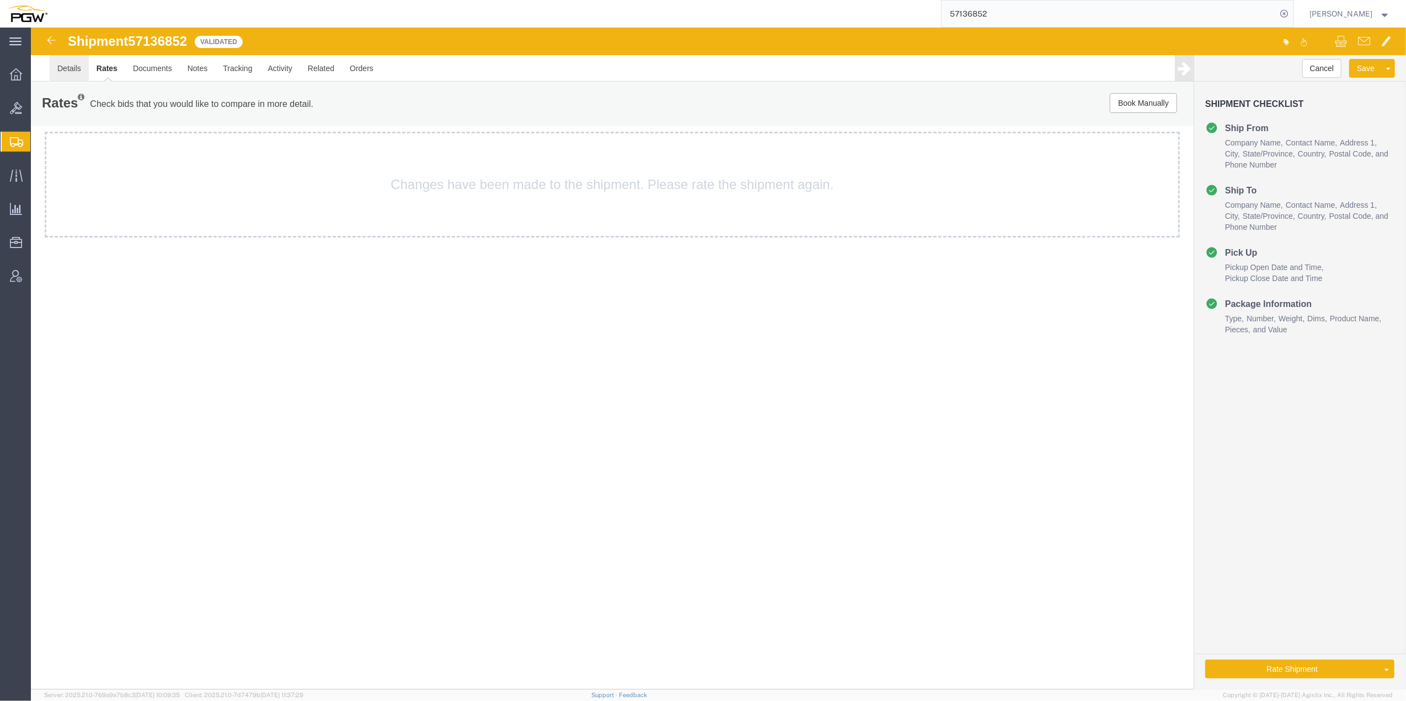
click at [67, 65] on link "Details" at bounding box center [69, 68] width 39 height 26
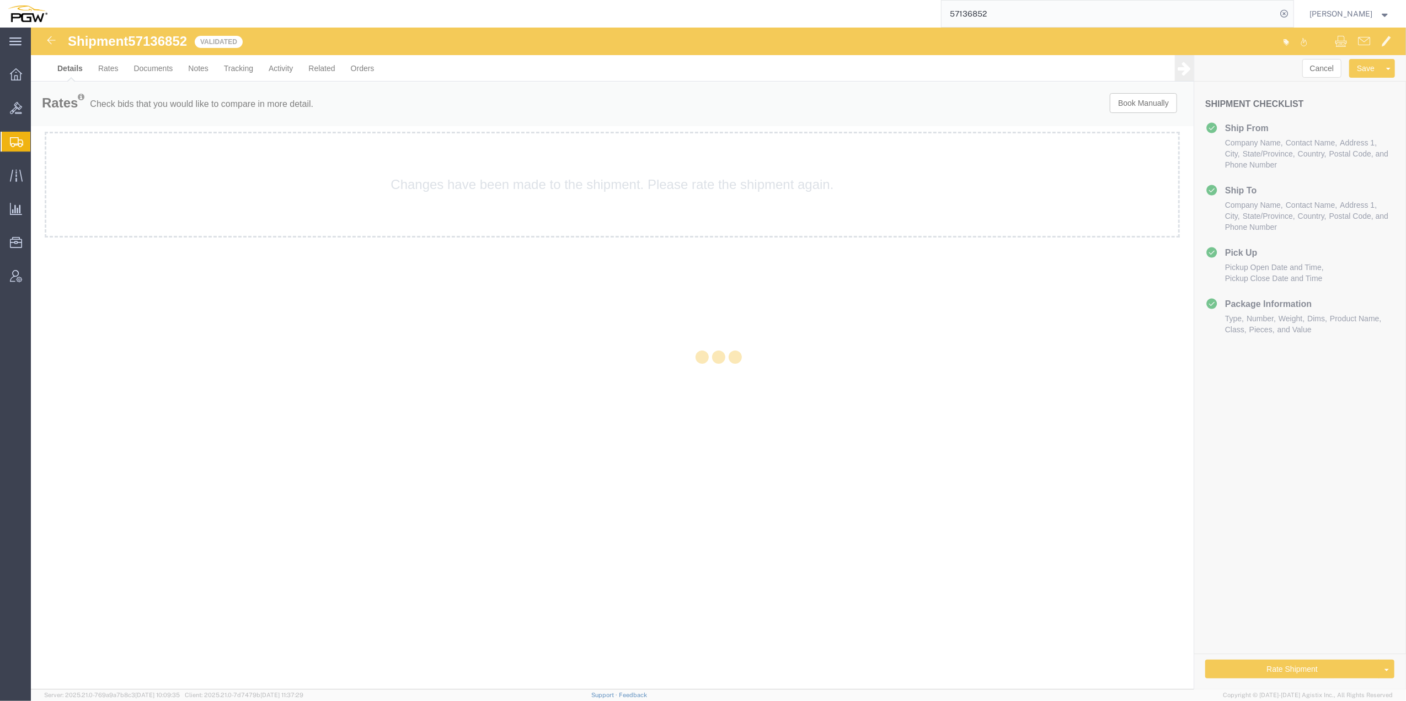
select select "61931"
select select "62891"
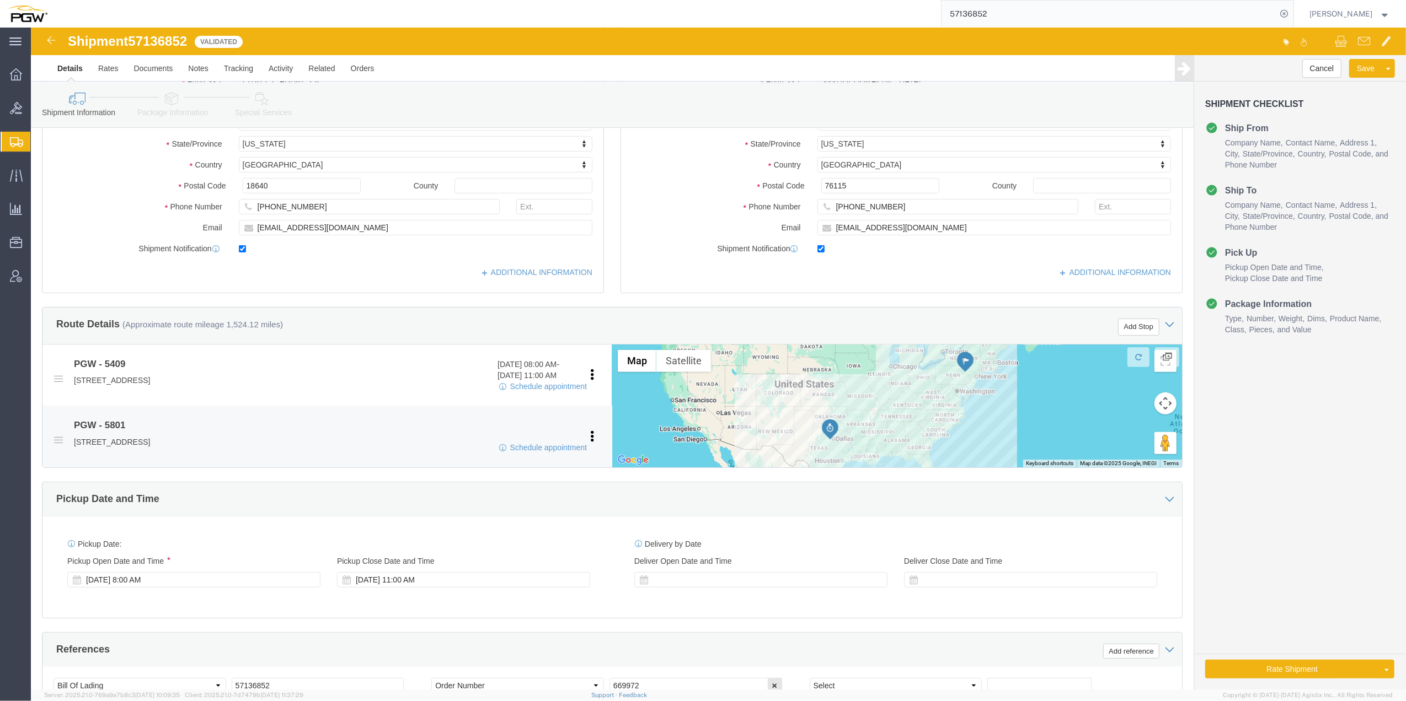
scroll to position [294, 0]
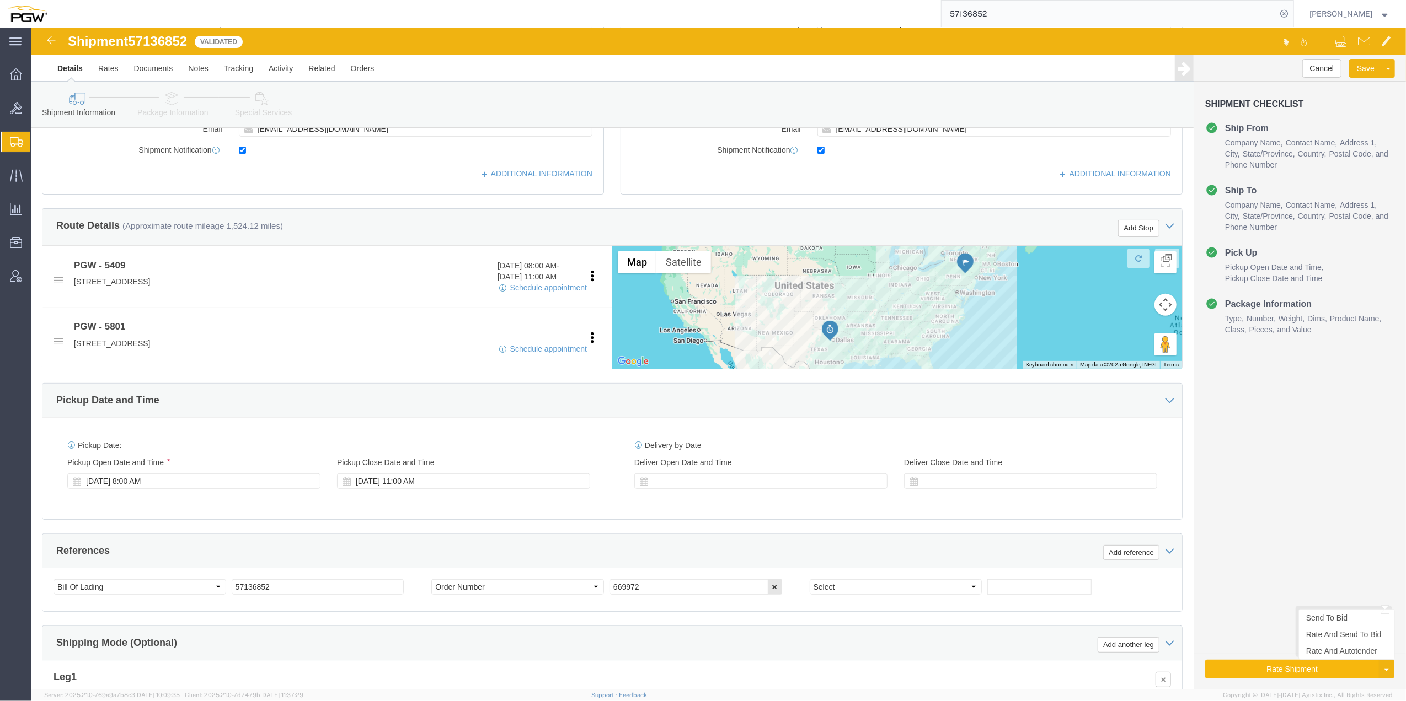
click button "Rate Shipment"
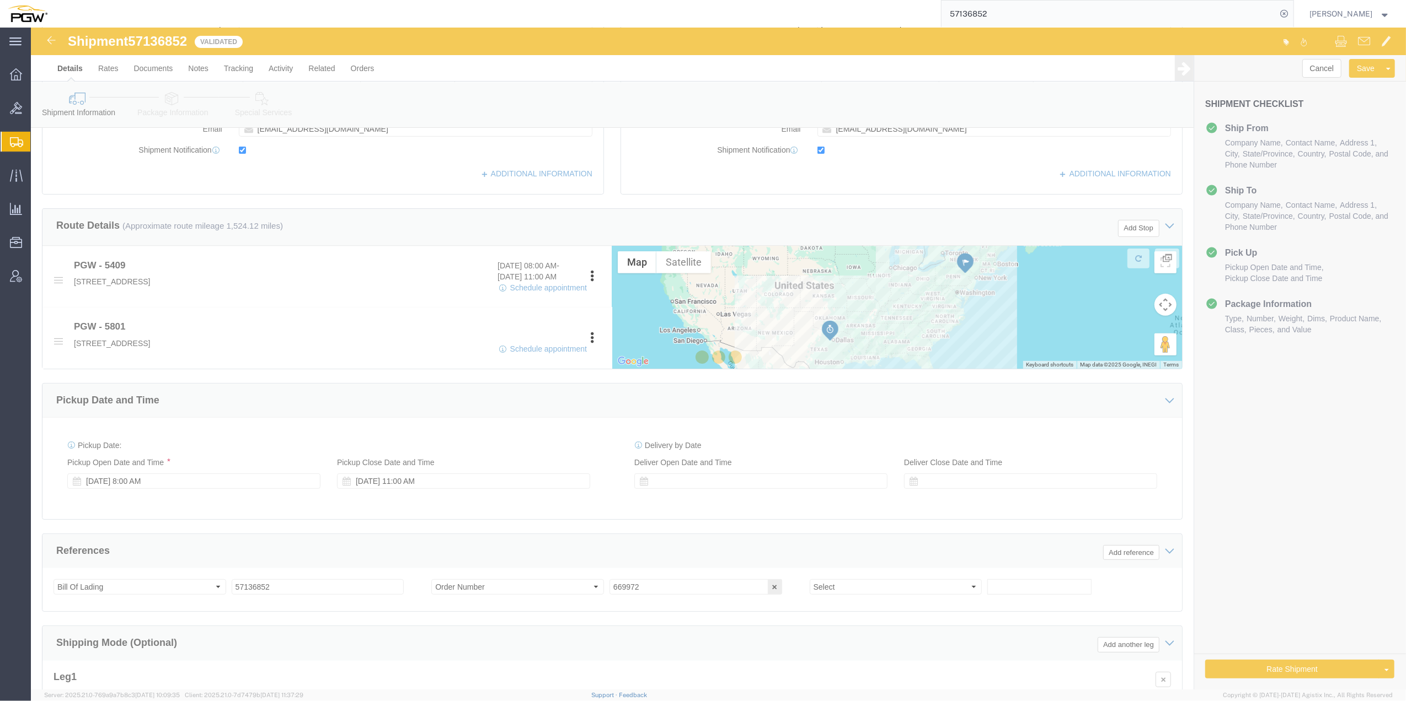
scroll to position [0, 0]
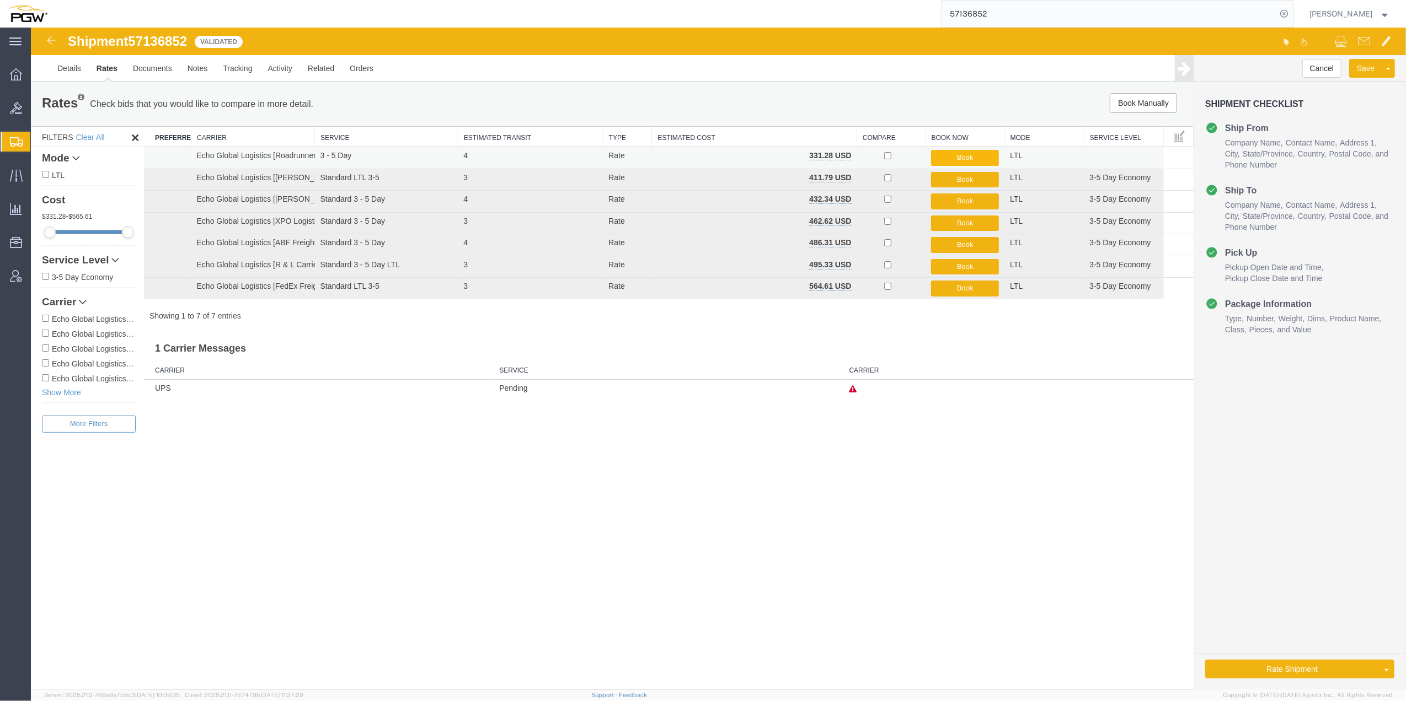
click at [745, 157] on button "Book" at bounding box center [965, 158] width 68 height 16
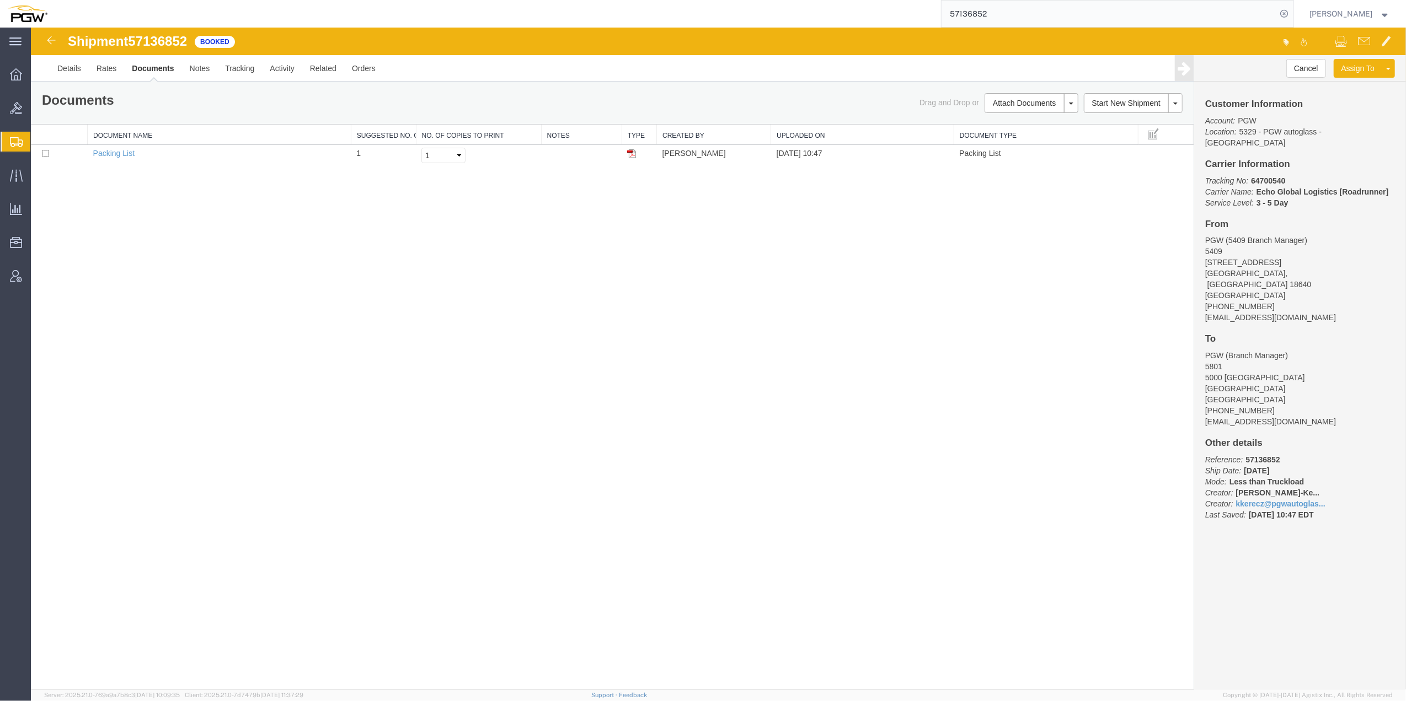
click at [175, 31] on div "Shipment 57136852 1 of 1 Booked Details Rates Documents Notes Tracking Activity…" at bounding box center [718, 55] width 1375 height 54
click at [174, 34] on span "57136852" at bounding box center [157, 41] width 59 height 15
copy span "57136852"
click at [74, 76] on link "Details" at bounding box center [69, 68] width 39 height 26
